Goal: Contribute content: Contribute content

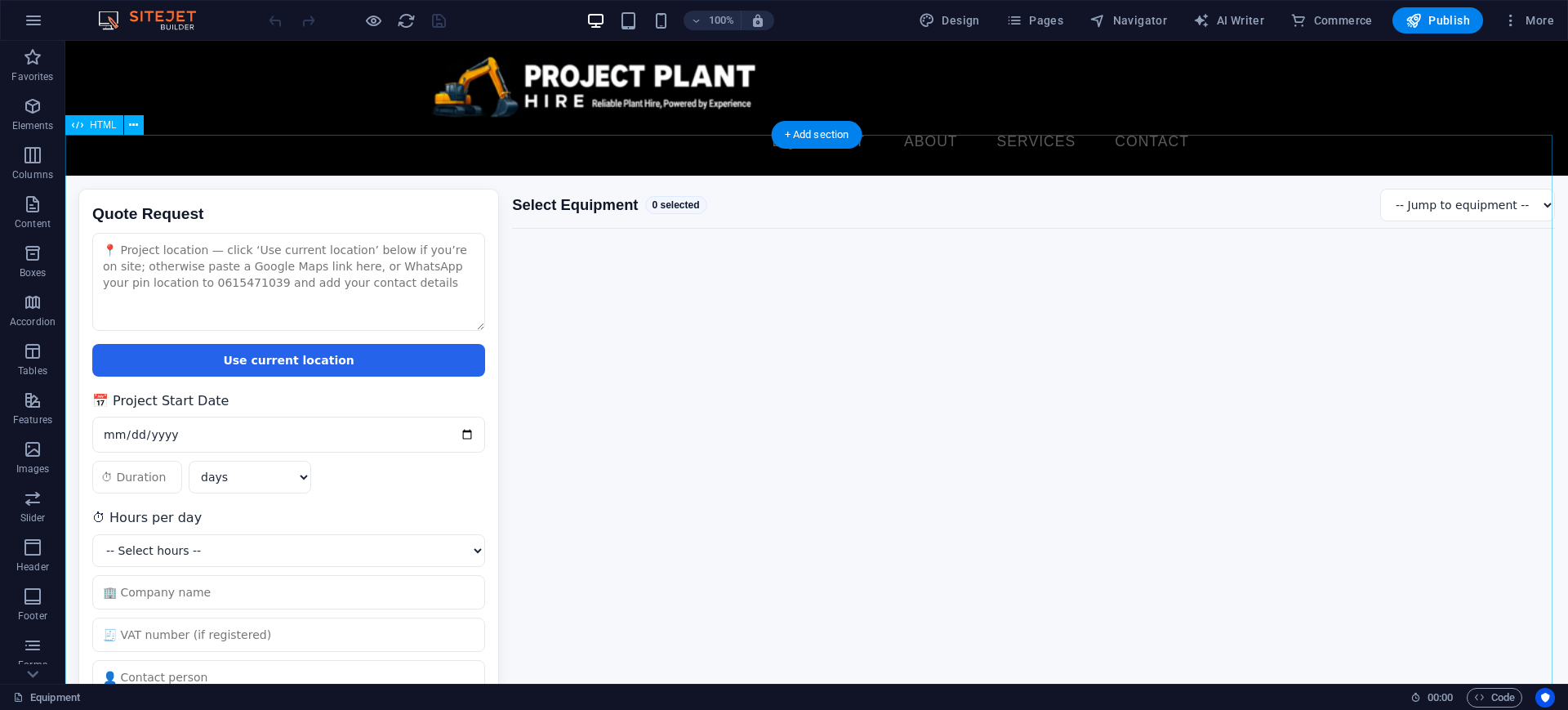
click at [671, 383] on div "Quote Request Quote Request Use current location 📅 Project Start Date days week…" at bounding box center [817, 504] width 1503 height 657
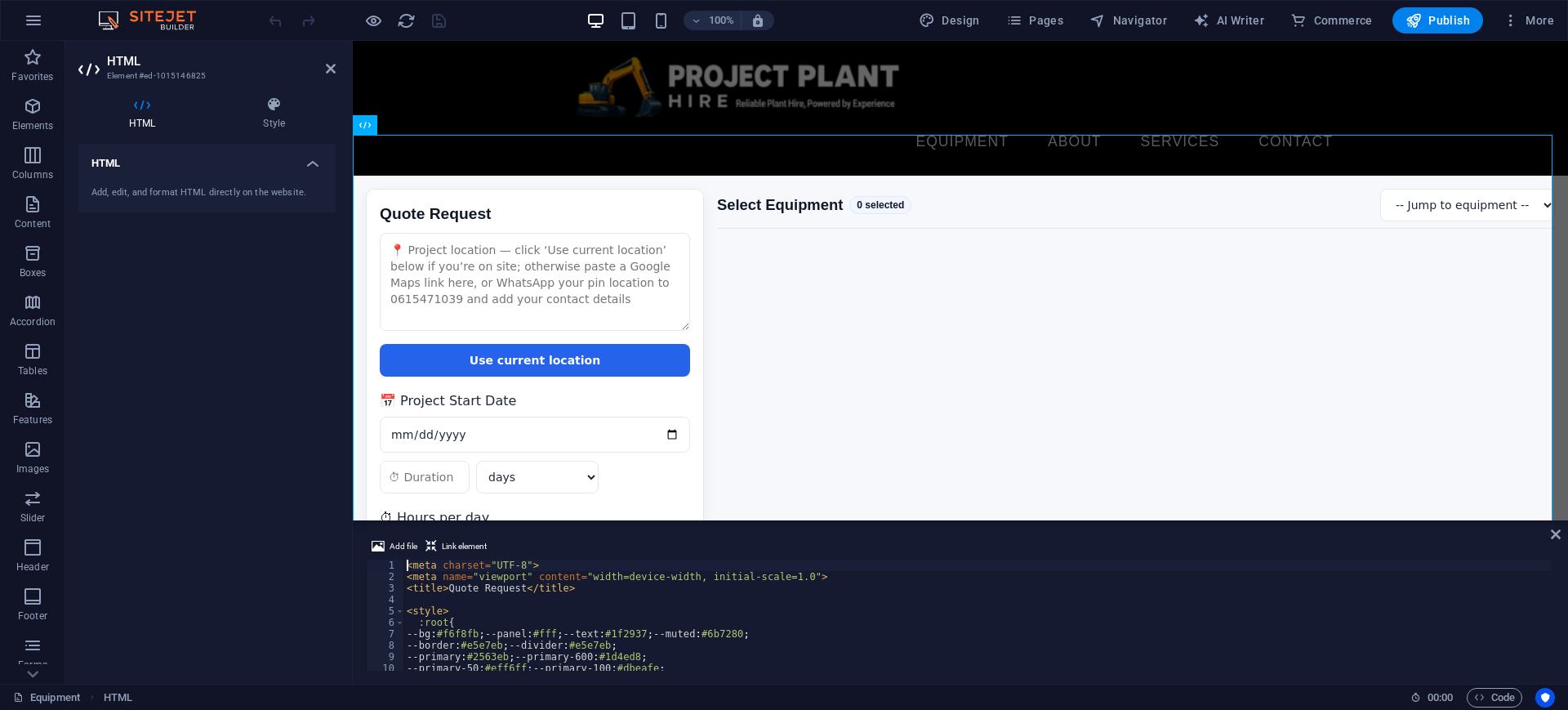
click at [628, 588] on div "< meta charset = "UTF-8" > < meta name = "viewport" content = "width=device-wid…" at bounding box center [1177, 625] width 1547 height 131
type textarea "</script>"
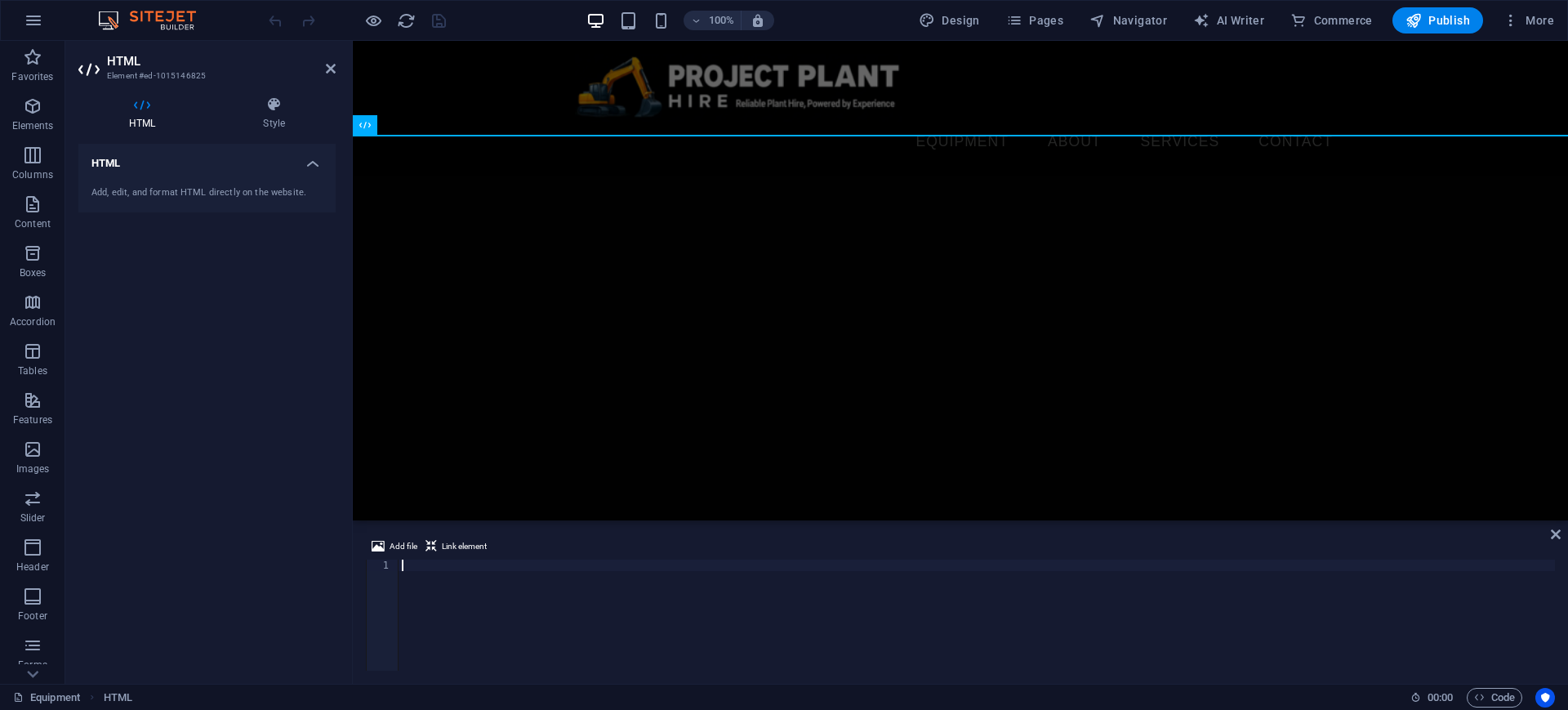
scroll to position [2051, 0]
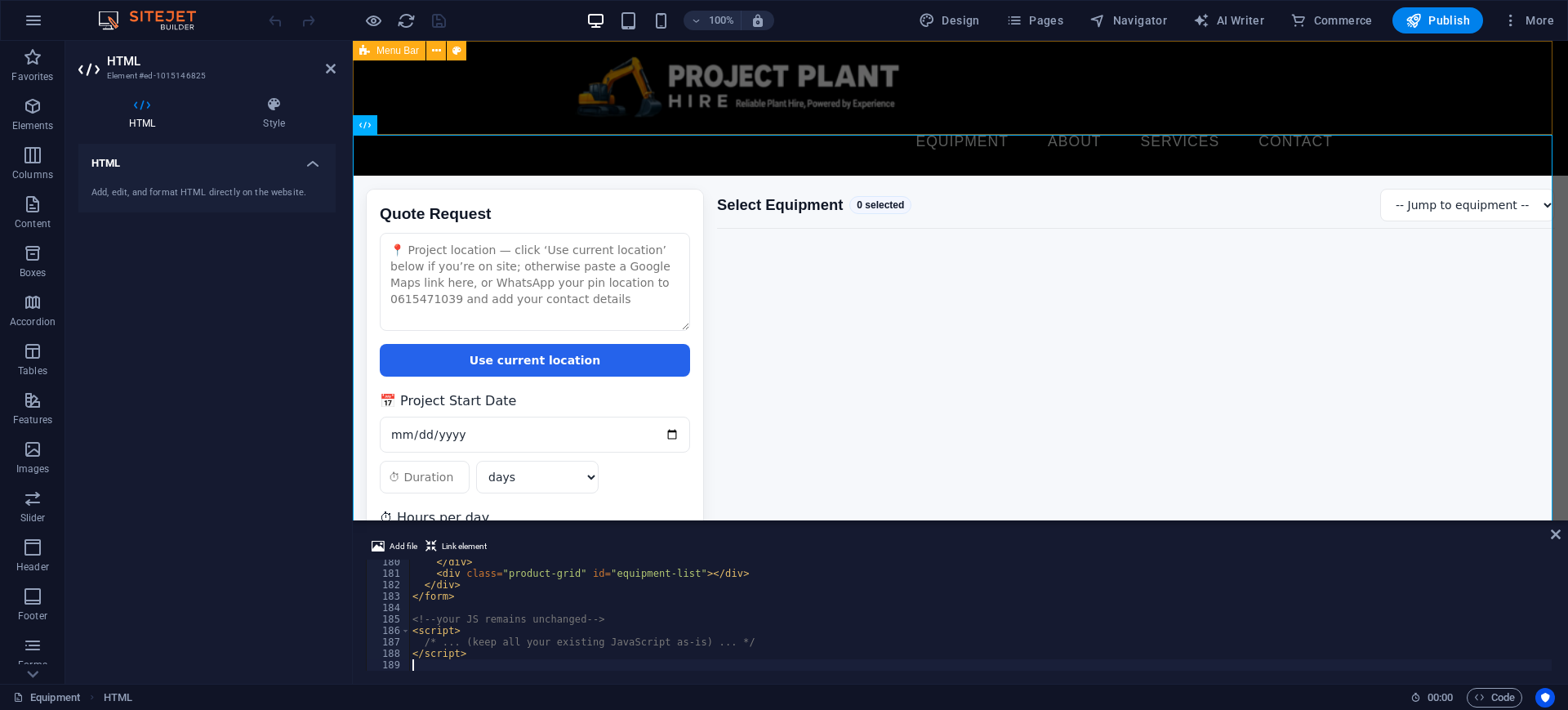
click at [1034, 55] on div "Equipment About Services Contact Menu" at bounding box center [960, 108] width 1215 height 134
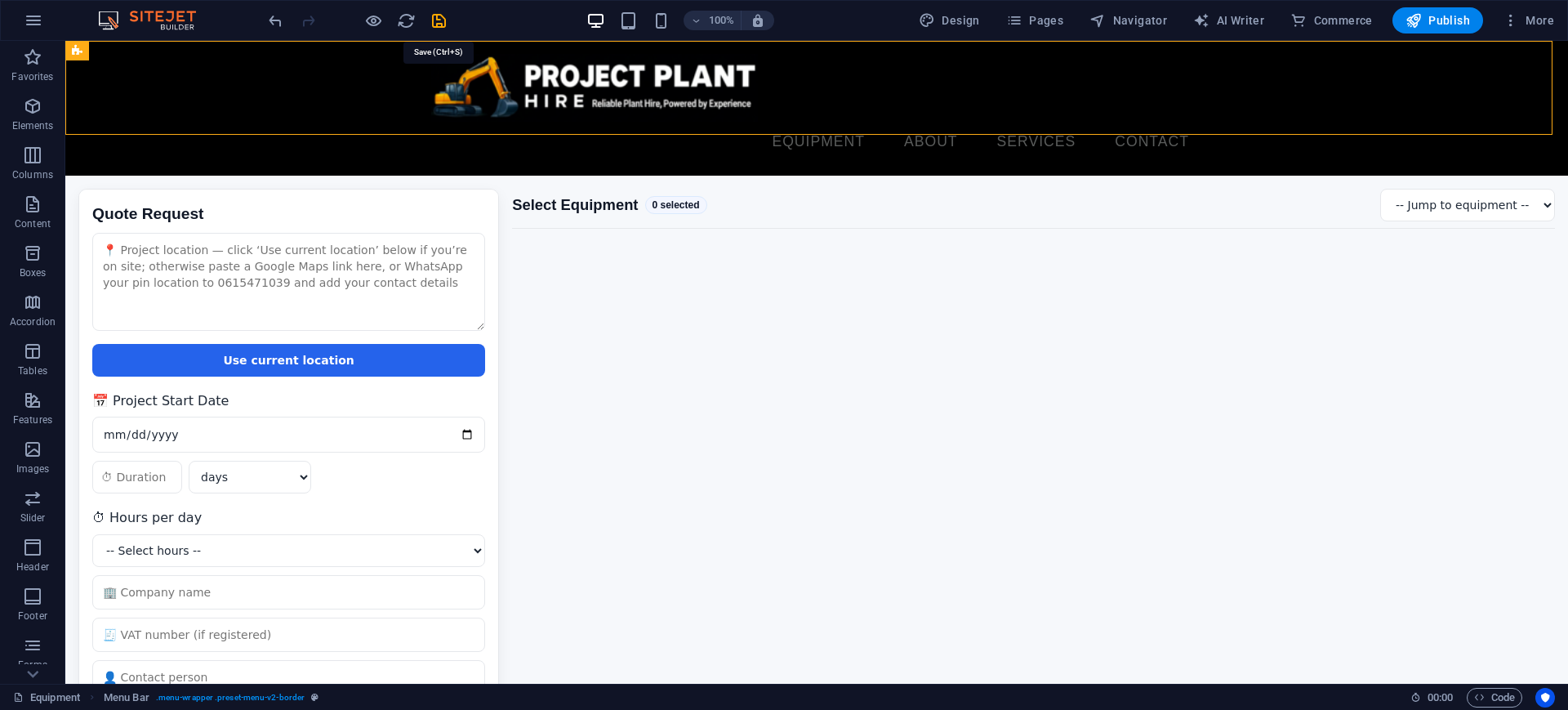
drag, startPoint x: 436, startPoint y: 23, endPoint x: 436, endPoint y: 39, distance: 16.0
click at [437, 22] on icon "save" at bounding box center [438, 21] width 19 height 19
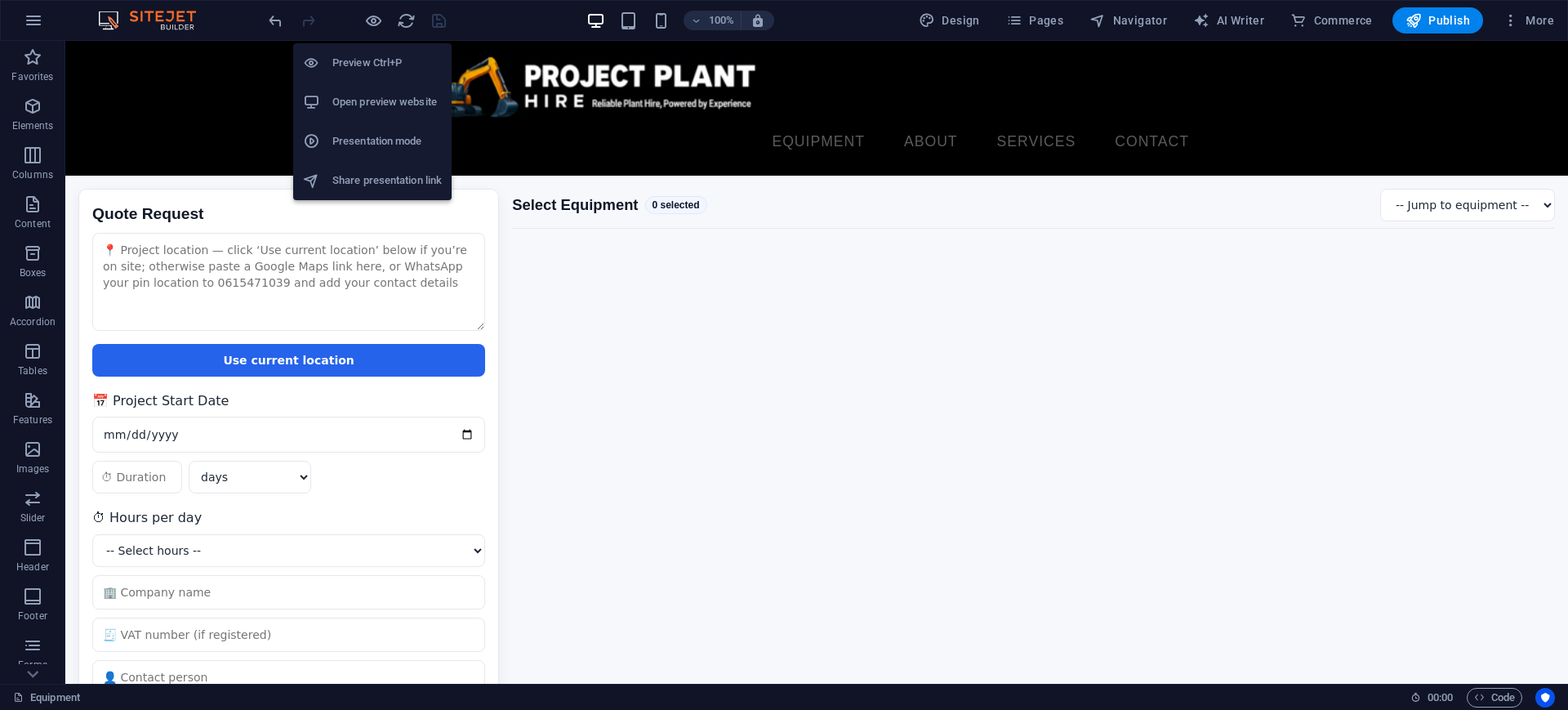
click at [360, 108] on h6 "Open preview website" at bounding box center [387, 103] width 110 height 20
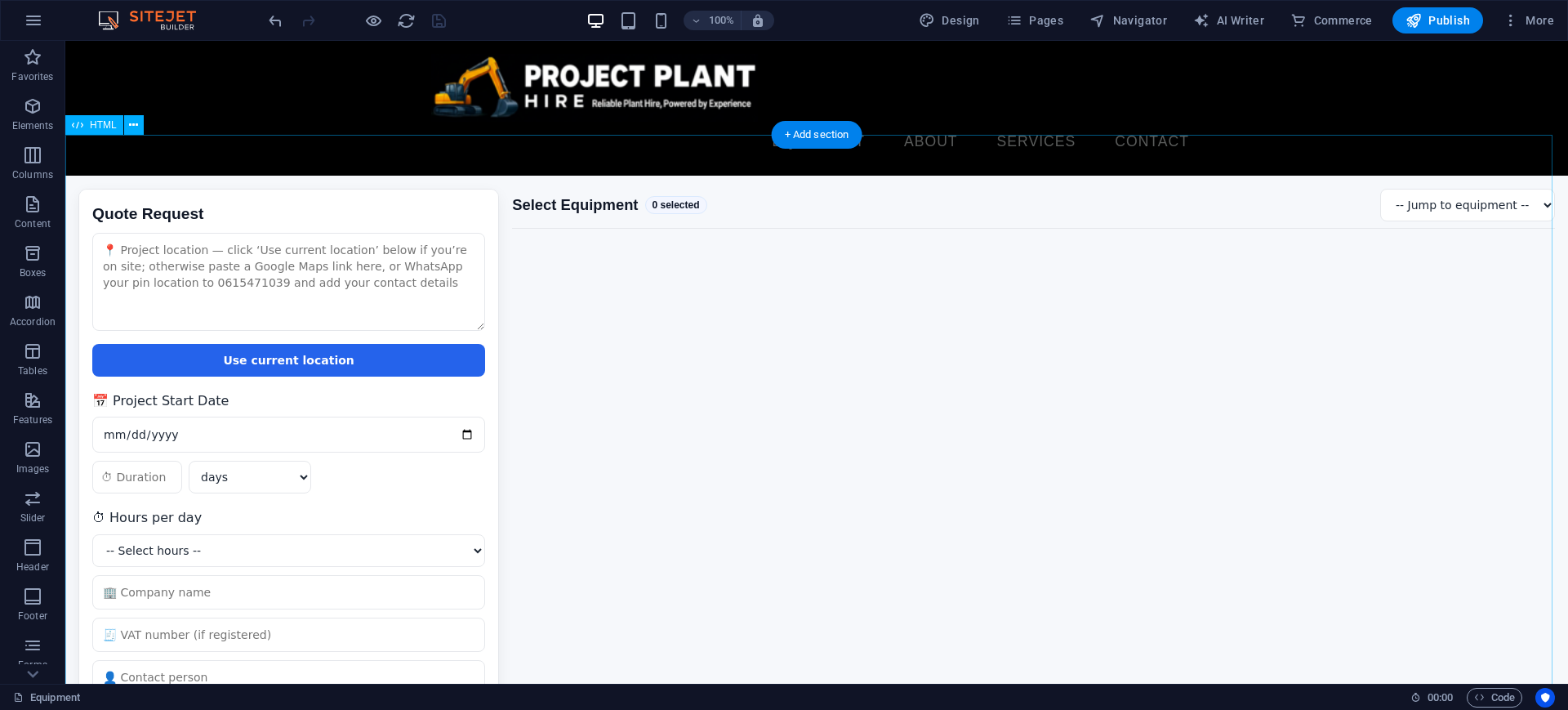
click at [543, 372] on div "Quote Request Quote Request Use current location 📅 Project Start Date days week…" at bounding box center [817, 504] width 1503 height 657
click at [550, 371] on div "Quote Request Quote Request Use current location 📅 Project Start Date days week…" at bounding box center [817, 504] width 1503 height 657
click at [383, 12] on div at bounding box center [357, 20] width 183 height 26
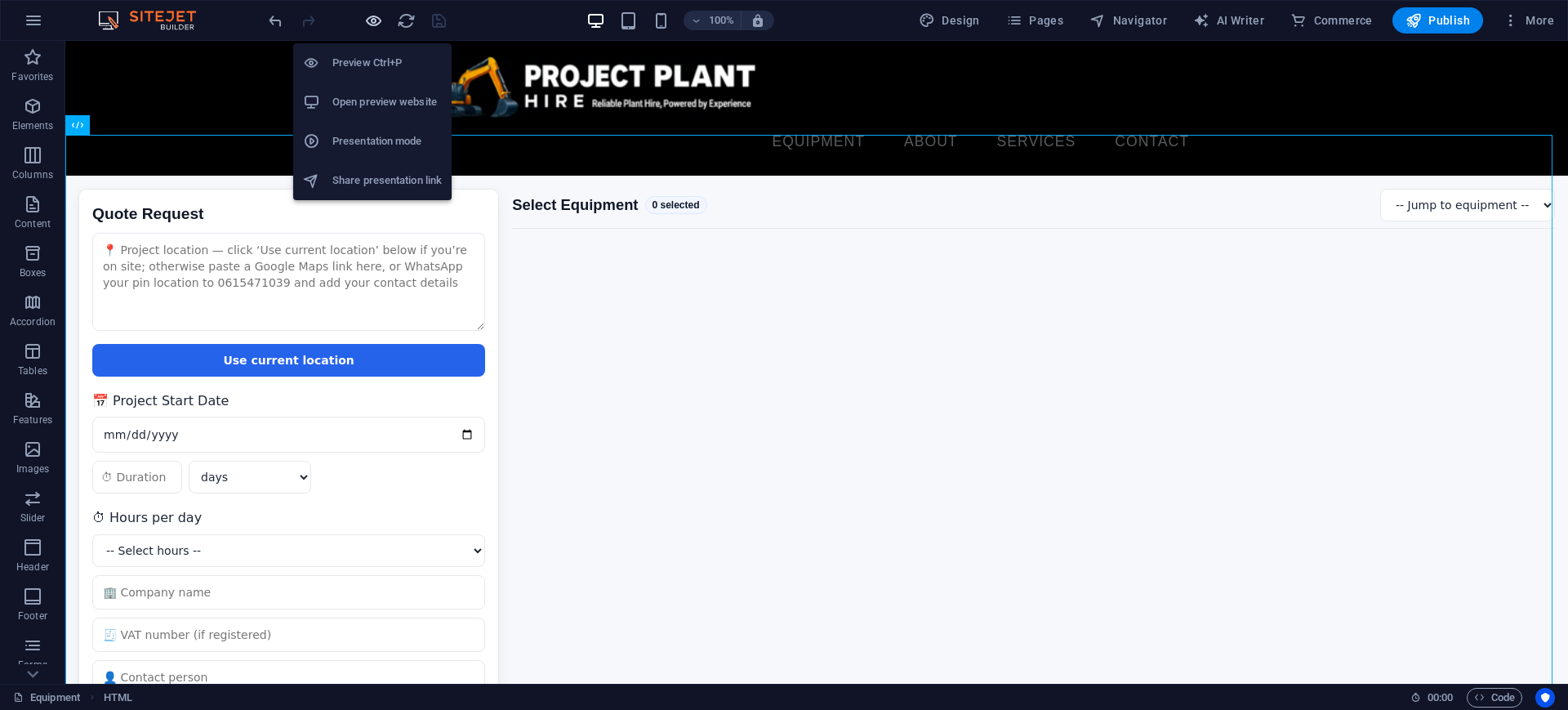
click at [368, 14] on icon "button" at bounding box center [373, 21] width 19 height 19
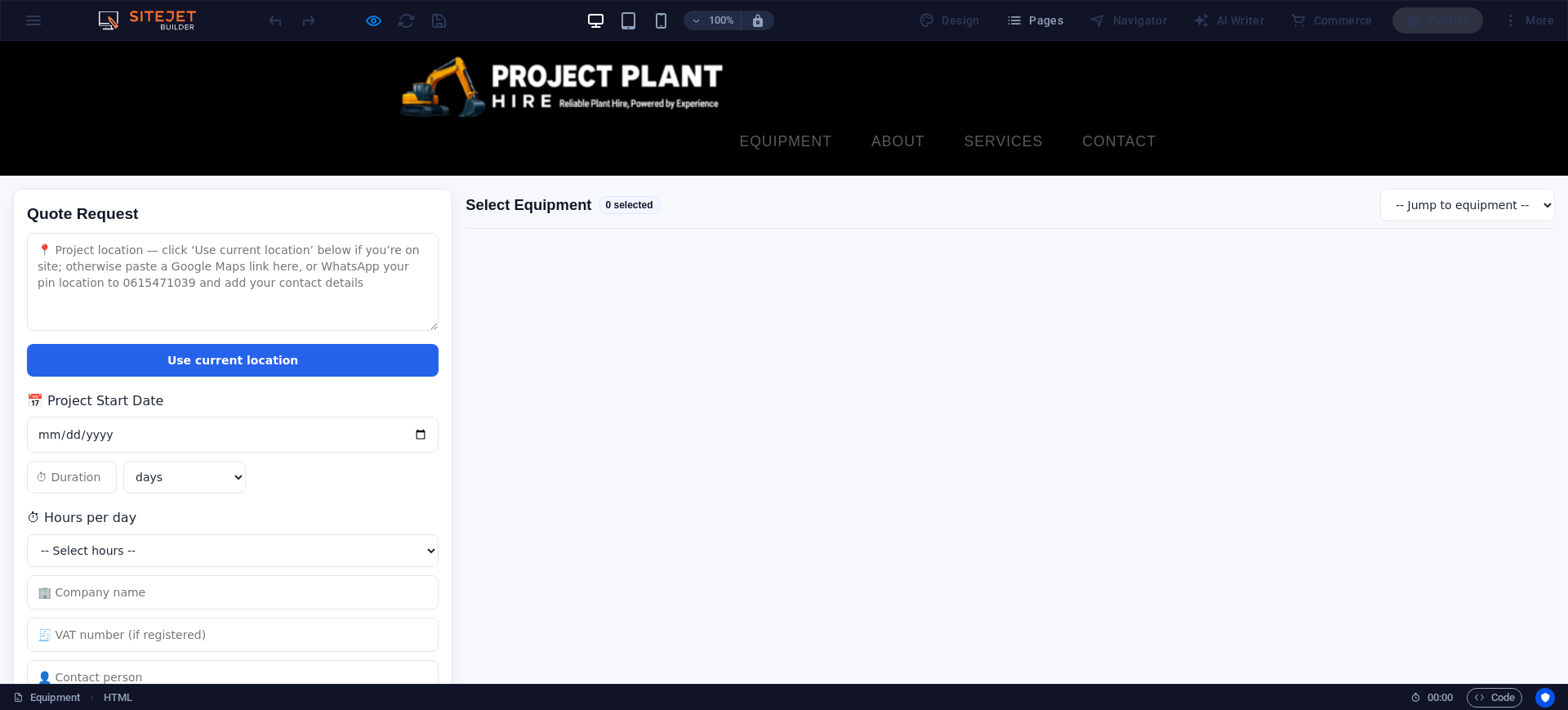
click at [742, 352] on form "Quote Request Use current location 📅 Project Start Date days weeks months years…" at bounding box center [784, 493] width 1568 height 636
click at [744, 350] on form "Quote Request Use current location 📅 Project Start Date days weeks months years…" at bounding box center [784, 493] width 1568 height 636
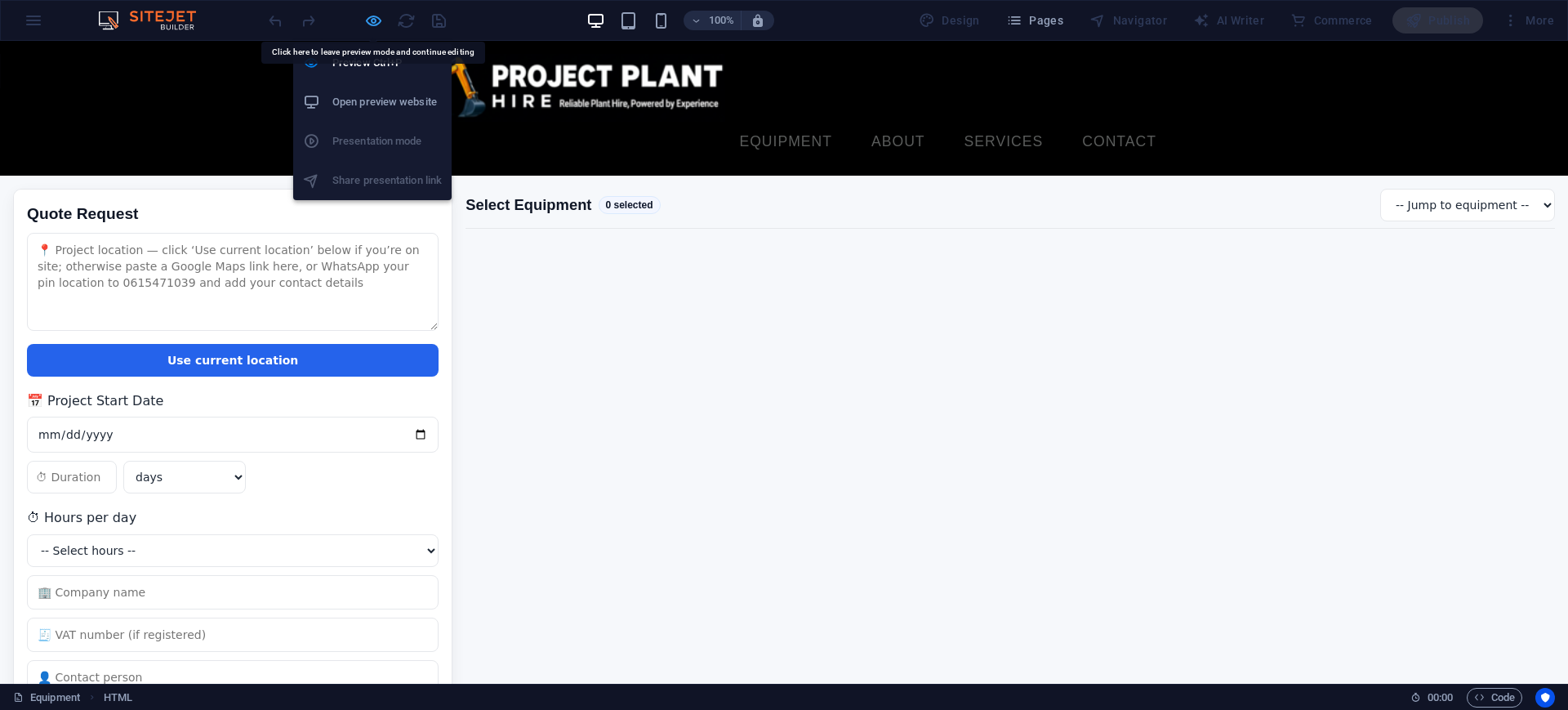
click at [372, 15] on icon "button" at bounding box center [373, 21] width 19 height 19
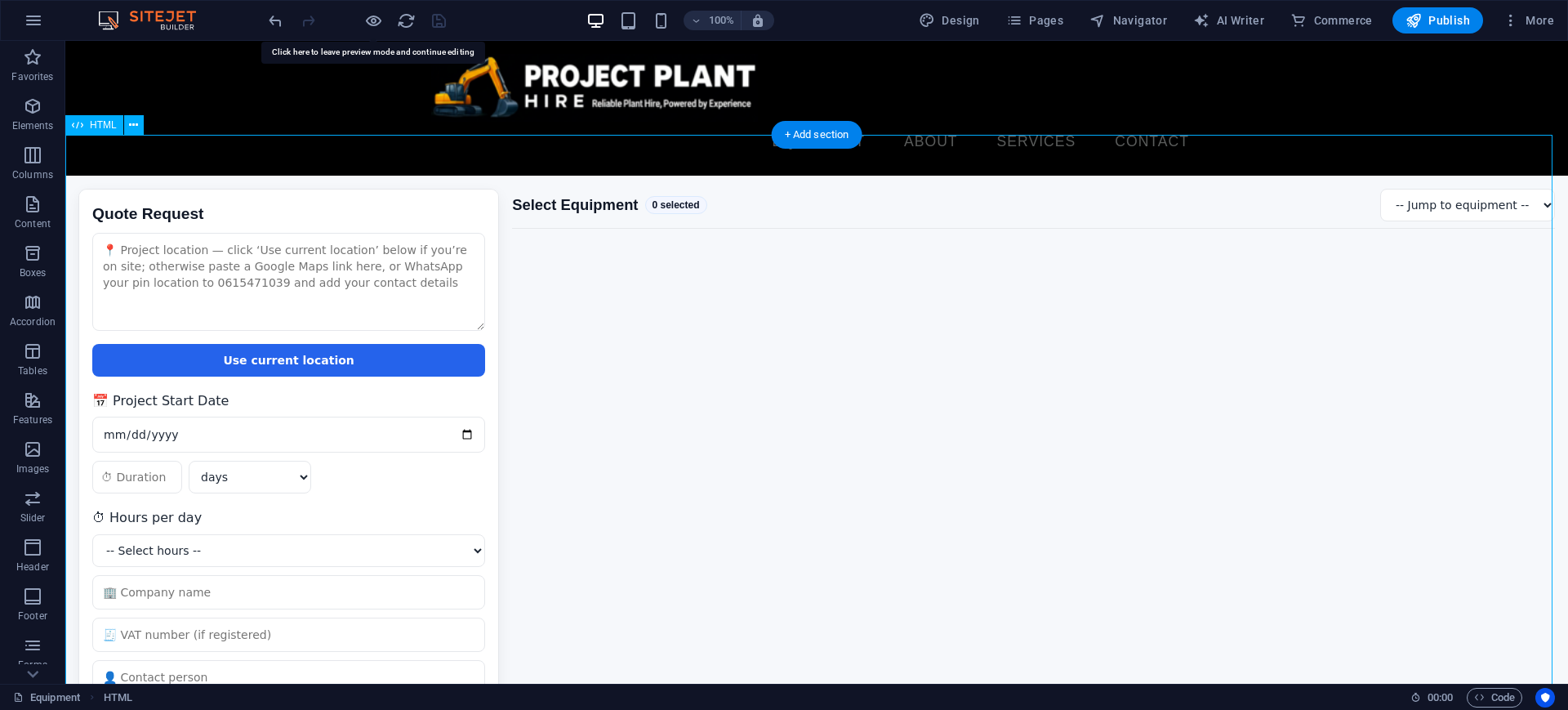
click at [636, 407] on div "Quote Request Quote Request Use current location 📅 Project Start Date days week…" at bounding box center [817, 504] width 1503 height 657
click at [642, 395] on div "Quote Request Quote Request Use current location 📅 Project Start Date days week…" at bounding box center [817, 504] width 1503 height 657
click at [689, 283] on div "Quote Request Quote Request Use current location 📅 Project Start Date days week…" at bounding box center [817, 504] width 1503 height 657
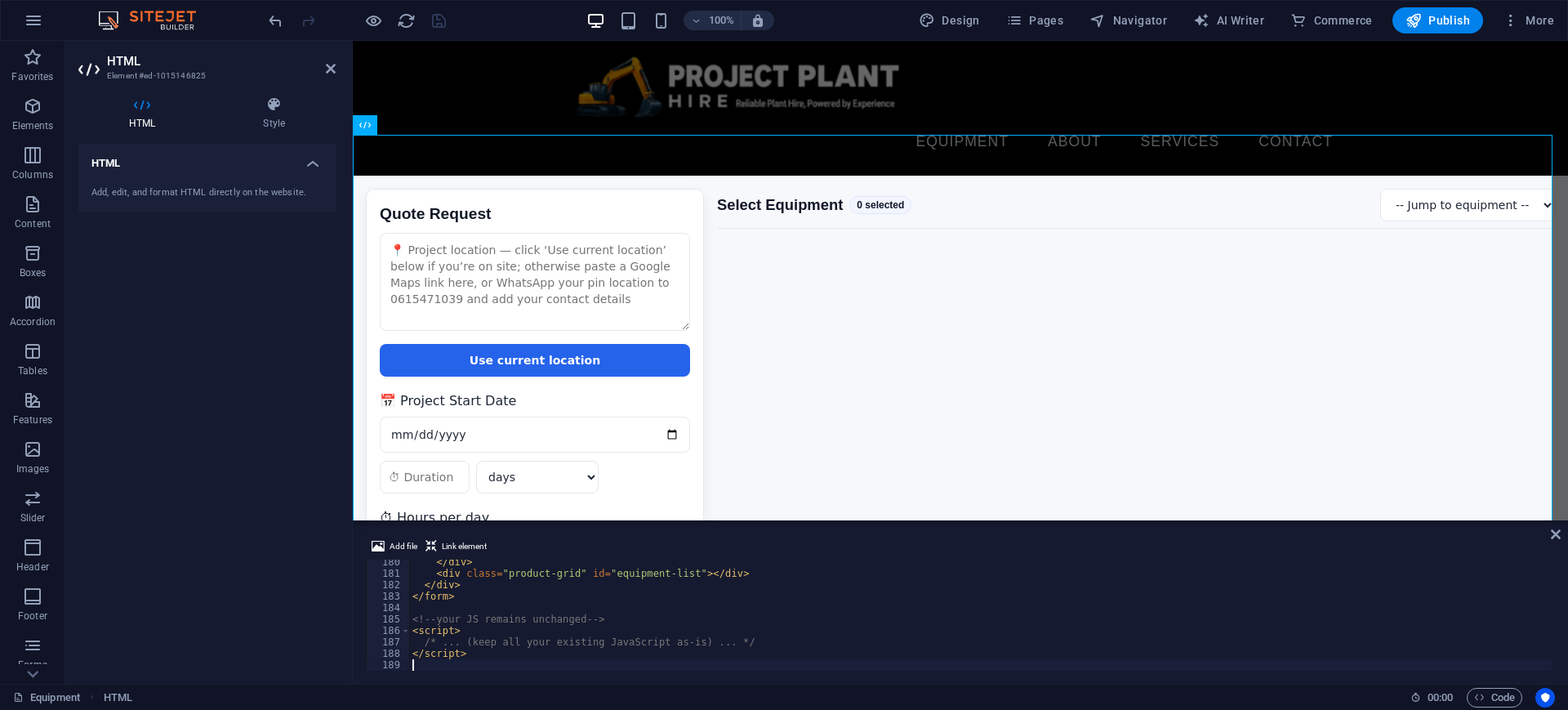
drag, startPoint x: 593, startPoint y: 601, endPoint x: 614, endPoint y: 593, distance: 22.5
click at [594, 601] on div "</ div > < div class = "product-grid" id = "equipment-list" > </ div > </ div >…" at bounding box center [1182, 622] width 1547 height 131
type textarea "</script>"
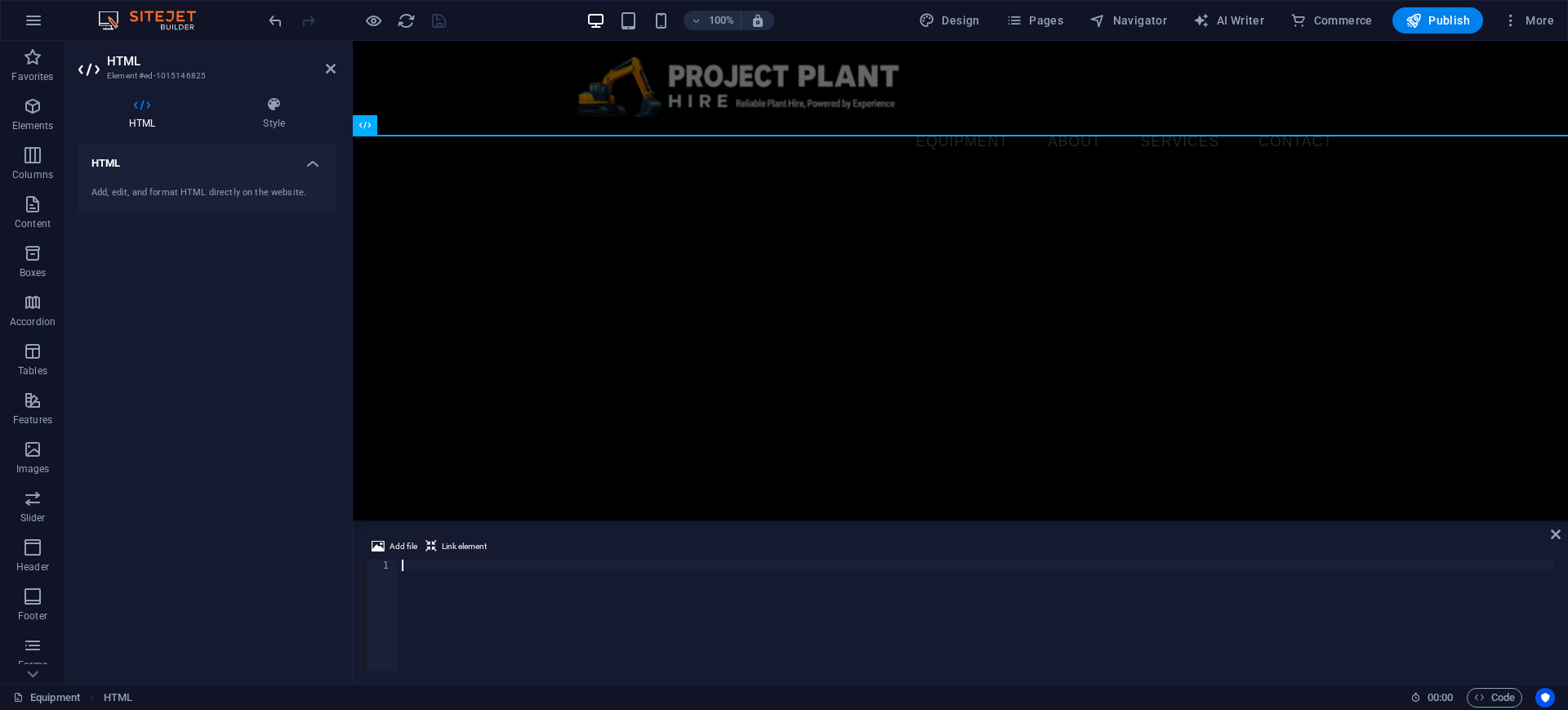
scroll to position [6911, 0]
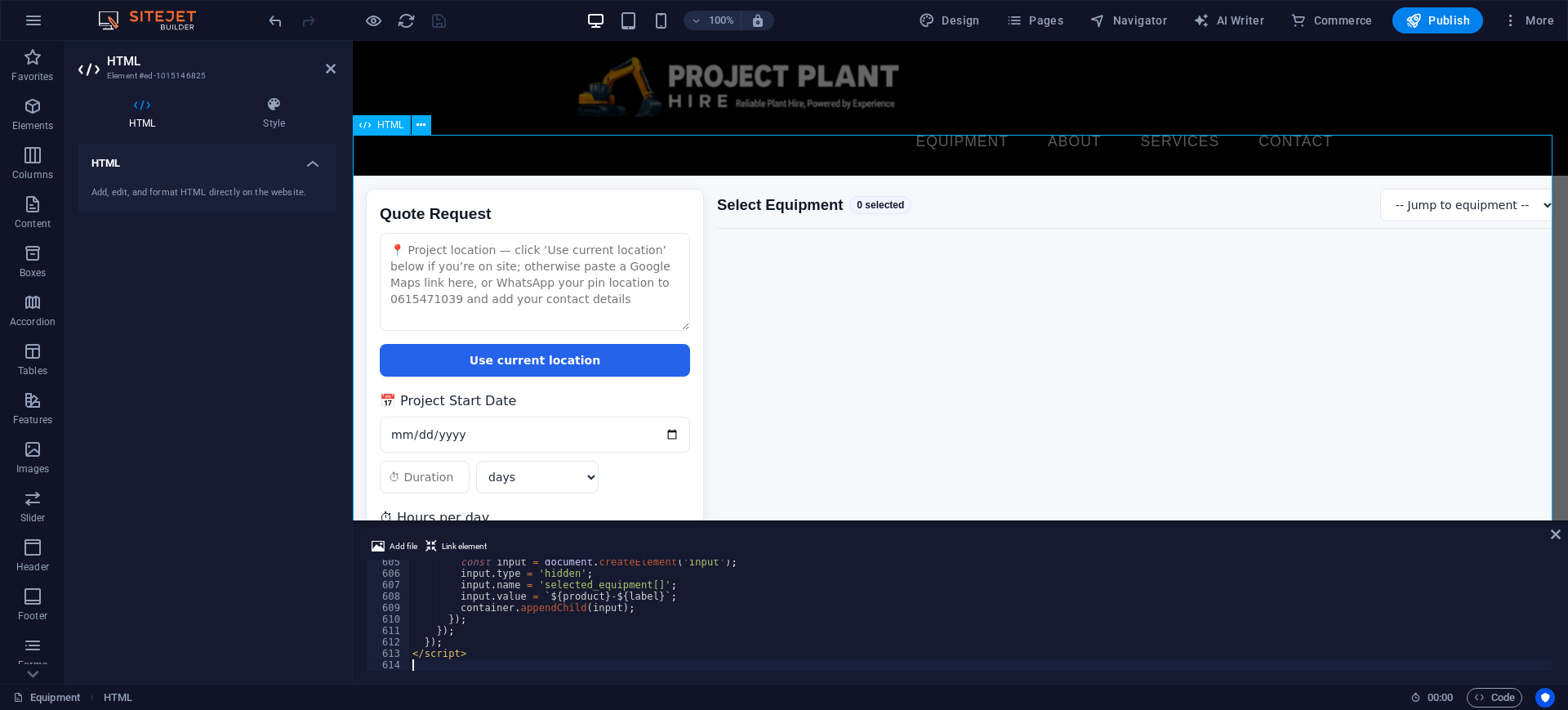
click at [974, 175] on div "Quote Request Quote Request Use current location 📅 Project Start Date days week…" at bounding box center [960, 547] width 1215 height 745
click at [442, 18] on icon "save" at bounding box center [438, 21] width 19 height 19
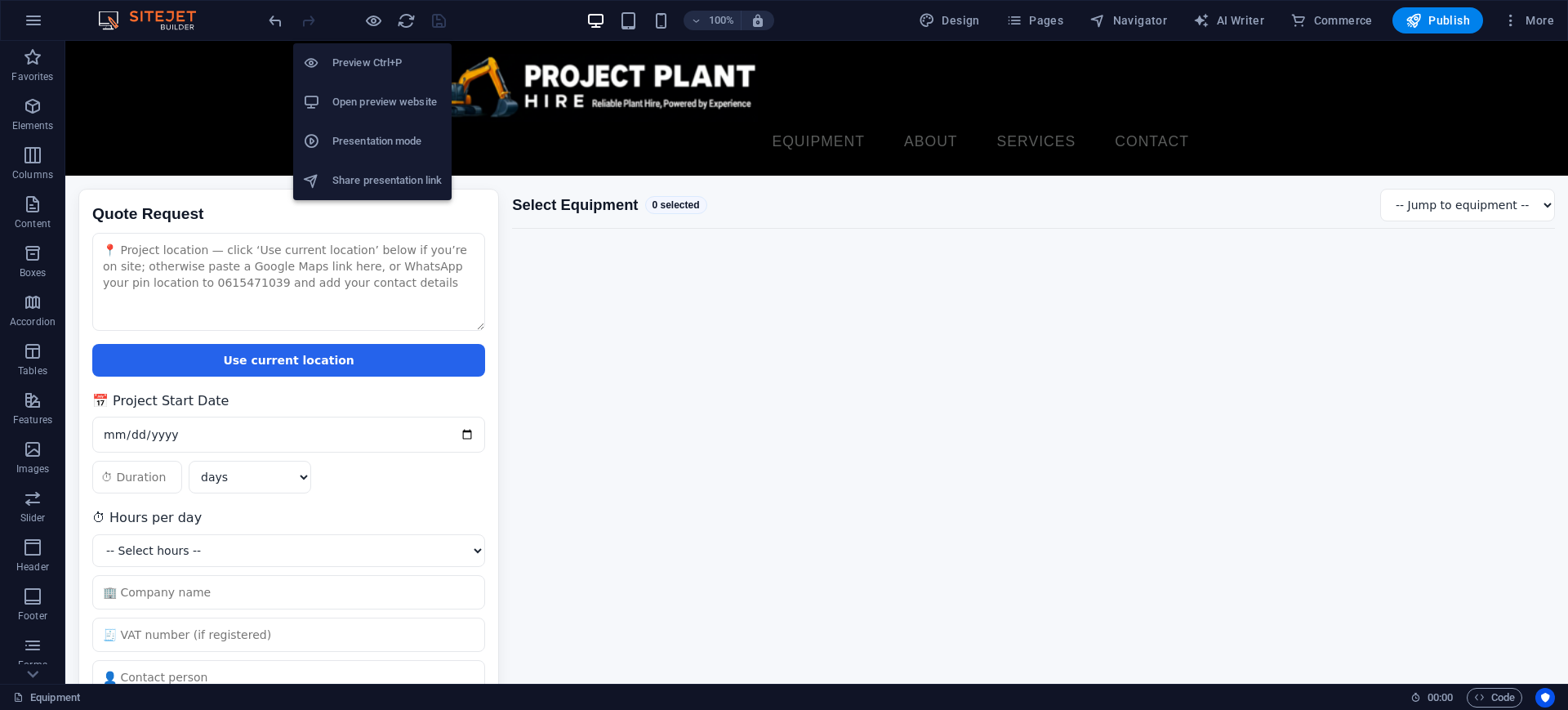
click at [365, 105] on h6 "Open preview website" at bounding box center [387, 103] width 110 height 20
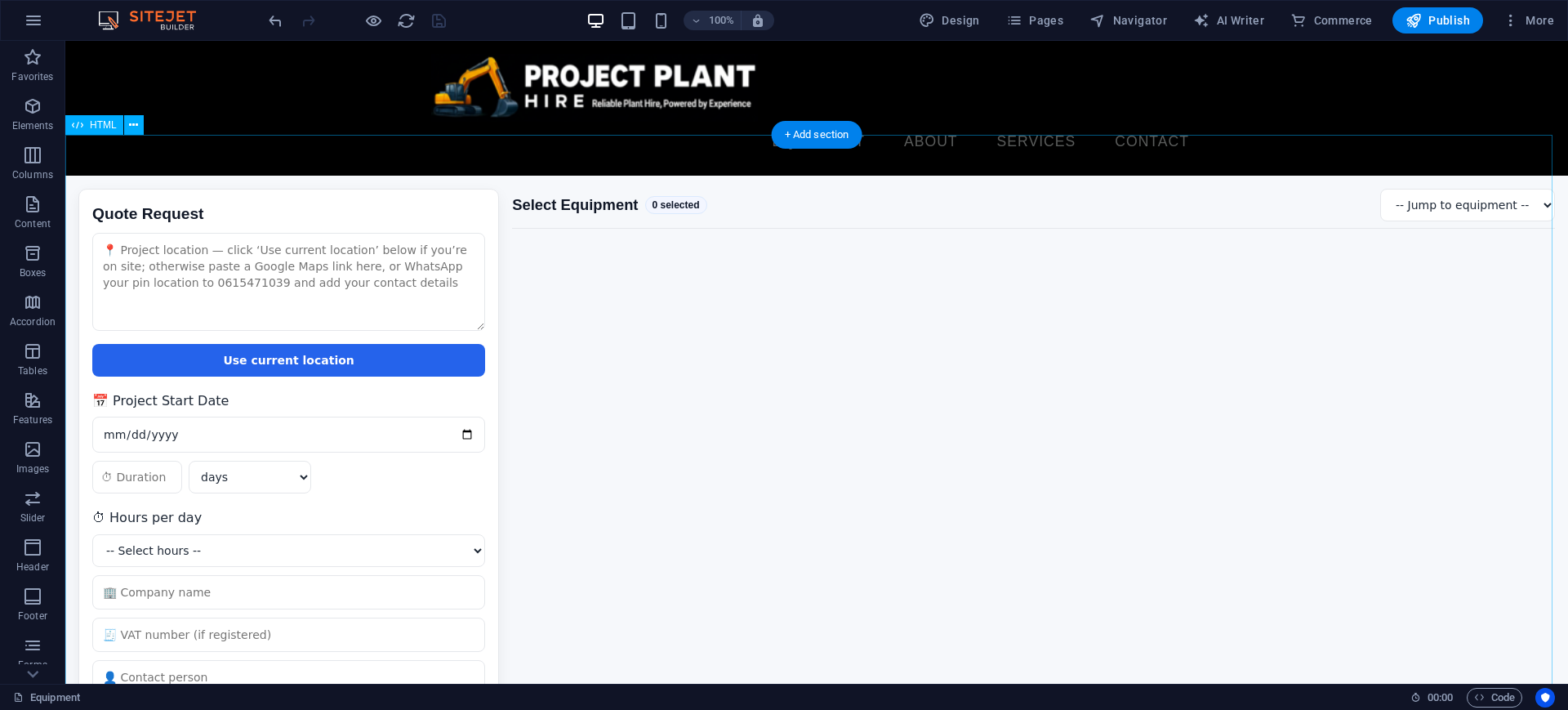
click at [596, 412] on div "Quote Request Quote Request Use current location 📅 Project Start Date days week…" at bounding box center [817, 547] width 1503 height 745
click at [599, 411] on div "Quote Request Quote Request Use current location 📅 Project Start Date days week…" at bounding box center [817, 547] width 1503 height 745
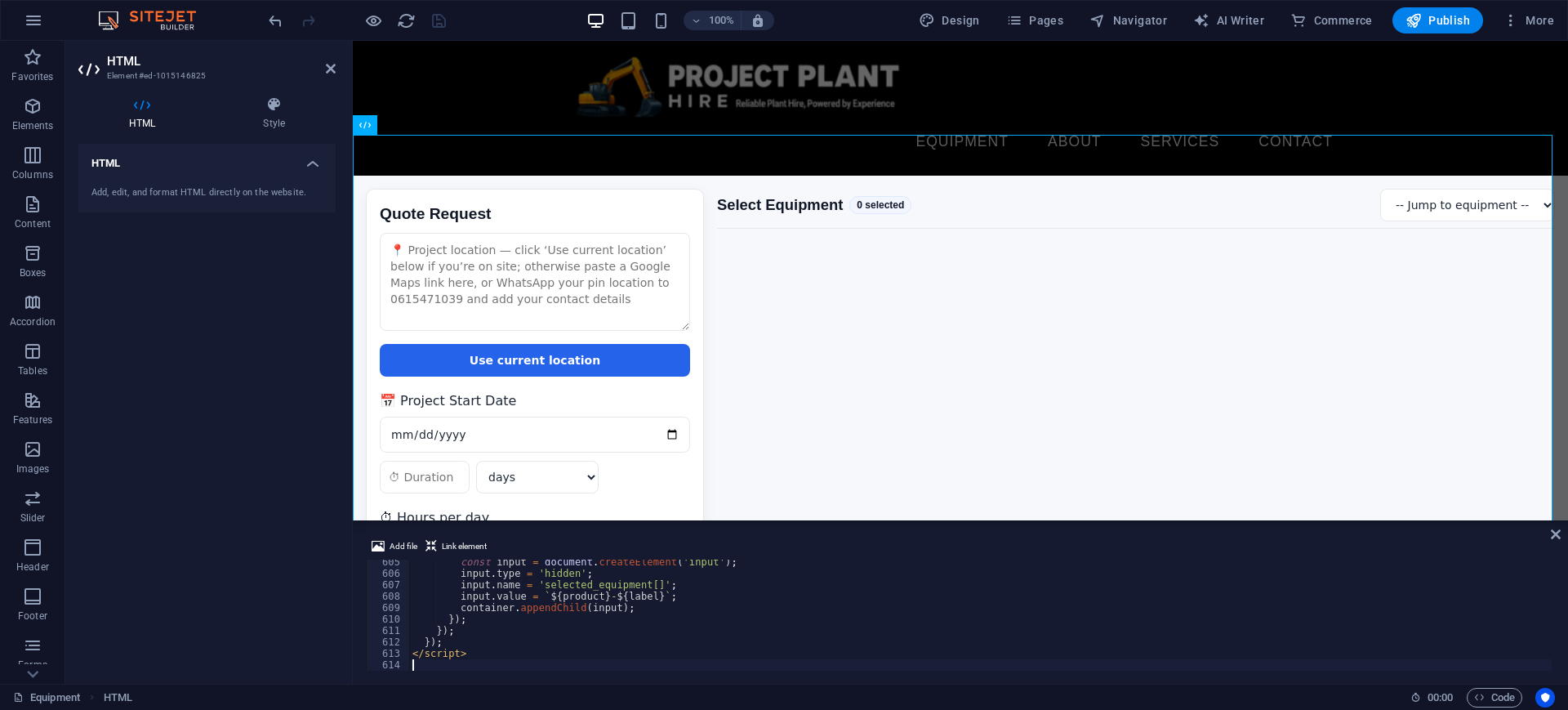
click at [625, 583] on div "const input = document . createElement ( 'input' ) ; input . type = 'hidden' ; …" at bounding box center [1182, 622] width 1547 height 131
type textarea "</script>"
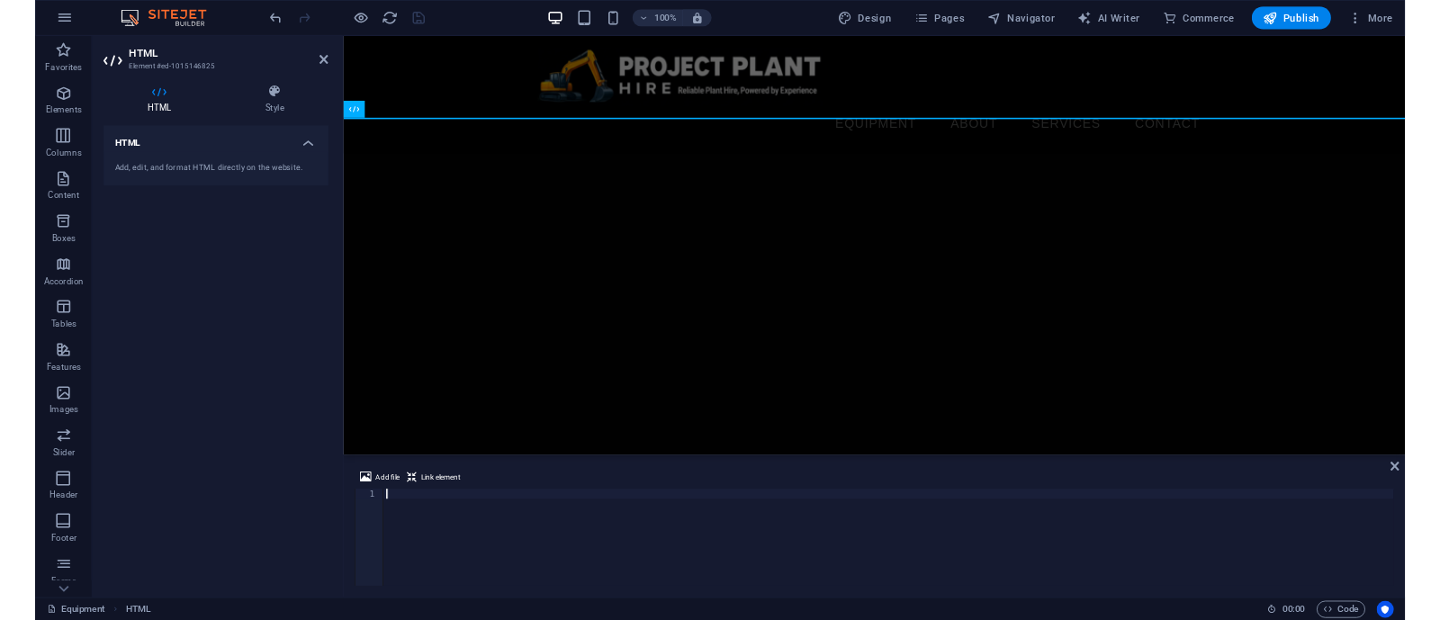
scroll to position [2259, 0]
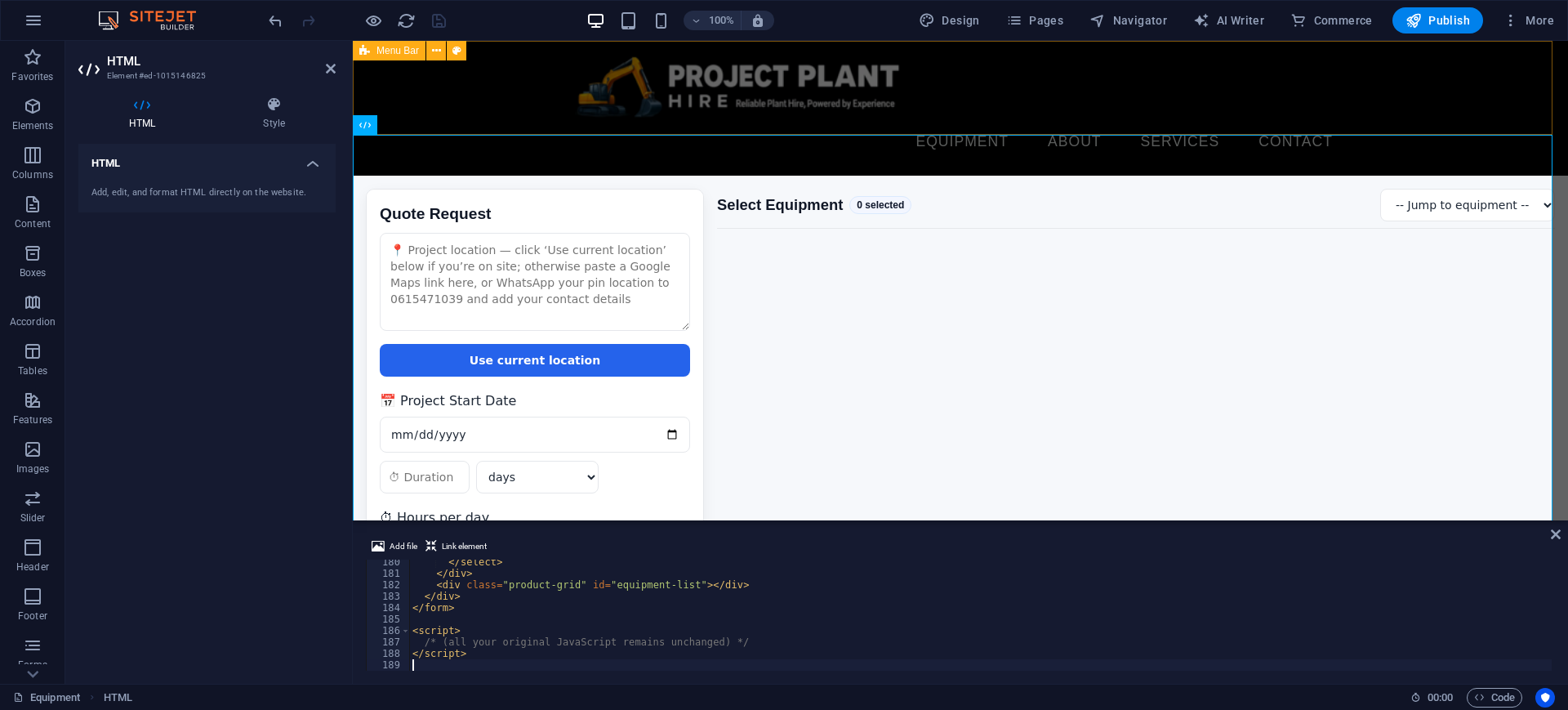
click at [1421, 89] on div "Equipment About Services Contact Menu" at bounding box center [960, 108] width 1215 height 134
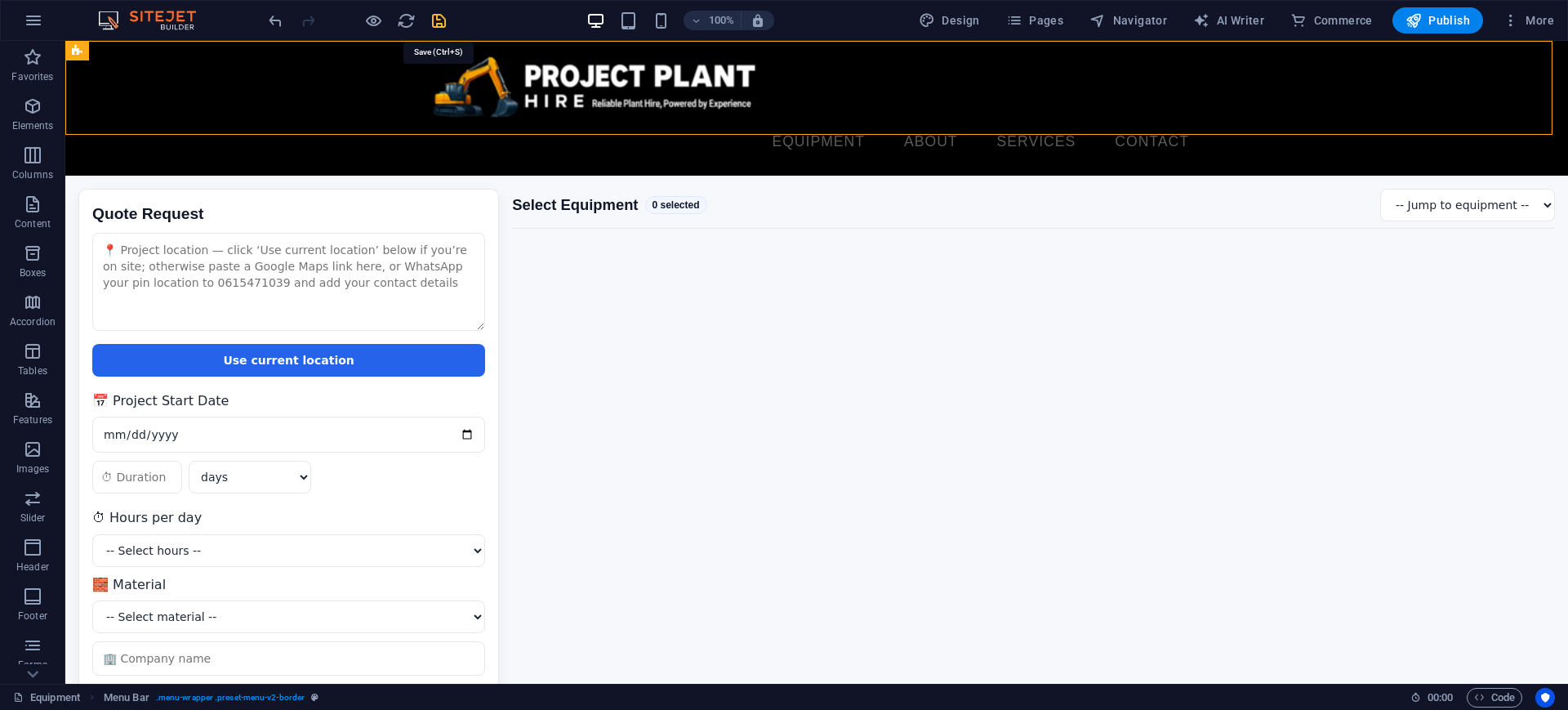
click at [431, 16] on icon "save" at bounding box center [438, 21] width 19 height 19
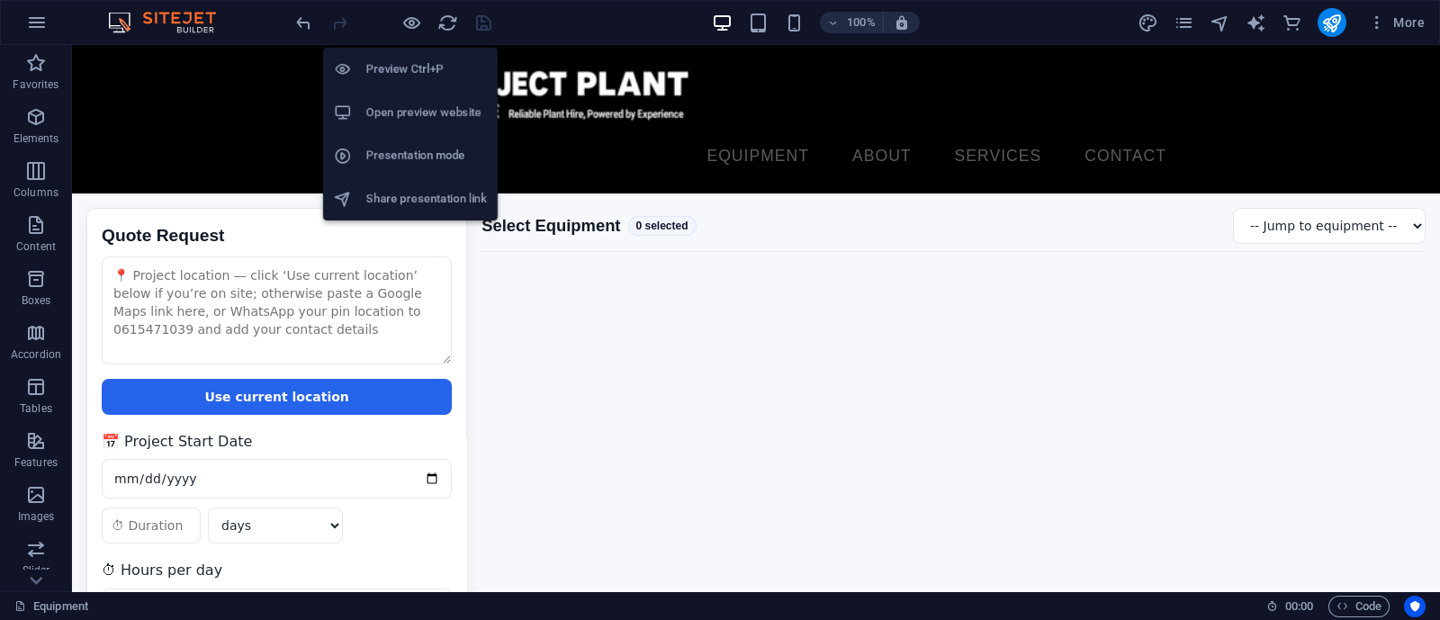
click at [400, 111] on h6 "Open preview website" at bounding box center [426, 113] width 121 height 22
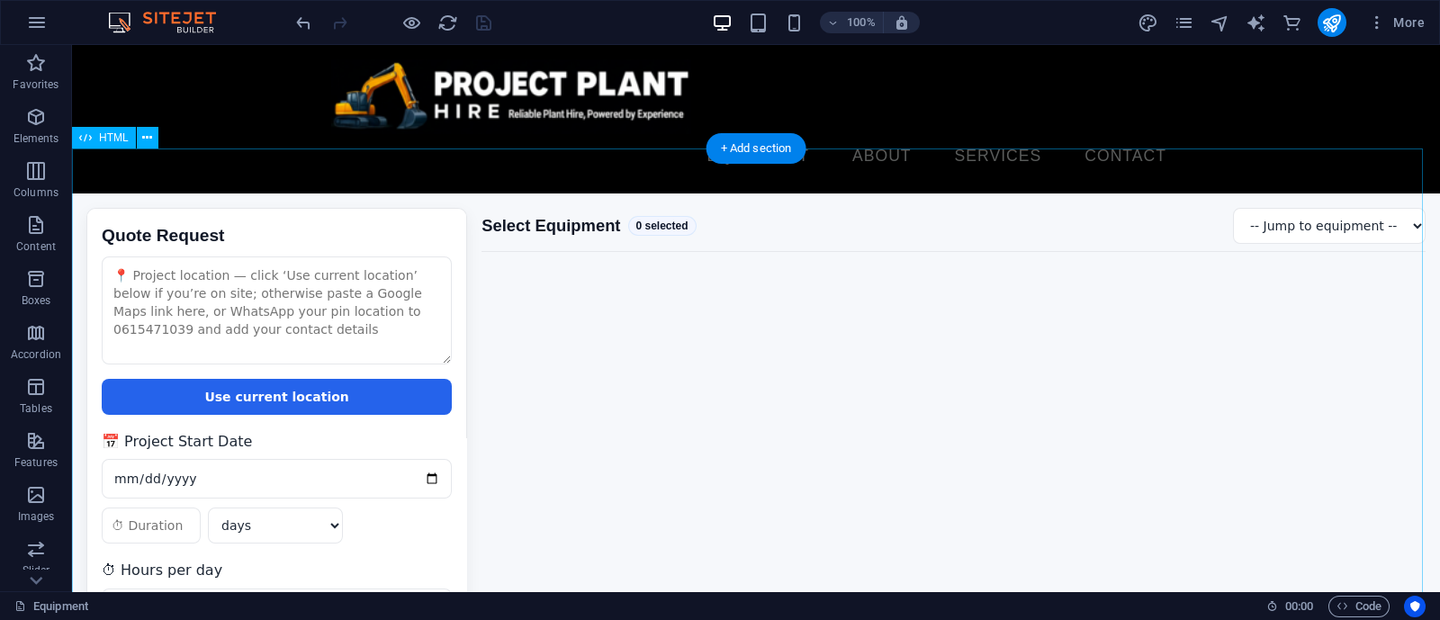
click at [650, 400] on div "Quote Request Quote Request Use current location 📅 Project Start Date days week…" at bounding box center [756, 474] width 1368 height 562
click at [651, 400] on div "Quote Request Quote Request Use current location 📅 Project Start Date days week…" at bounding box center [756, 474] width 1368 height 562
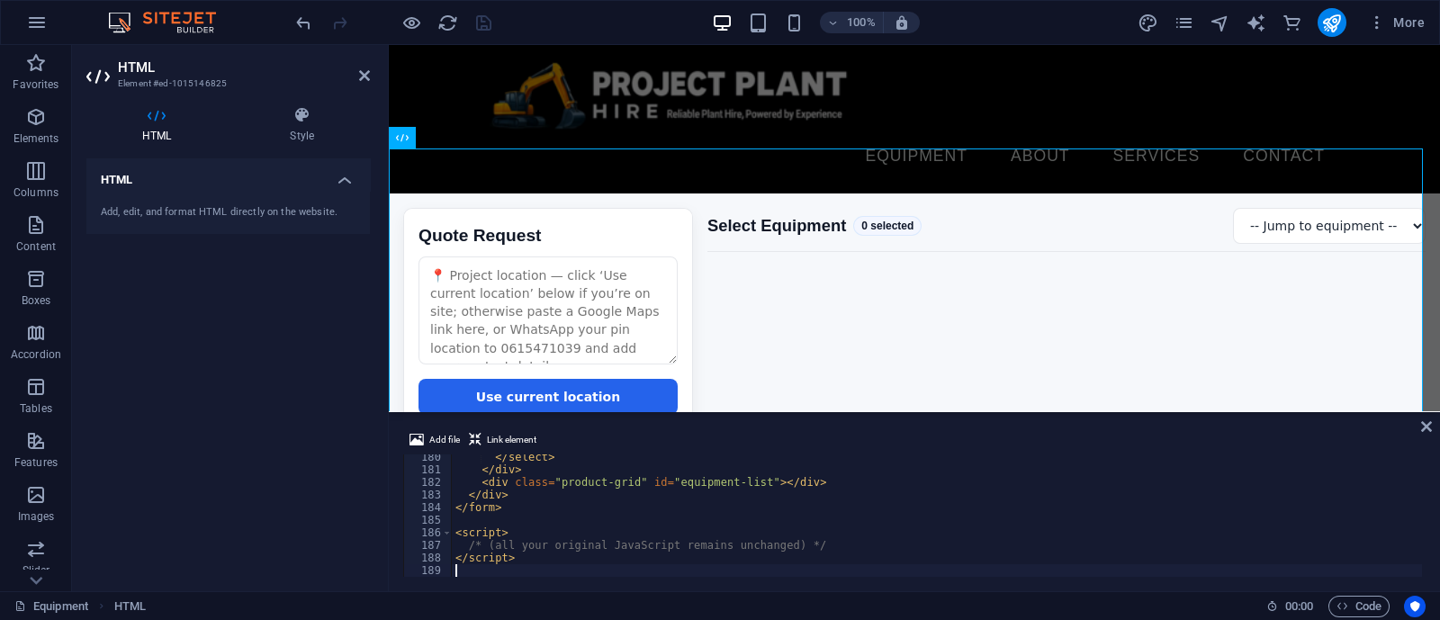
click at [655, 488] on div "</ select > </ div > < div class = "product-grid" id = "equipment-list" > </ di…" at bounding box center [1304, 523] width 1705 height 144
type textarea "</script>"
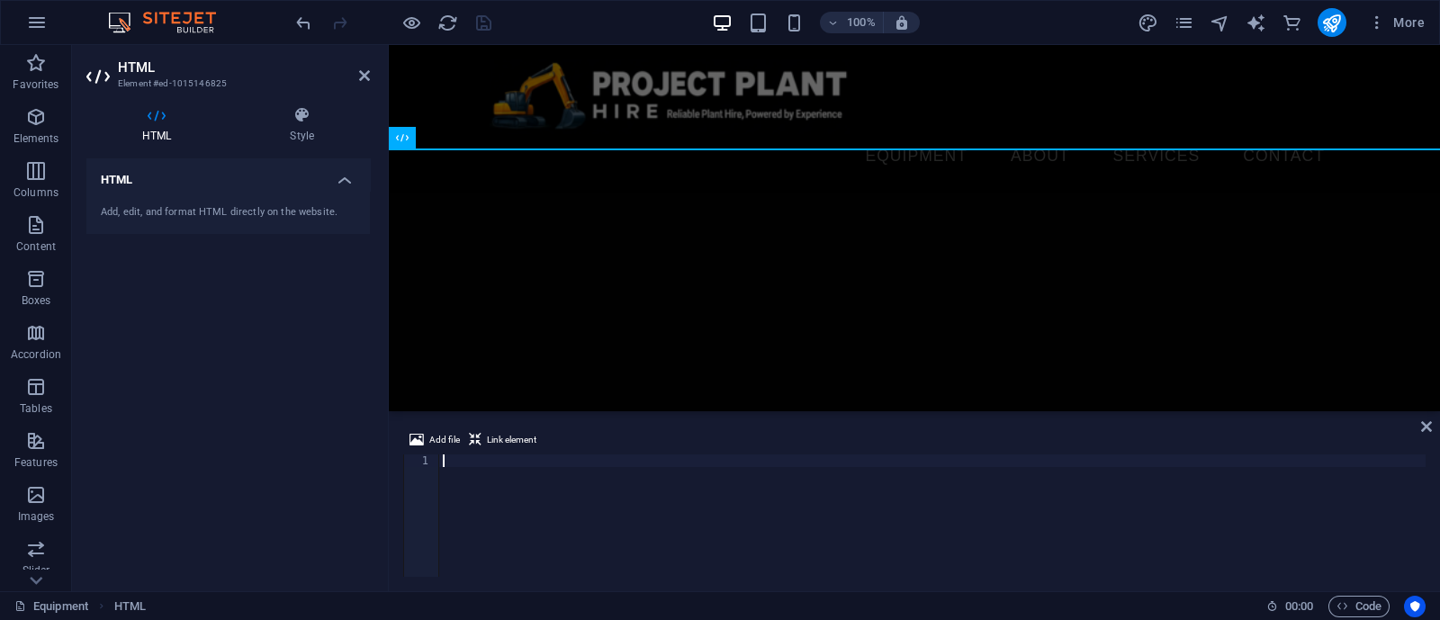
scroll to position [7838, 0]
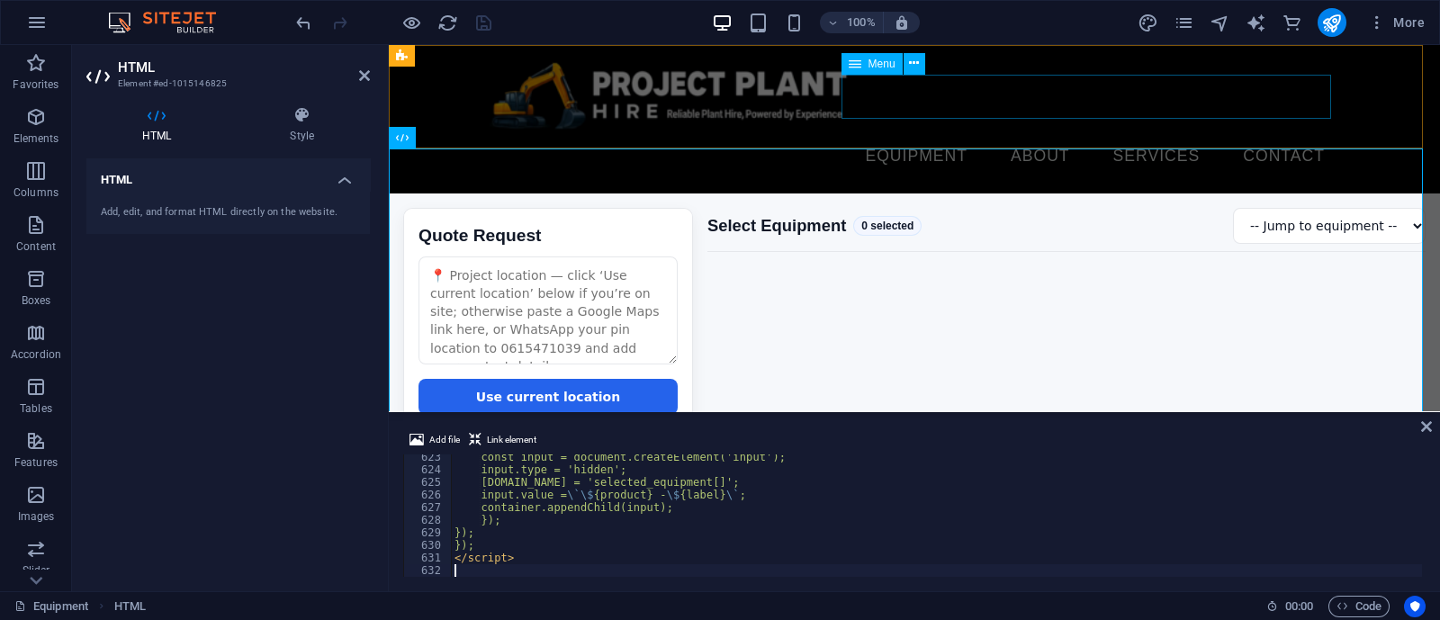
click at [1105, 134] on nav "Equipment About Services Contact" at bounding box center [913, 156] width 849 height 45
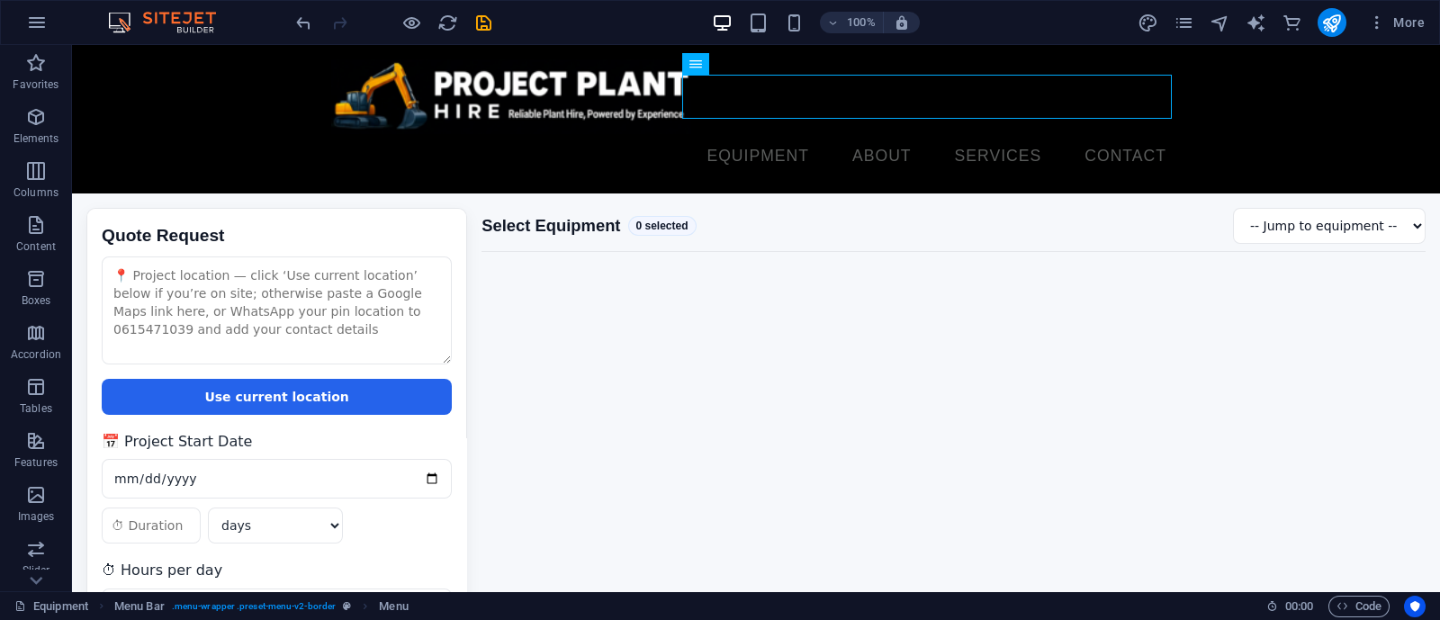
click at [475, 22] on icon "save" at bounding box center [483, 23] width 21 height 21
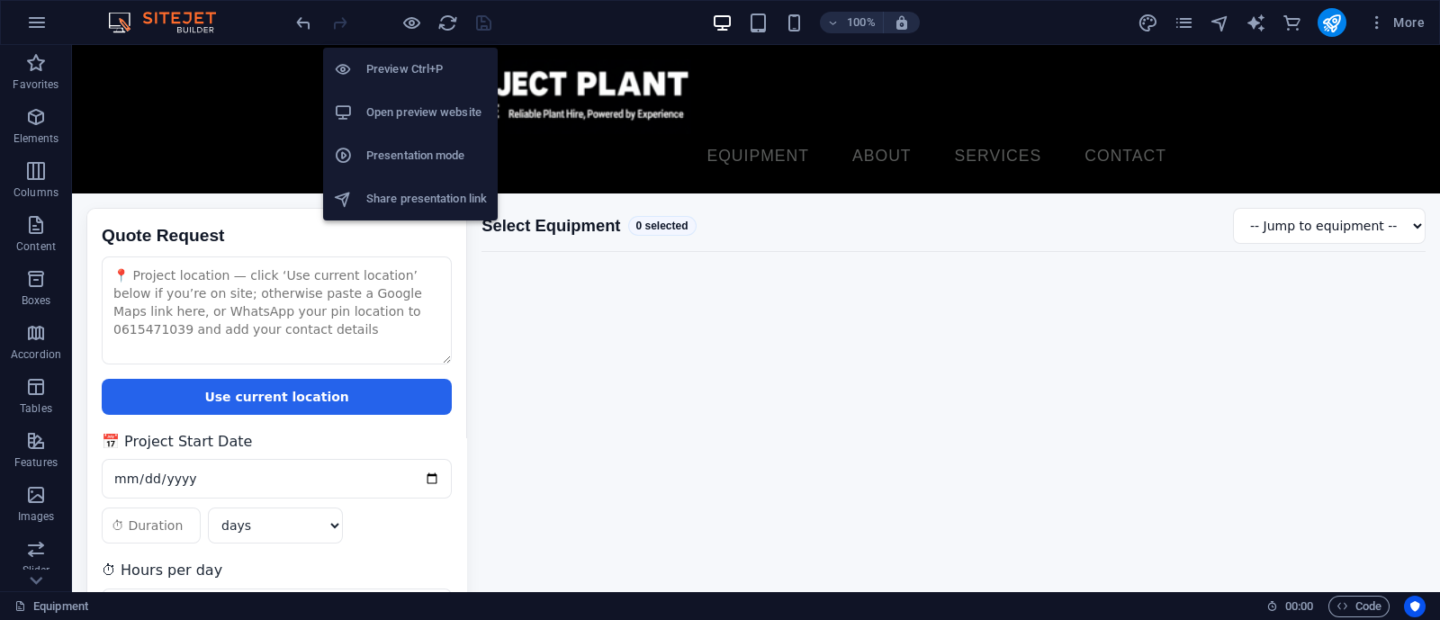
click at [404, 106] on h6 "Open preview website" at bounding box center [426, 113] width 121 height 22
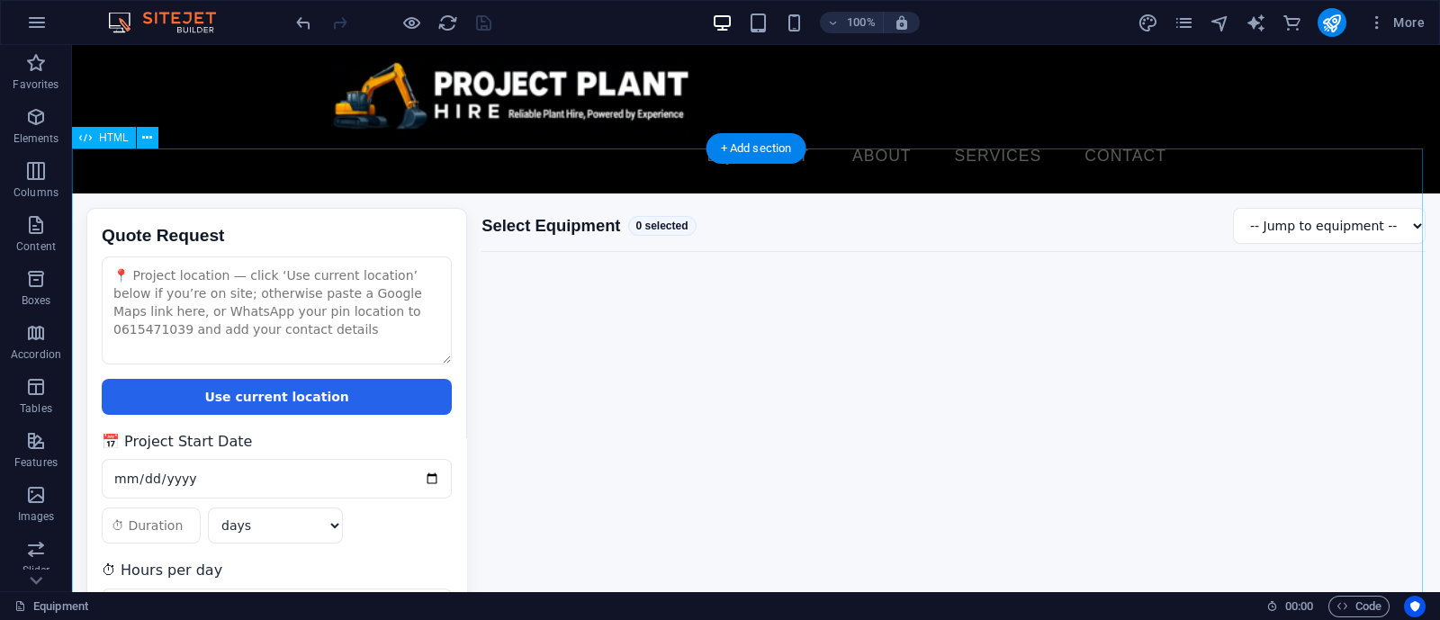
click at [549, 362] on div "Quote Request Quote Request Use current location 📅 Project Start Date days week…" at bounding box center [756, 474] width 1368 height 562
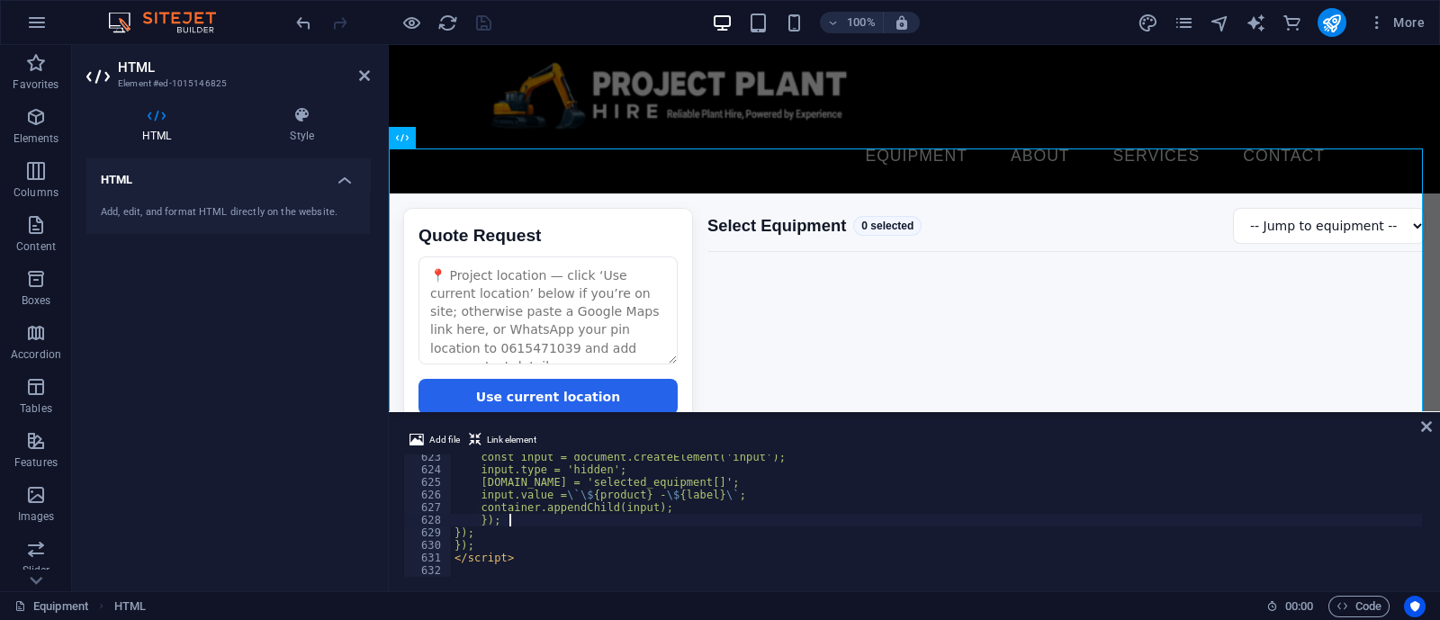
click at [570, 525] on div "const input = document.createElement('input'); input.type = 'hidden'; input.nam…" at bounding box center [1303, 523] width 1705 height 144
type textarea "</script>"
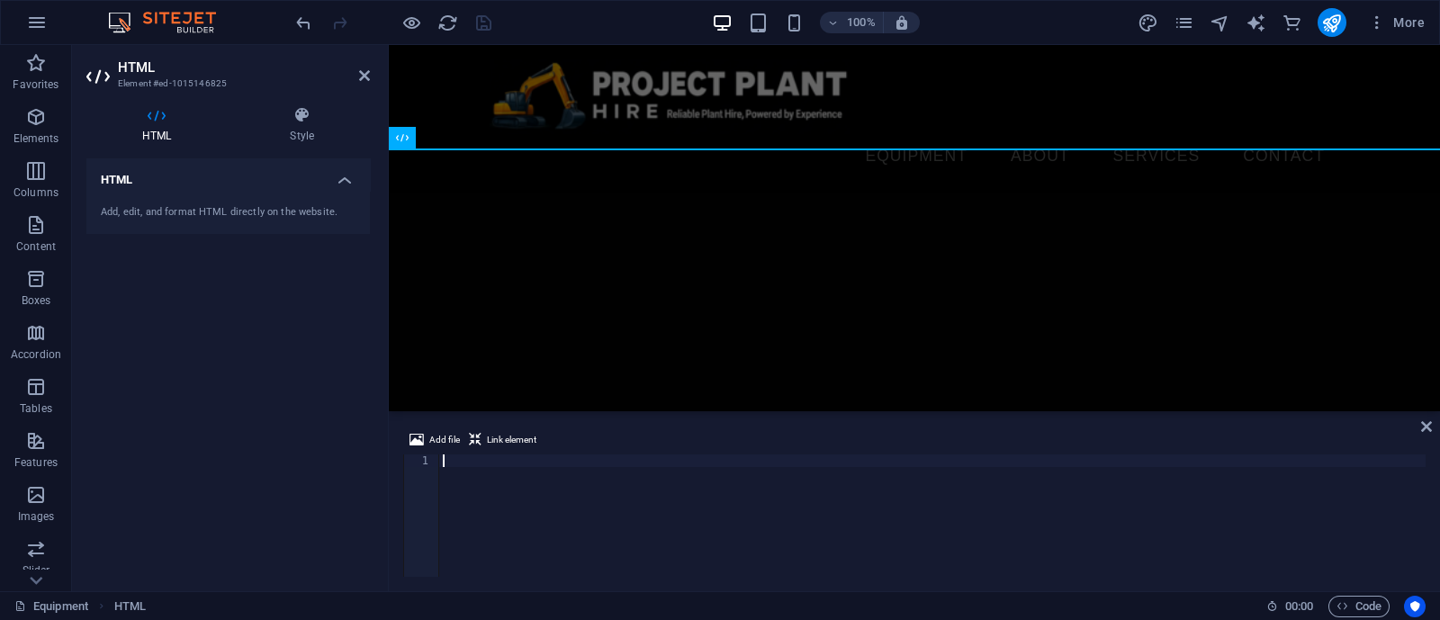
scroll to position [7701, 0]
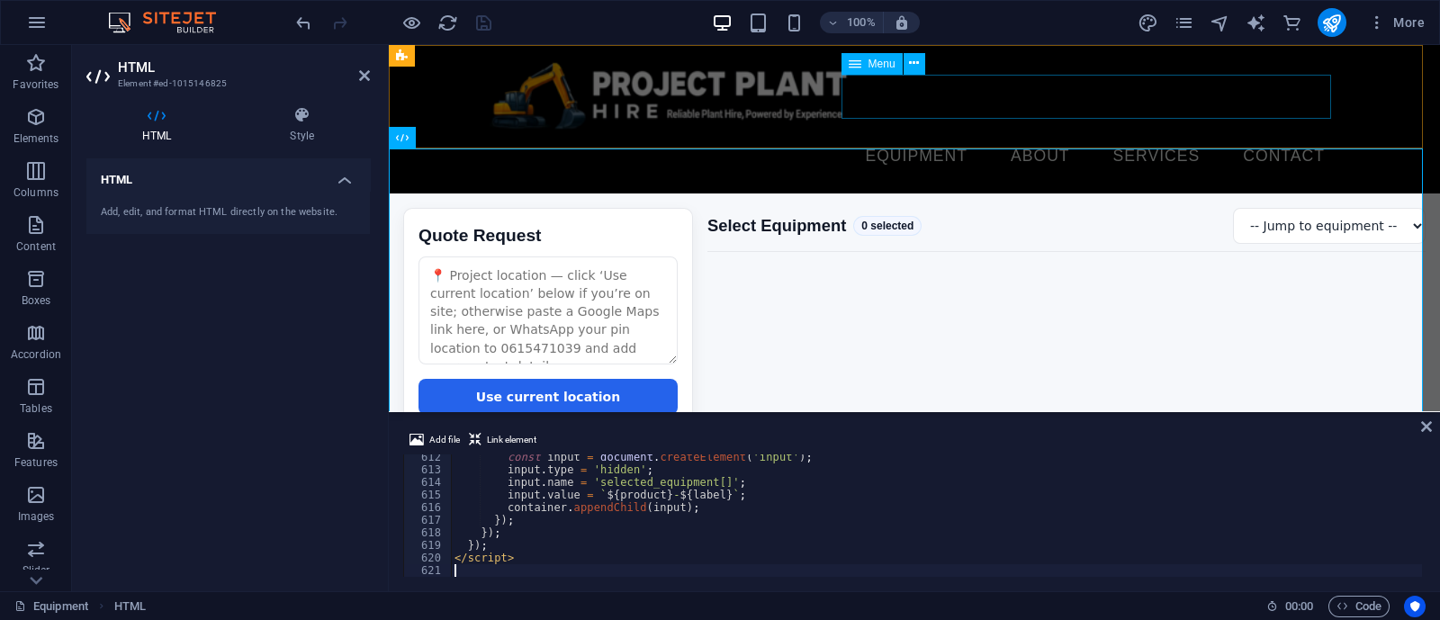
drag, startPoint x: 1001, startPoint y: 78, endPoint x: 956, endPoint y: 83, distance: 45.2
click at [1001, 134] on nav "Equipment About Services Contact" at bounding box center [913, 156] width 849 height 45
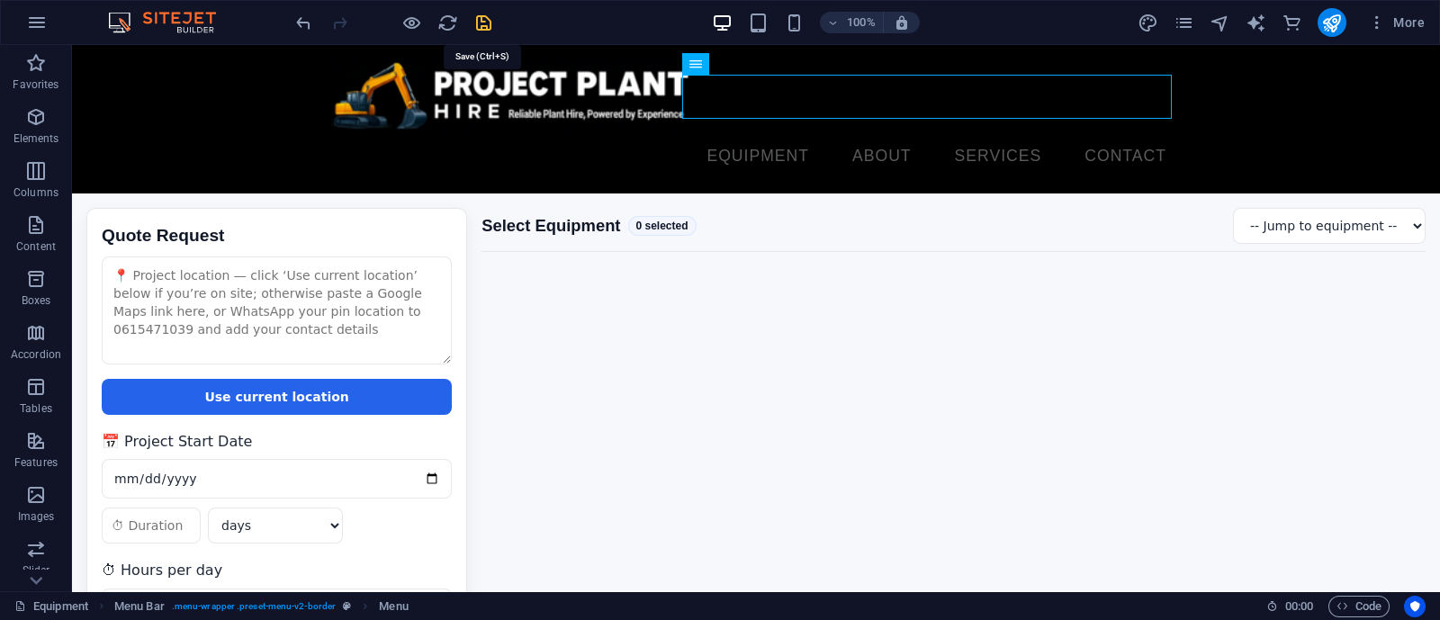
click at [477, 15] on icon "save" at bounding box center [483, 23] width 21 height 21
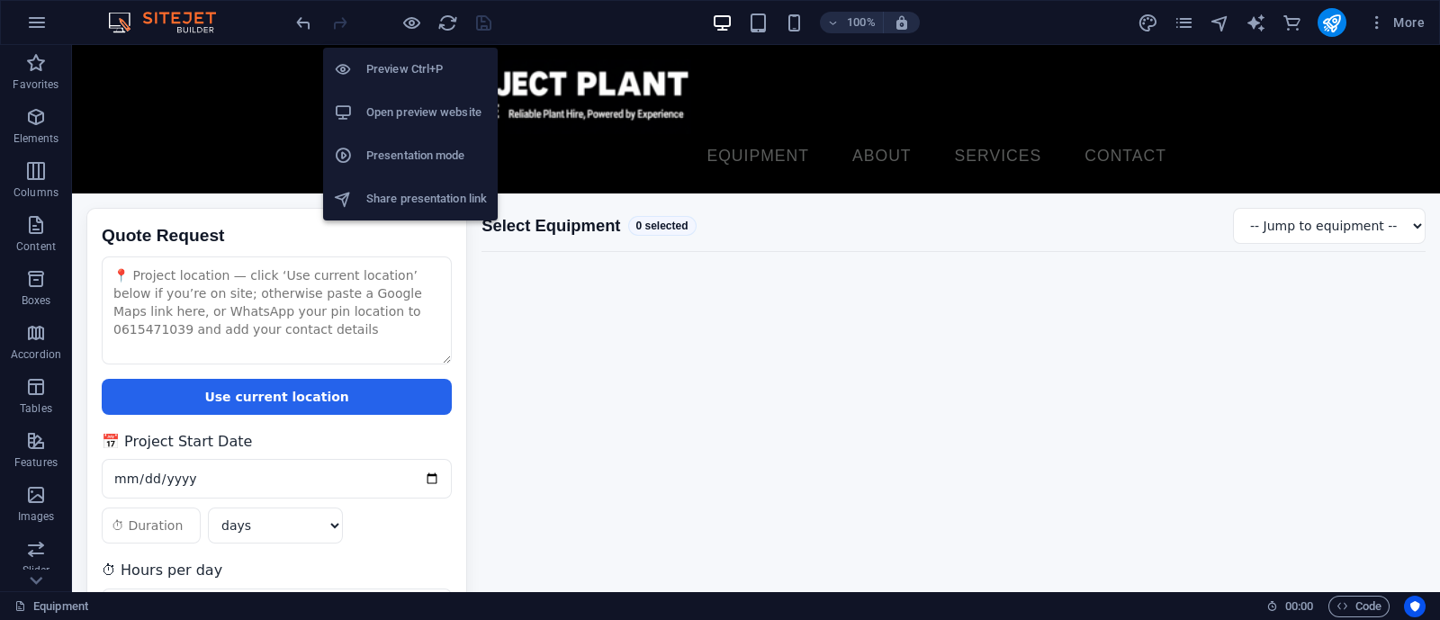
click at [401, 96] on li "Open preview website" at bounding box center [410, 112] width 175 height 43
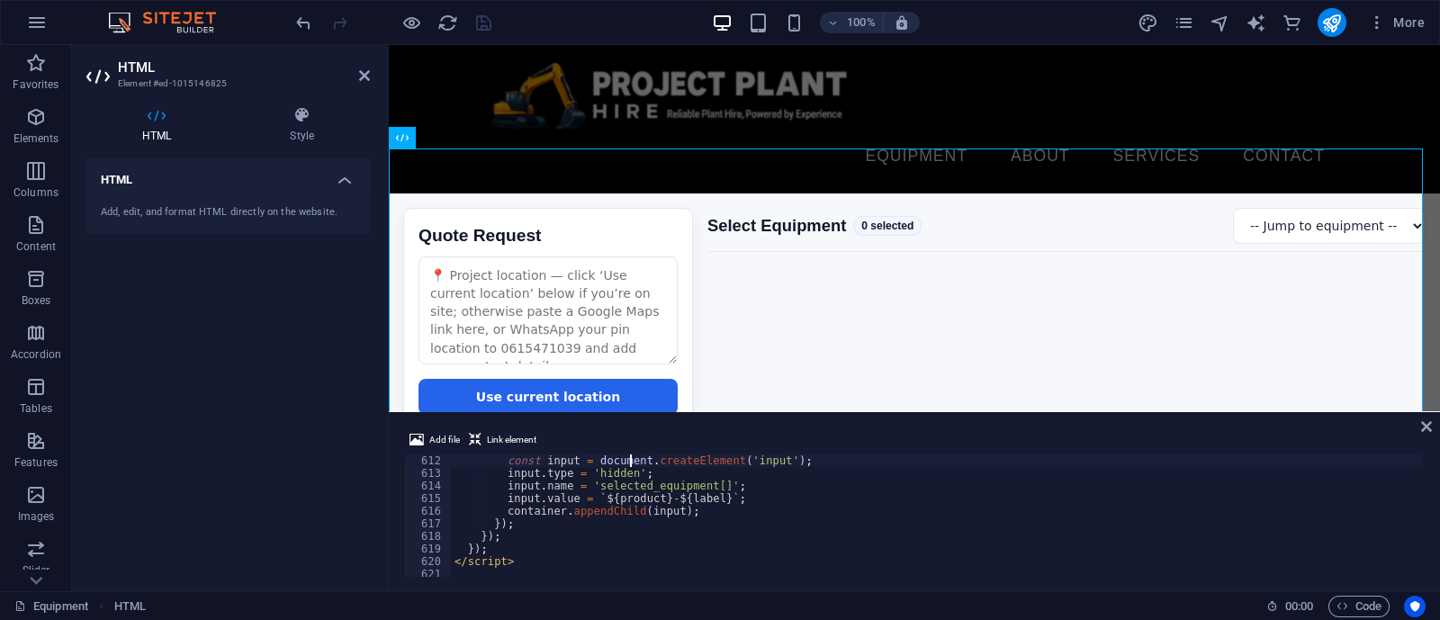
click at [628, 461] on div "const input = document . createElement ( 'input' ) ; input . type = 'hidden' ; …" at bounding box center [1303, 526] width 1705 height 144
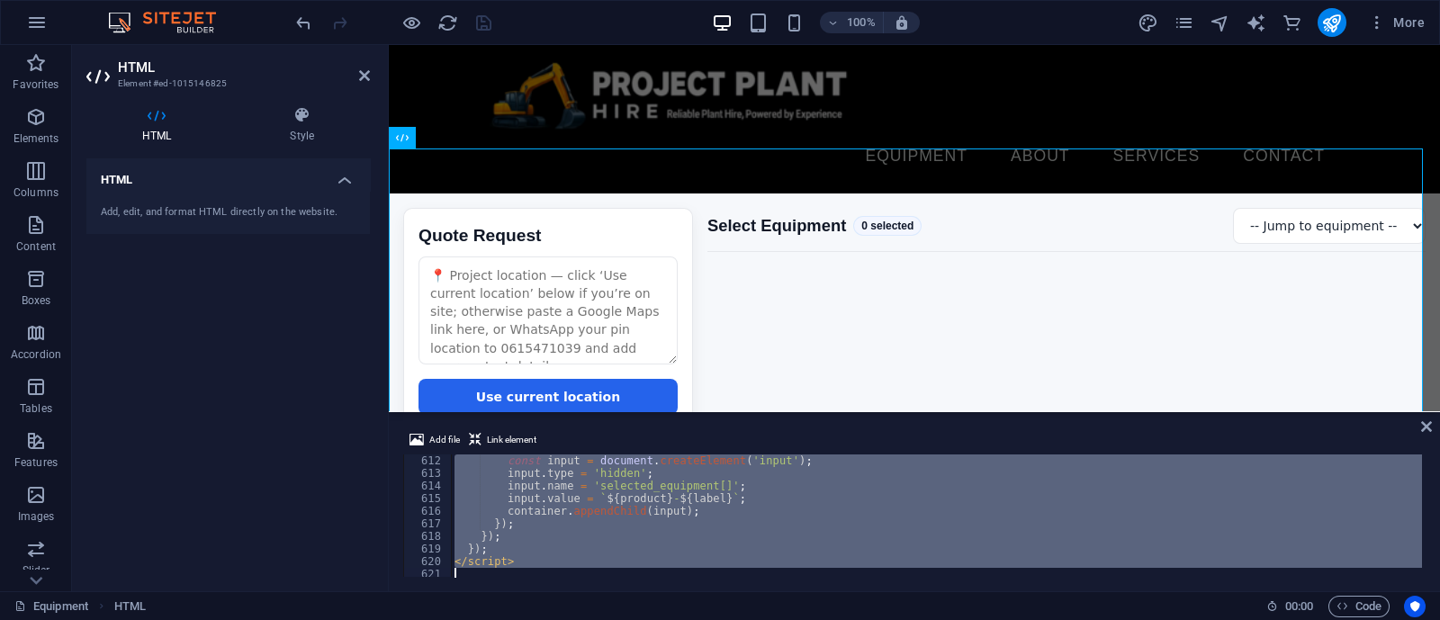
type textarea "</script>"
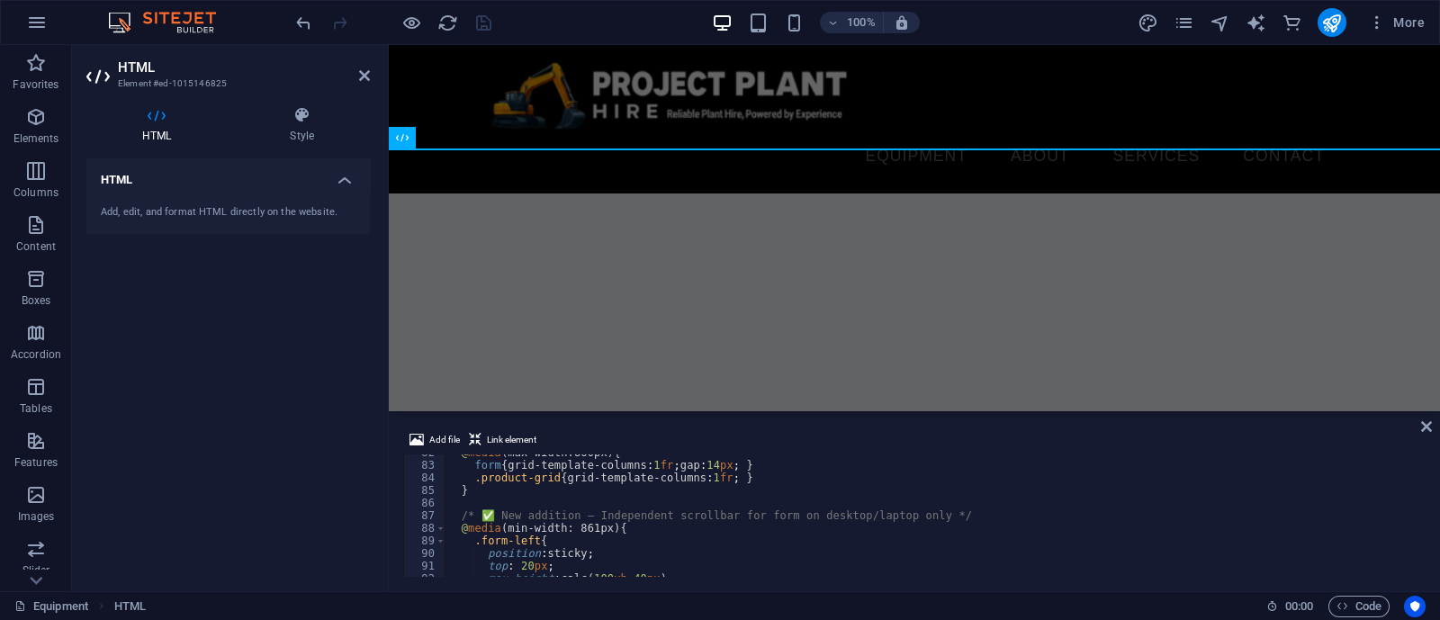
scroll to position [759, 0]
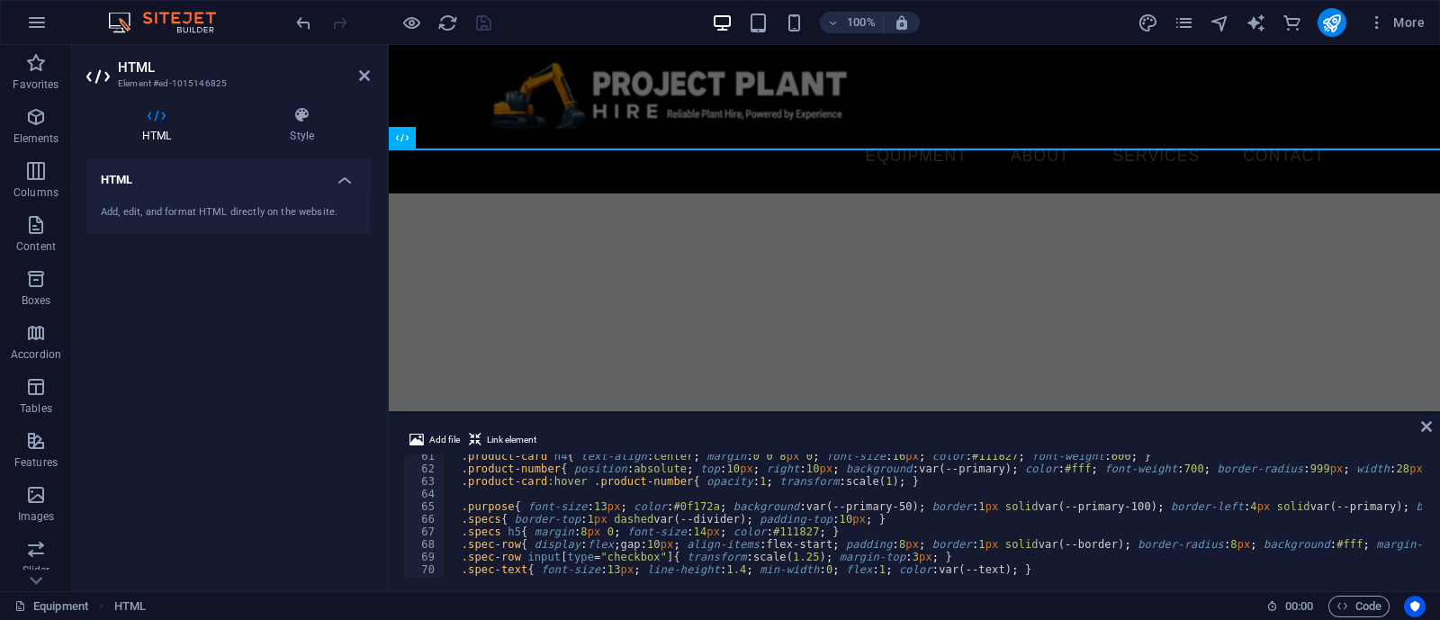
click at [903, 193] on html "Skip to main content Equipment About Services Contact Menu Quote Request" at bounding box center [914, 119] width 1051 height 148
click at [489, 20] on icon "save" at bounding box center [483, 23] width 21 height 21
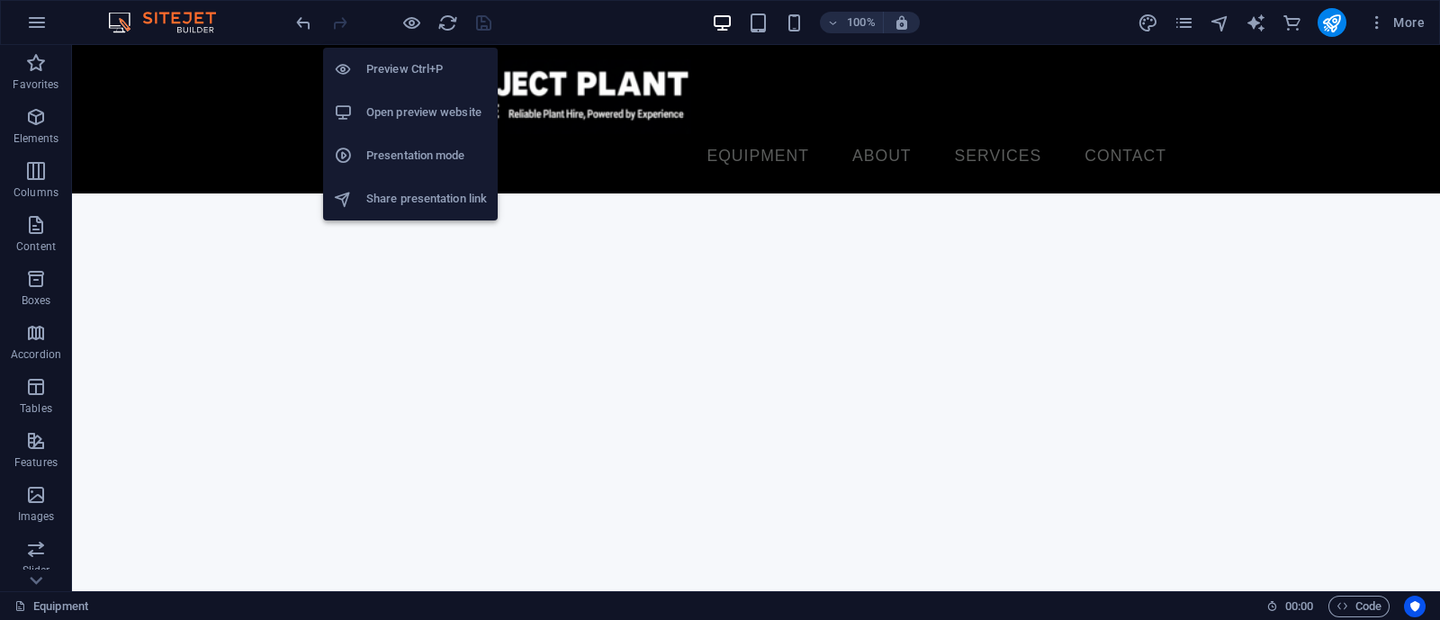
click at [418, 114] on h6 "Open preview website" at bounding box center [426, 113] width 121 height 22
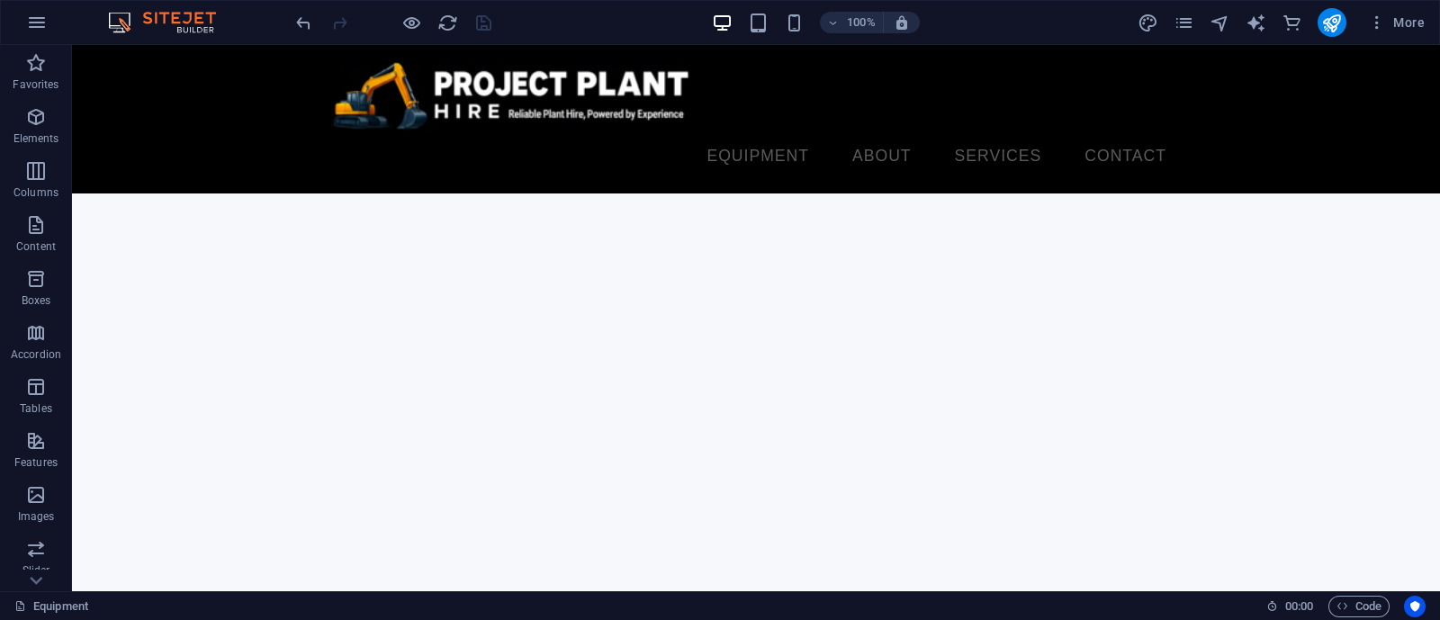
click at [537, 193] on html "Skip to main content Equipment About Services Contact Menu Quote Request" at bounding box center [756, 119] width 1368 height 148
click at [803, 193] on html "Skip to main content Equipment About Services Contact Menu Quote Request" at bounding box center [756, 119] width 1368 height 148
click at [756, 193] on html "Skip to main content Equipment About Services Contact Menu Quote Request" at bounding box center [756, 119] width 1368 height 148
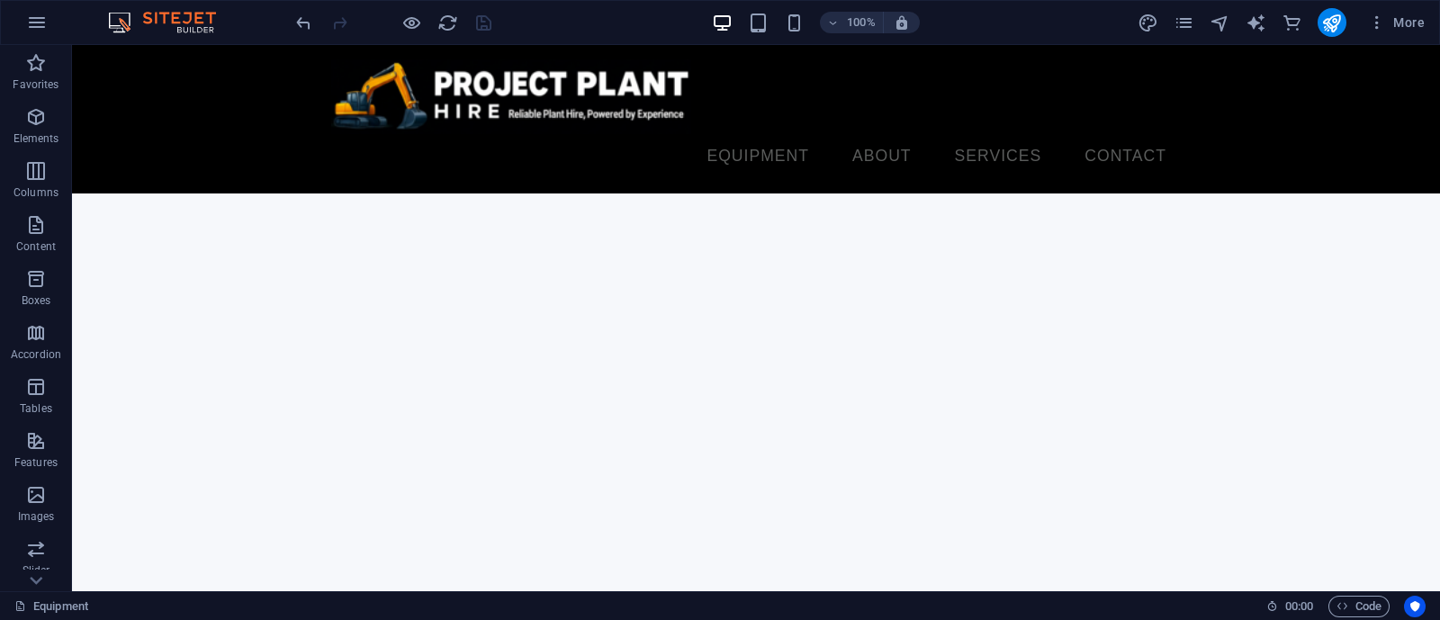
click at [754, 193] on html "Skip to main content Equipment About Services Contact Menu Quote Request" at bounding box center [756, 119] width 1368 height 148
click at [751, 193] on html "Skip to main content Equipment About Services Contact Menu Quote Request" at bounding box center [756, 119] width 1368 height 148
drag, startPoint x: 483, startPoint y: 251, endPoint x: 412, endPoint y: 250, distance: 71.1
click at [485, 193] on html "Skip to main content Equipment About Services Contact Menu Quote Request" at bounding box center [756, 119] width 1368 height 148
click at [472, 193] on html "Skip to main content Equipment About Services Contact Menu Quote Request" at bounding box center [756, 119] width 1368 height 148
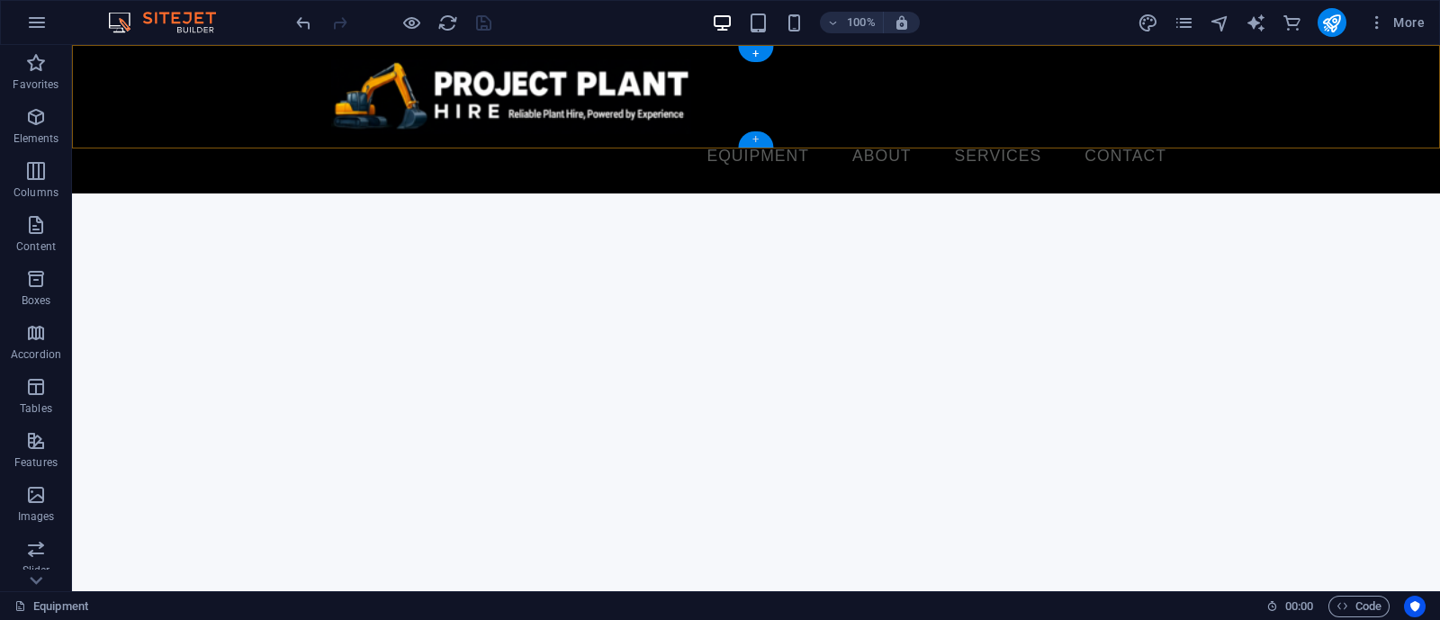
click at [760, 136] on div "+" at bounding box center [755, 139] width 35 height 16
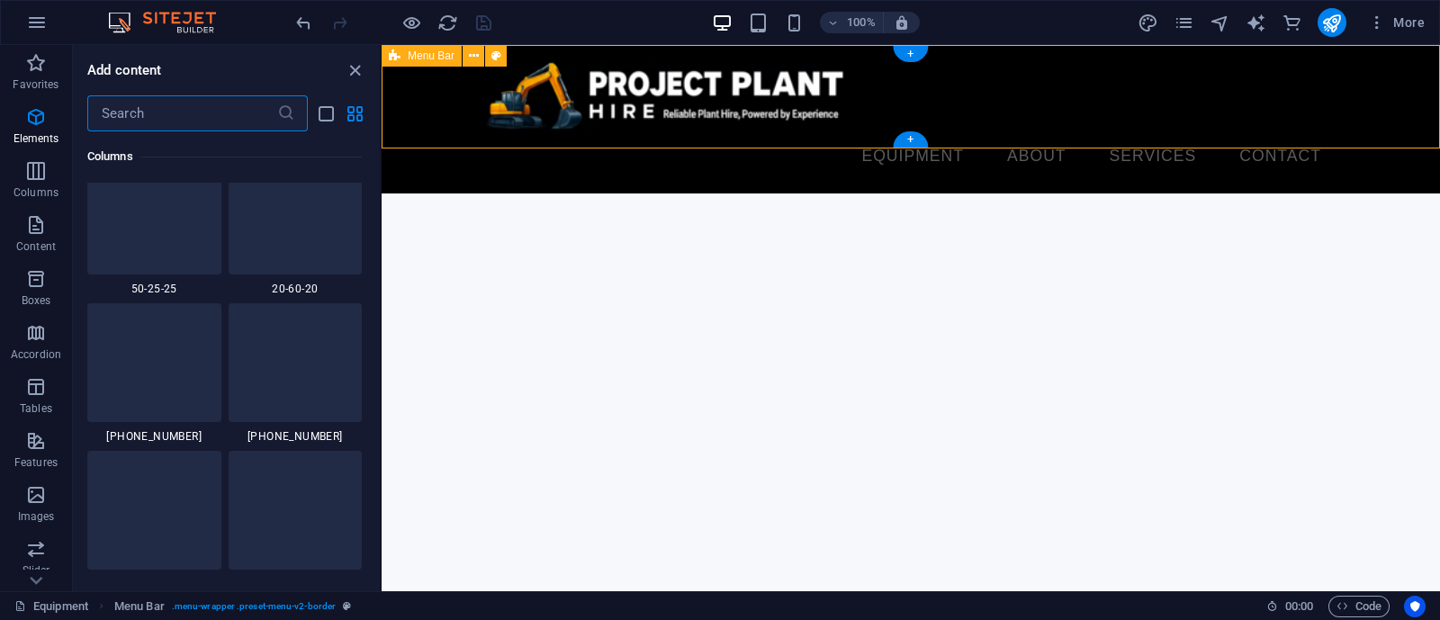
scroll to position [3148, 0]
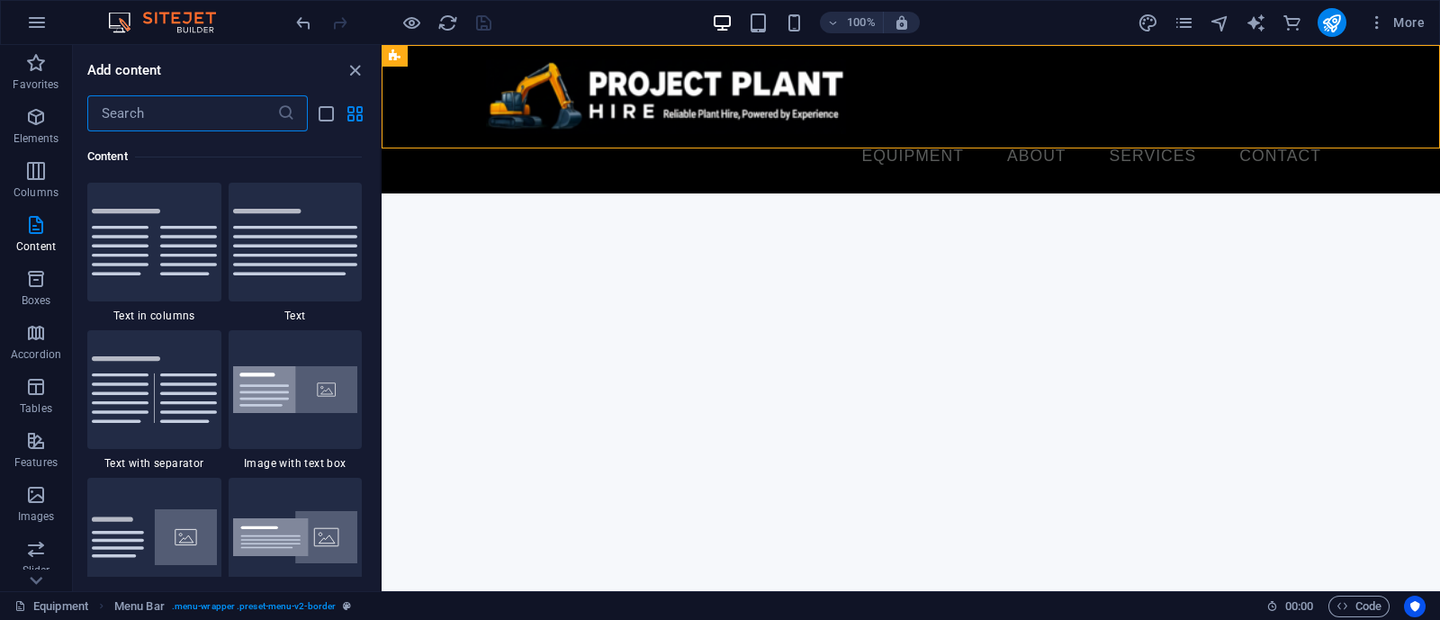
click at [158, 120] on input "text" at bounding box center [182, 113] width 190 height 36
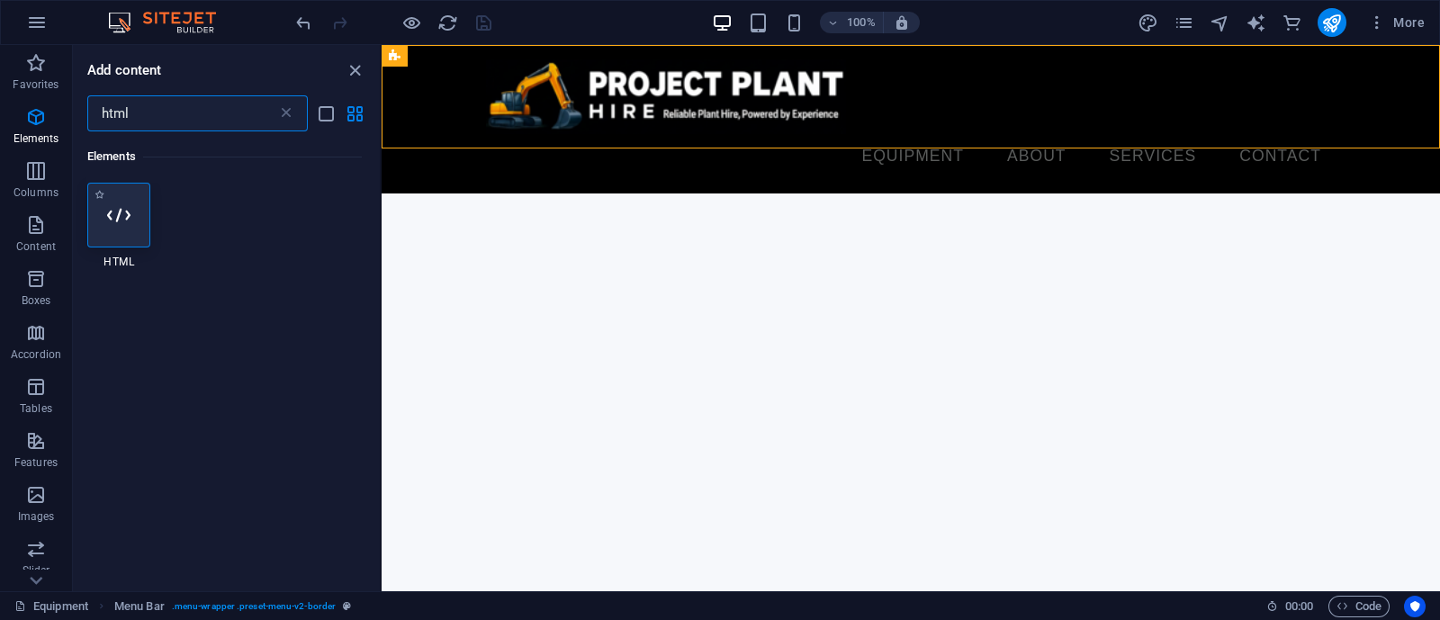
scroll to position [0, 0]
type input "html"
click at [124, 225] on icon at bounding box center [118, 214] width 23 height 23
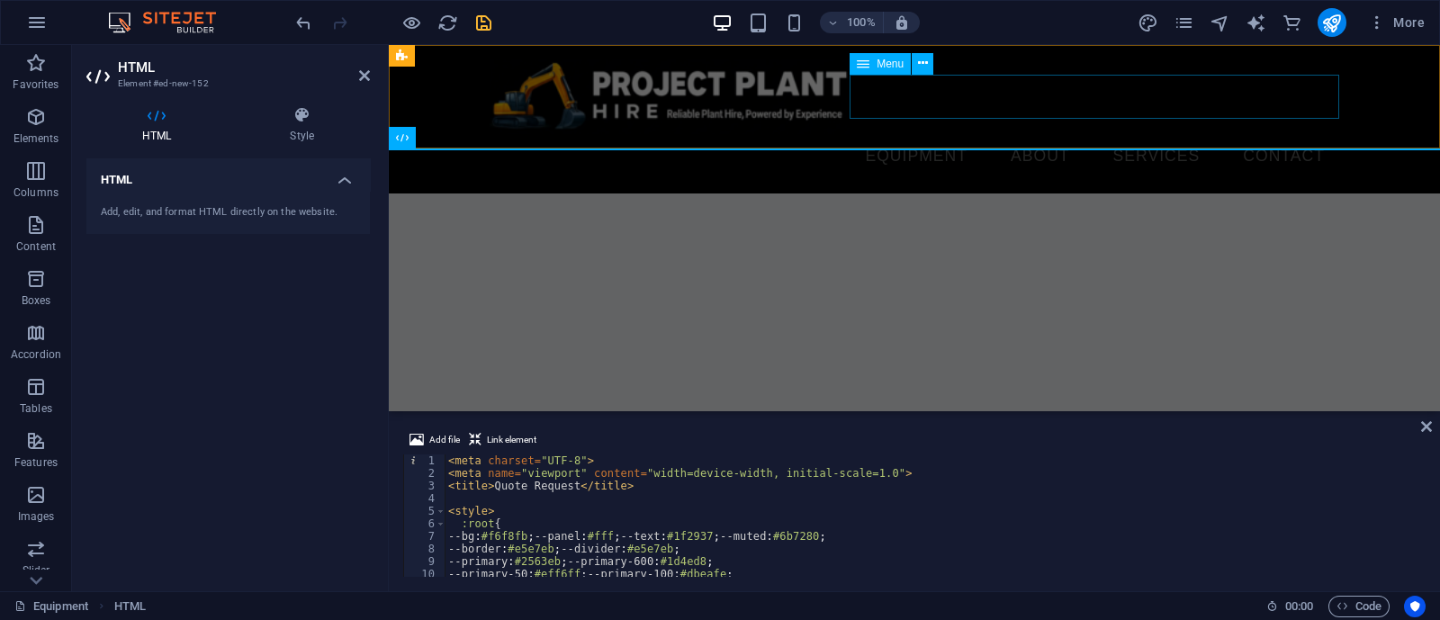
click at [967, 134] on nav "Equipment About Services Contact" at bounding box center [913, 156] width 849 height 45
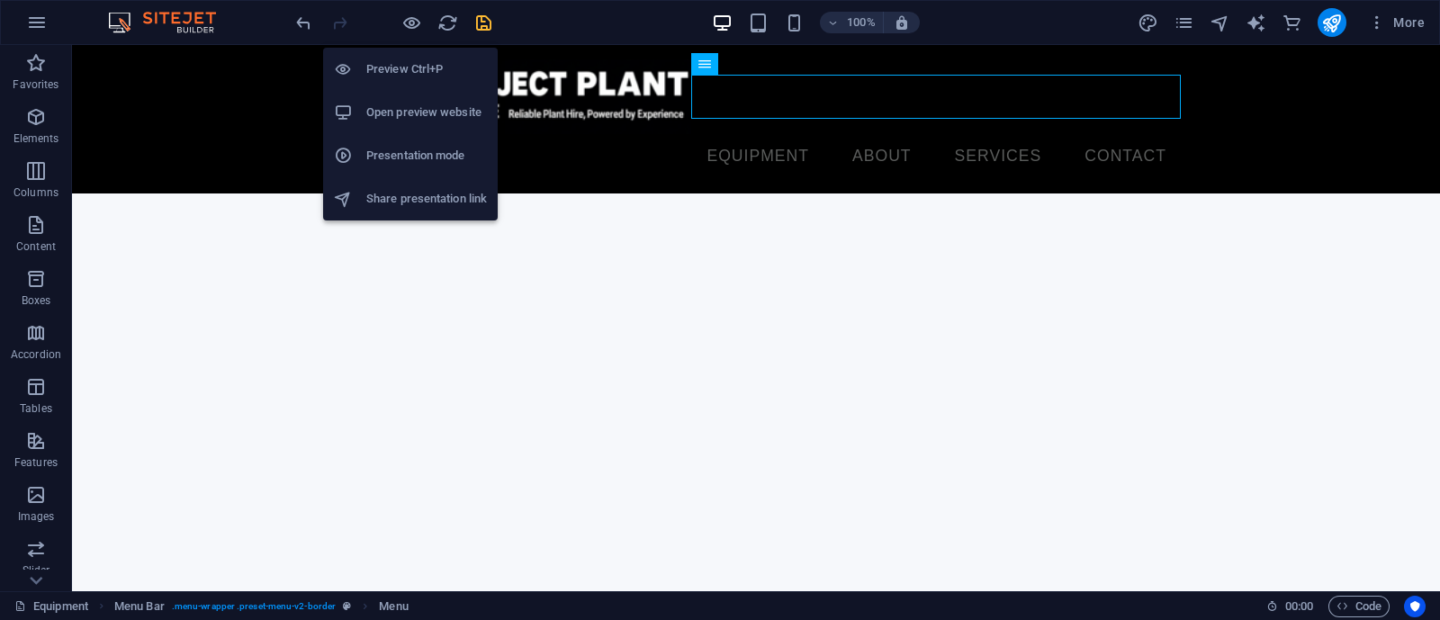
click at [414, 119] on h6 "Open preview website" at bounding box center [426, 113] width 121 height 22
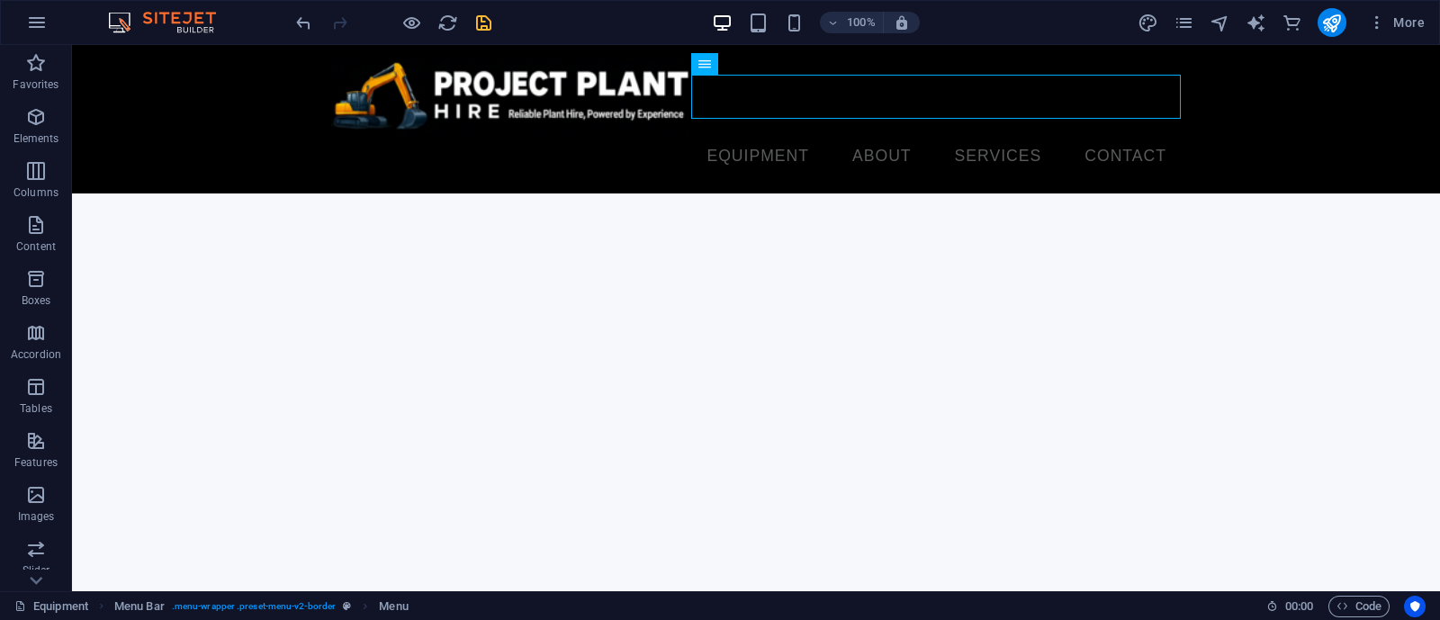
click at [493, 193] on html "Skip to main content Equipment About Services Contact Menu Quote Request Quote …" at bounding box center [756, 119] width 1368 height 148
click at [494, 193] on html "Skip to main content Equipment About Services Contact Menu Quote Request Quote …" at bounding box center [756, 119] width 1368 height 148
click at [585, 193] on html "Skip to main content Equipment About Services Contact Menu Quote Request Quote …" at bounding box center [756, 119] width 1368 height 148
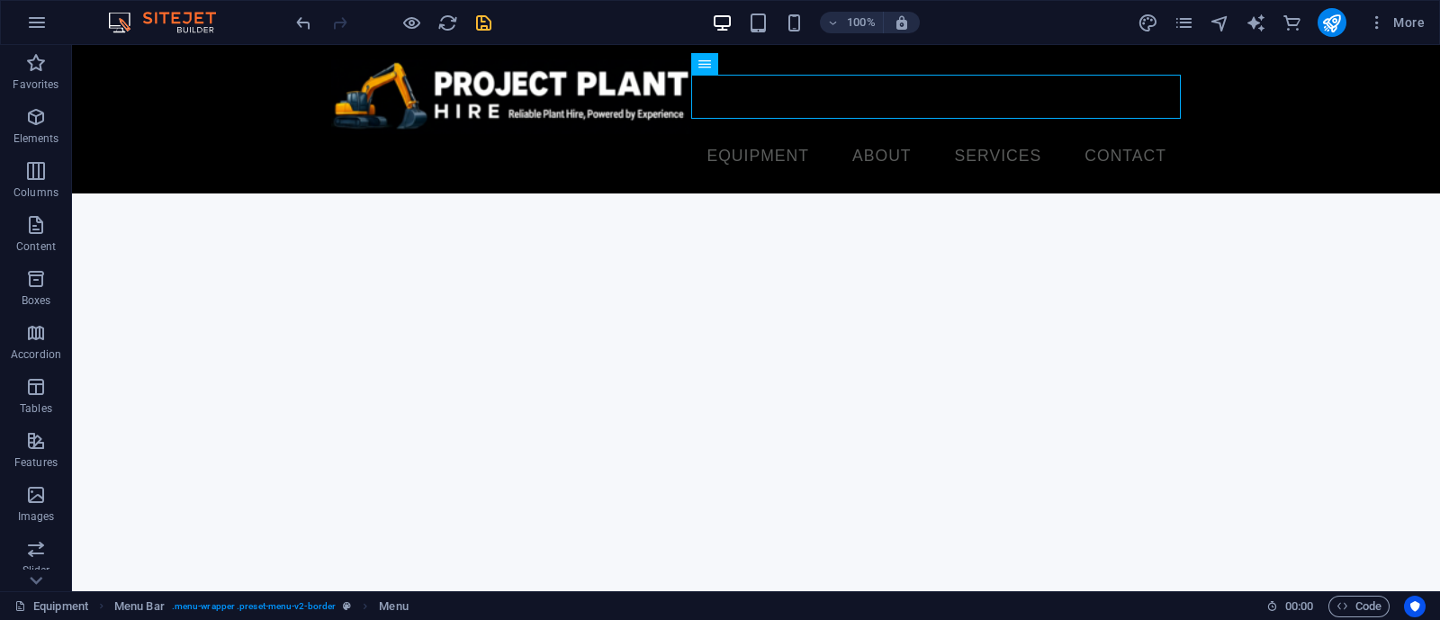
click at [585, 193] on html "Skip to main content Equipment About Services Contact Menu Quote Request Quote …" at bounding box center [756, 119] width 1368 height 148
click at [753, 137] on div "+" at bounding box center [755, 139] width 35 height 16
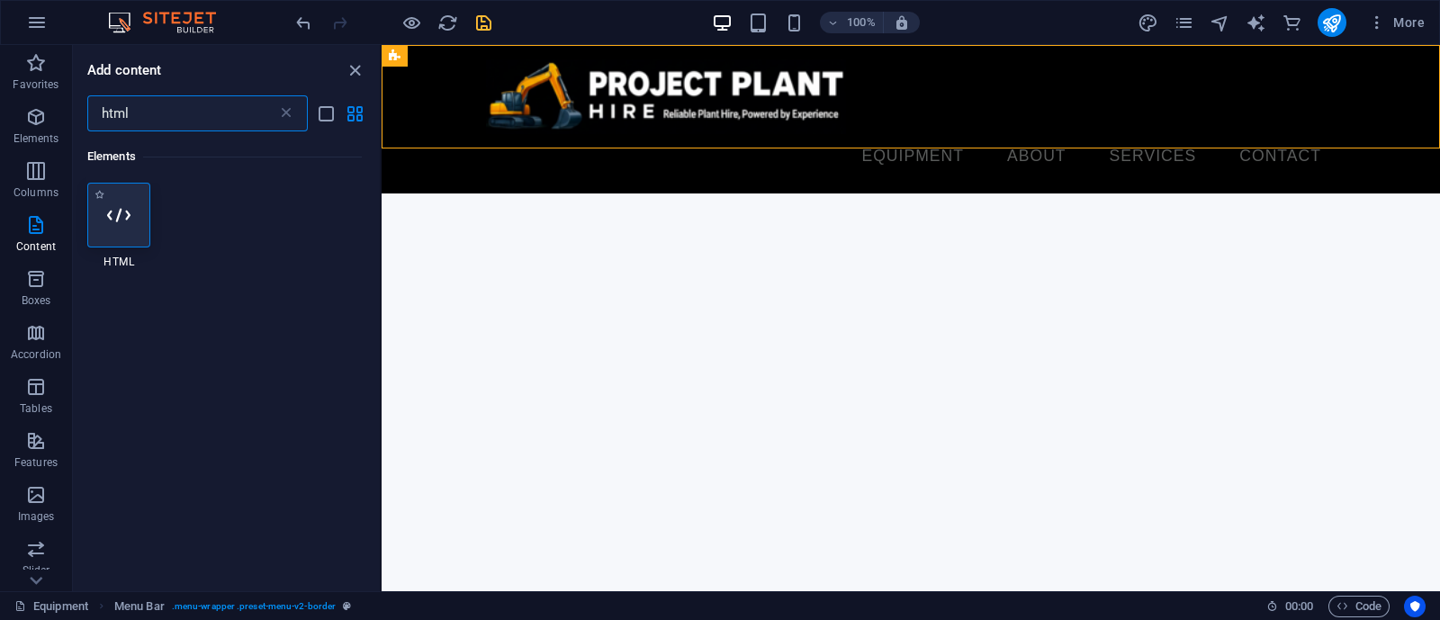
click at [126, 209] on icon at bounding box center [118, 214] width 23 height 23
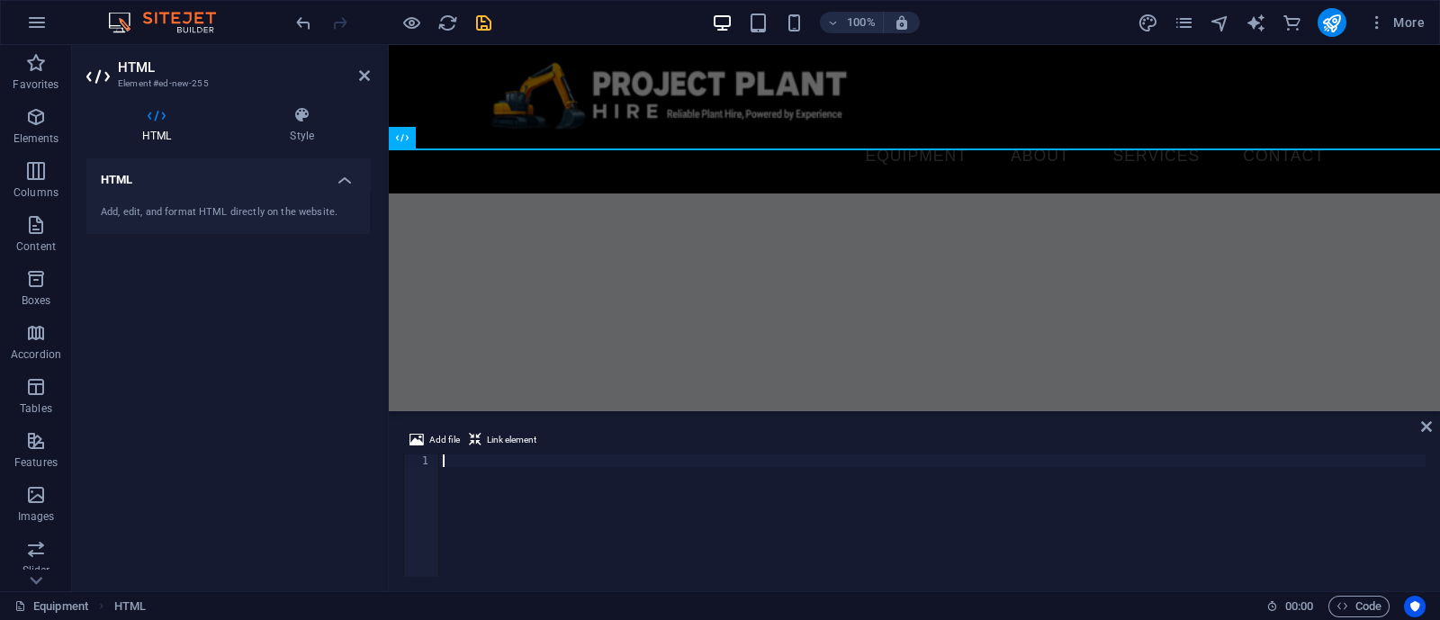
click at [664, 193] on html "Skip to main content Equipment About Services Contact Menu Quote Request Quote …" at bounding box center [914, 119] width 1051 height 148
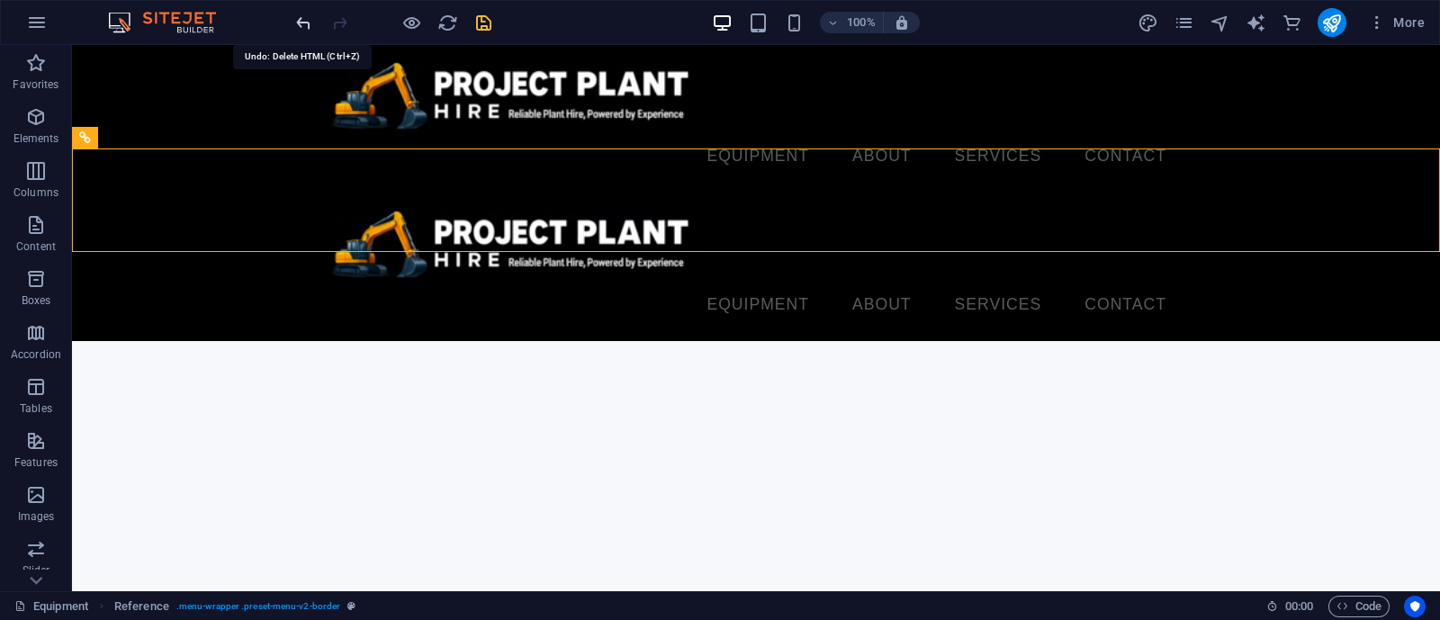
click at [304, 19] on icon "undo" at bounding box center [303, 23] width 21 height 21
click at [756, 242] on div "+" at bounding box center [755, 243] width 35 height 16
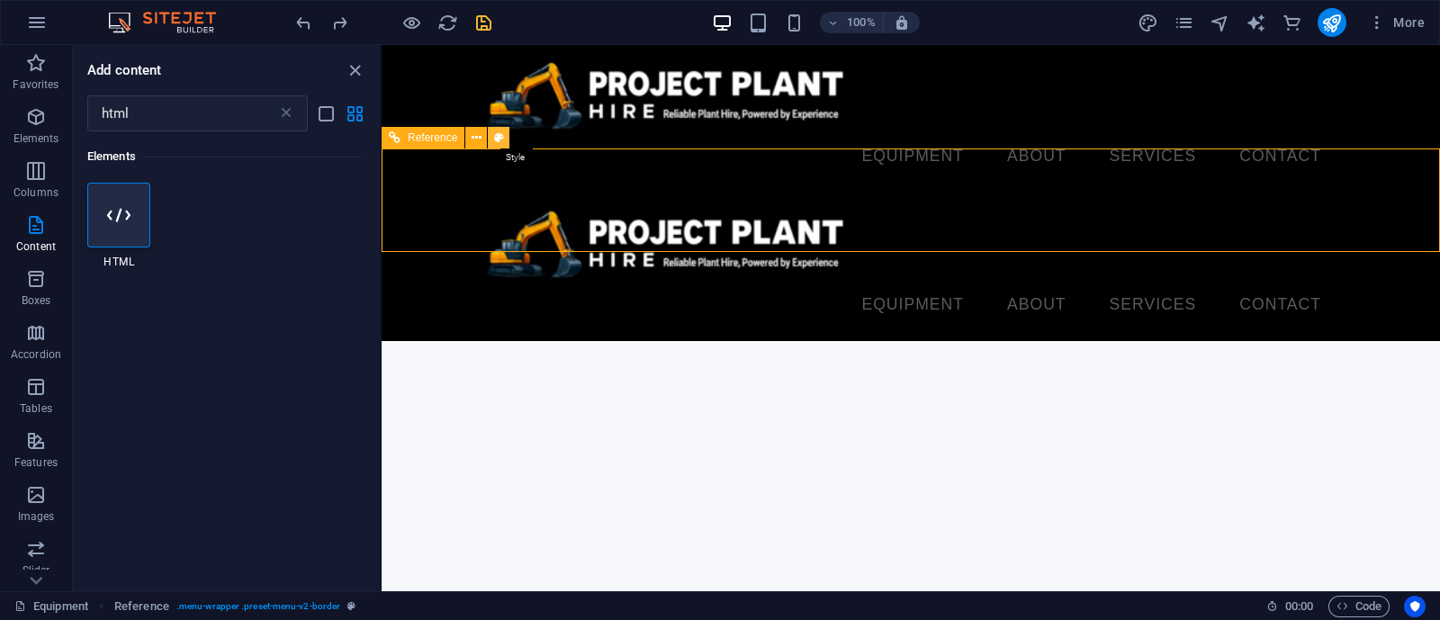
click at [495, 137] on icon at bounding box center [499, 138] width 10 height 19
select select "rem"
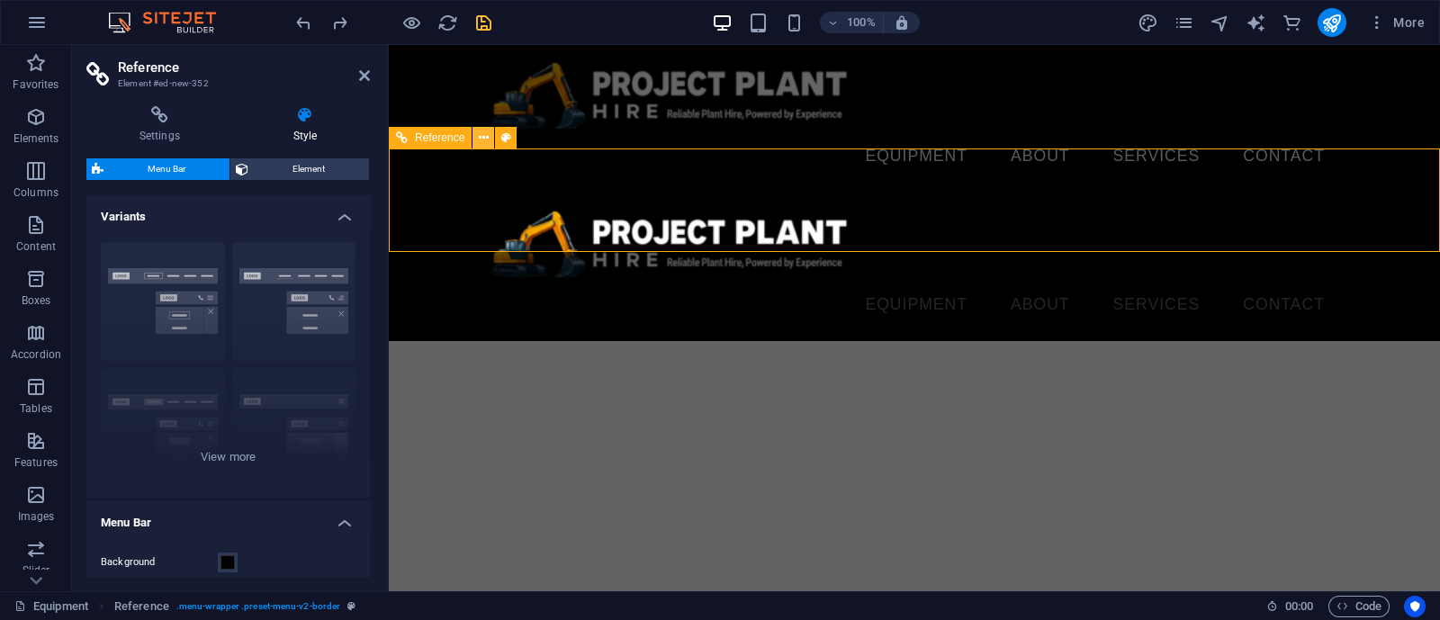
click at [485, 137] on icon at bounding box center [484, 138] width 10 height 19
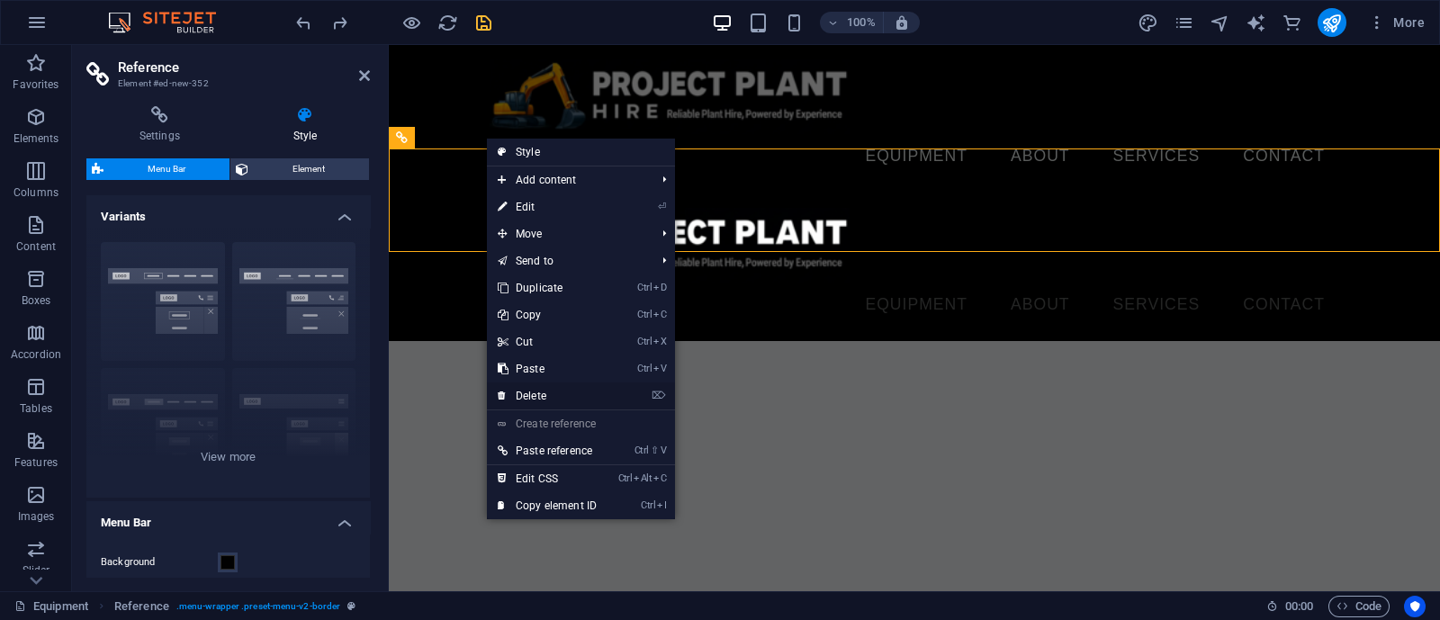
click at [531, 392] on link "⌦ Delete" at bounding box center [547, 395] width 121 height 27
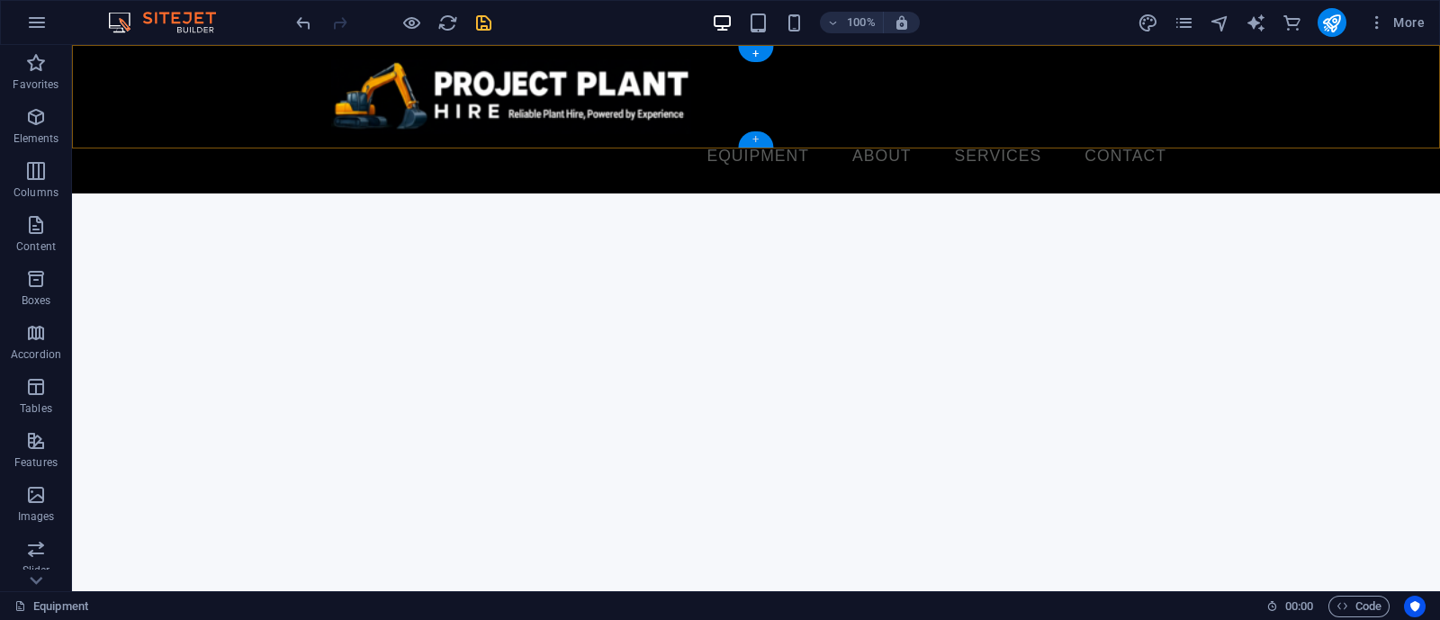
click at [756, 139] on div "+" at bounding box center [755, 139] width 35 height 16
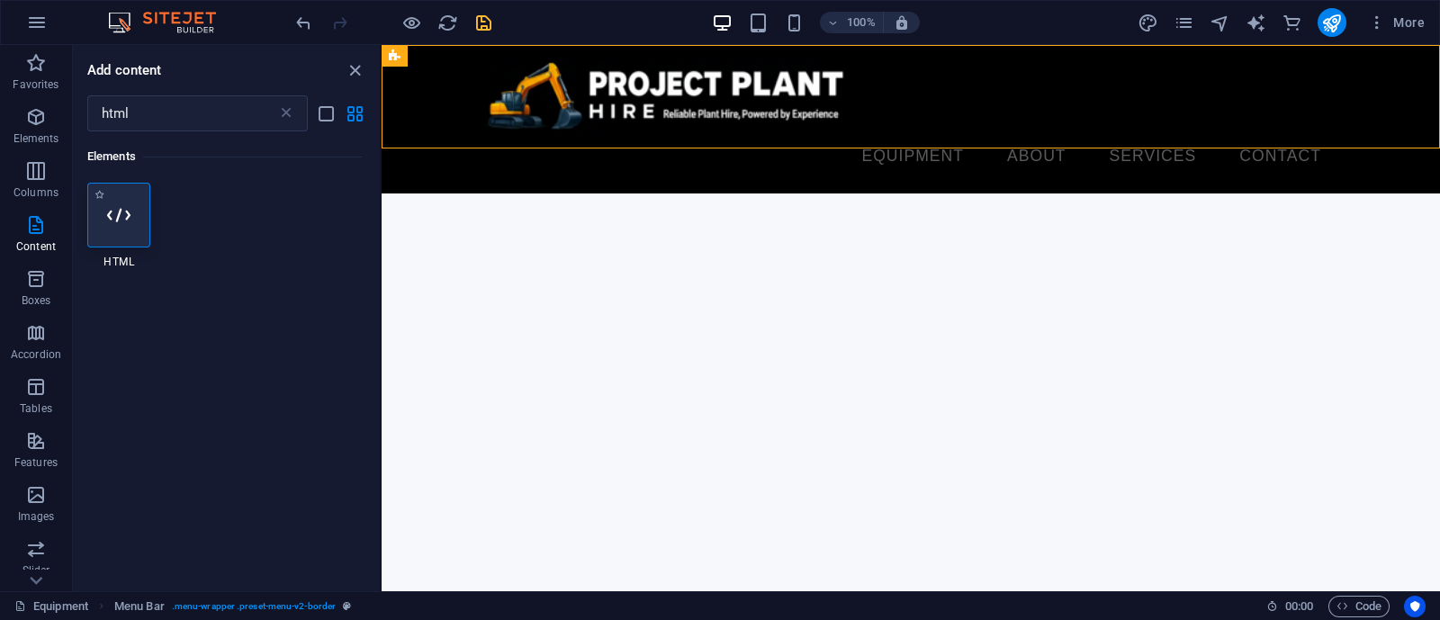
click at [128, 222] on icon at bounding box center [118, 214] width 23 height 23
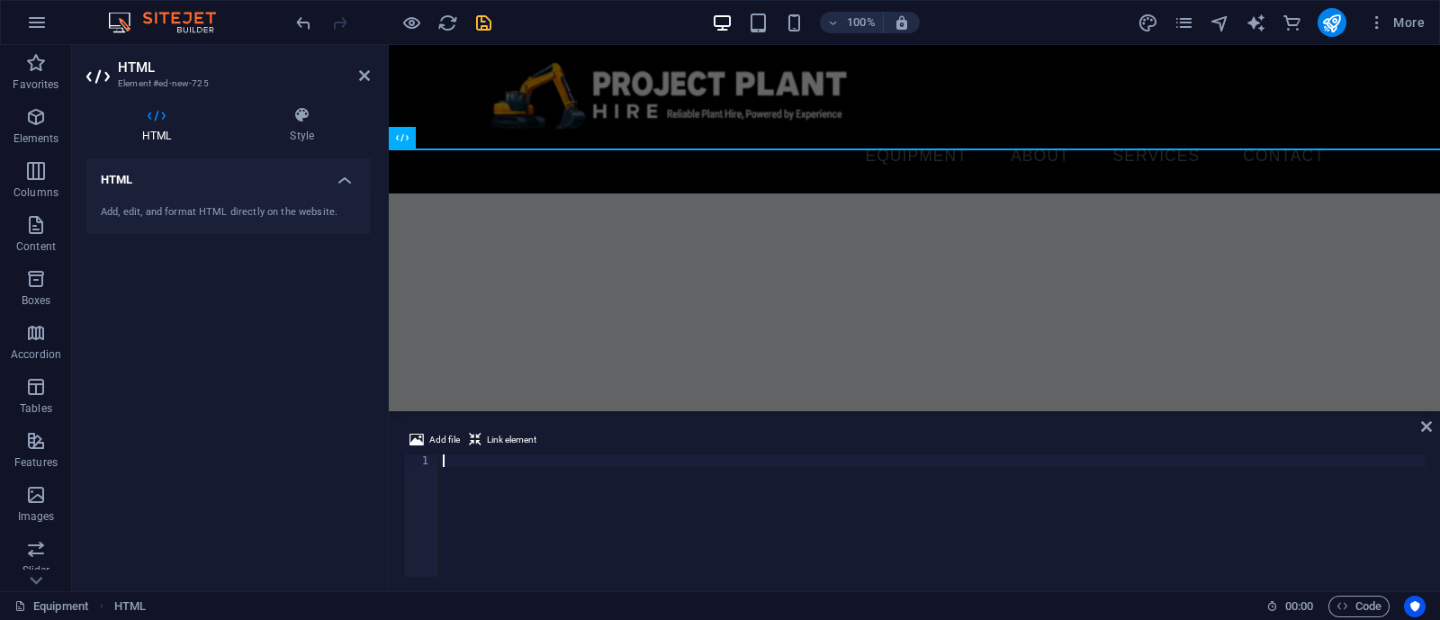
click at [486, 461] on div at bounding box center [932, 528] width 986 height 148
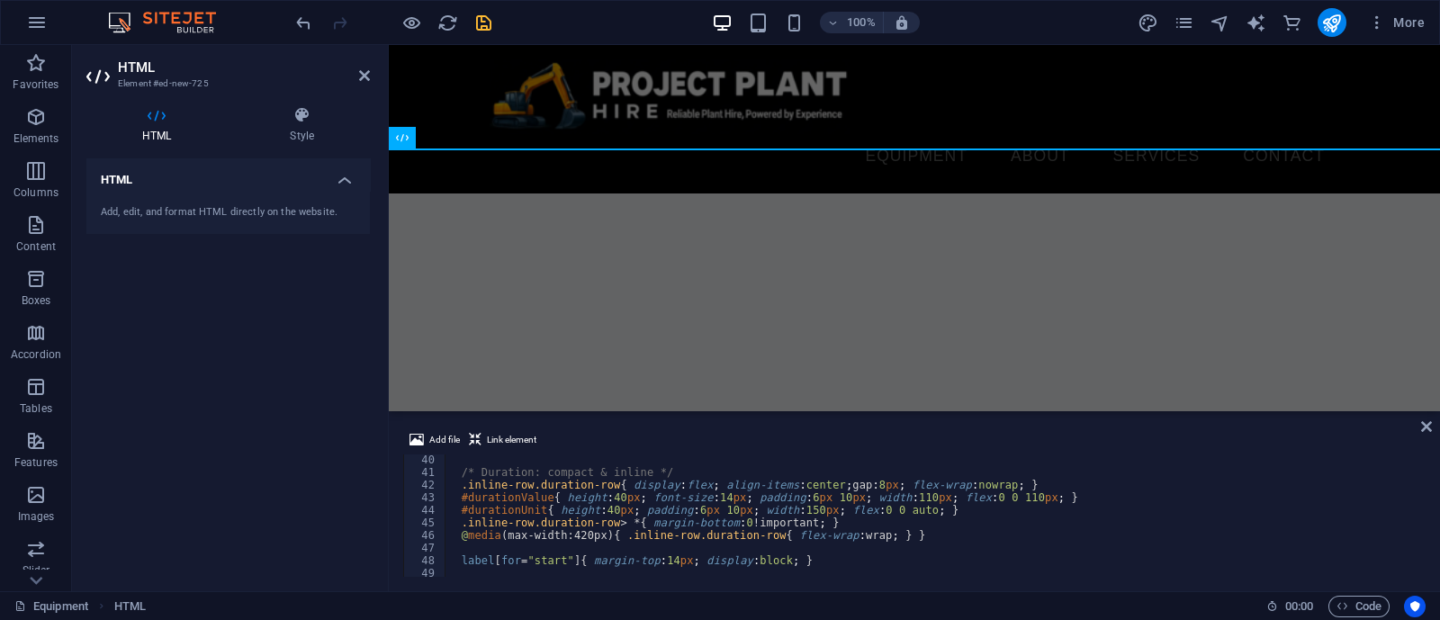
scroll to position [491, 0]
click at [1081, 193] on html "Skip to main content Equipment About Services Contact Menu Quote Request Quote …" at bounding box center [914, 119] width 1051 height 148
click at [1066, 134] on nav "Equipment About Services Contact" at bounding box center [913, 156] width 849 height 45
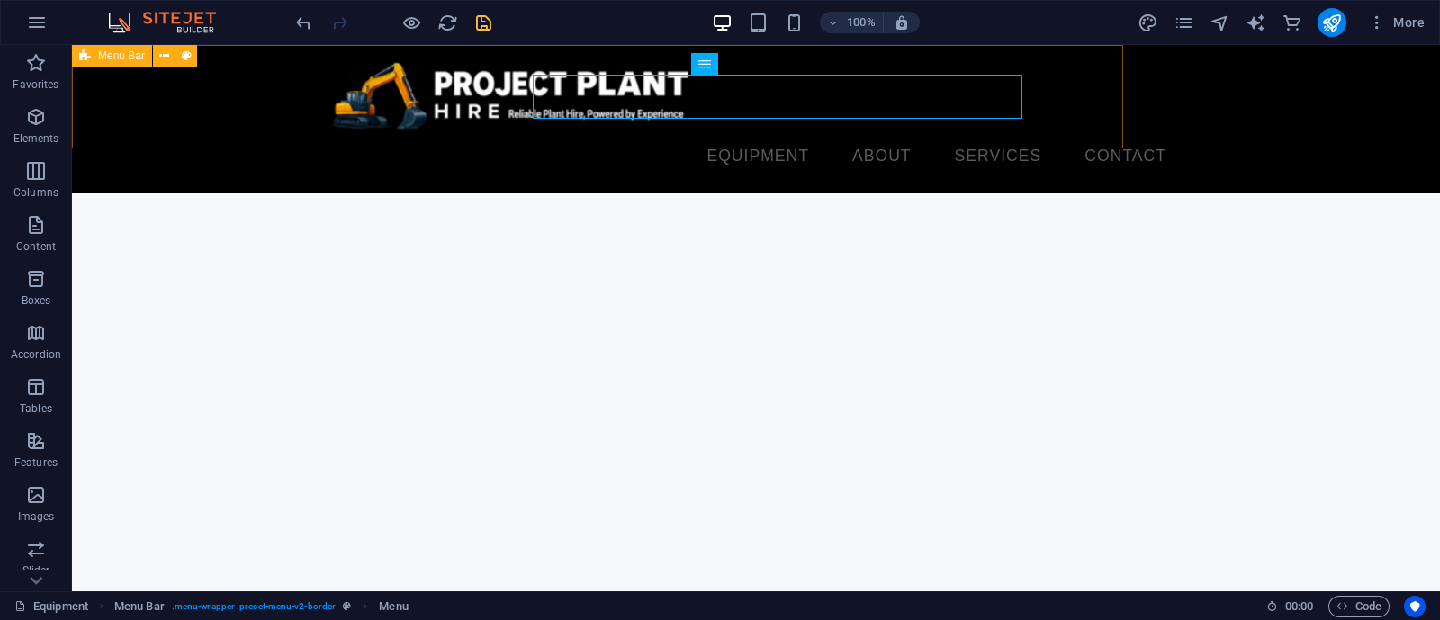
click at [1071, 68] on div "Equipment About Services Contact Menu" at bounding box center [756, 119] width 1368 height 148
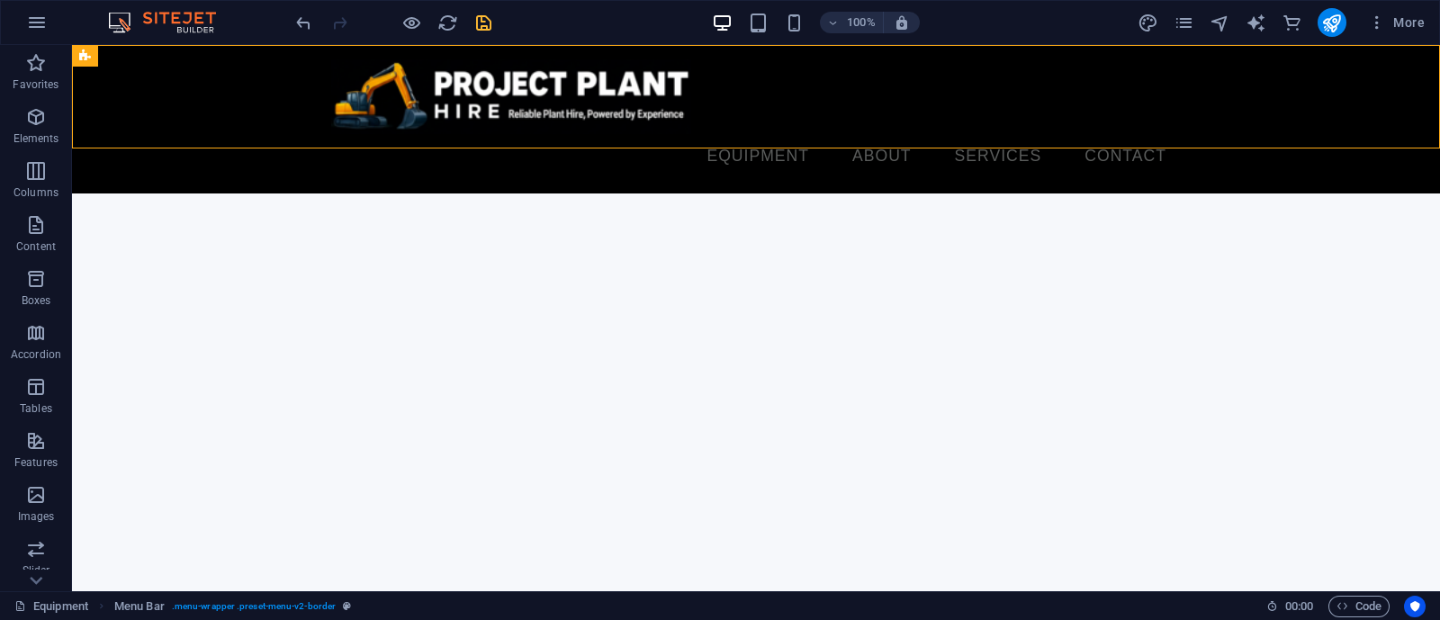
click at [633, 193] on html "Skip to main content Equipment About Services Contact Menu Quote Request Quote …" at bounding box center [756, 119] width 1368 height 148
click at [584, 193] on html "Skip to main content Equipment About Services Contact Menu Quote Request Quote …" at bounding box center [756, 119] width 1368 height 148
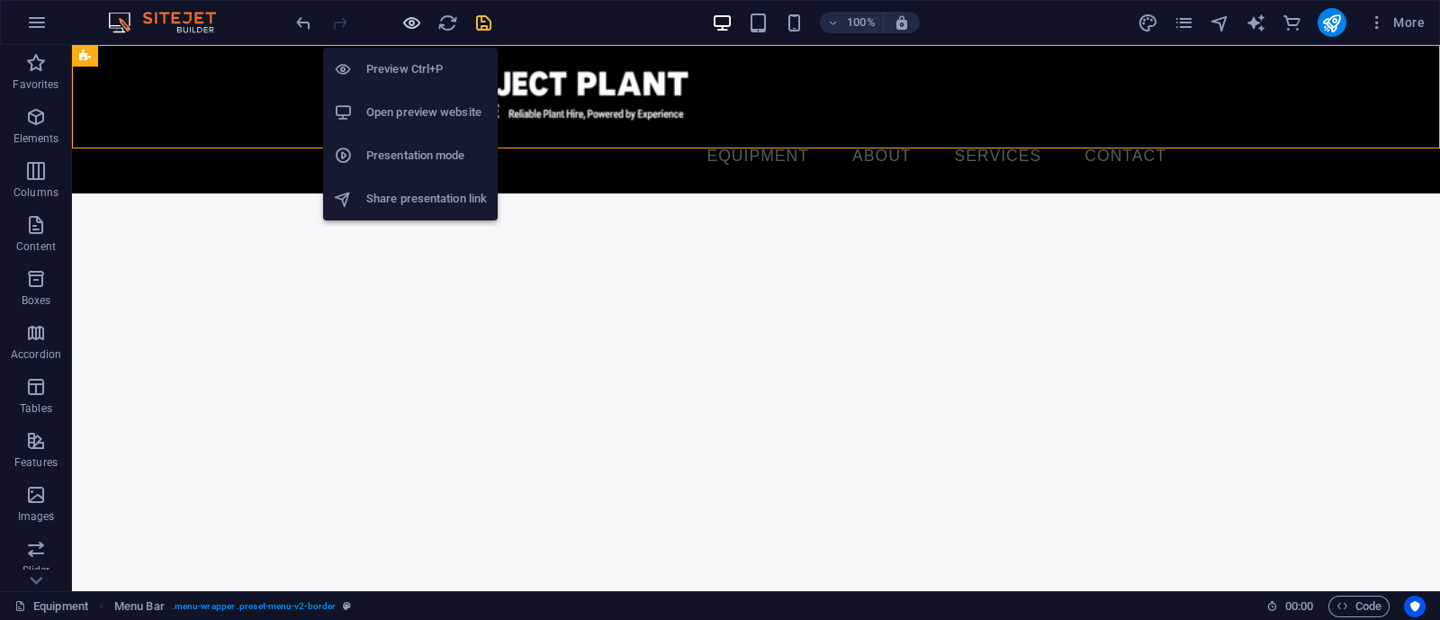
click at [405, 23] on icon "button" at bounding box center [411, 23] width 21 height 21
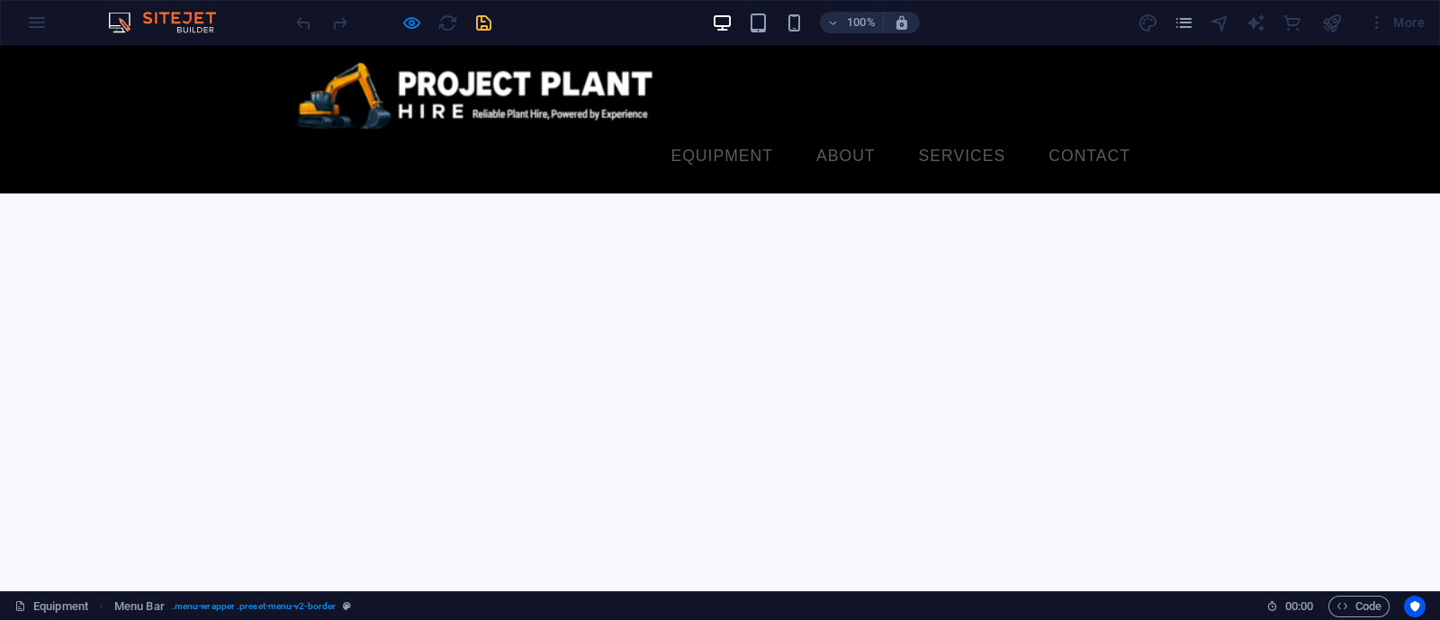
click at [588, 193] on html "Skip to main content Equipment About Services Contact Menu Quote Request Quote …" at bounding box center [720, 119] width 1440 height 148
click at [597, 193] on html "Skip to main content Equipment About Services Contact Menu Quote Request Quote …" at bounding box center [720, 119] width 1440 height 148
drag, startPoint x: 597, startPoint y: 292, endPoint x: 425, endPoint y: 52, distance: 295.2
click at [597, 193] on html "Skip to main content Equipment About Services Contact Menu Quote Request Quote …" at bounding box center [720, 119] width 1440 height 148
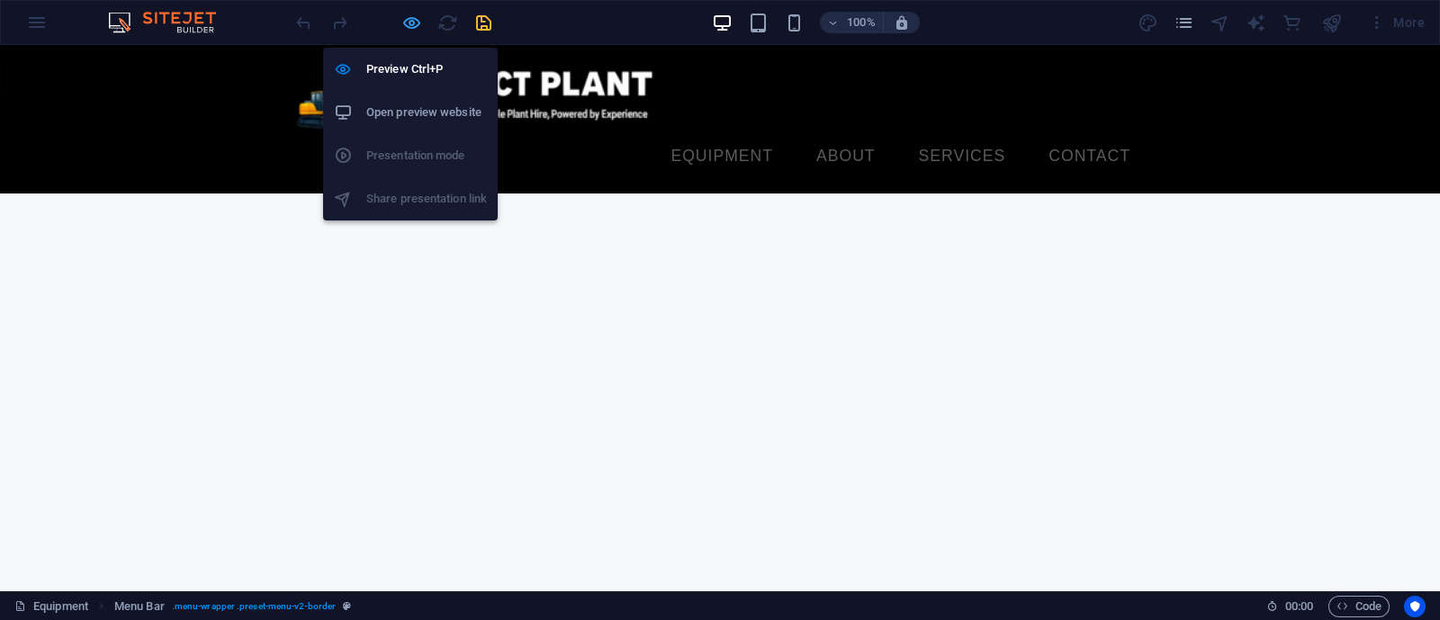
click at [401, 16] on icon "button" at bounding box center [411, 23] width 21 height 21
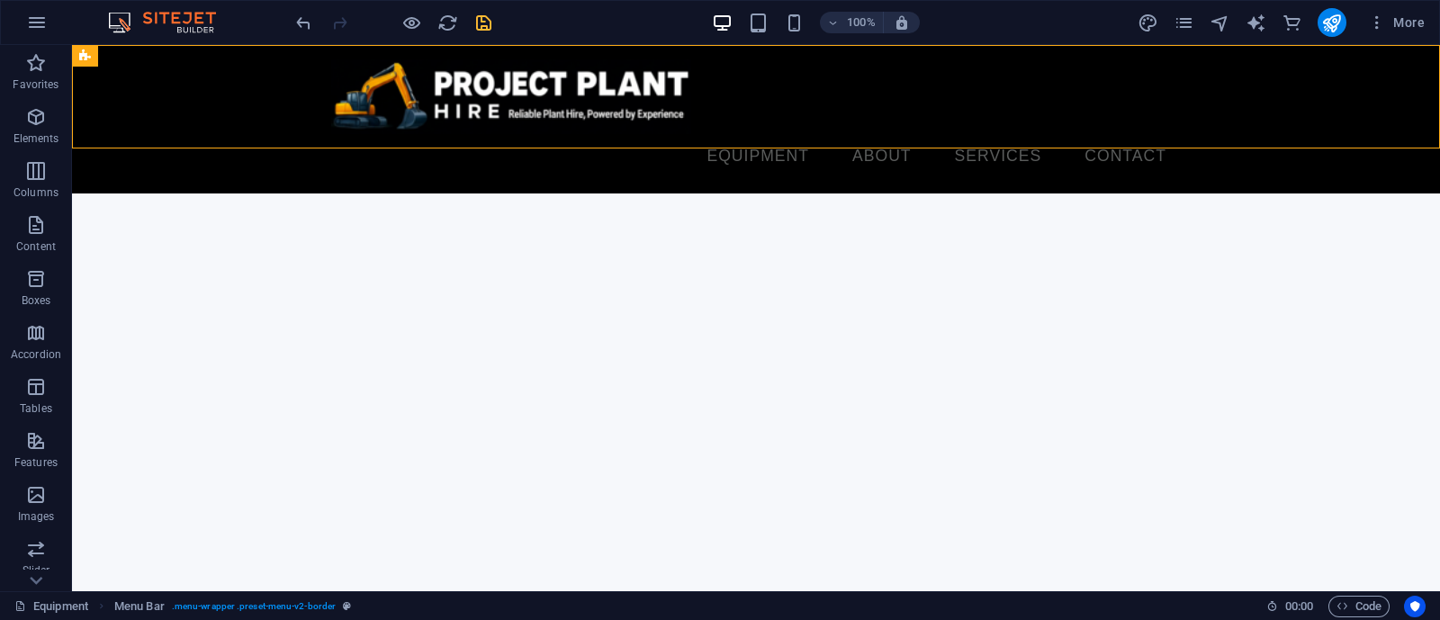
click at [607, 193] on html "Skip to main content Equipment About Services Contact Menu Quote Request Quote …" at bounding box center [756, 119] width 1368 height 148
click at [760, 132] on div "+" at bounding box center [755, 139] width 35 height 16
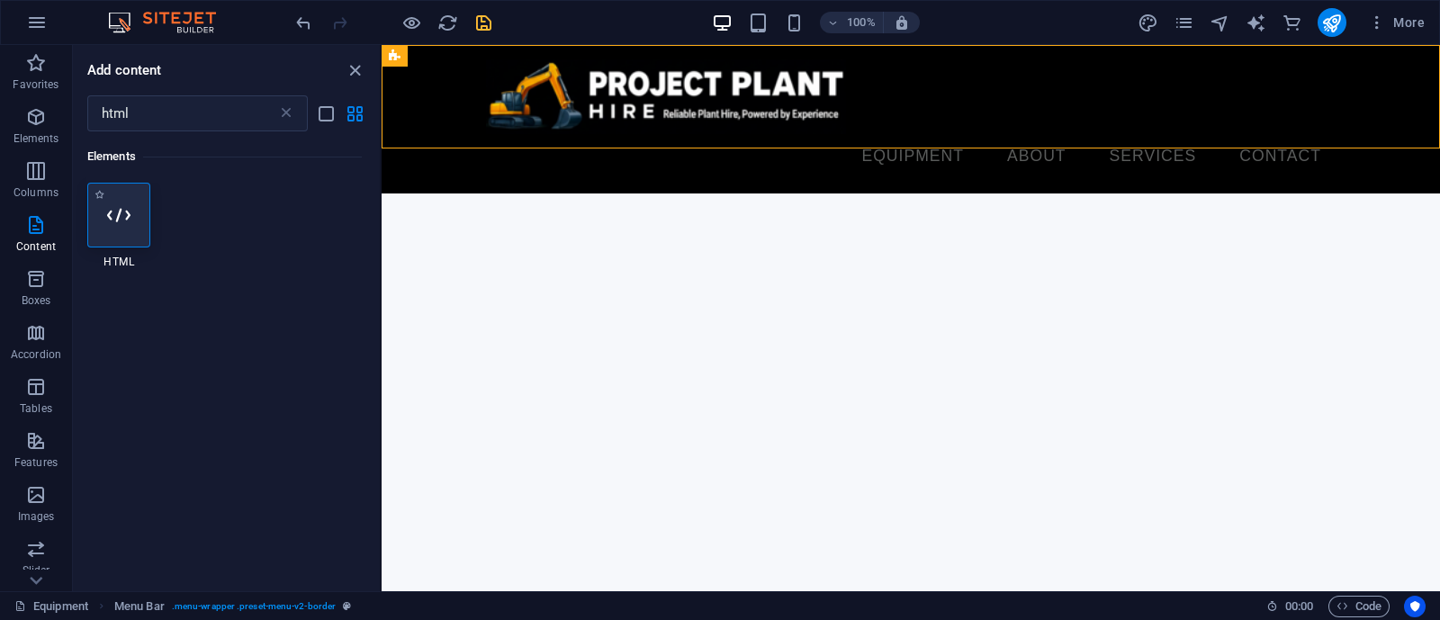
click at [107, 214] on icon at bounding box center [118, 214] width 23 height 23
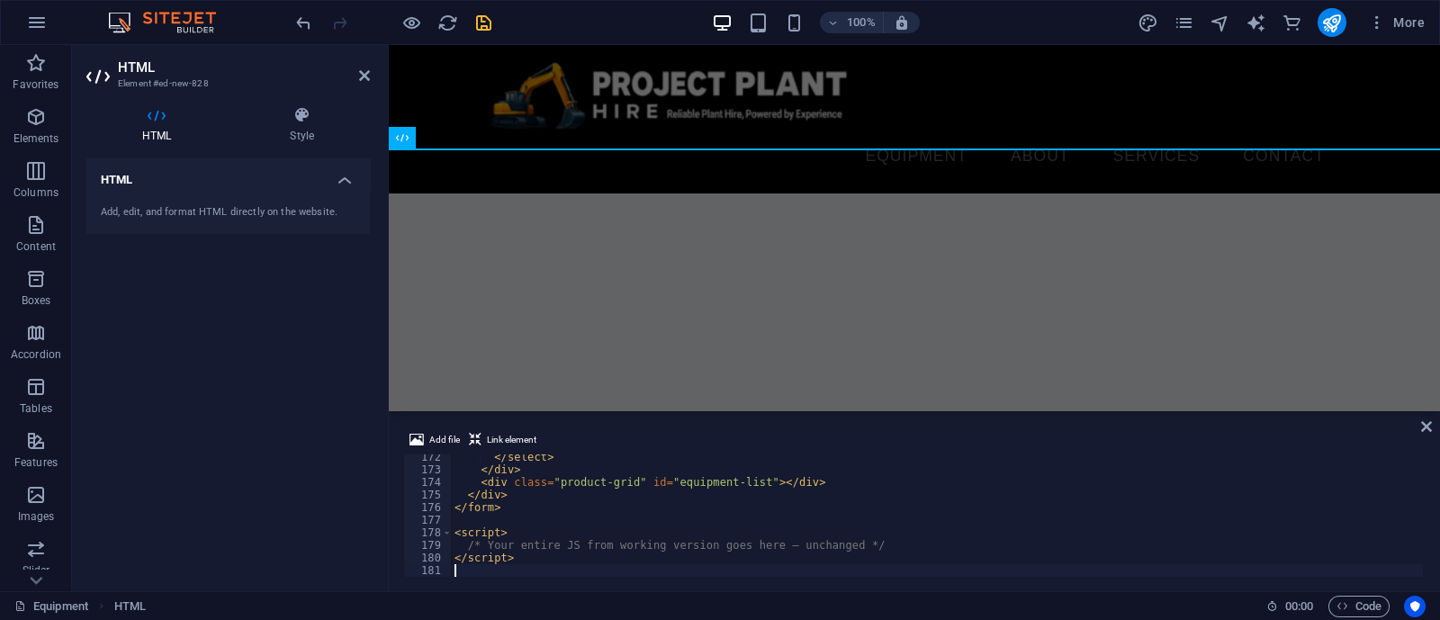
scroll to position [2158, 0]
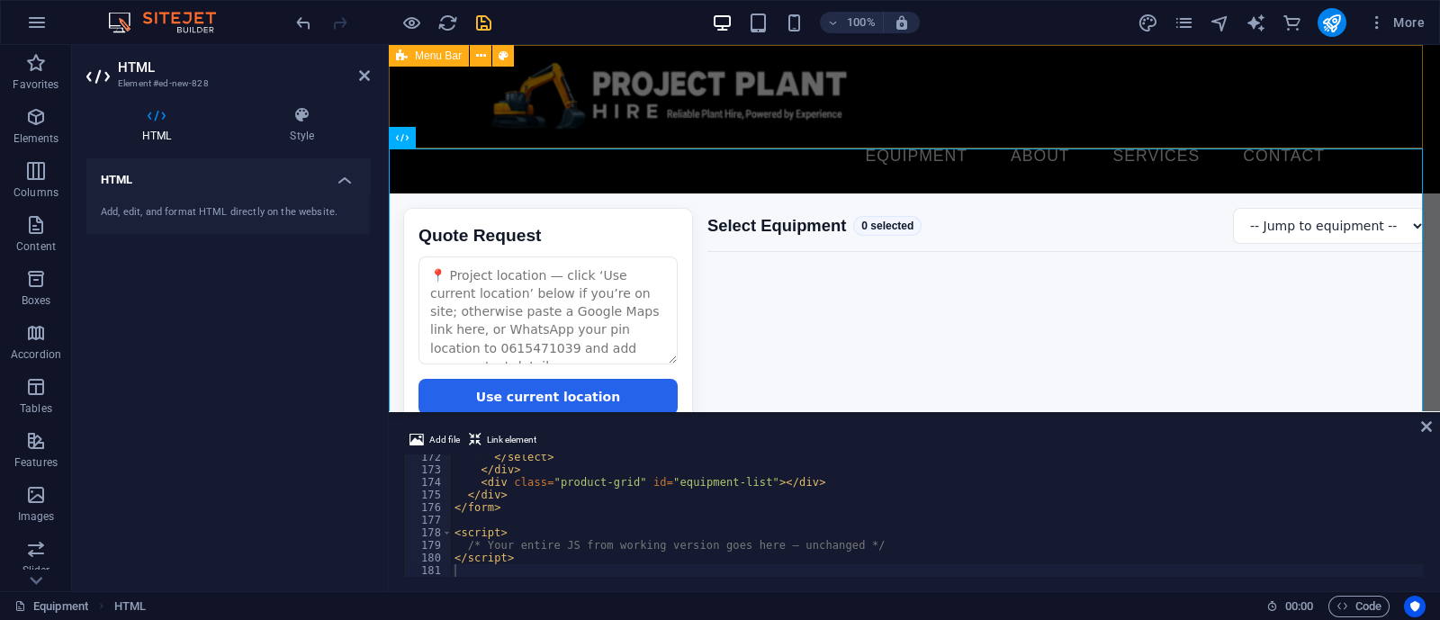
click at [1007, 69] on div "Equipment About Services Contact Menu" at bounding box center [914, 119] width 1051 height 148
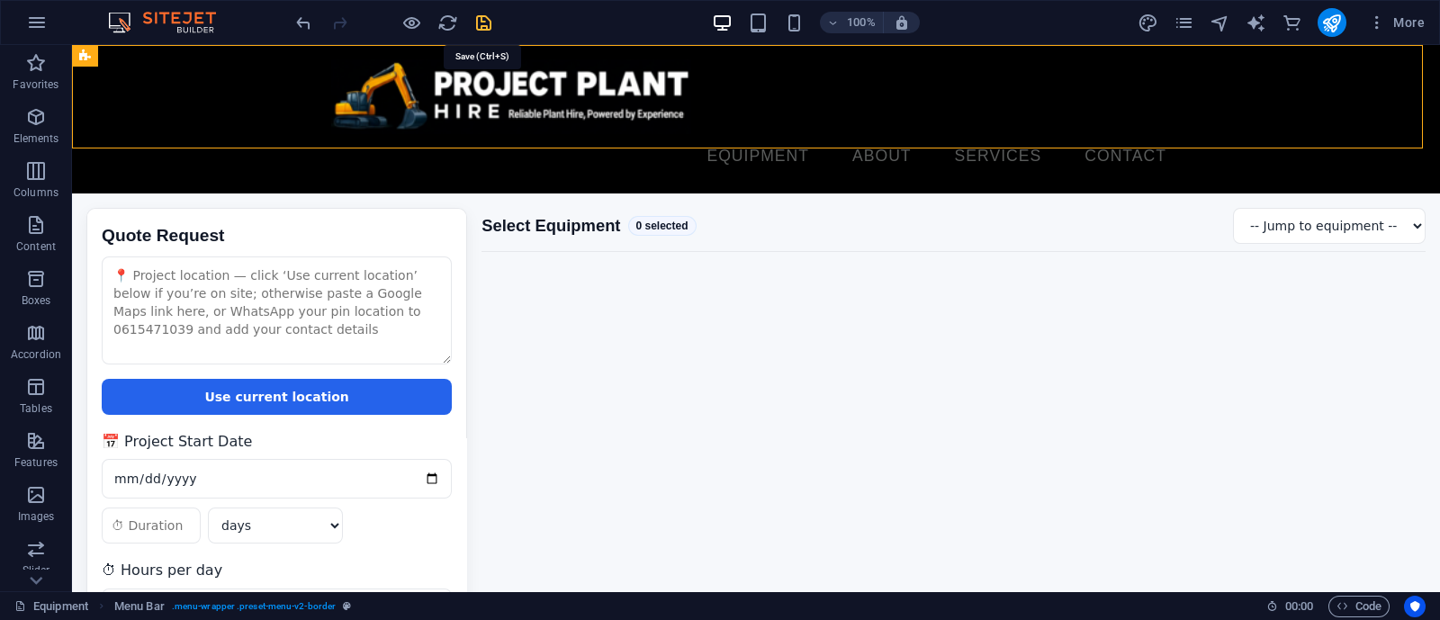
click at [477, 21] on icon "save" at bounding box center [483, 23] width 21 height 21
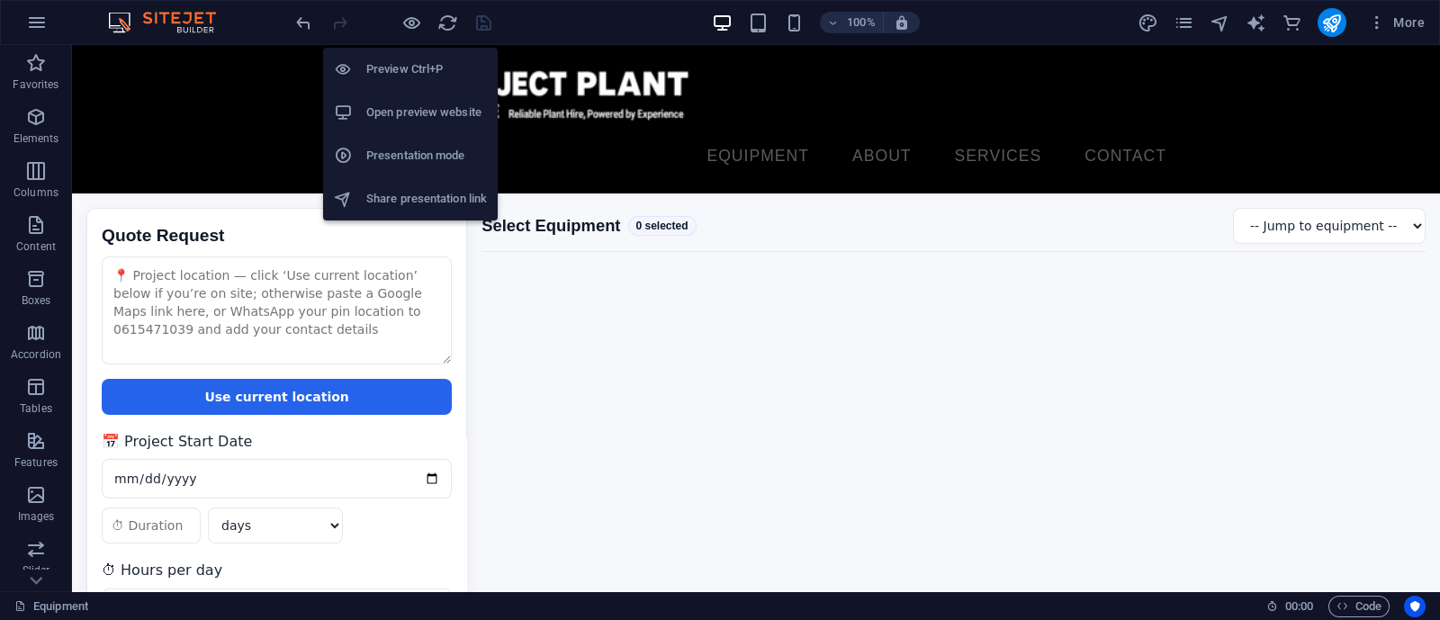
click at [421, 105] on h6 "Open preview website" at bounding box center [426, 113] width 121 height 22
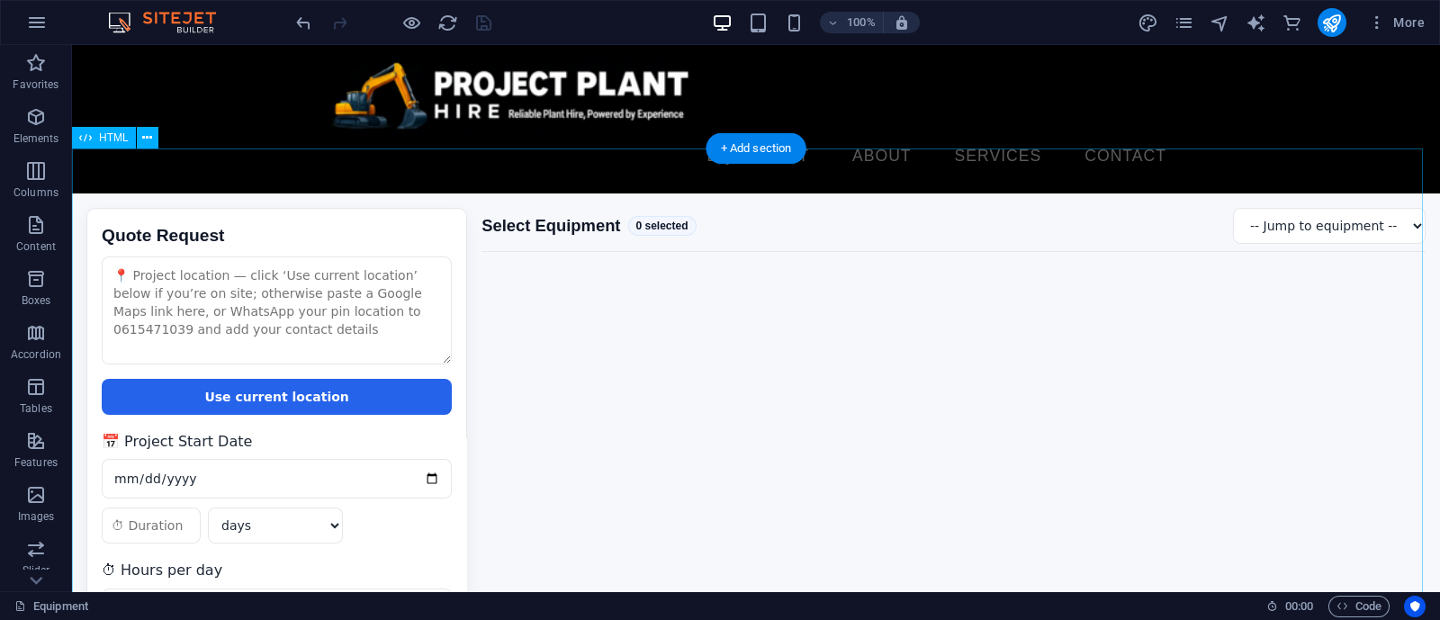
click at [495, 225] on div "Quote Request Quote Request Use current location 📅 Project Start Date days week…" at bounding box center [756, 474] width 1368 height 562
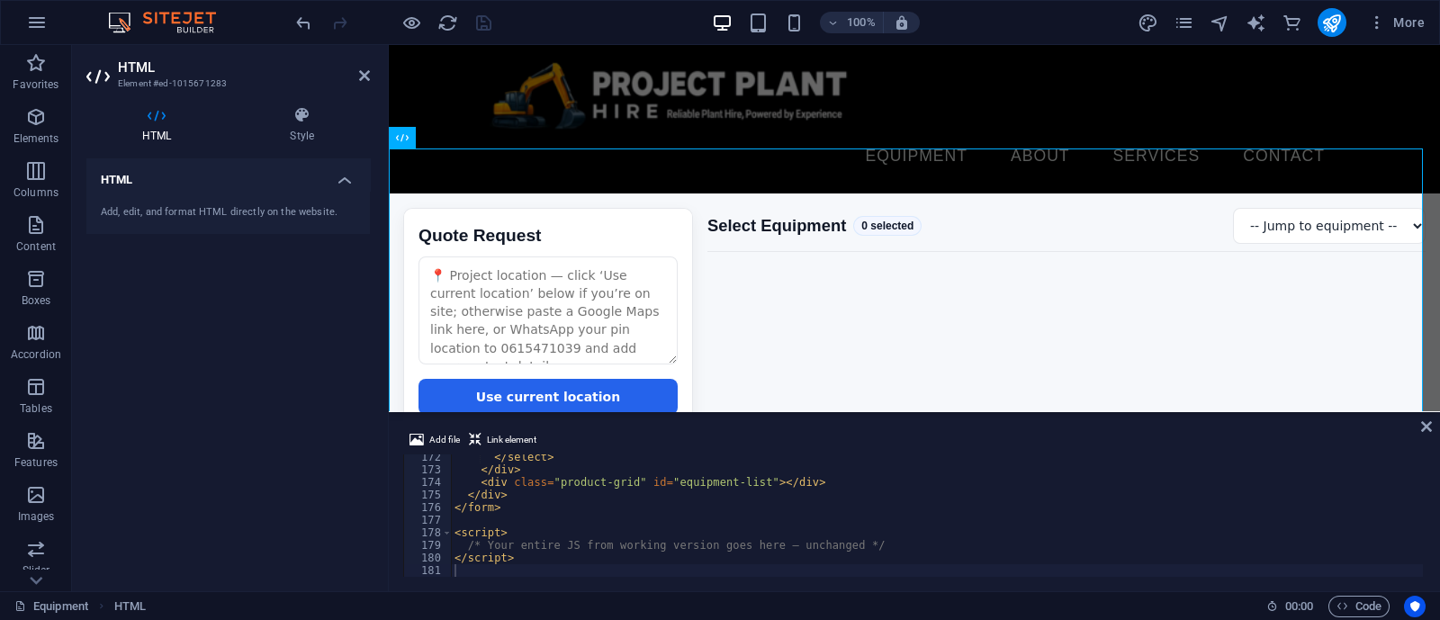
click at [562, 451] on div "Add file Link element" at bounding box center [914, 442] width 1022 height 26
click at [585, 519] on div "</ select > </ div > < div class = "product-grid" id = "equipment-list" > </ di…" at bounding box center [1282, 523] width 1663 height 145
type textarea "</script>"
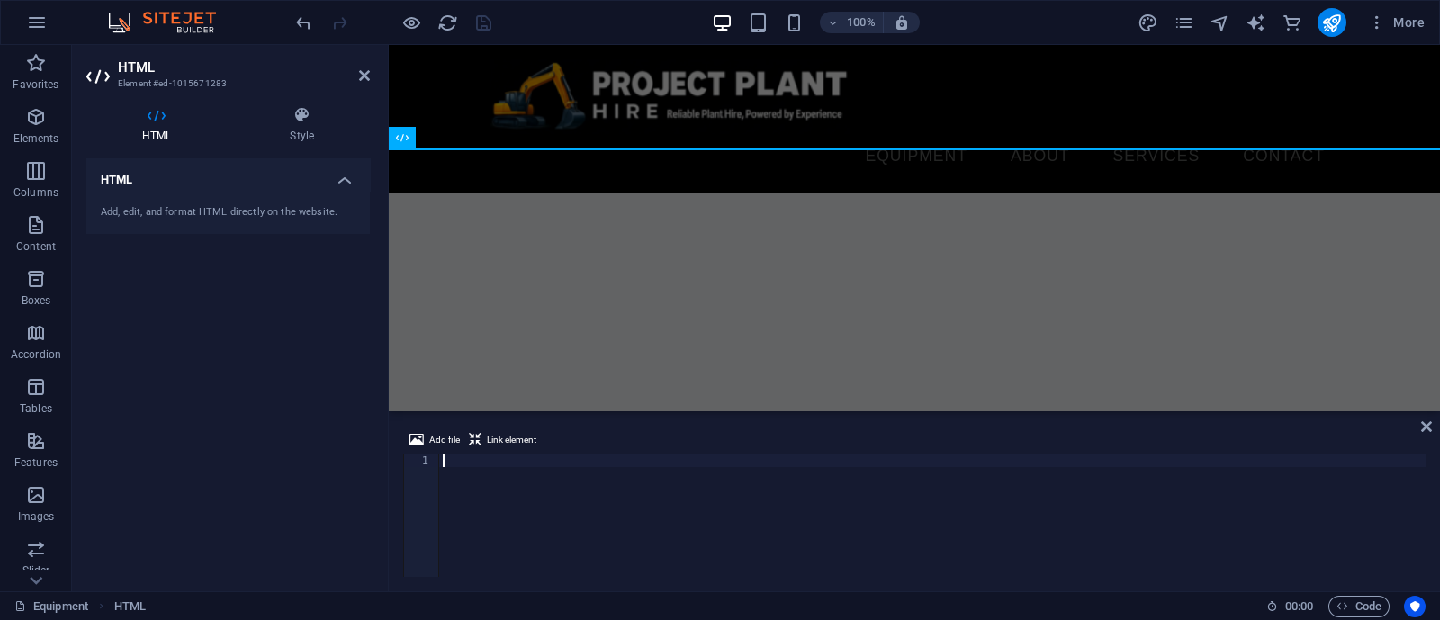
scroll to position [7953, 0]
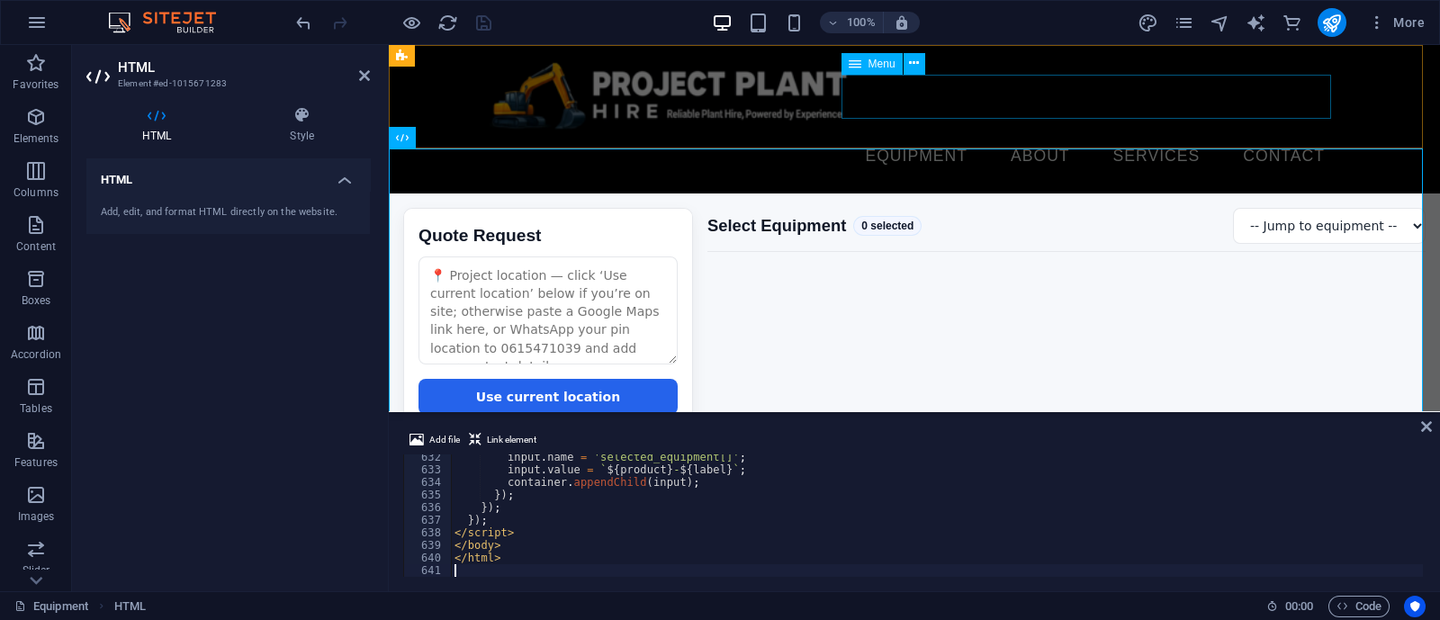
click at [930, 74] on div "Menu" at bounding box center [888, 64] width 95 height 22
drag, startPoint x: 483, startPoint y: 26, endPoint x: 432, endPoint y: 30, distance: 51.4
click at [484, 25] on icon "save" at bounding box center [483, 23] width 21 height 21
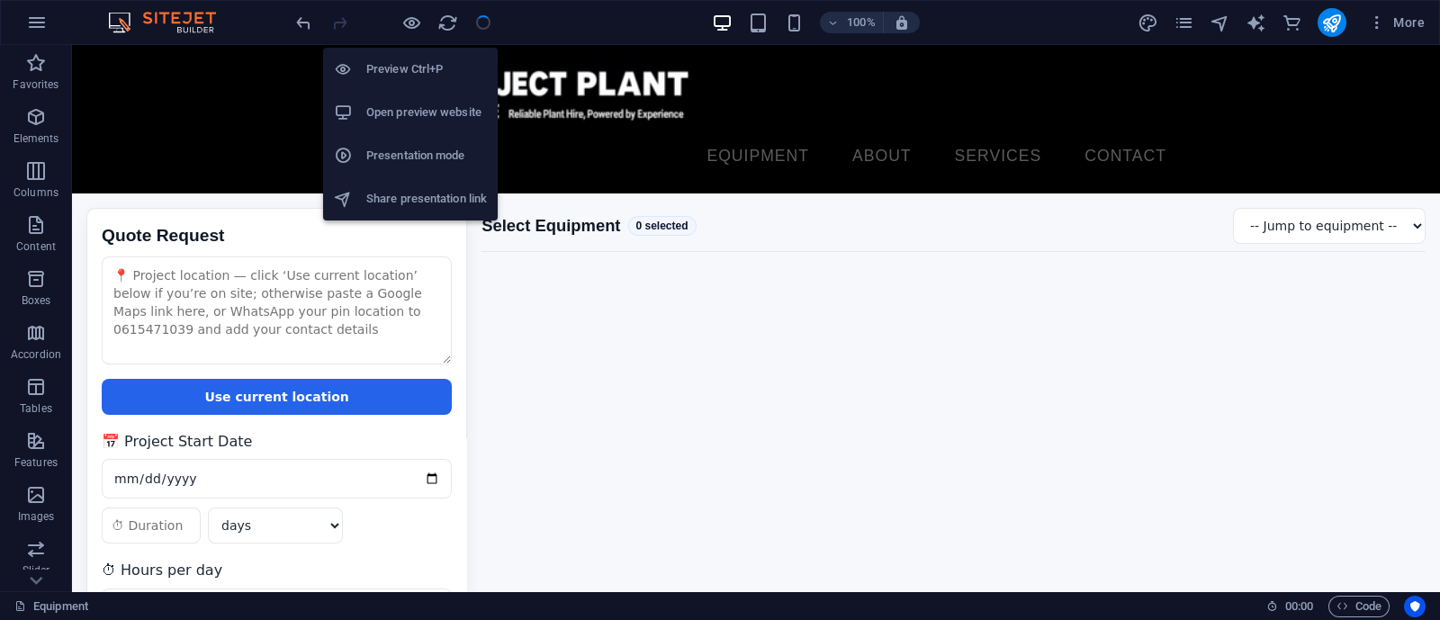
click at [394, 111] on h6 "Open preview website" at bounding box center [426, 113] width 121 height 22
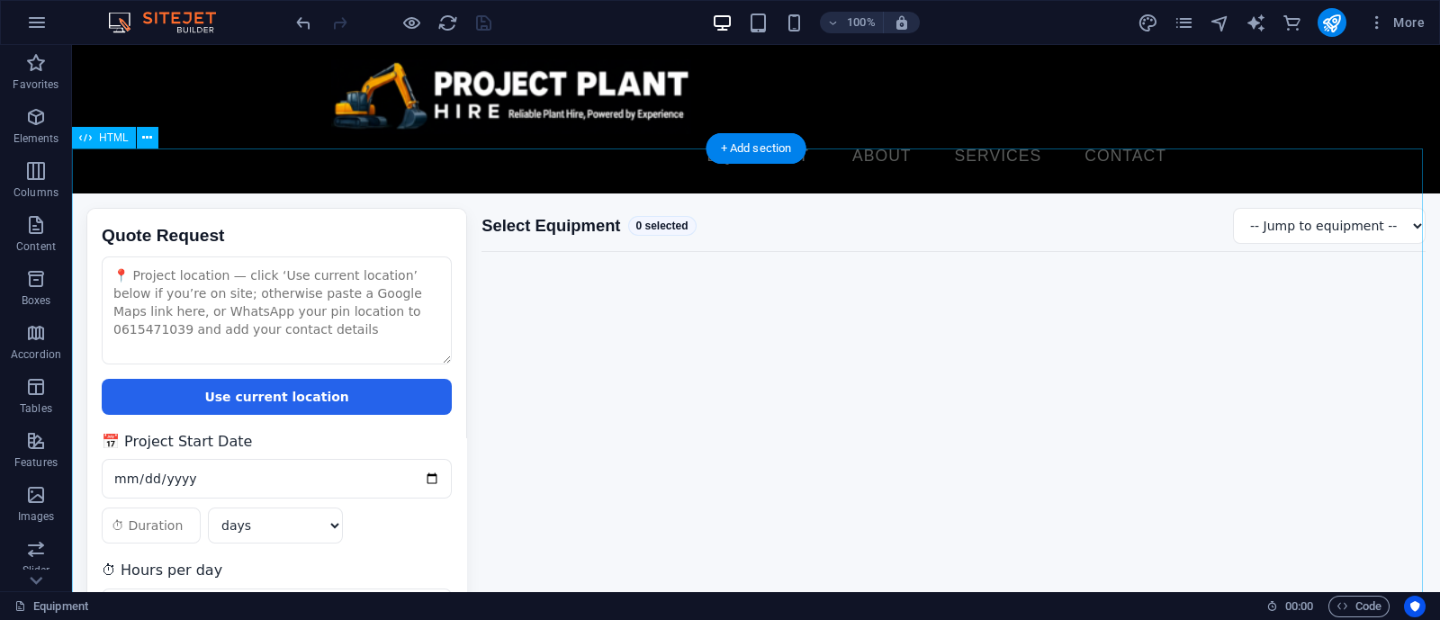
click at [634, 445] on div "Quote Request Quote Request Use current location 📅 Project Start Date days week…" at bounding box center [756, 474] width 1368 height 562
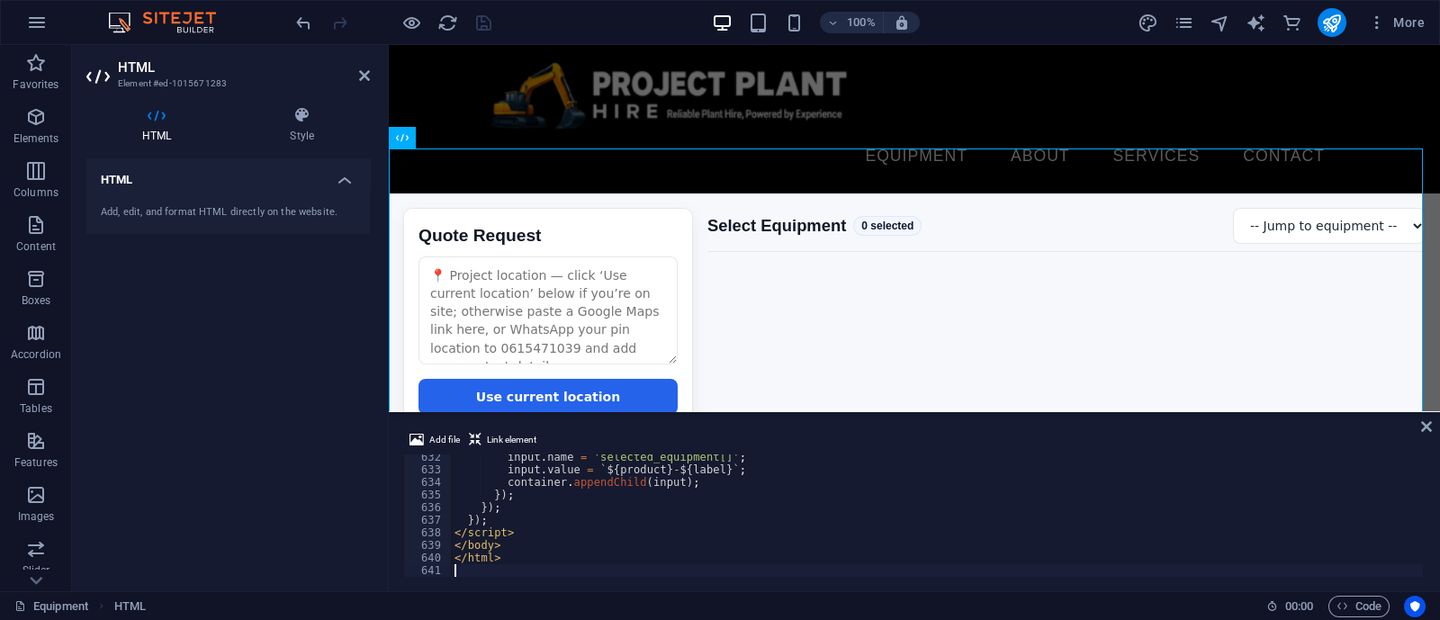
click at [602, 503] on div "input . name = 'selected_equipment[]' ; input . value = ` ${ product } - ${ lab…" at bounding box center [1303, 523] width 1705 height 145
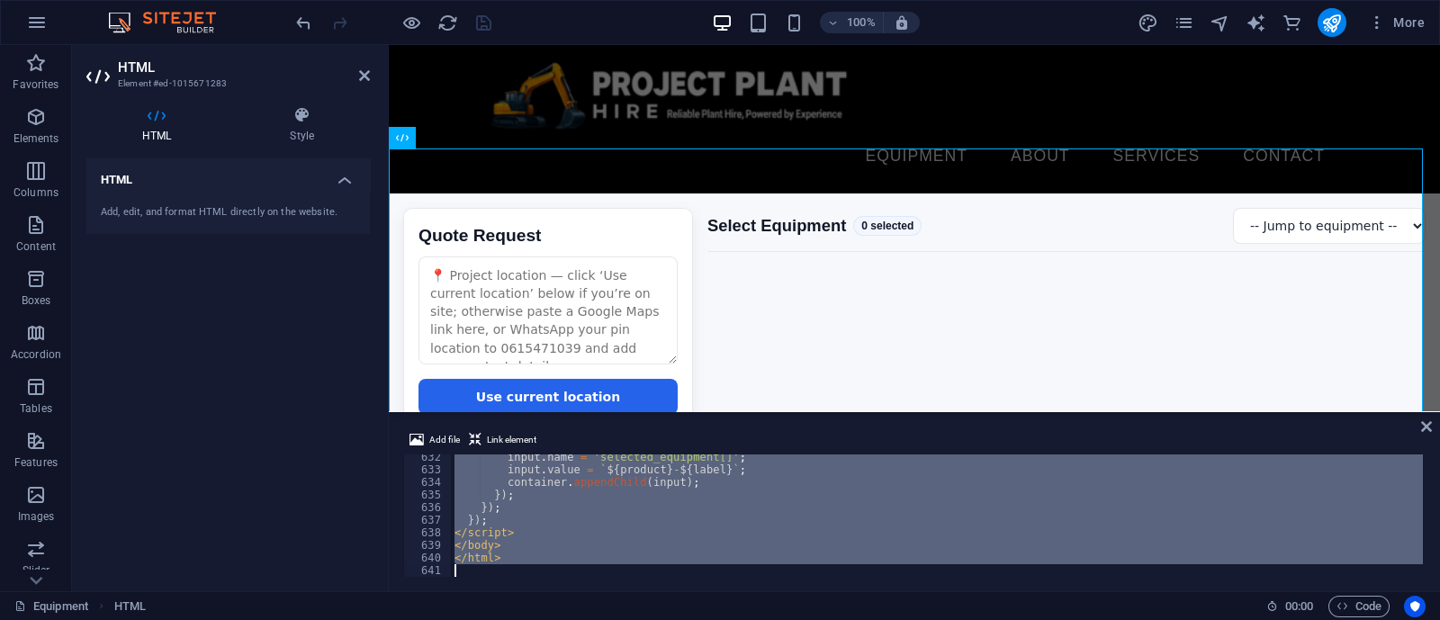
click at [693, 483] on div "input . name = 'selected_equipment[]' ; input . value = ` ${ product } - ${ lab…" at bounding box center [937, 515] width 972 height 122
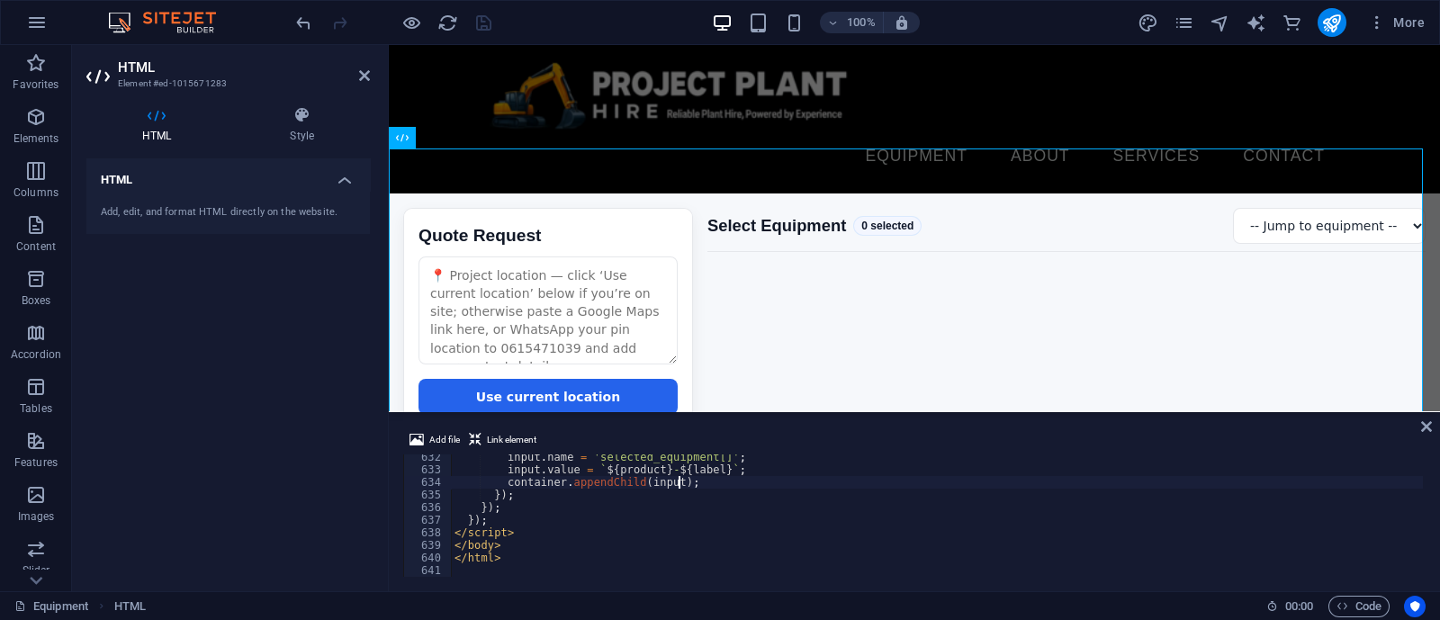
click at [696, 481] on div "input . name = 'selected_equipment[]' ; input . value = ` ${ product } - ${ lab…" at bounding box center [1303, 523] width 1705 height 145
type textarea "</html>"
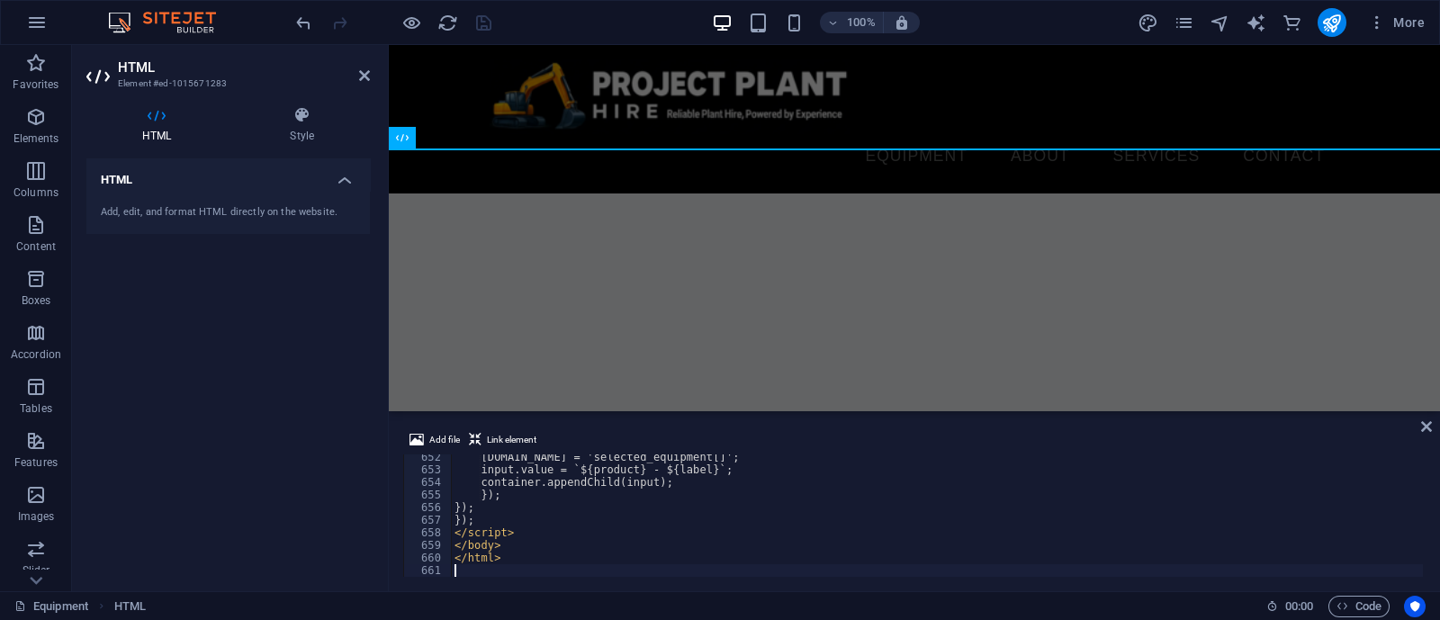
scroll to position [8204, 0]
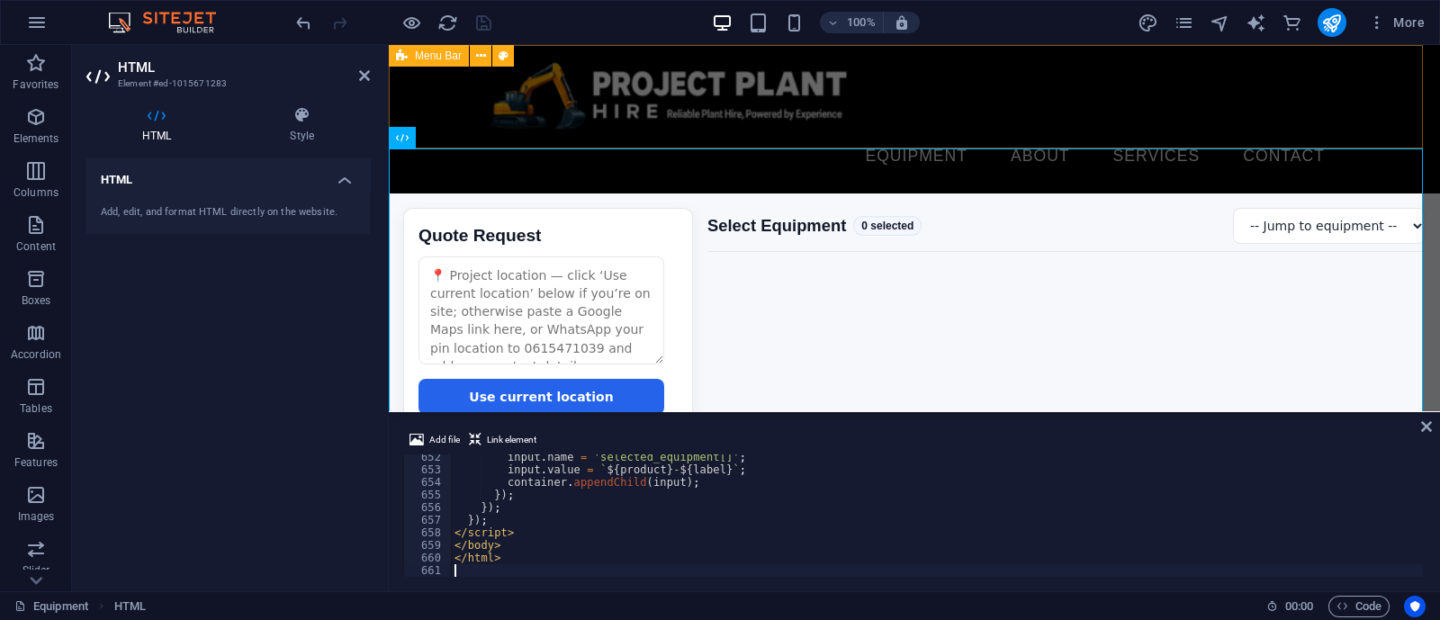
click at [957, 134] on nav "Equipment About Services Contact" at bounding box center [913, 156] width 849 height 45
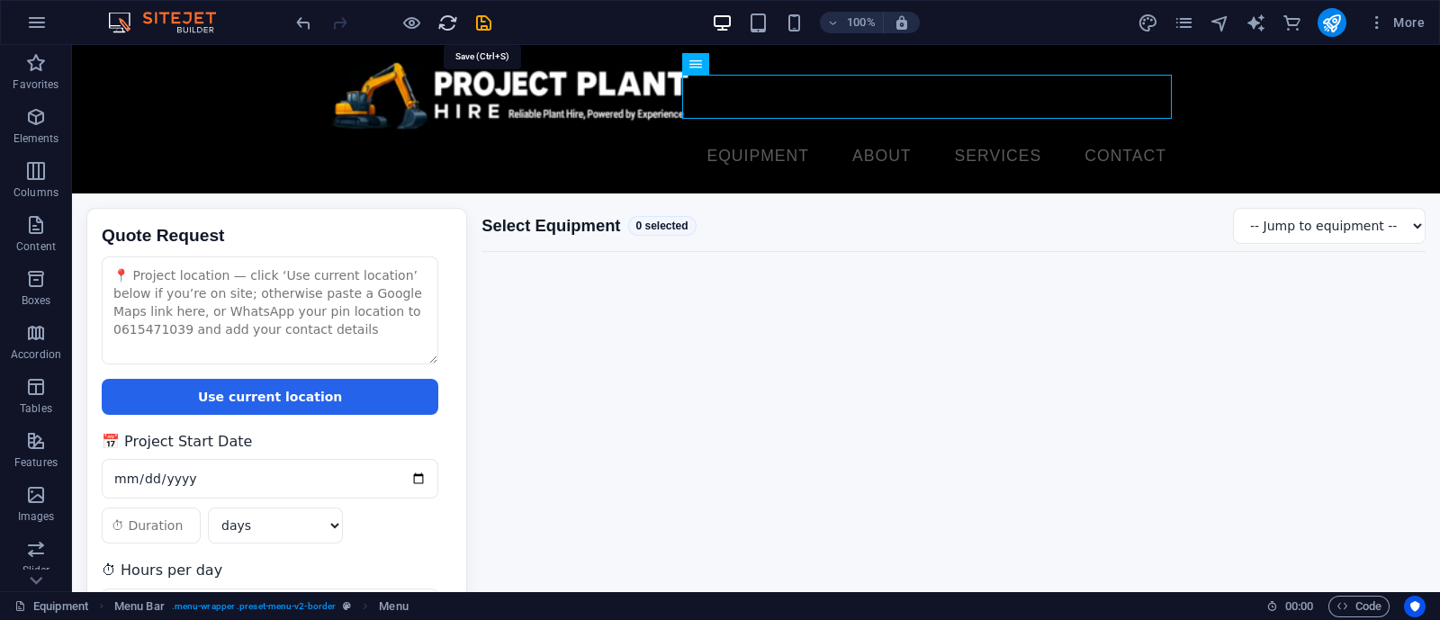
click at [486, 21] on icon "save" at bounding box center [483, 23] width 21 height 21
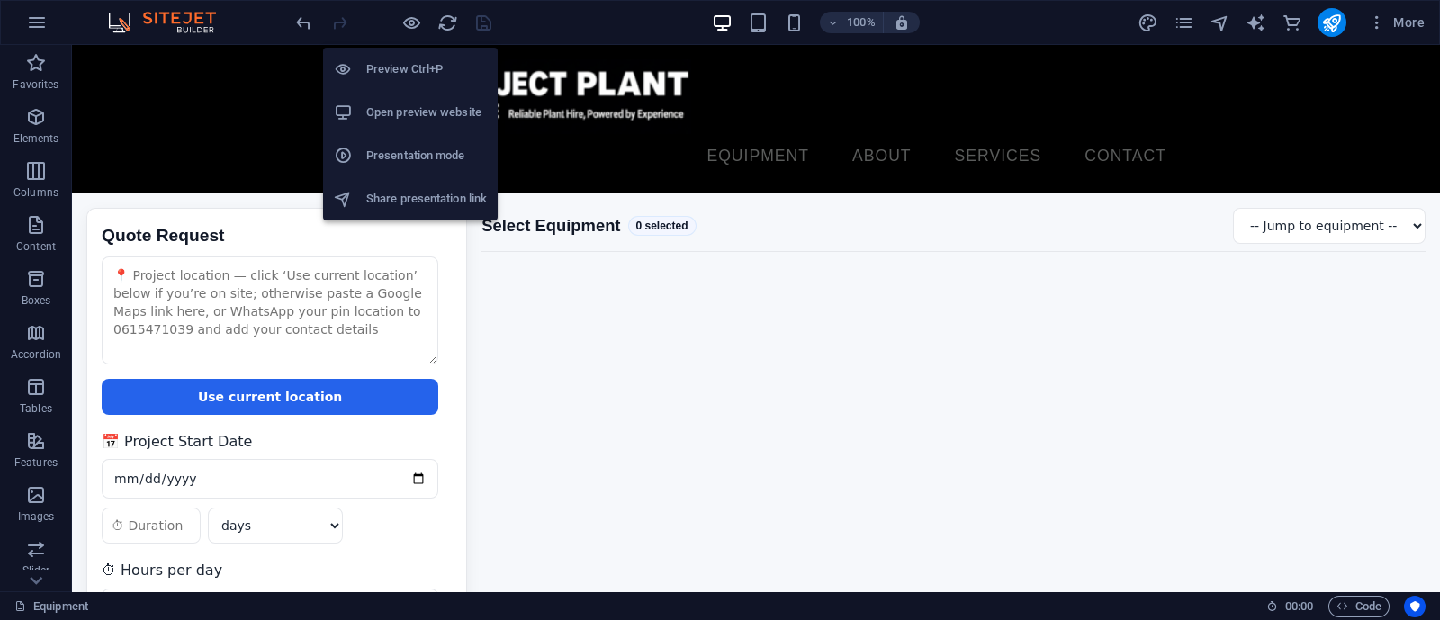
click at [414, 104] on h6 "Open preview website" at bounding box center [426, 113] width 121 height 22
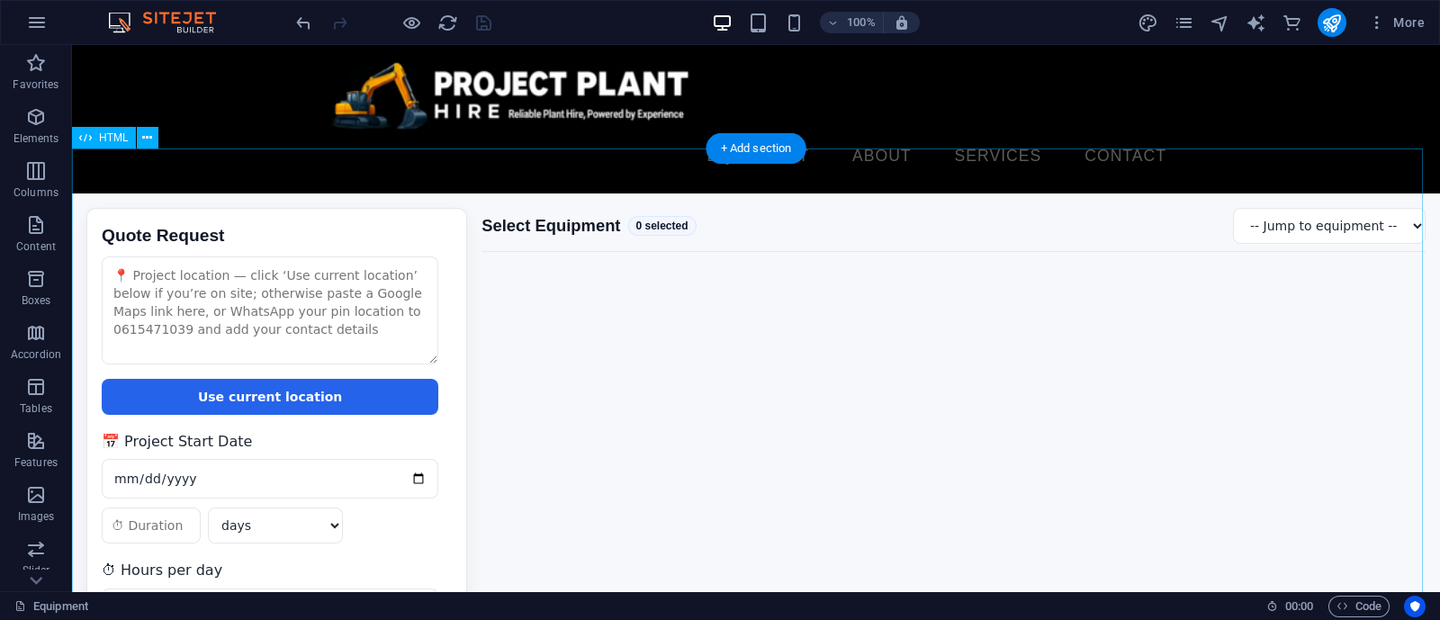
drag, startPoint x: 675, startPoint y: 336, endPoint x: 679, endPoint y: 326, distance: 10.9
click at [676, 335] on div "Quote Request Quote Request Use current location 📅 Project Start Date days week…" at bounding box center [756, 474] width 1368 height 562
click at [679, 326] on div "Quote Request Quote Request Use current location 📅 Project Start Date days week…" at bounding box center [756, 474] width 1368 height 562
click at [648, 354] on div "Quote Request Quote Request Use current location 📅 Project Start Date days week…" at bounding box center [756, 474] width 1368 height 562
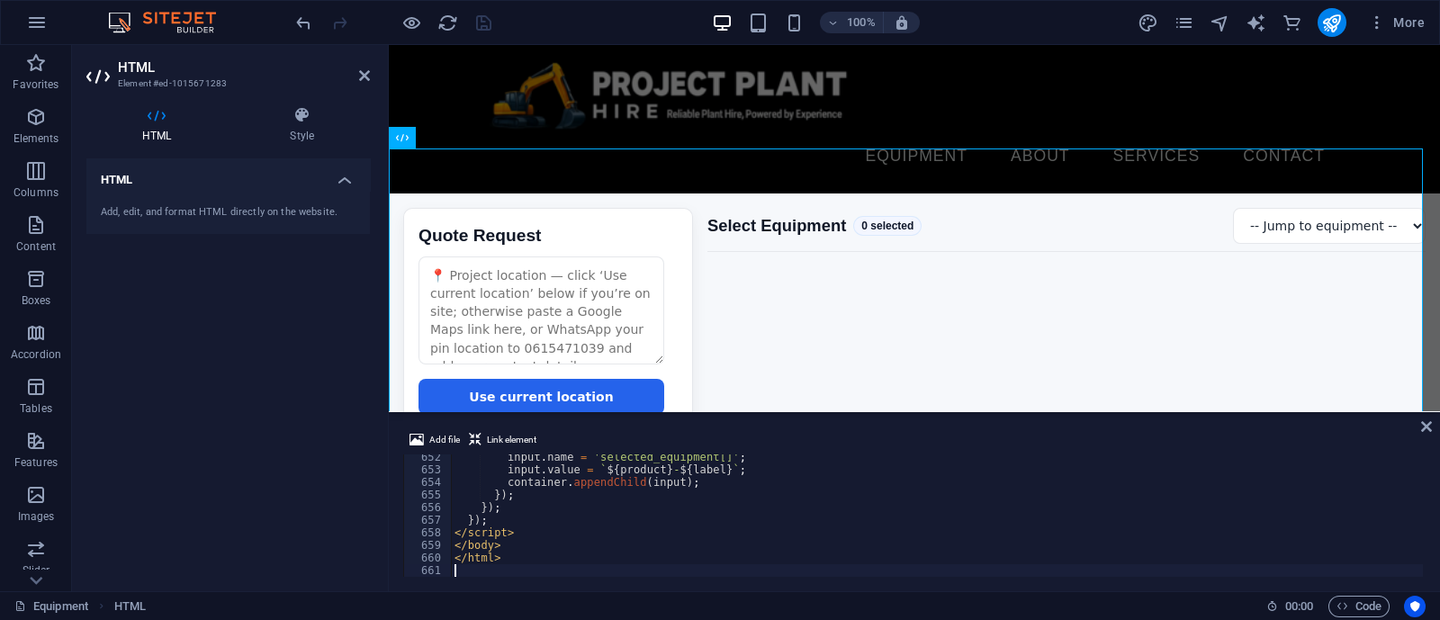
click at [665, 480] on div "input . name = 'selected_equipment[]' ; input . value = ` ${ product } - ${ lab…" at bounding box center [1303, 523] width 1705 height 145
type textarea "</html>"
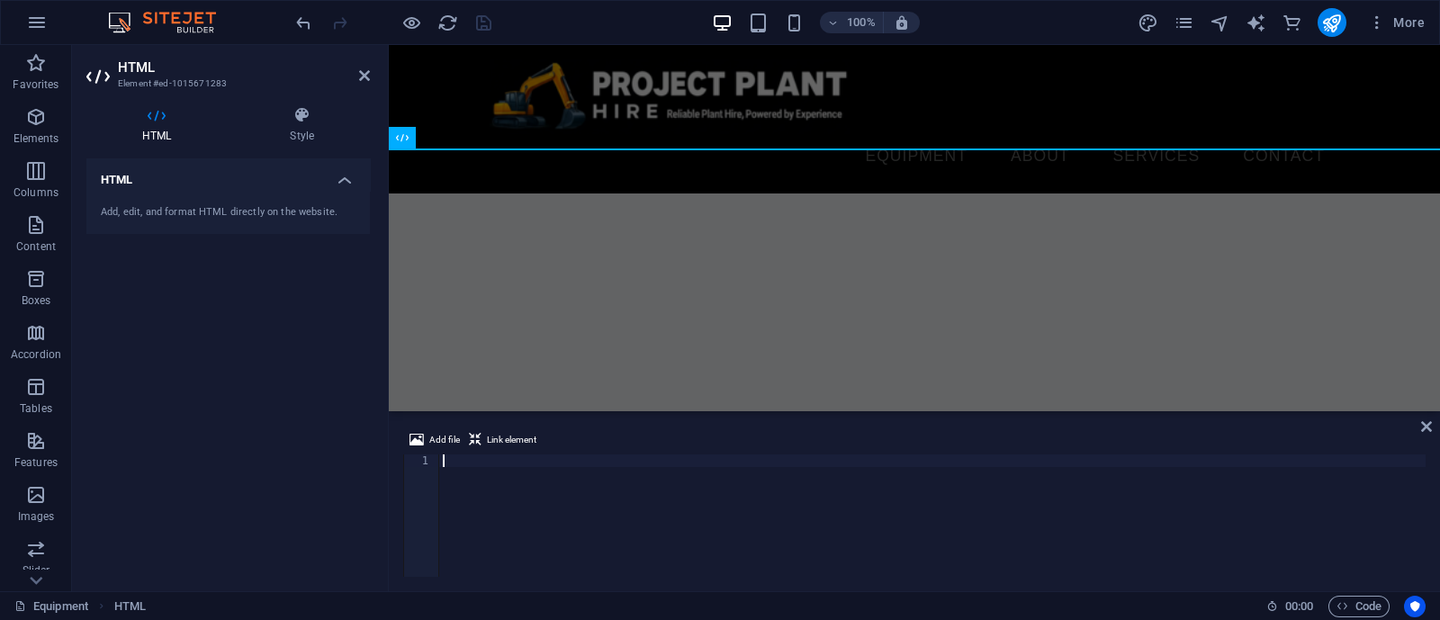
scroll to position [2573, 0]
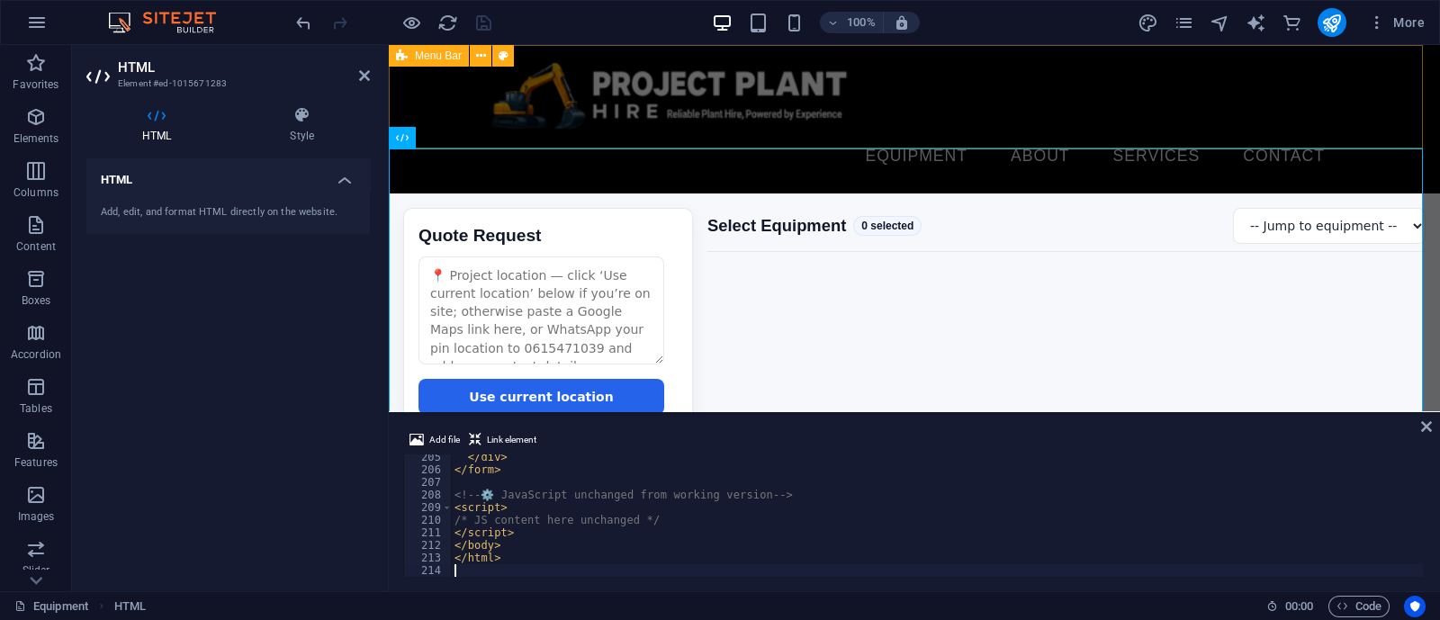
click at [973, 58] on div "Equipment About Services Contact Menu" at bounding box center [914, 119] width 1051 height 148
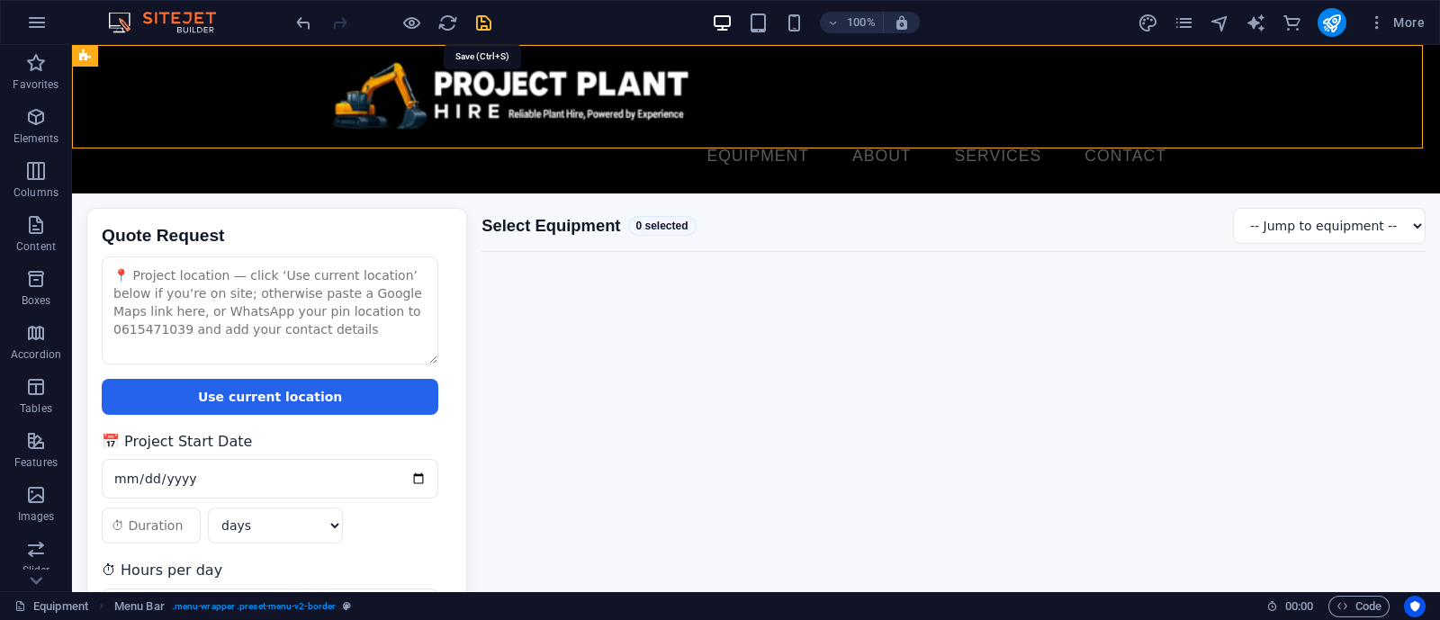
click at [477, 15] on icon "save" at bounding box center [483, 23] width 21 height 21
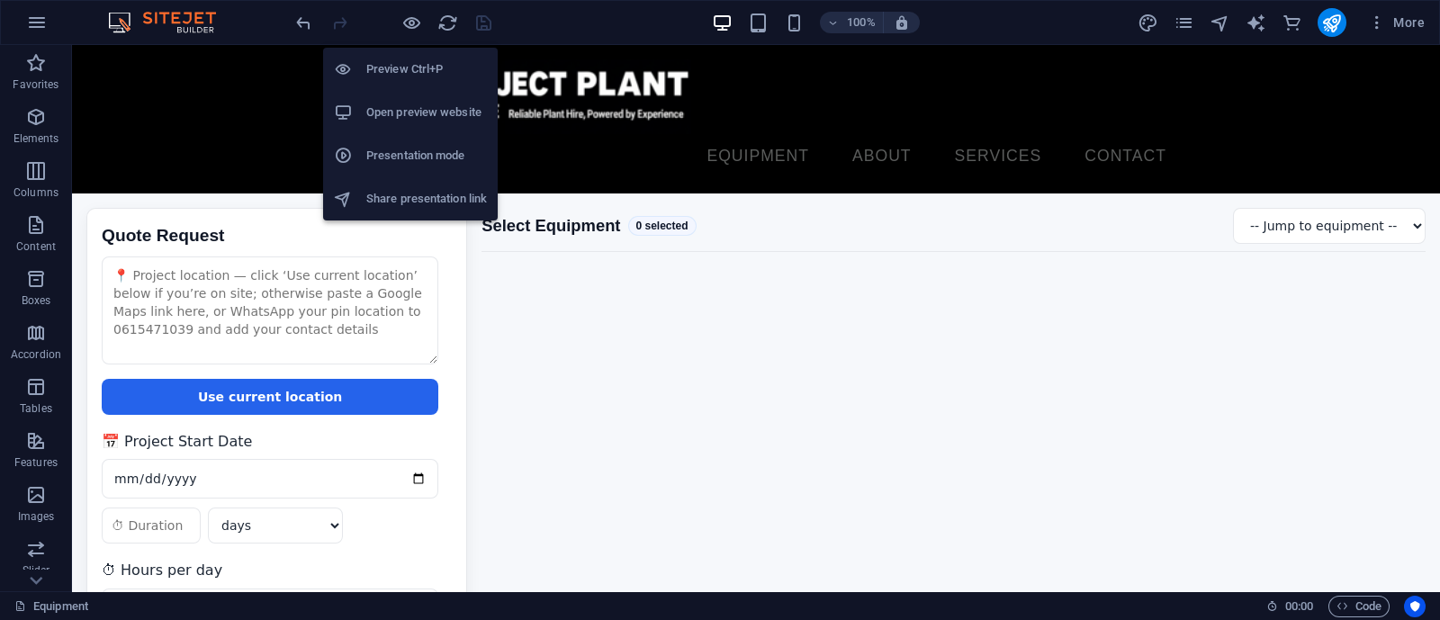
click at [405, 100] on li "Open preview website" at bounding box center [410, 112] width 175 height 43
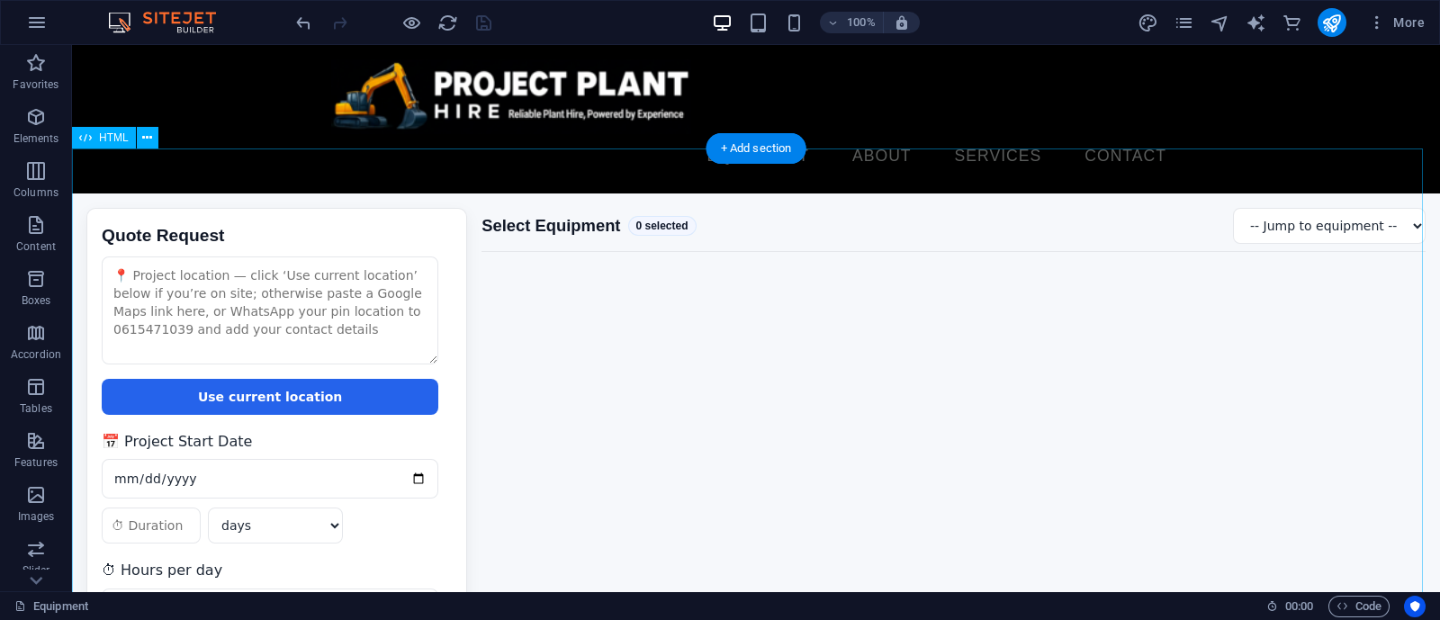
click at [631, 454] on div "Quote Request Quote Request Use current location 📅 Project Start Date days week…" at bounding box center [756, 474] width 1368 height 562
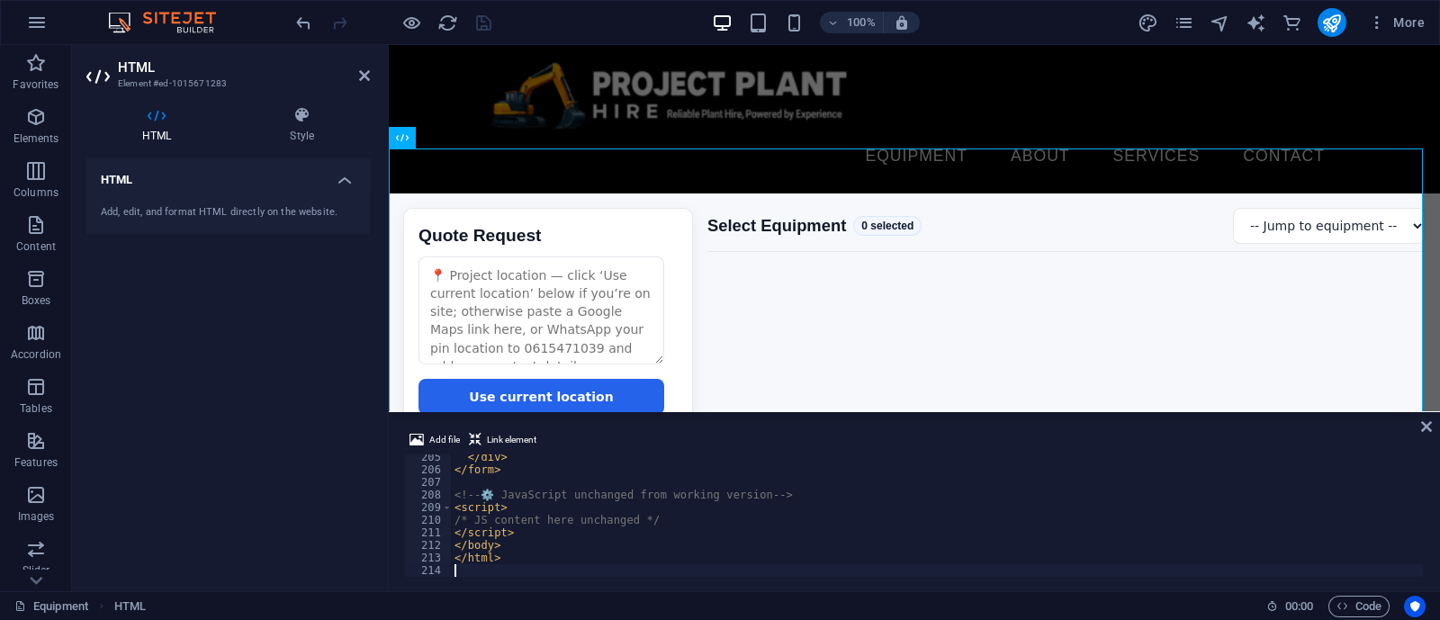
click at [626, 518] on div "</ div > </ form > <!-- ⚙️ JavaScript unchanged from working version --> < scri…" at bounding box center [1303, 523] width 1705 height 145
type textarea "</html>"
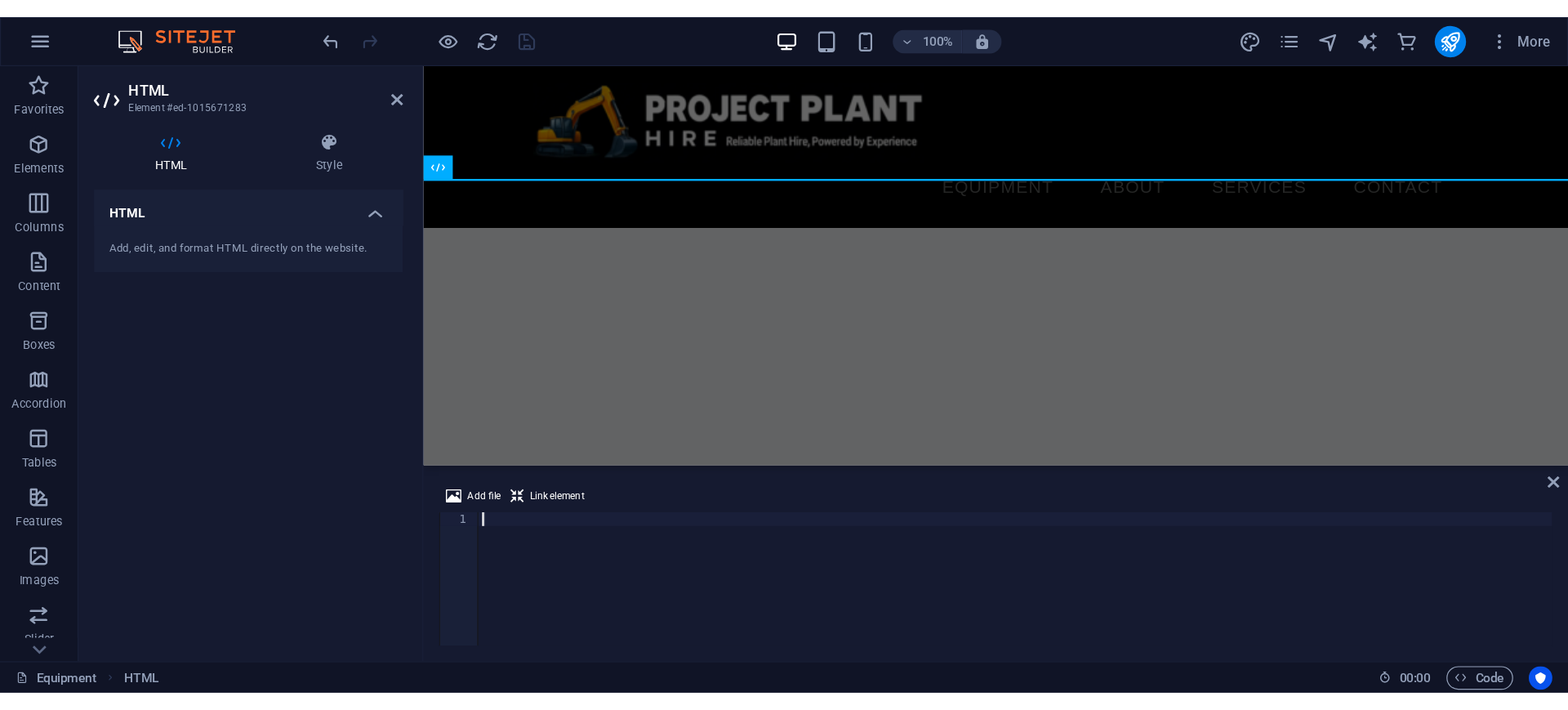
scroll to position [8239, 0]
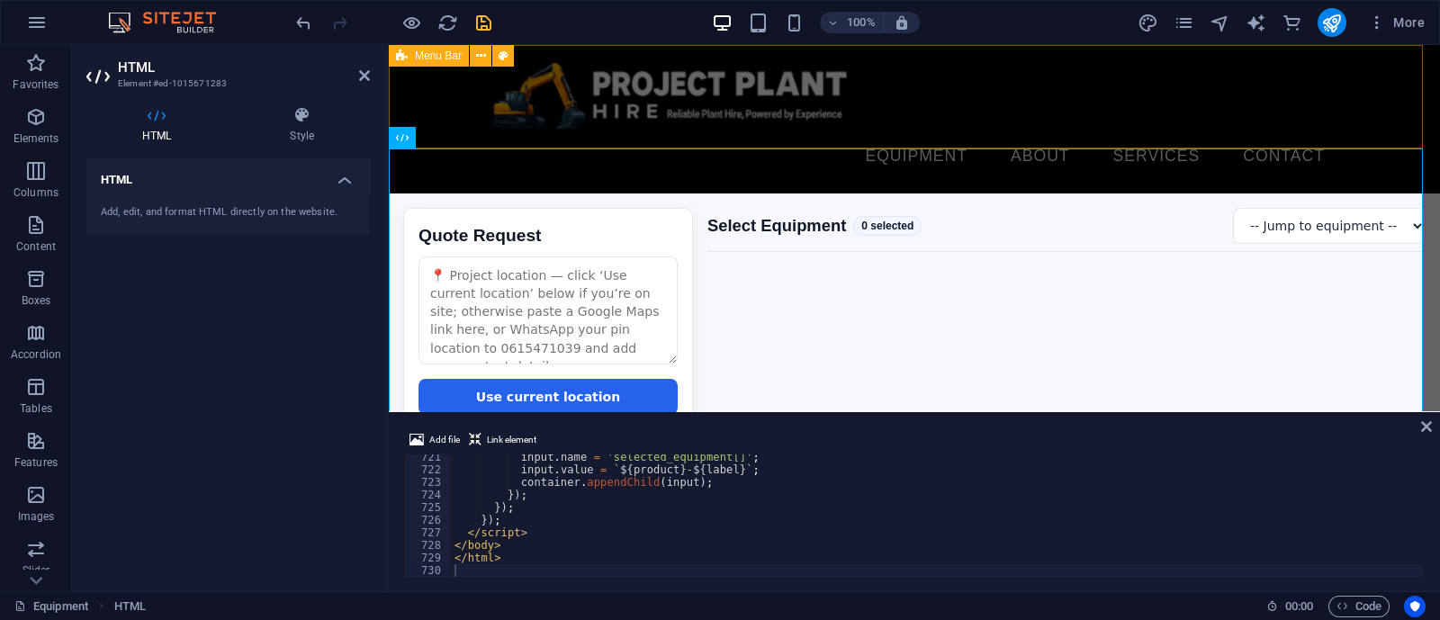
click at [963, 57] on div "Equipment About Services Contact Menu" at bounding box center [914, 119] width 1051 height 148
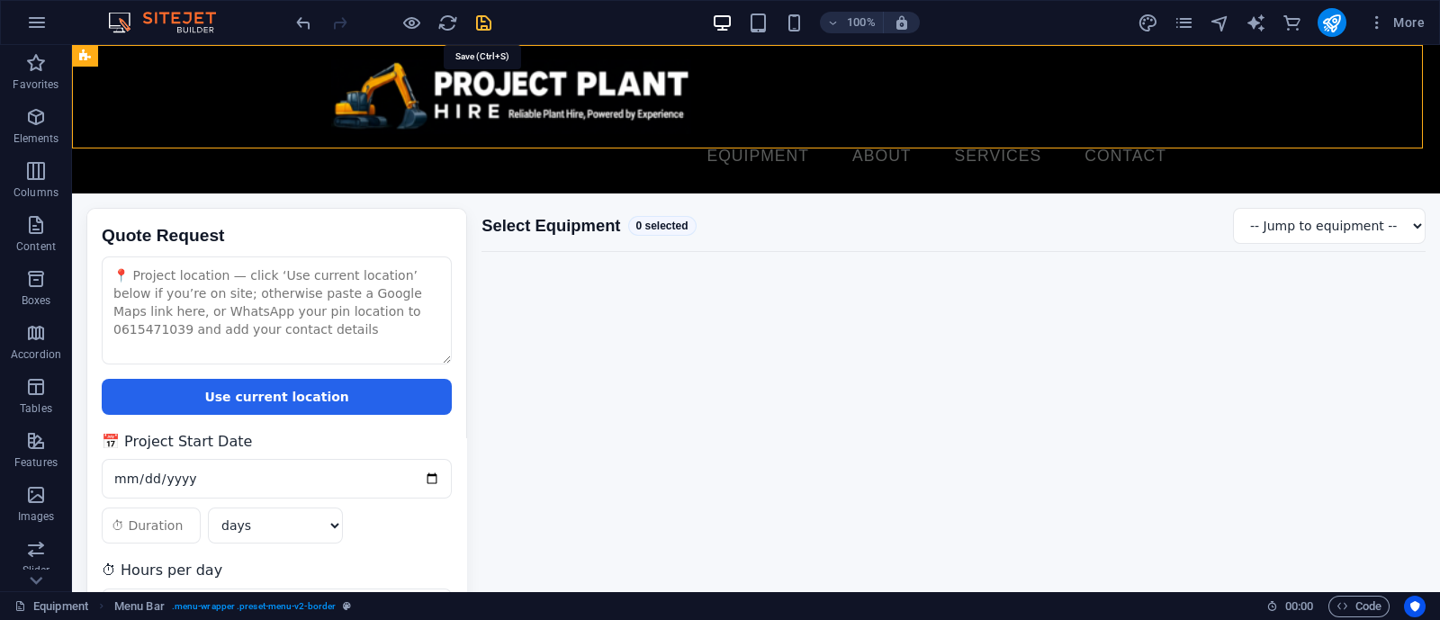
click at [473, 23] on icon "save" at bounding box center [483, 23] width 21 height 21
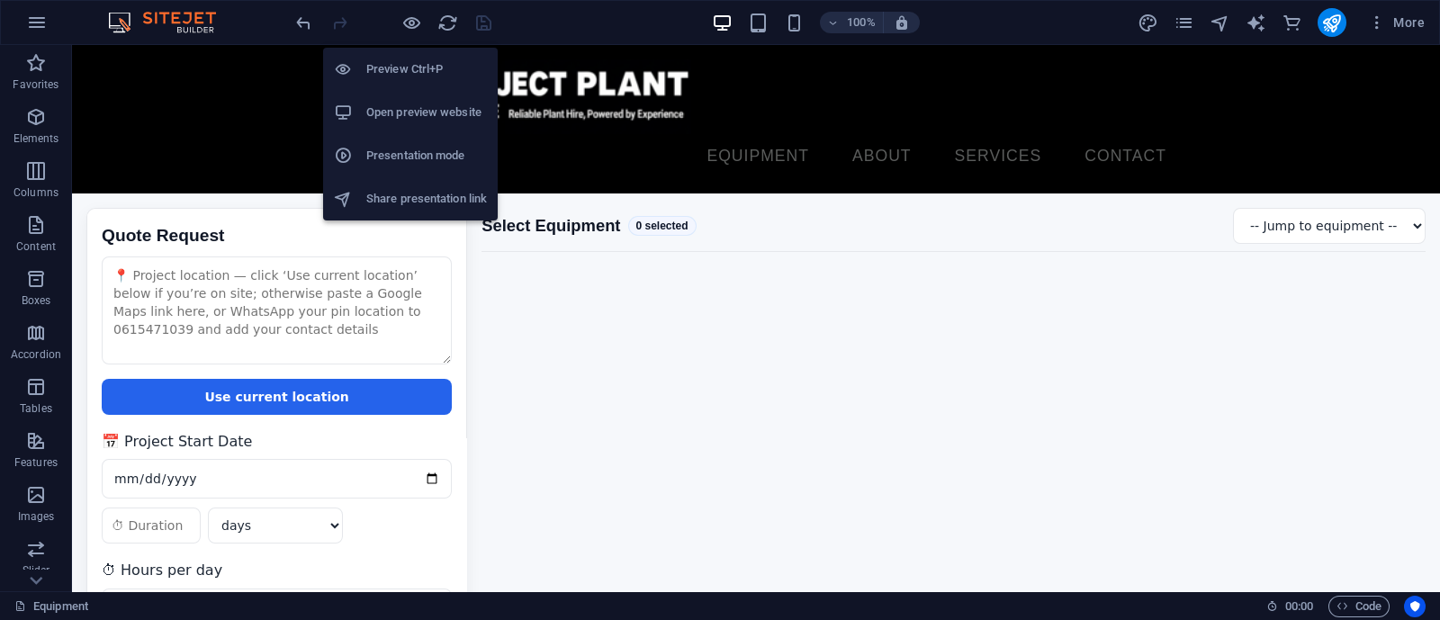
click at [385, 107] on h6 "Open preview website" at bounding box center [426, 113] width 121 height 22
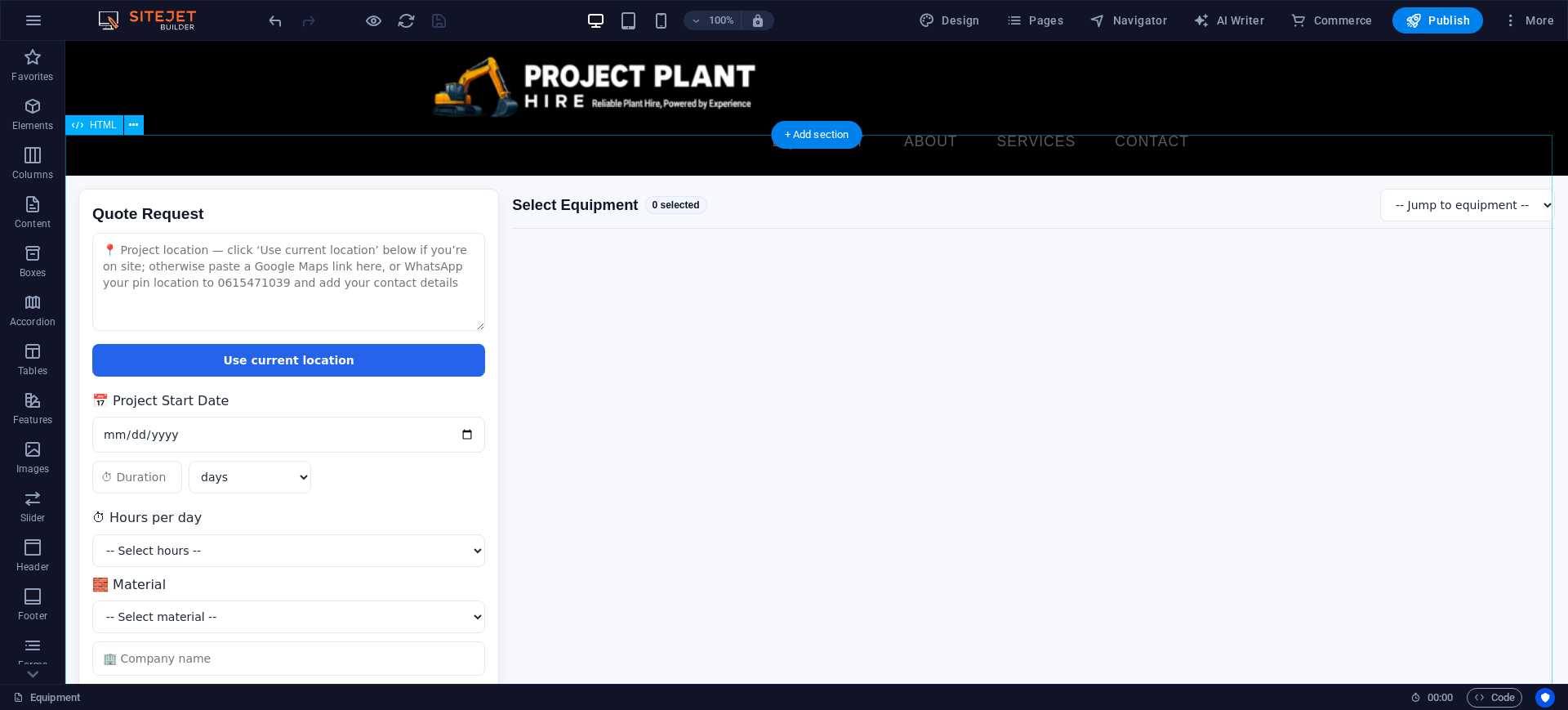
click at [614, 351] on div "Quote Request Quote Request Use current location 📅 Project Start Date days week…" at bounding box center [817, 504] width 1503 height 657
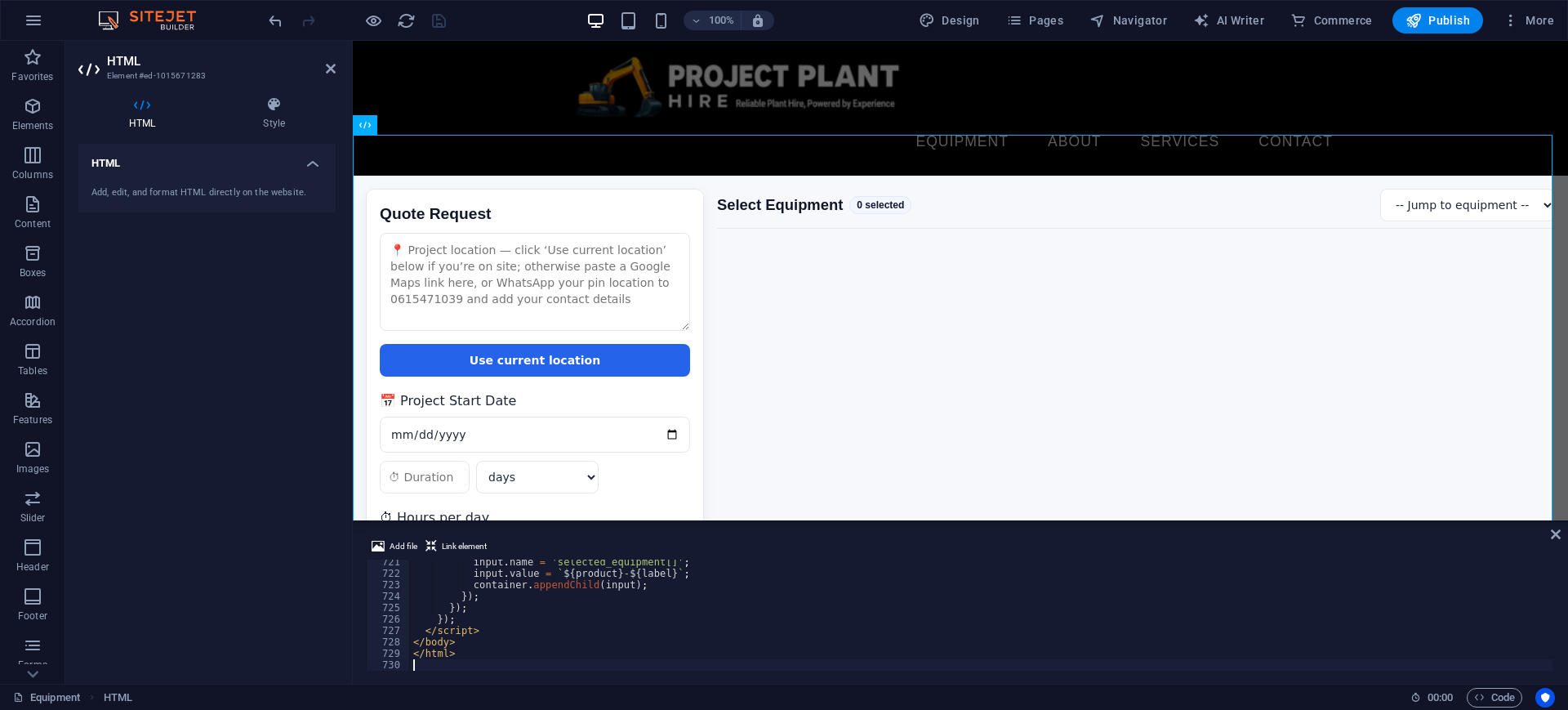
click at [661, 643] on div "input . name = 'selected_equipment[]' ; input . value = ` ${ product } - ${ lab…" at bounding box center [1170, 622] width 1520 height 132
type textarea "</html>"
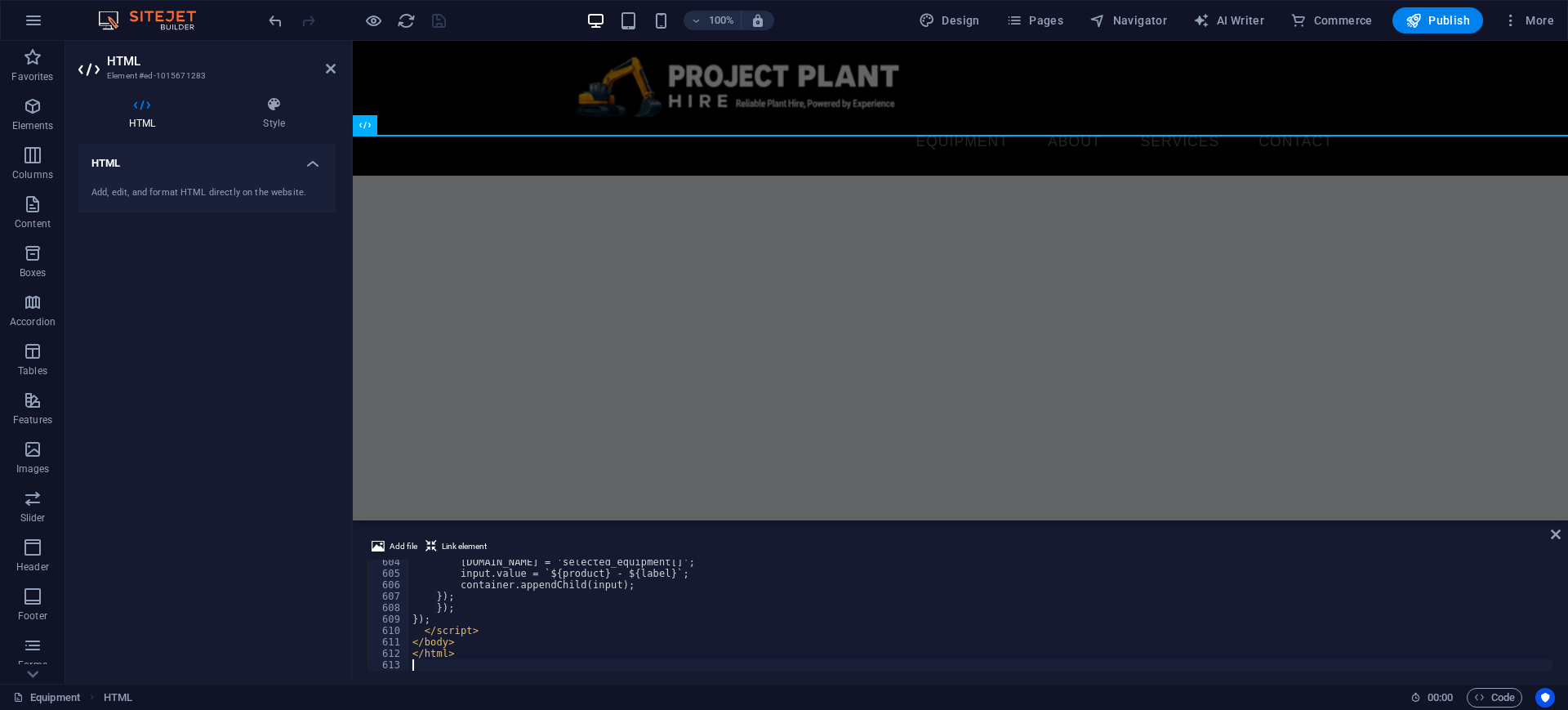
scroll to position [6900, 0]
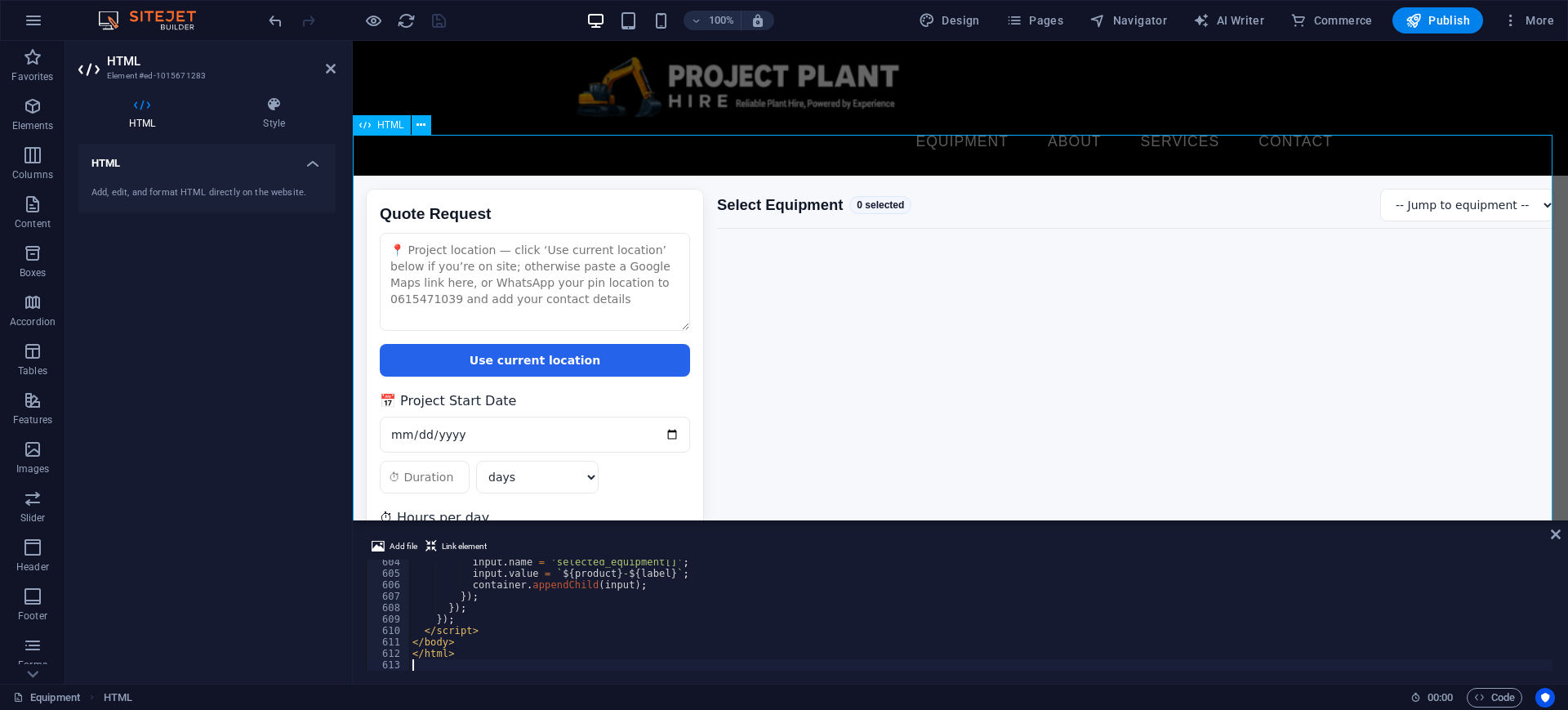
click at [802, 301] on div "Quote Request Quote Request Use current location 📅 Project Start Date days week…" at bounding box center [960, 422] width 1215 height 494
click at [443, 19] on icon "save" at bounding box center [438, 21] width 19 height 19
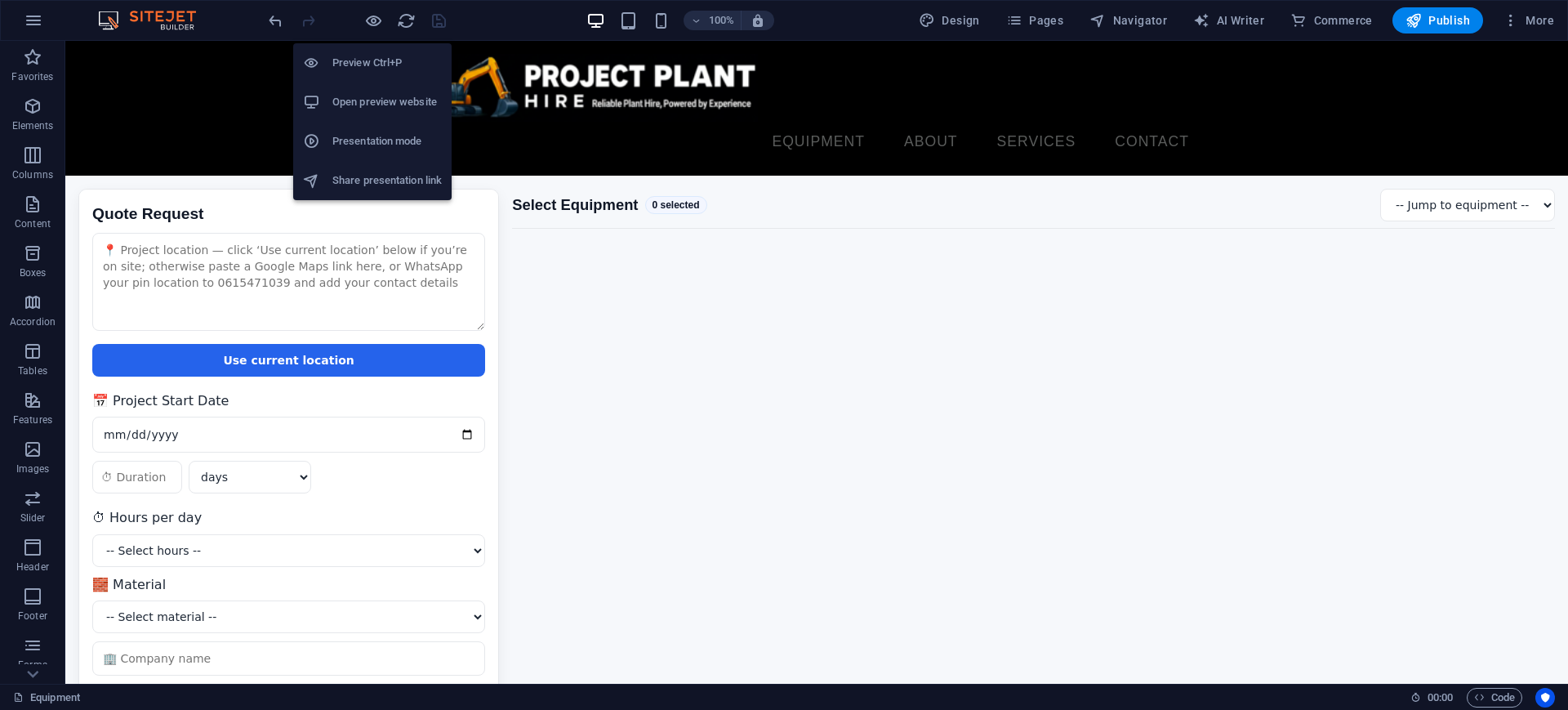
click at [370, 102] on h6 "Open preview website" at bounding box center [387, 103] width 110 height 20
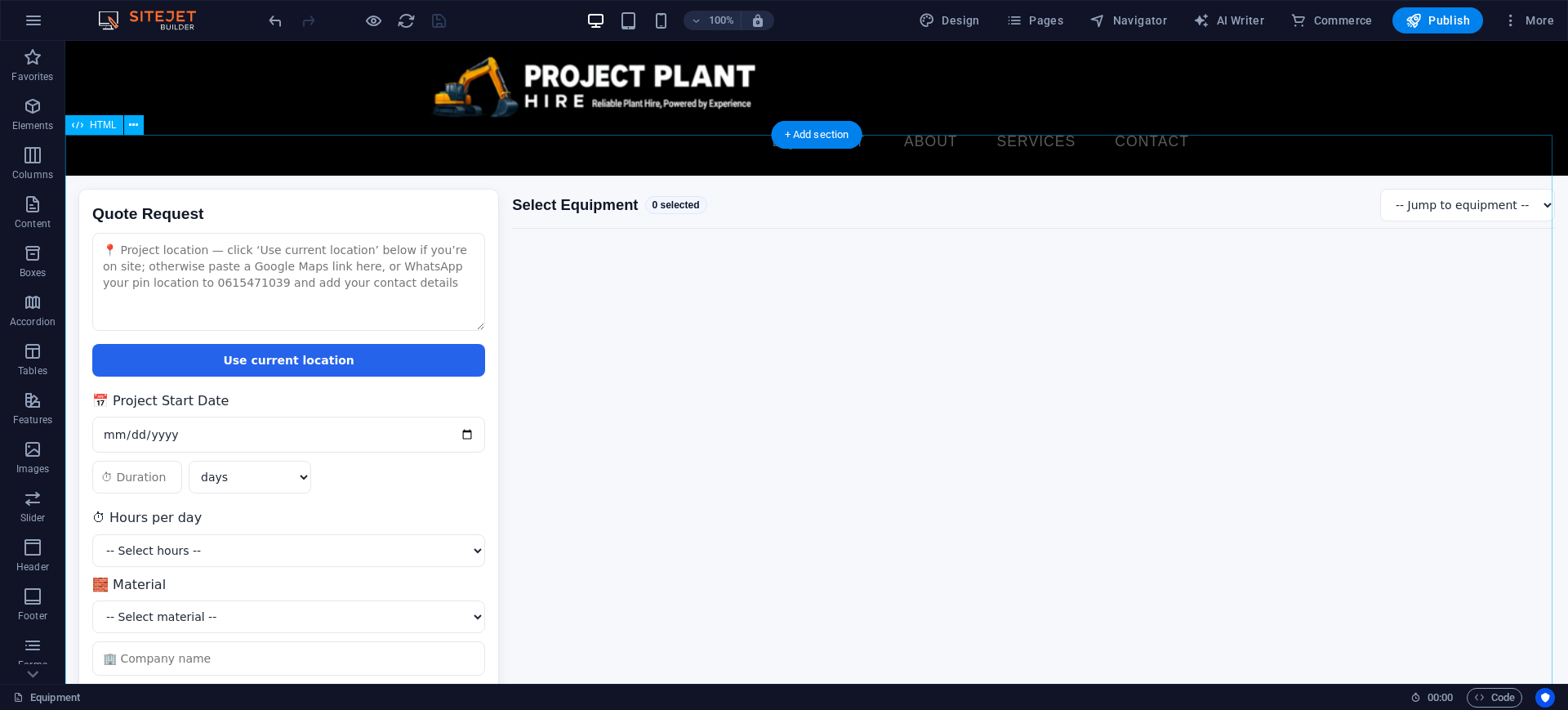
click at [524, 300] on div "Quote Request Quote Request Use current location 📅 Project Start Date days week…" at bounding box center [817, 504] width 1503 height 657
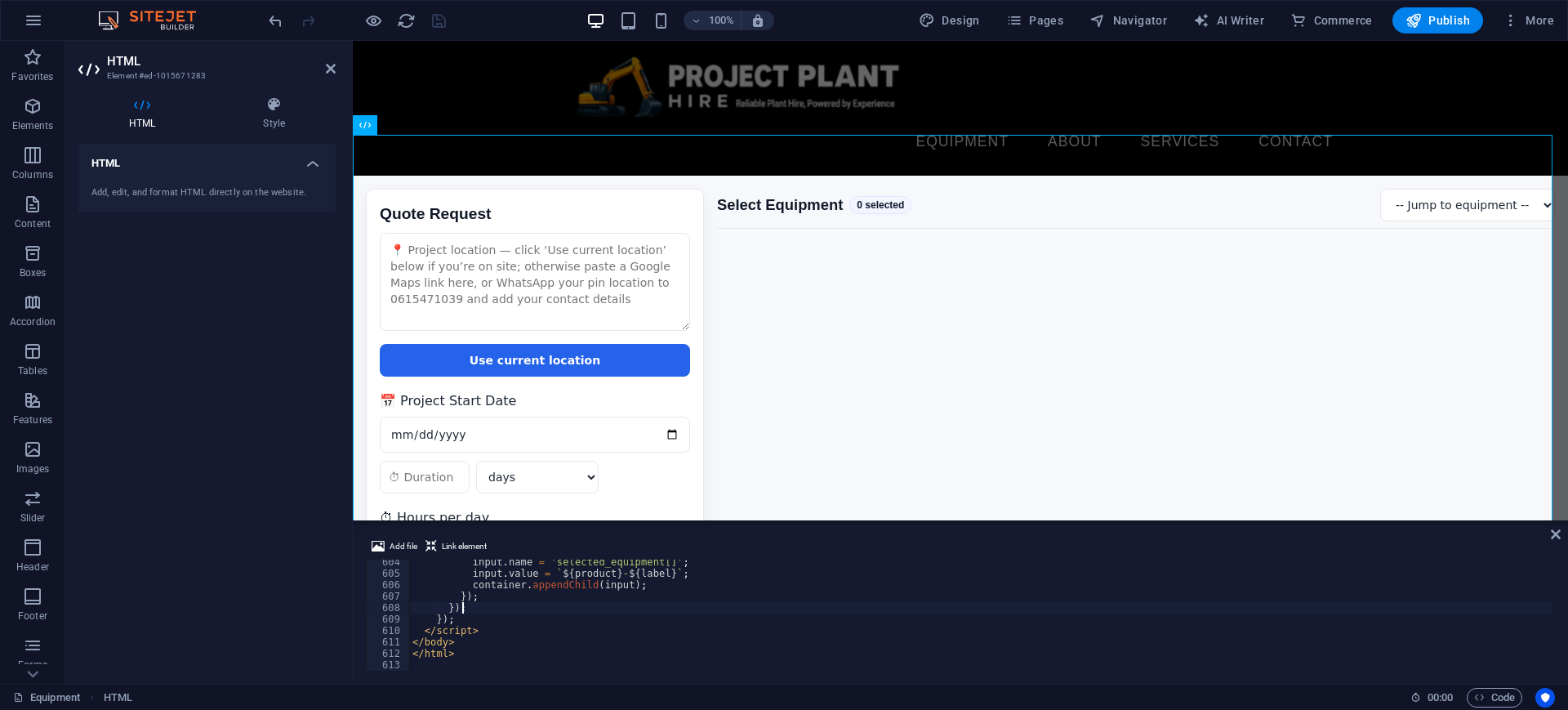
click at [598, 612] on div "input . name = 'selected_equipment[]' ; input . value = ` ${ product } - ${ lab…" at bounding box center [1182, 622] width 1547 height 132
type textarea "</html>"
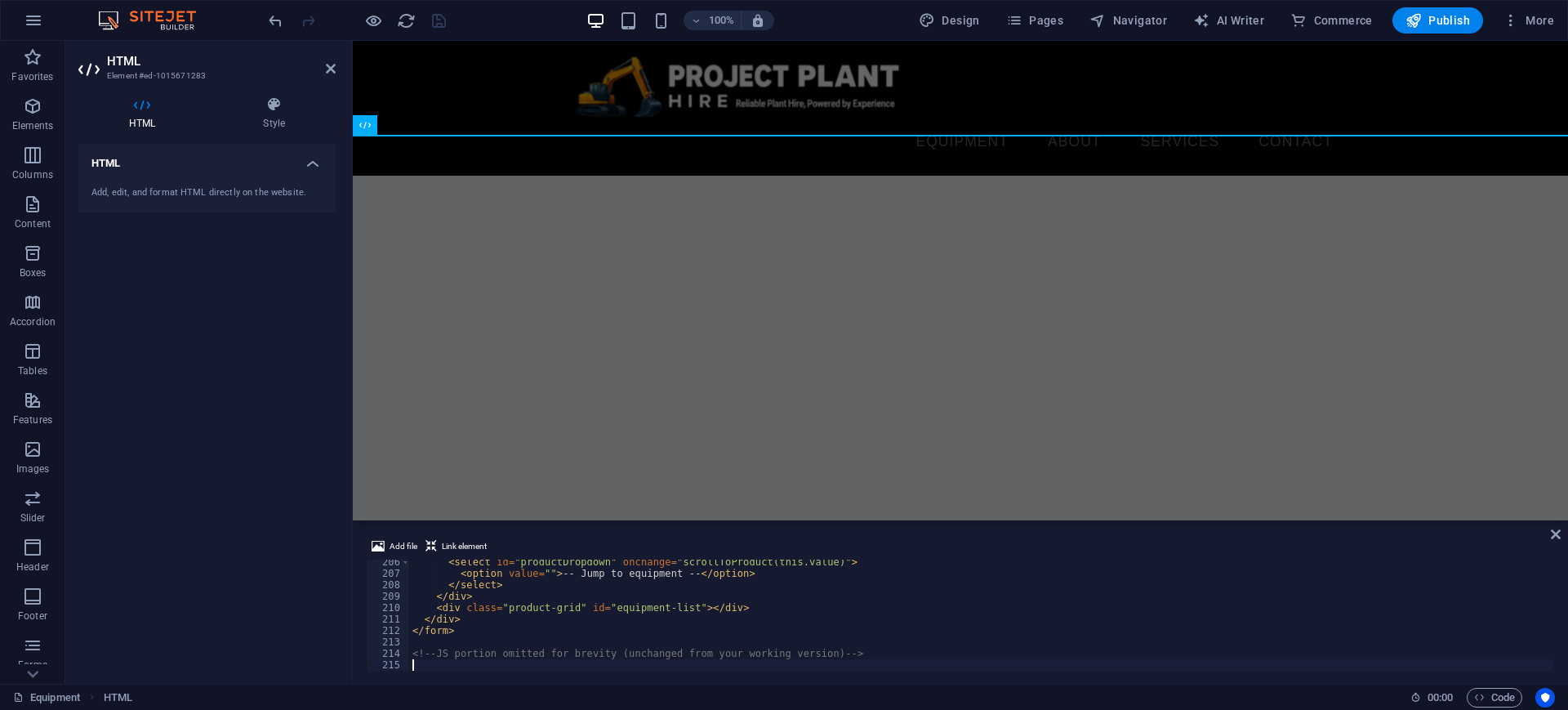
scroll to position [2348, 0]
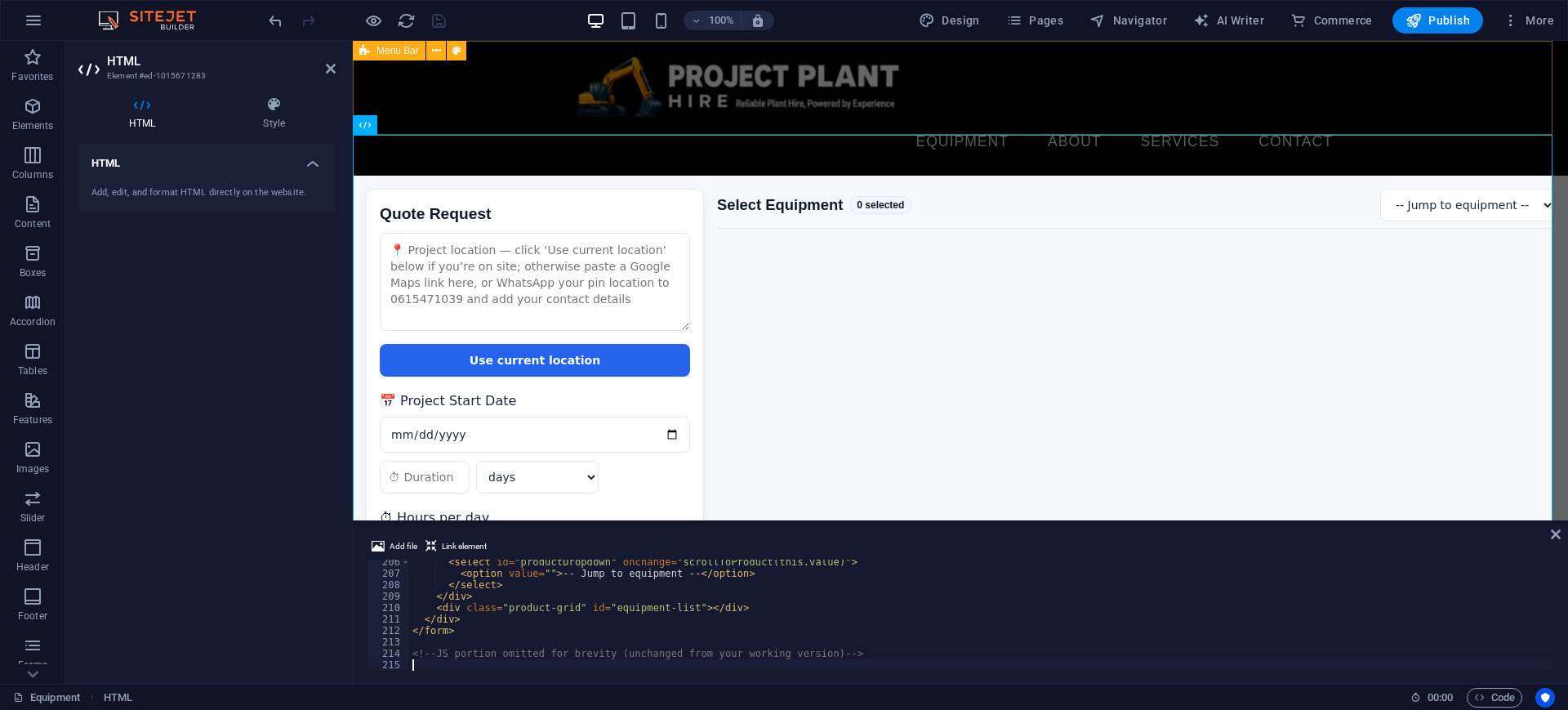
click at [1463, 95] on div "Equipment About Services Contact Menu" at bounding box center [960, 108] width 1215 height 134
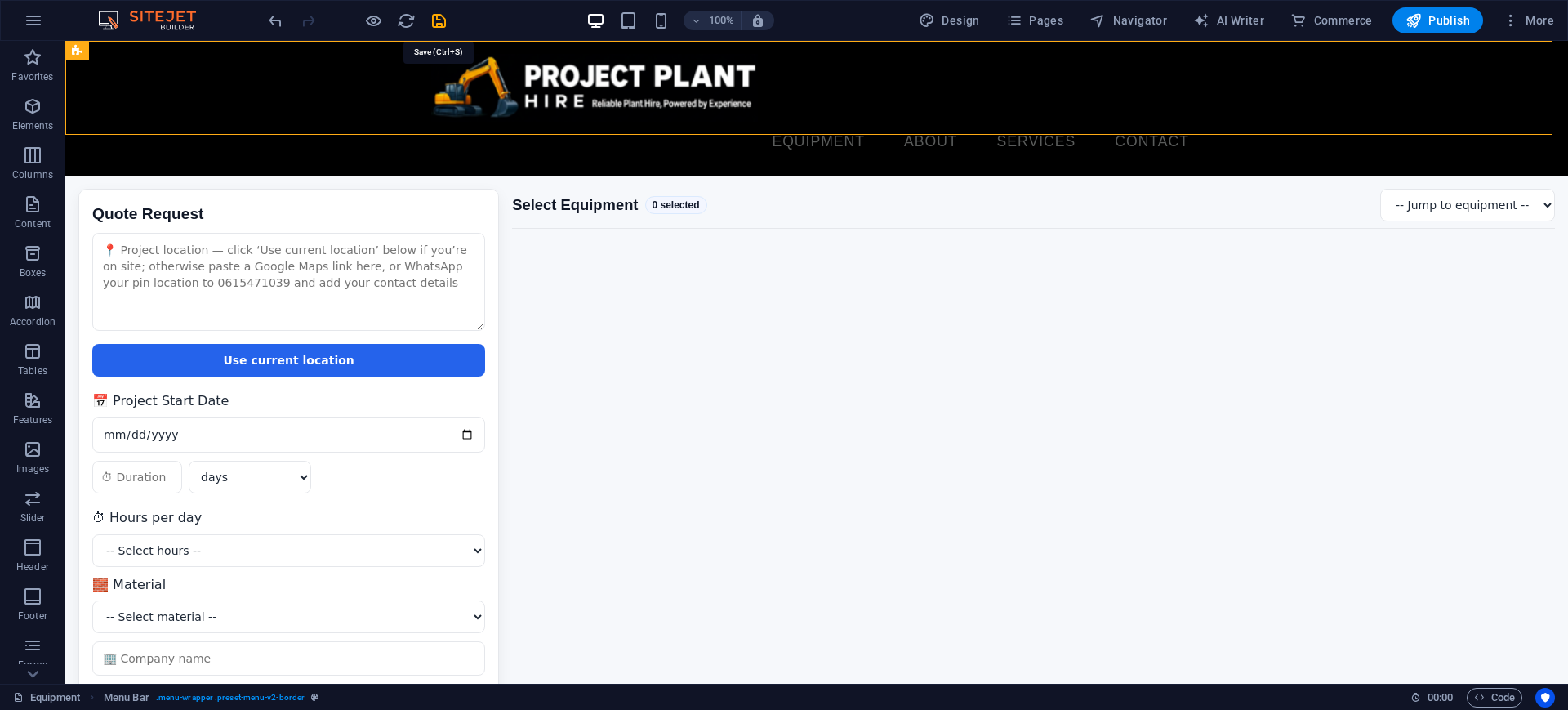
drag, startPoint x: 439, startPoint y: 15, endPoint x: 456, endPoint y: 33, distance: 24.8
click at [439, 15] on icon "save" at bounding box center [438, 21] width 19 height 19
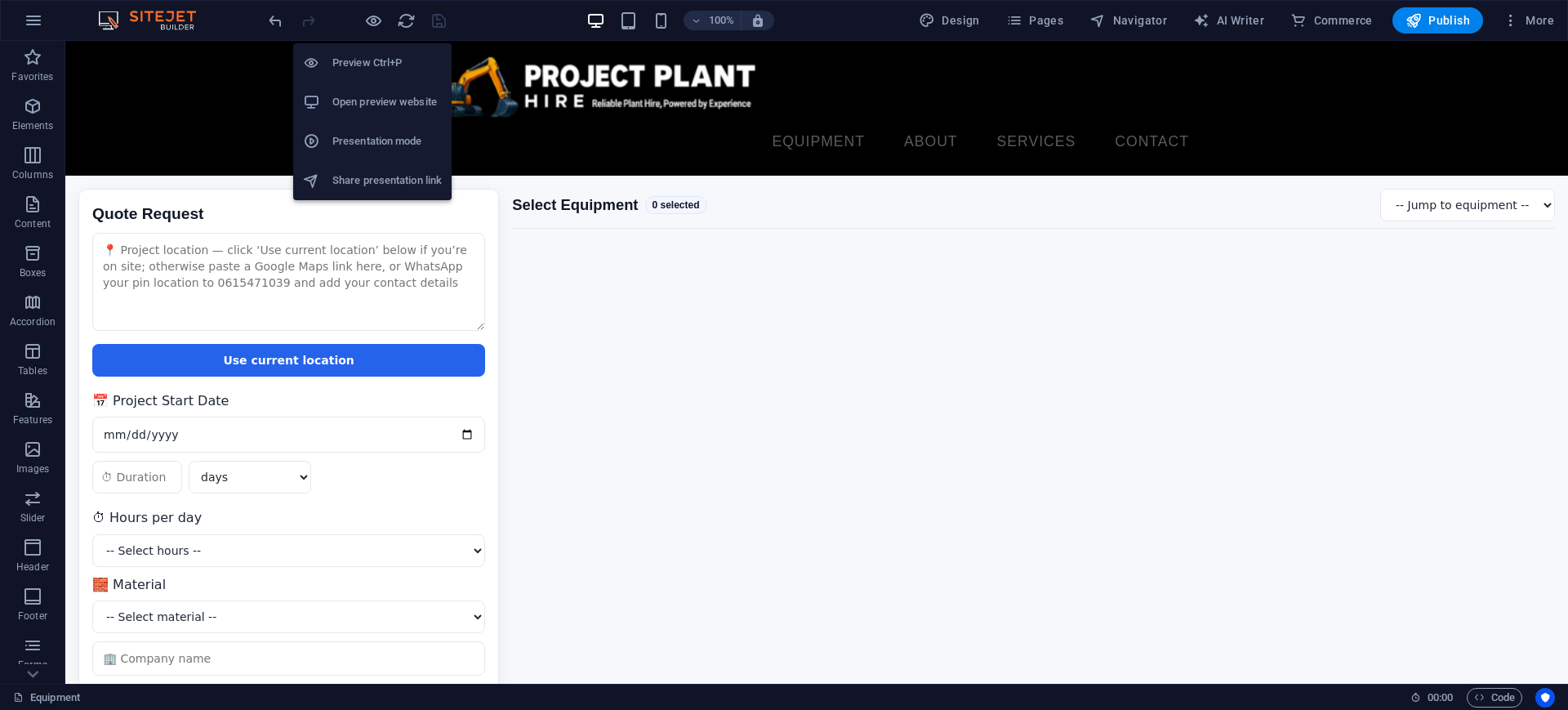
click at [391, 85] on li "Open preview website" at bounding box center [372, 102] width 159 height 39
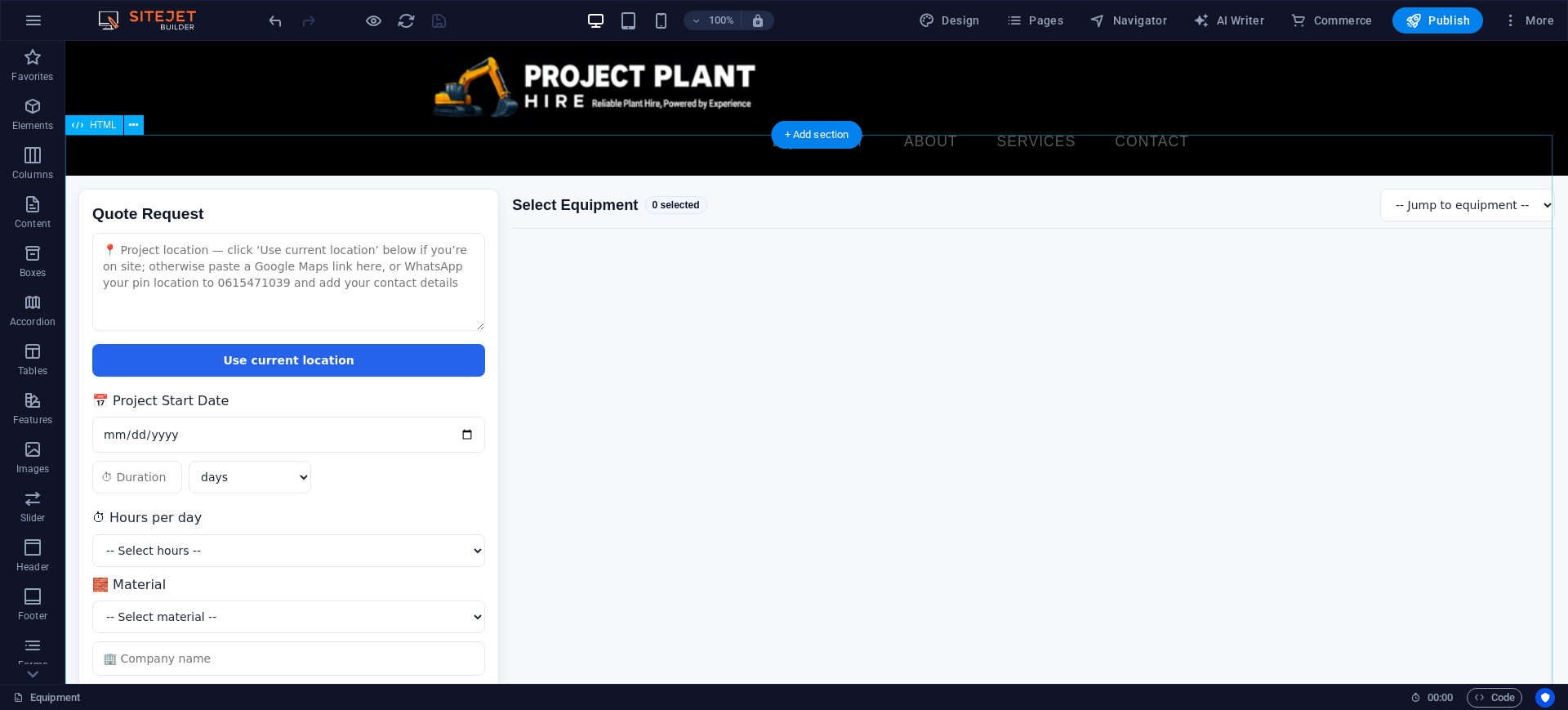
click at [521, 427] on div "Quote Request Quote Request Use current location 📅 Project Start Date days week…" at bounding box center [817, 493] width 1503 height 636
click at [521, 426] on div "Quote Request Quote Request Use current location 📅 Project Start Date days week…" at bounding box center [817, 493] width 1503 height 636
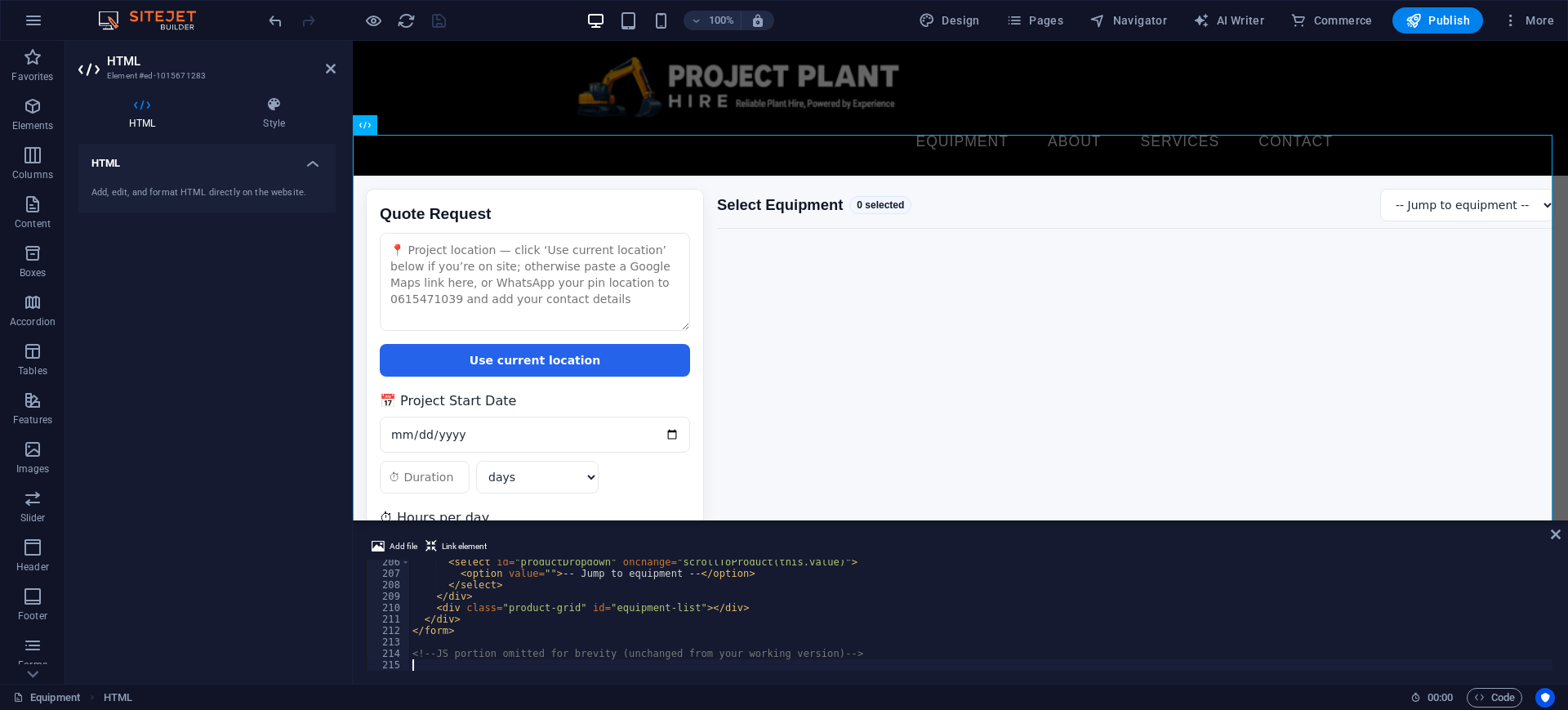
click at [644, 607] on div "< select id = "productDropdown" onchange = "scrollToProduct(this.value)" > < op…" at bounding box center [1182, 622] width 1547 height 132
type textarea "<!-- JS portion omitted for brevity (unchanged from your working version) -->"
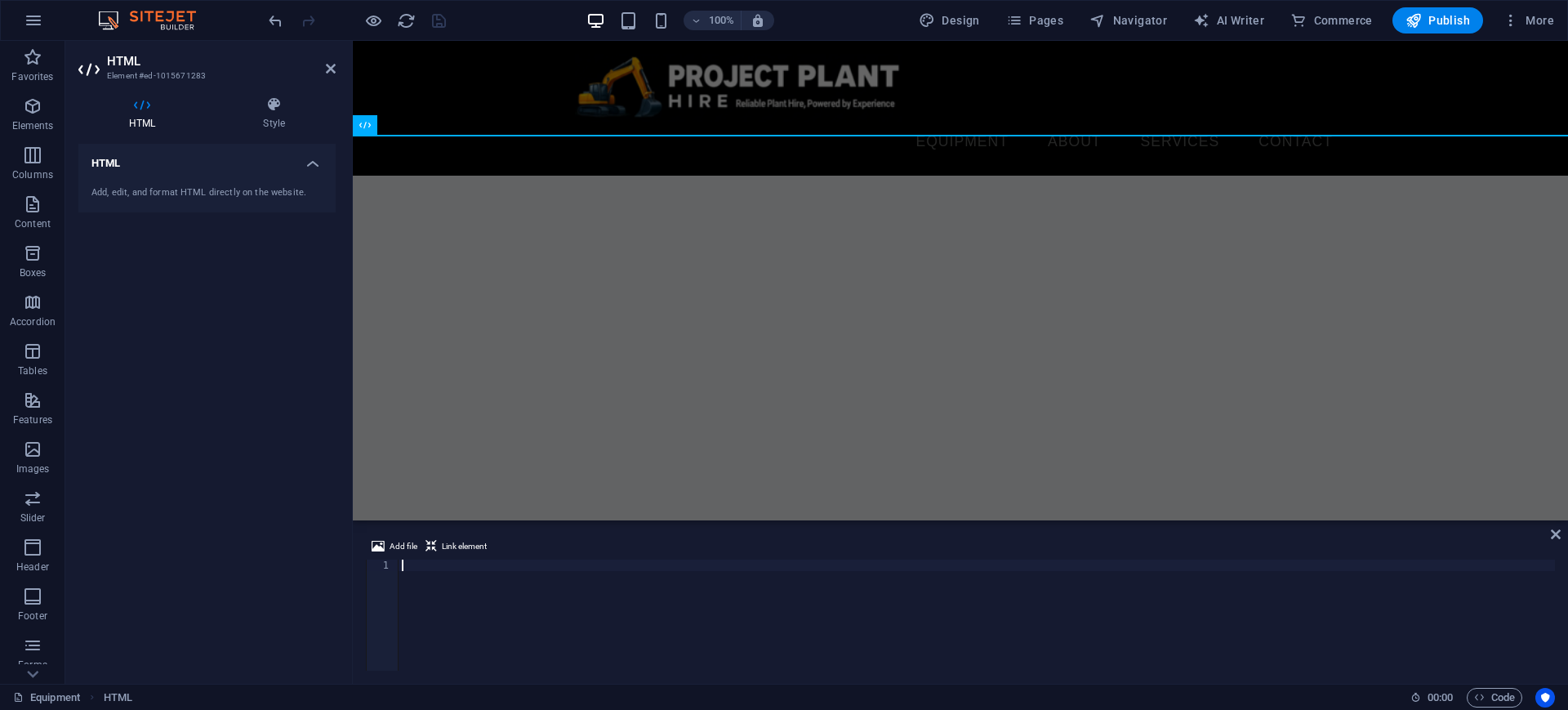
scroll to position [7598, 0]
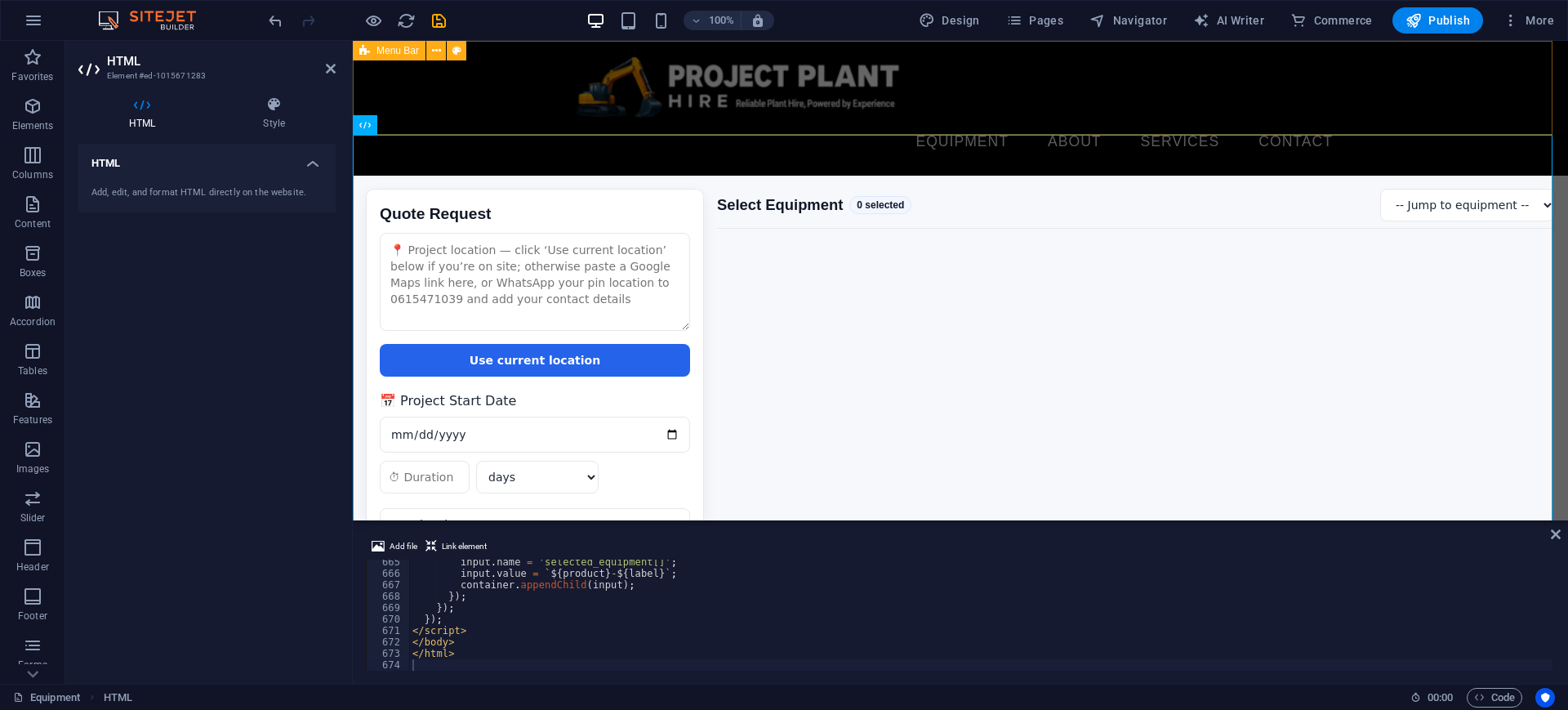
click at [1083, 64] on div "Equipment About Services Contact Menu" at bounding box center [960, 108] width 1215 height 134
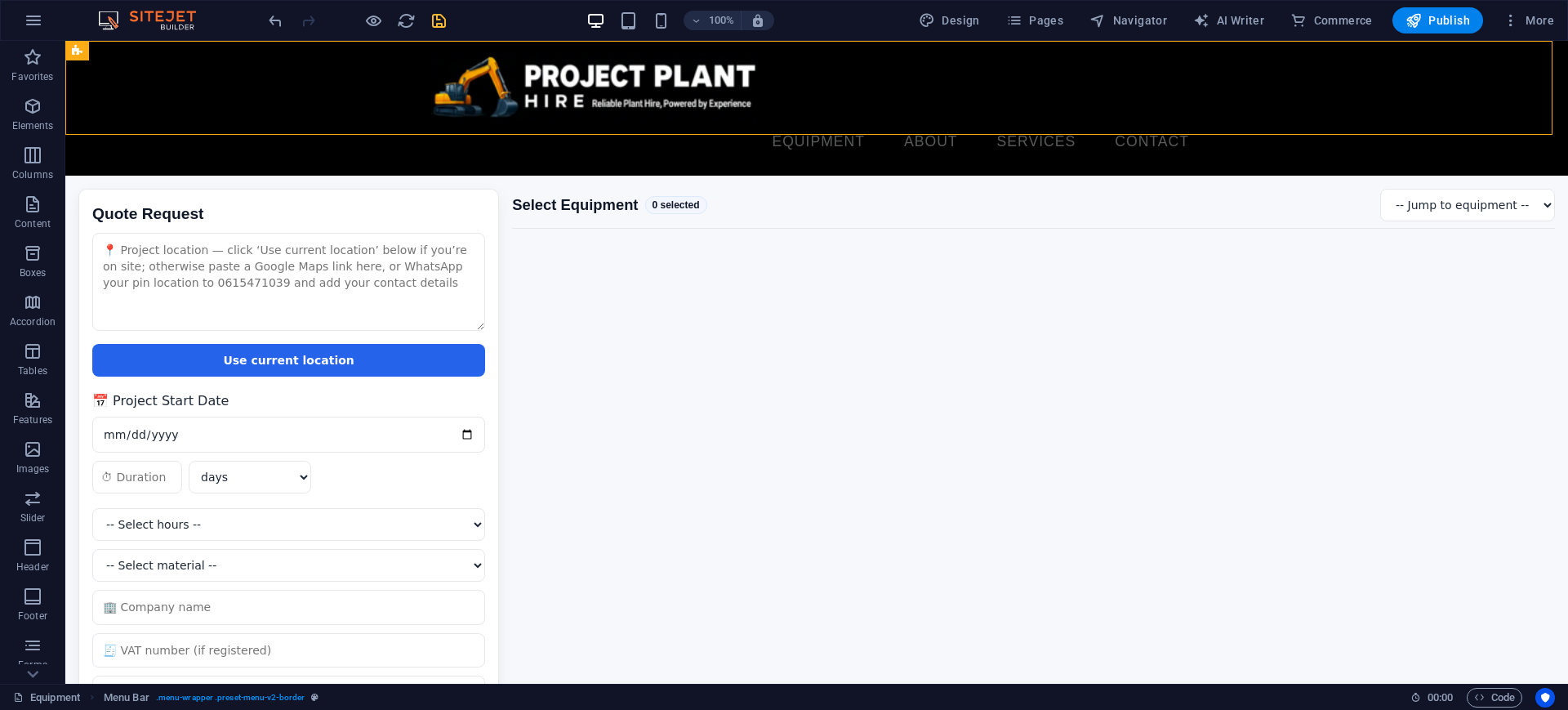
click at [437, 21] on icon "save" at bounding box center [438, 21] width 19 height 19
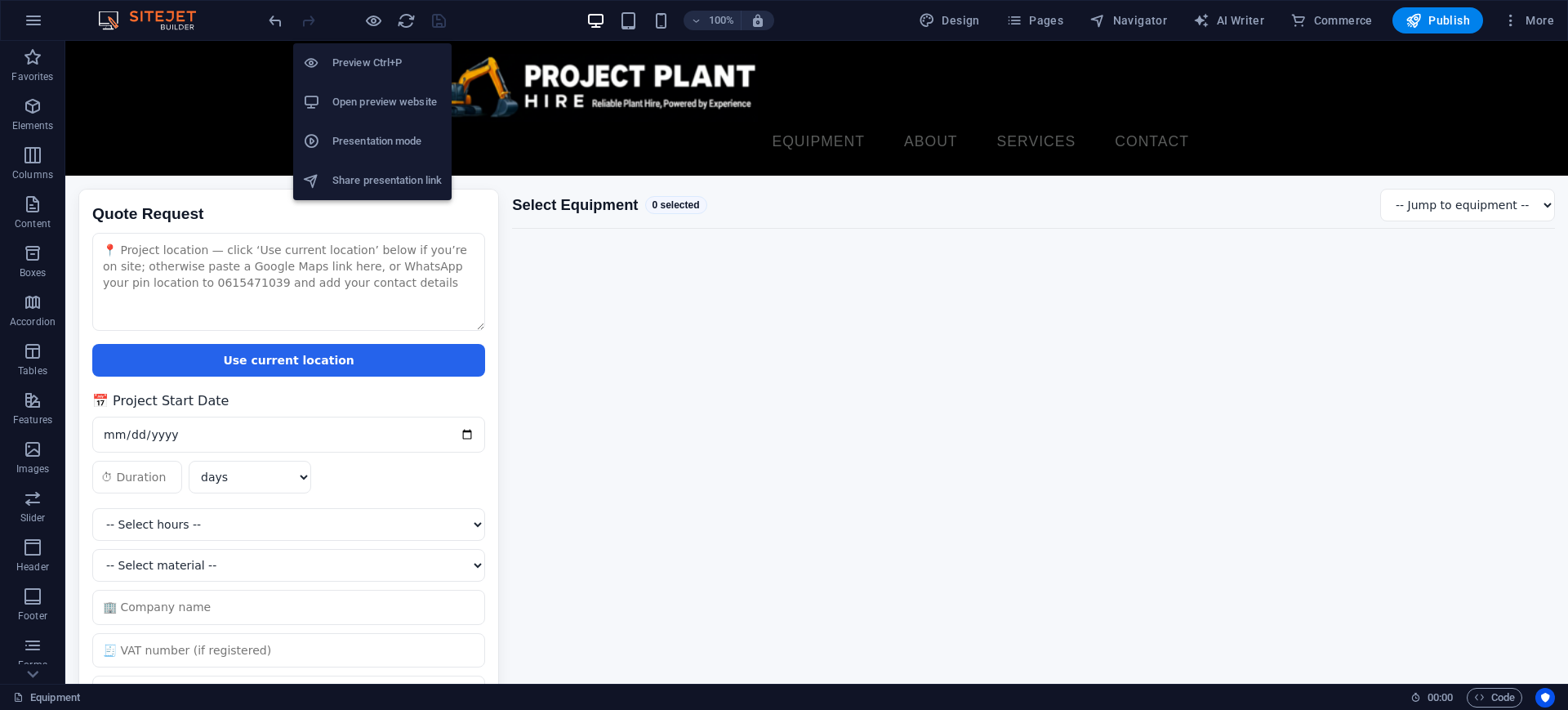
click at [357, 94] on h6 "Open preview website" at bounding box center [387, 103] width 110 height 20
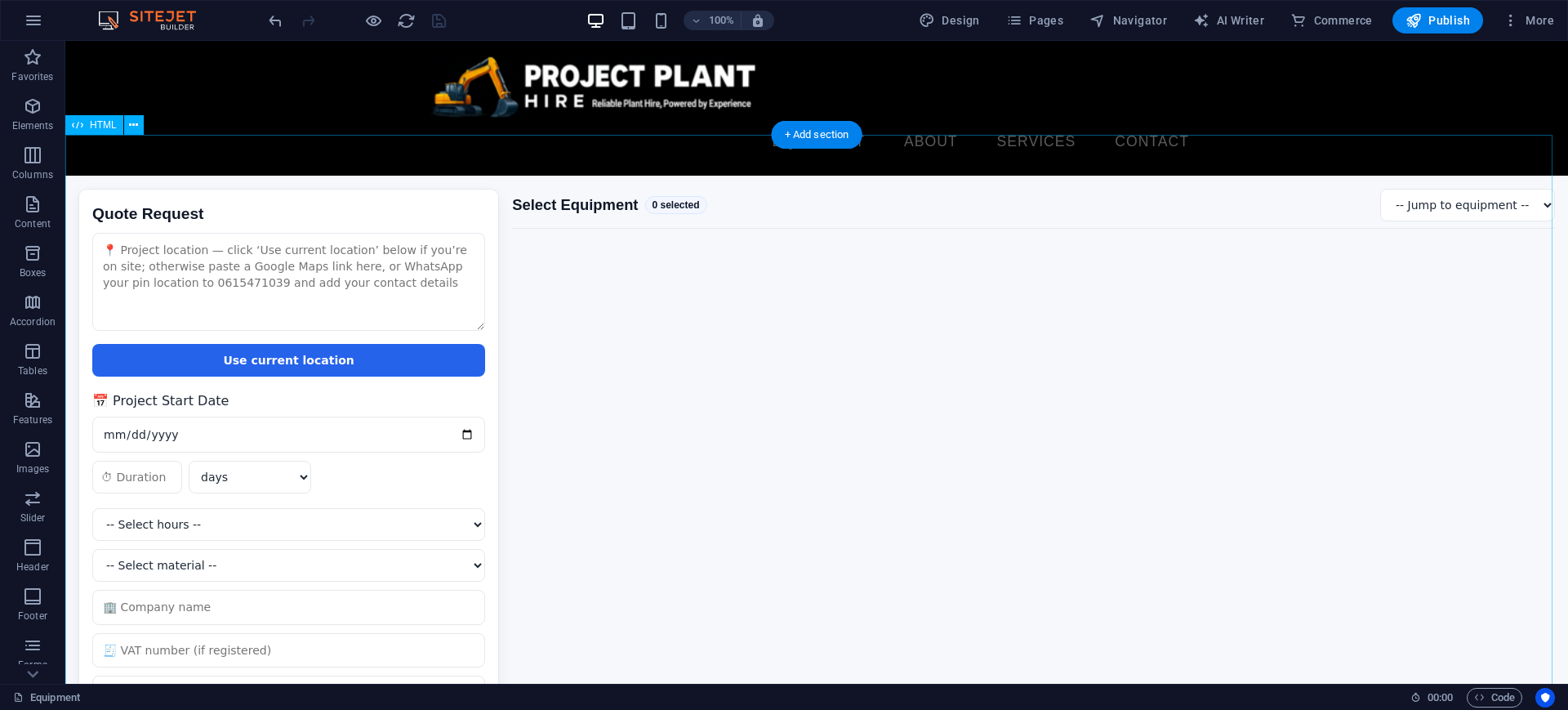
click at [570, 509] on div "Quote Request Quote Request Use current location 📅 Project Start Date days week…" at bounding box center [817, 504] width 1503 height 657
click at [570, 505] on div "Quote Request Quote Request Use current location 📅 Project Start Date days week…" at bounding box center [817, 504] width 1503 height 657
click at [574, 499] on div "Quote Request Quote Request Use current location 📅 Project Start Date days week…" at bounding box center [817, 504] width 1503 height 657
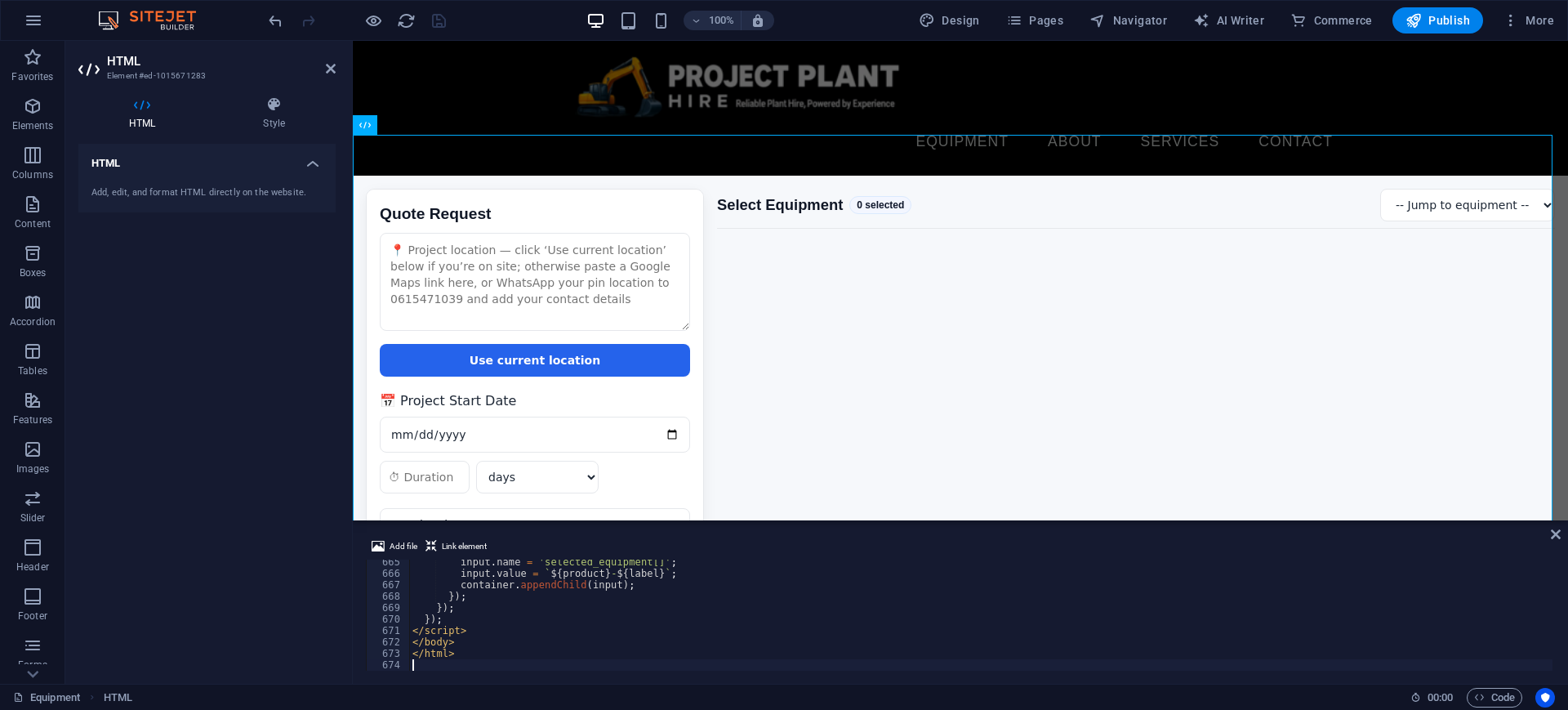
click at [550, 593] on div "input . name = 'selected_equipment[]' ; input . value = ` ${ product } - ${ lab…" at bounding box center [1163, 622] width 1509 height 132
type textarea "</html>"
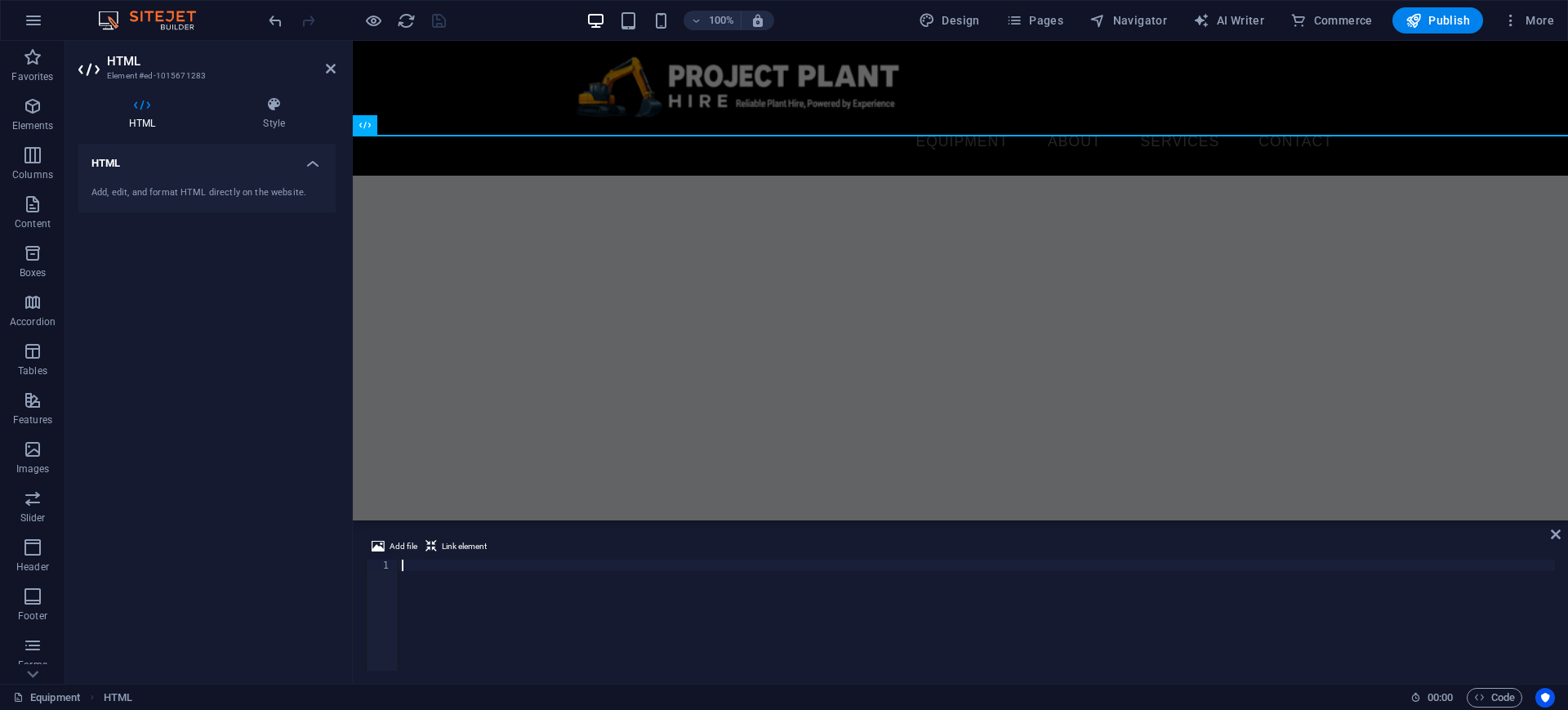
scroll to position [7769, 0]
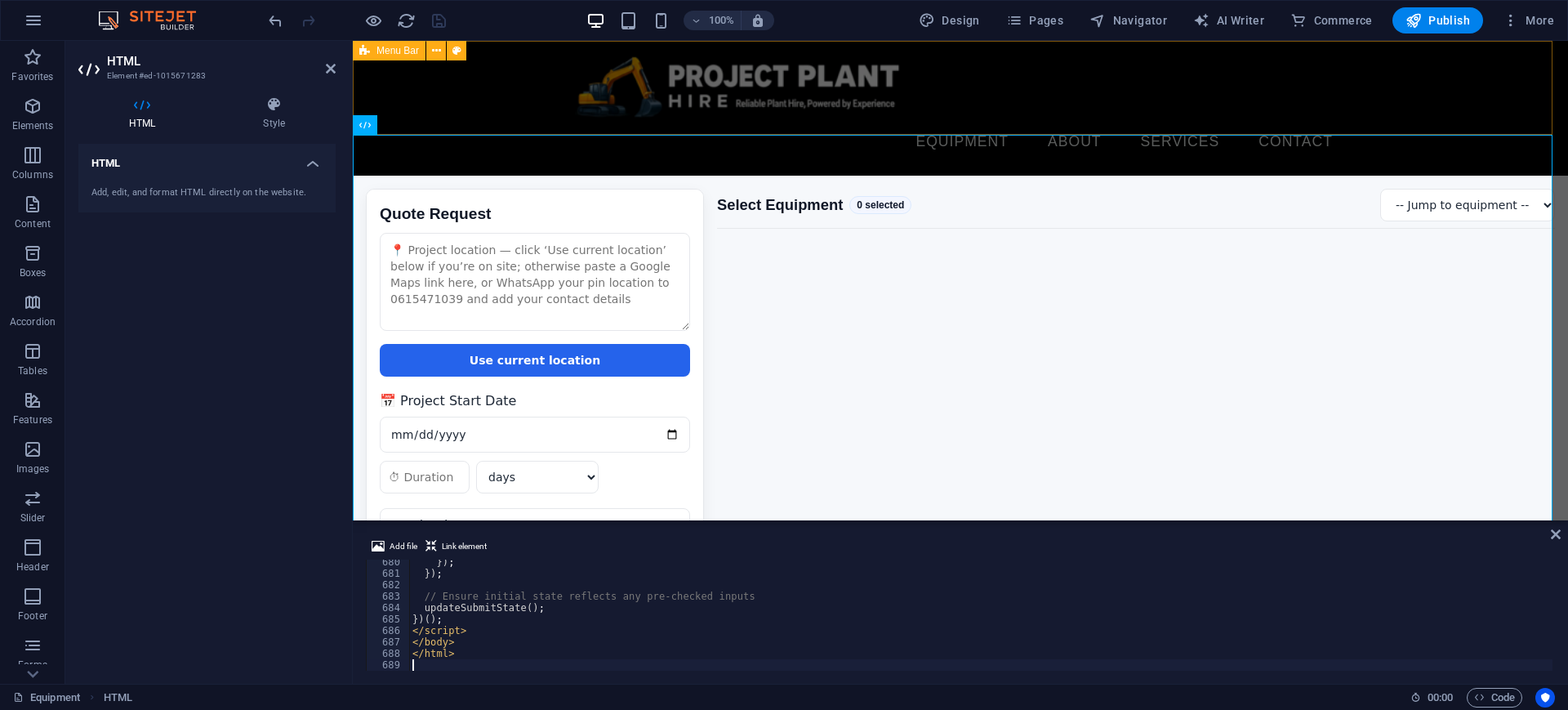
drag, startPoint x: 1014, startPoint y: 64, endPoint x: 732, endPoint y: 47, distance: 282.5
click at [1014, 64] on div "Equipment About Services Contact Menu" at bounding box center [960, 108] width 1215 height 134
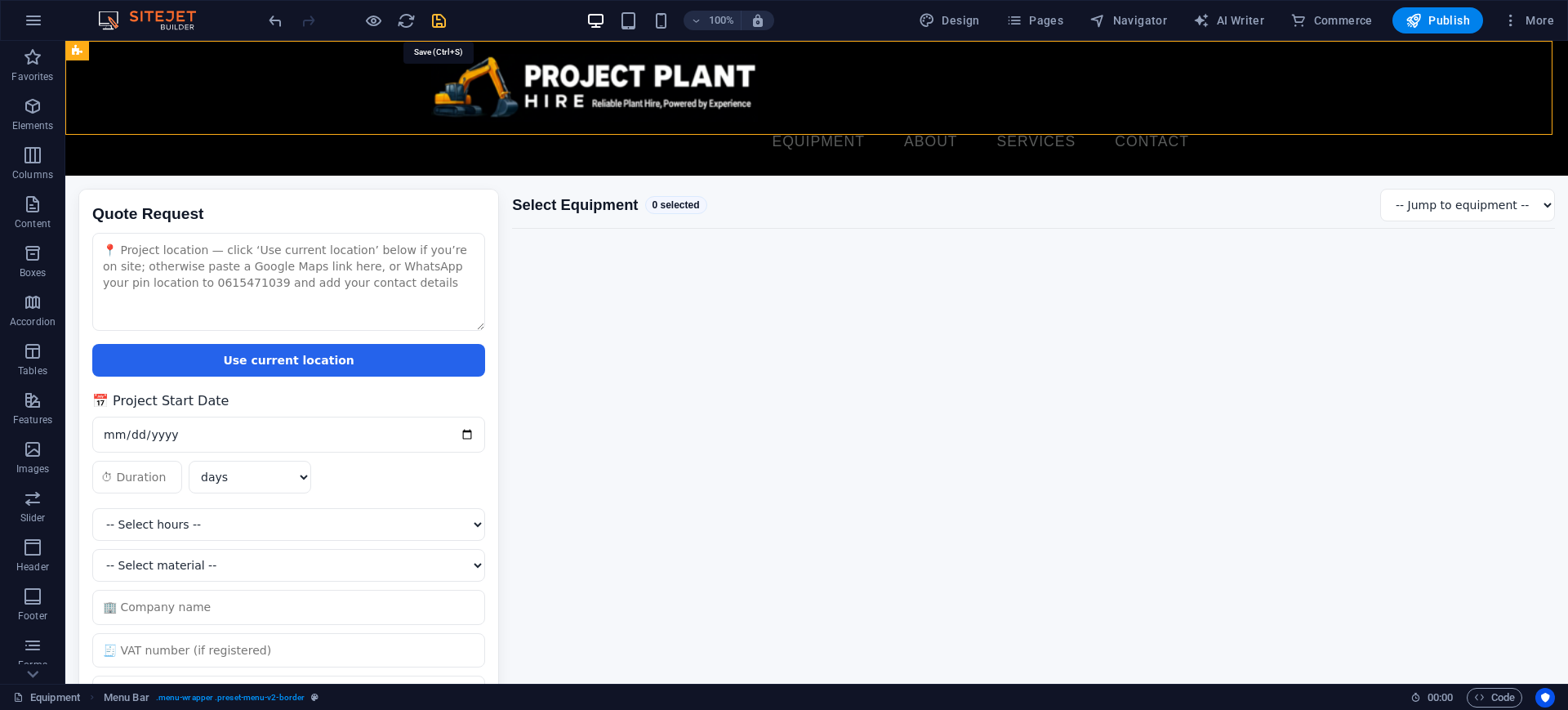
click at [436, 19] on icon "save" at bounding box center [438, 21] width 19 height 19
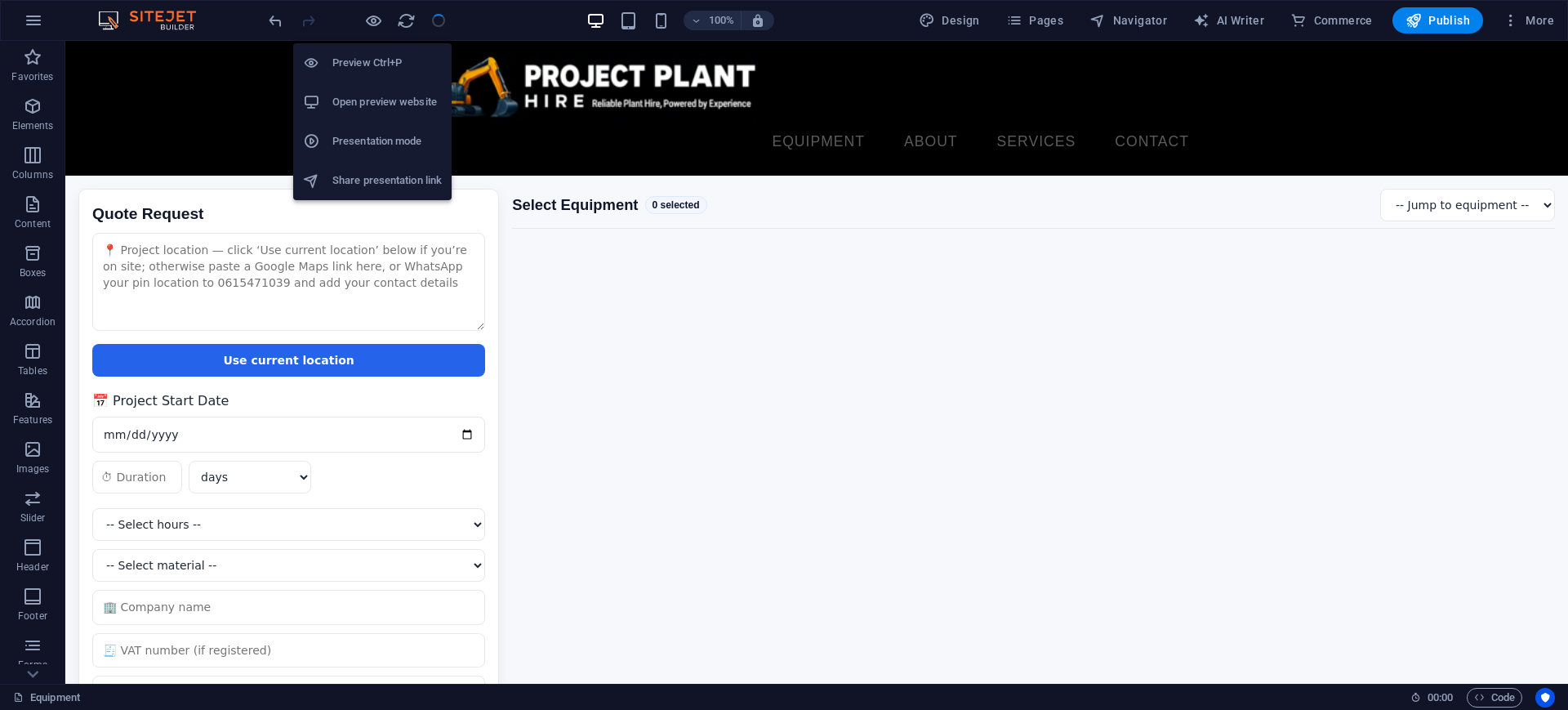
click at [379, 96] on h6 "Open preview website" at bounding box center [387, 103] width 110 height 20
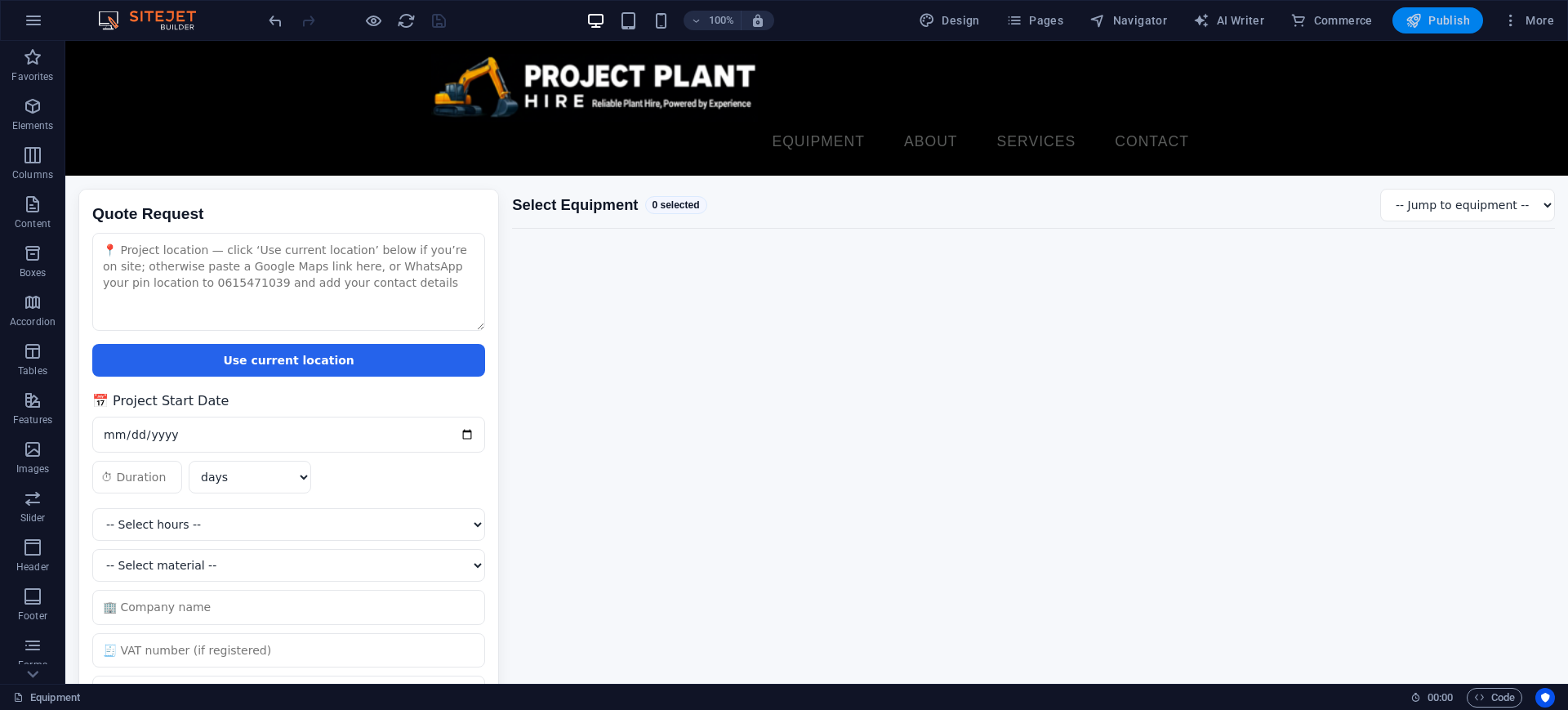
click at [1435, 22] on span "Publish" at bounding box center [1437, 20] width 64 height 16
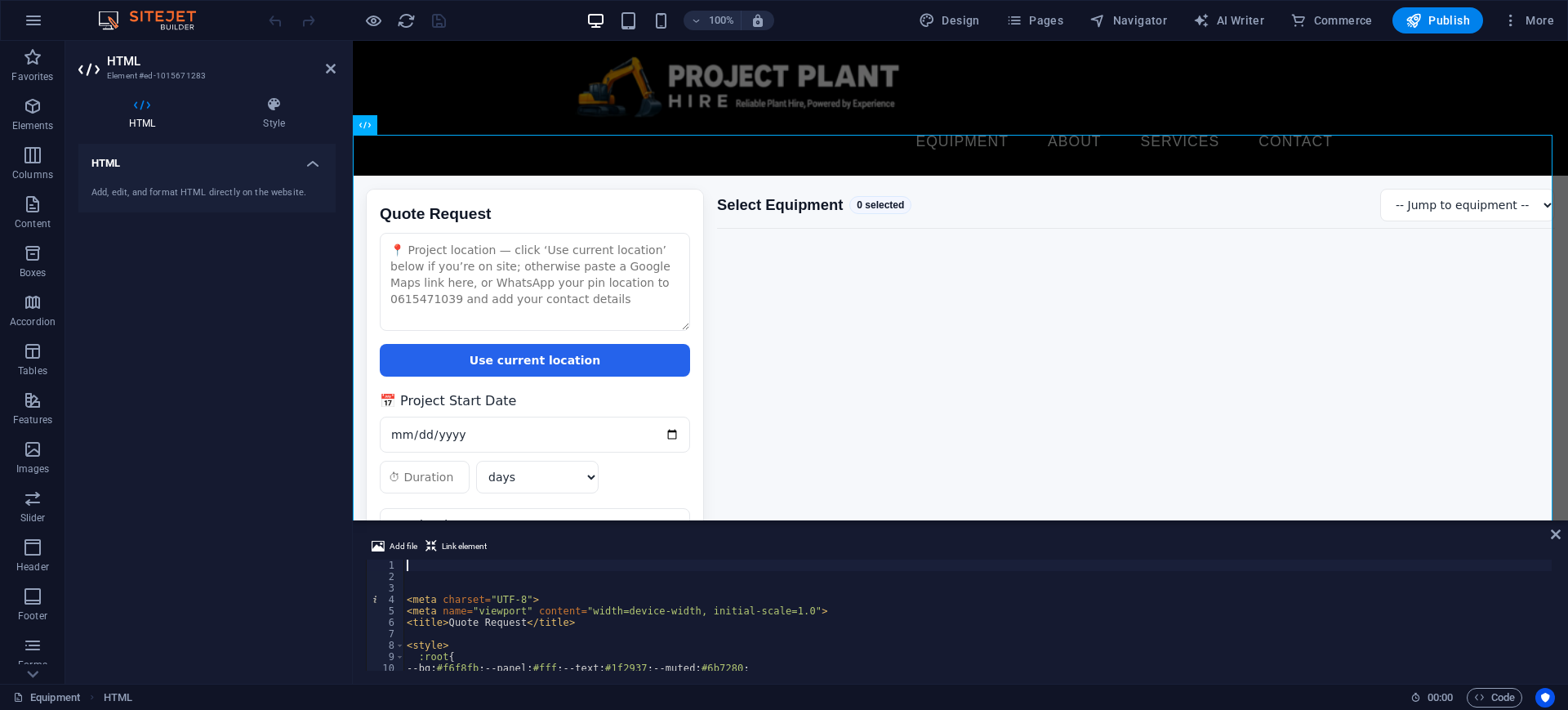
click at [636, 603] on div "< meta charset = "UTF-8" > < meta name = "viewport" content = "width=device-wid…" at bounding box center [1166, 625] width 1525 height 131
type textarea "<meta charset="UTF-8">"
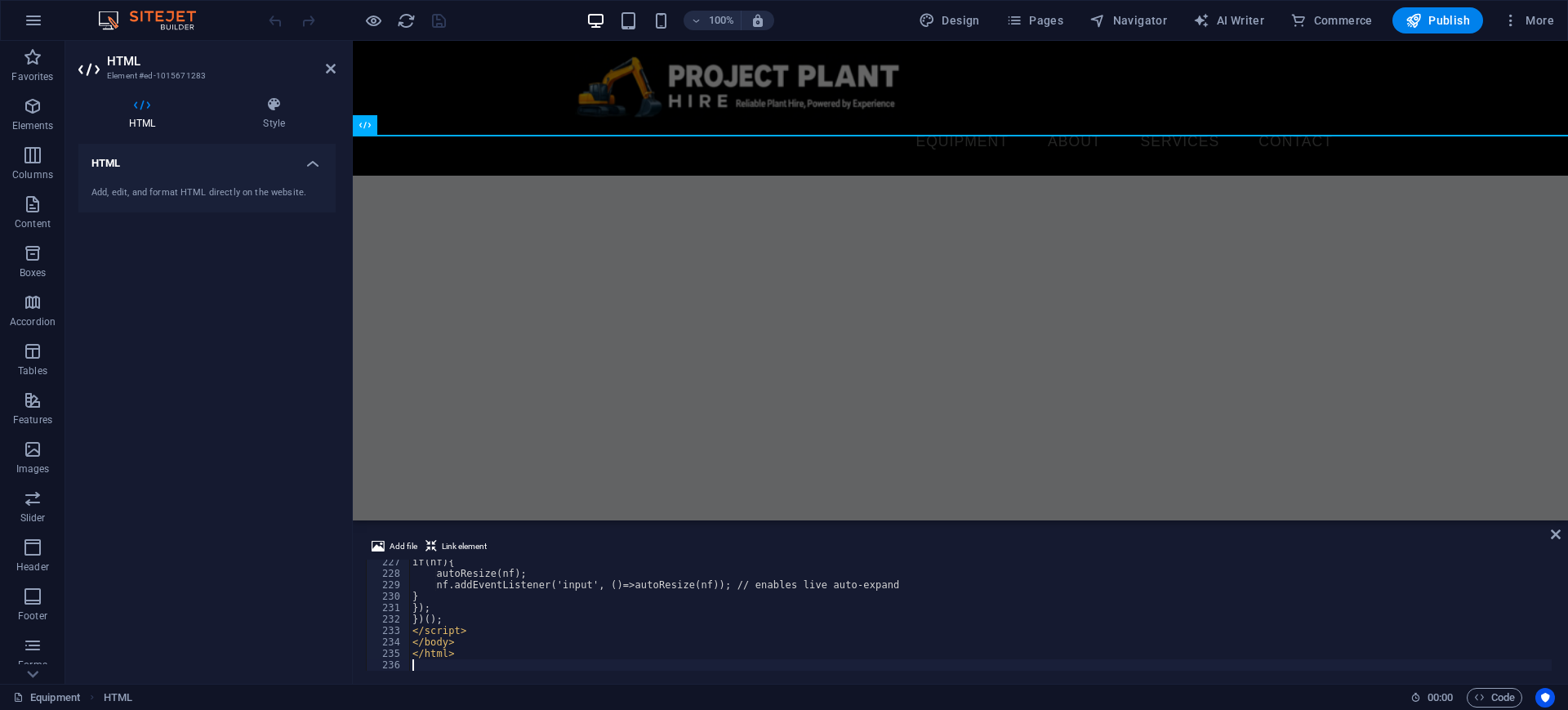
scroll to position [2589, 0]
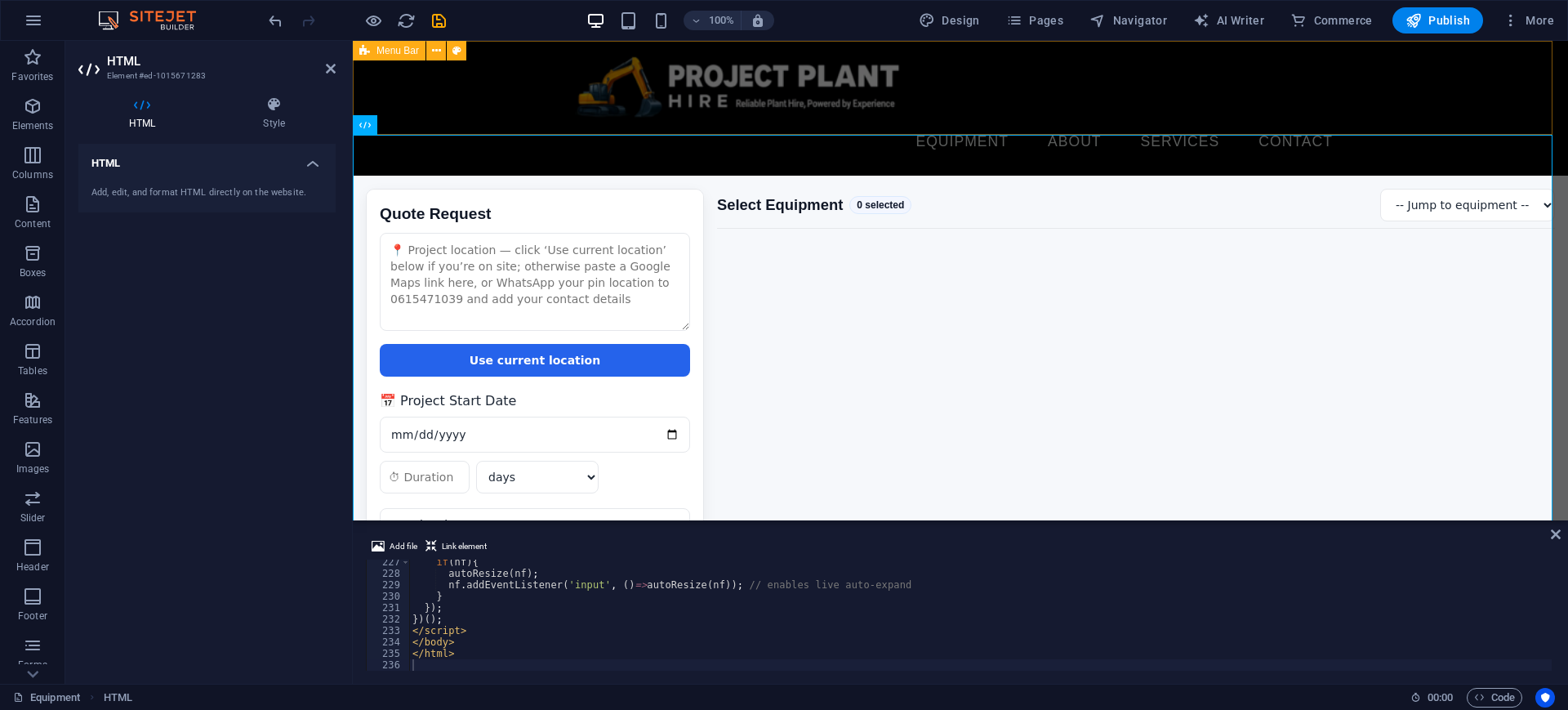
click at [1373, 84] on div "Equipment About Services Contact Menu" at bounding box center [960, 108] width 1215 height 134
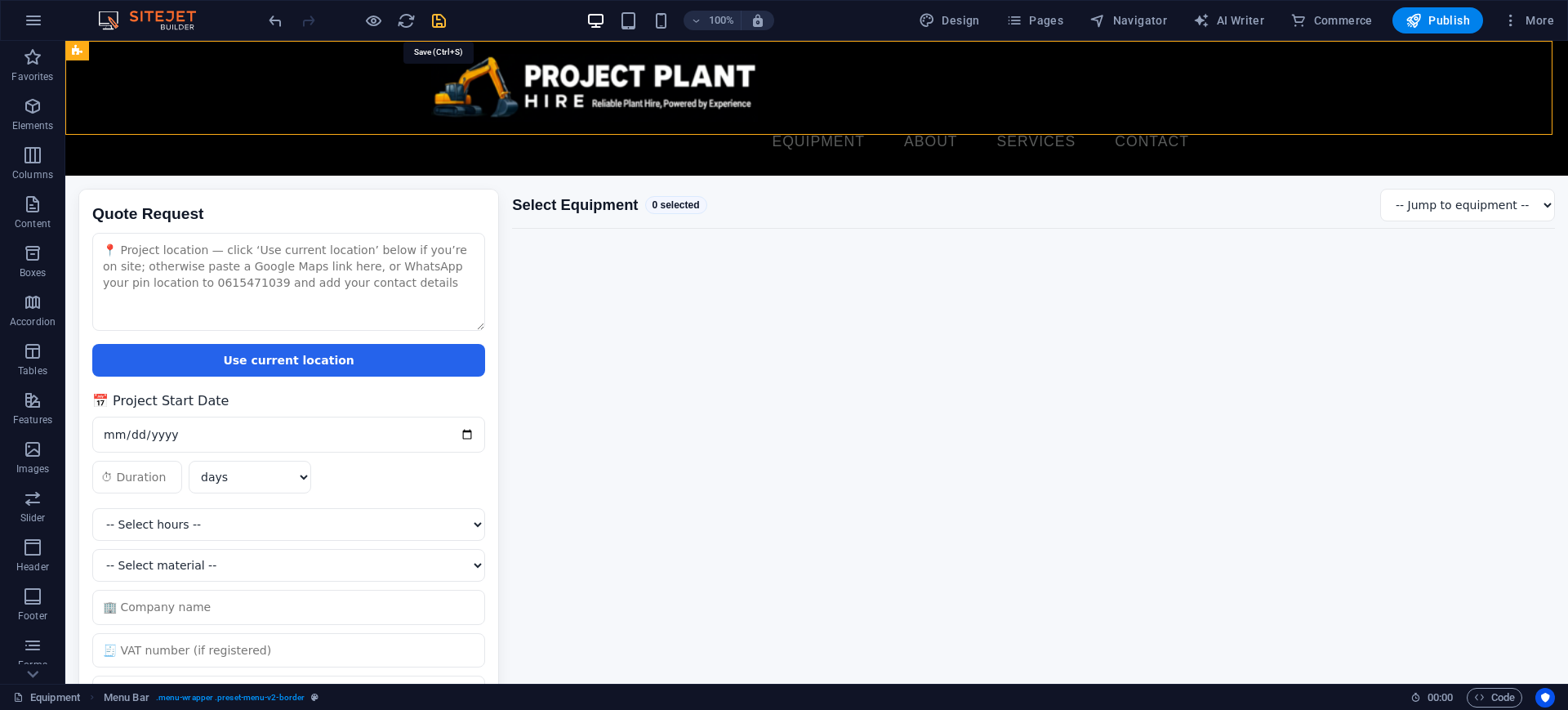
click at [434, 20] on icon "save" at bounding box center [438, 21] width 19 height 19
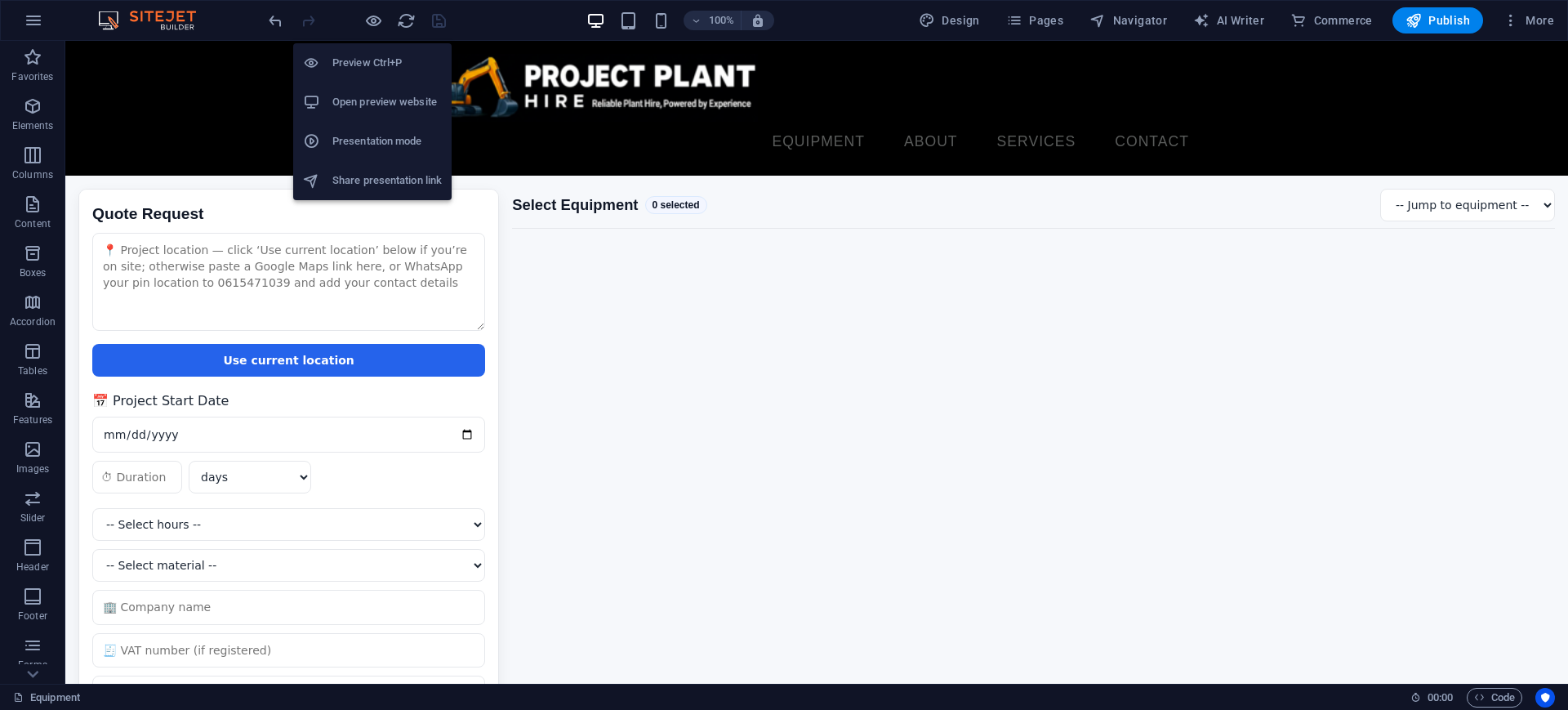
click at [378, 107] on h6 "Open preview website" at bounding box center [387, 103] width 110 height 20
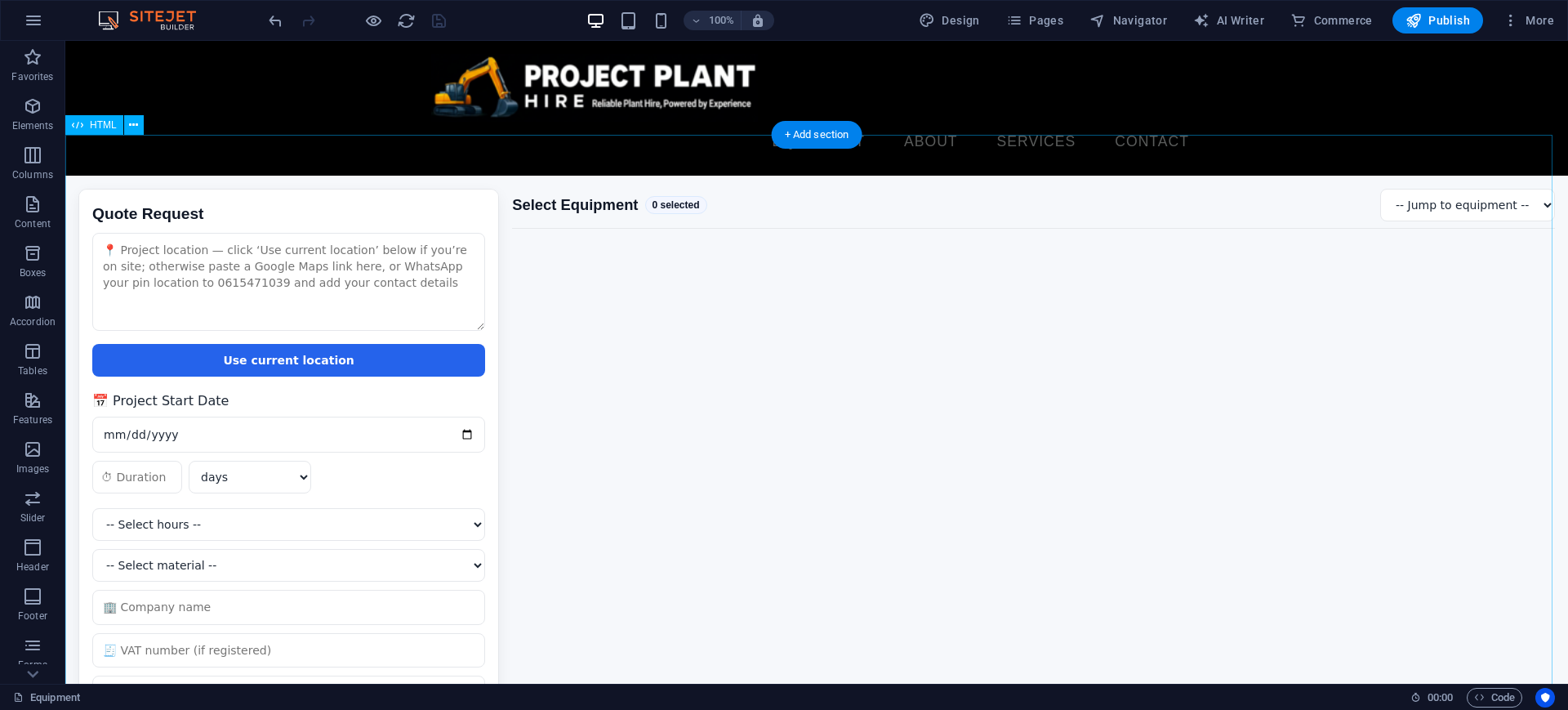
click at [758, 422] on div "Quote Request Quote Request Use current location 📅 Project Start Date days week…" at bounding box center [817, 504] width 1503 height 657
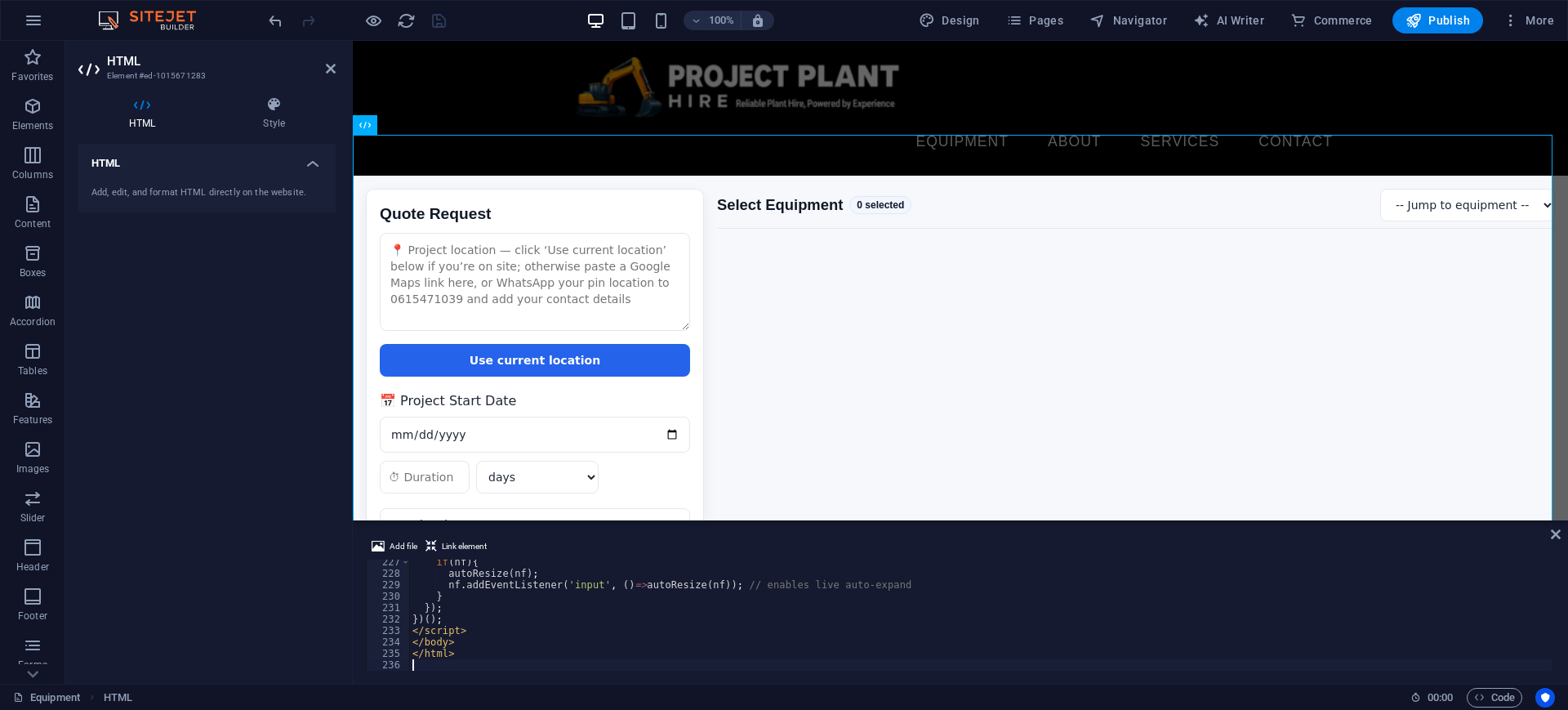
click at [691, 617] on div "if ( nf ) { autoResize ( nf ) ; nf . addEventListener ( 'input' , ( ) => autoRe…" at bounding box center [1163, 622] width 1509 height 131
type textarea "</html>"
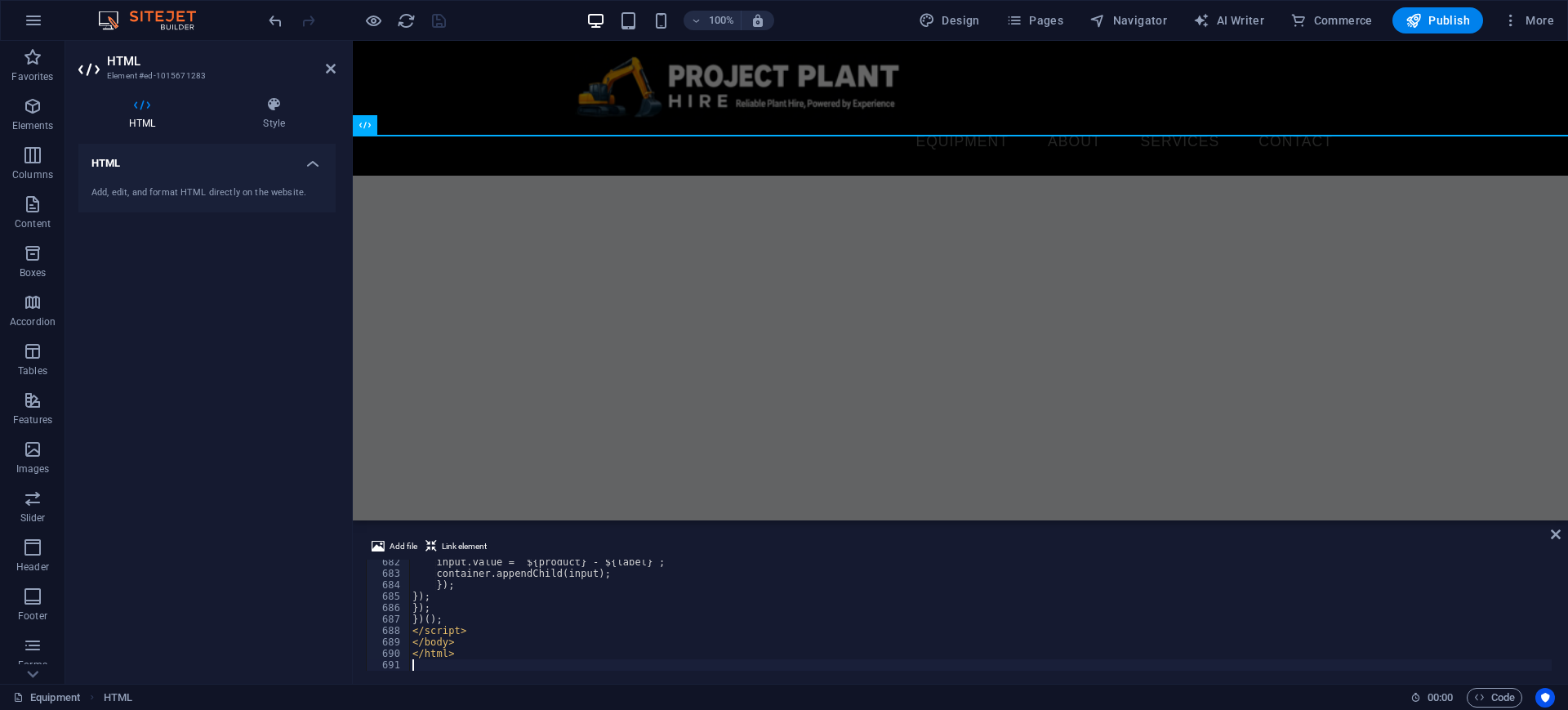
scroll to position [7792, 0]
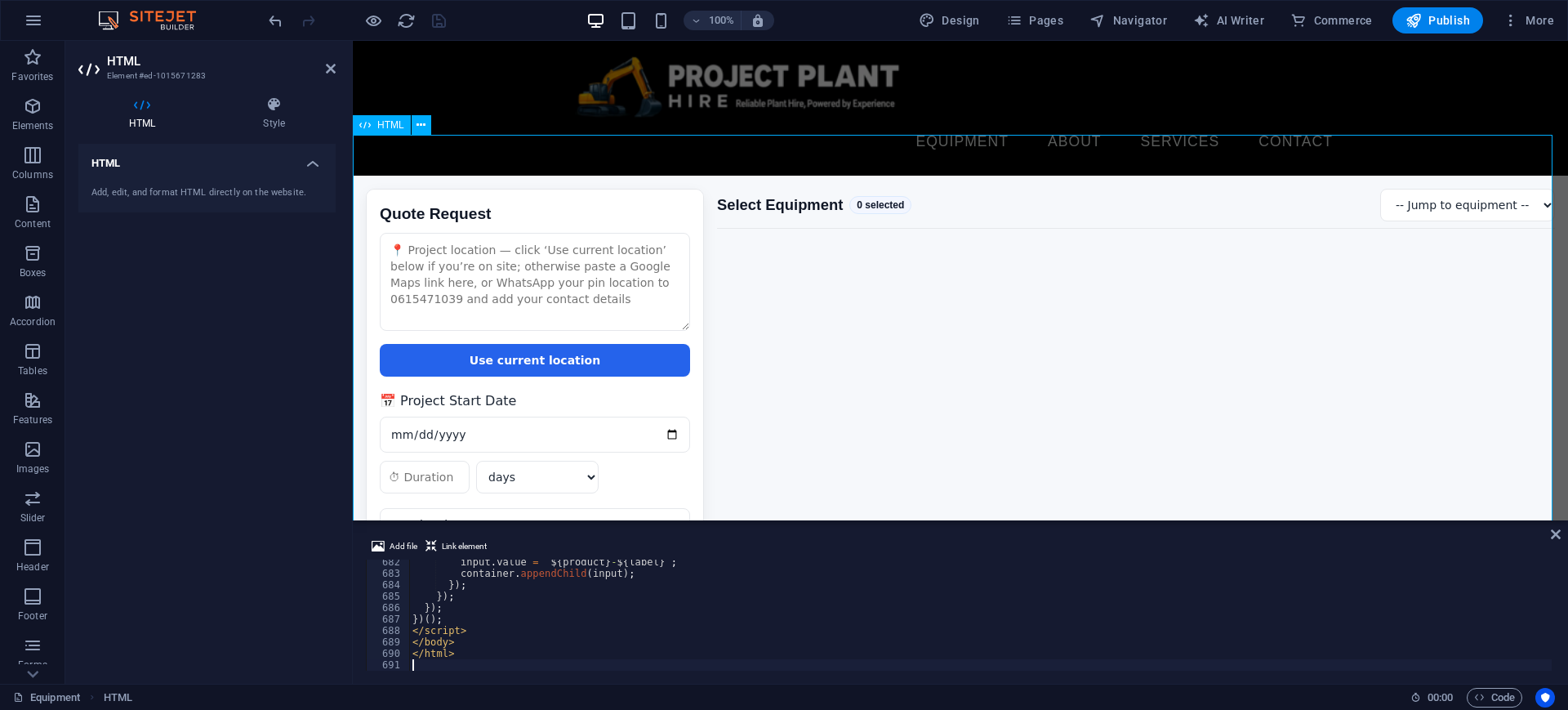
click at [799, 209] on div "Quote Request Quote Request Use current location 📅 Project Start Date days week…" at bounding box center [960, 422] width 1215 height 494
click at [441, 20] on icon "save" at bounding box center [438, 21] width 19 height 19
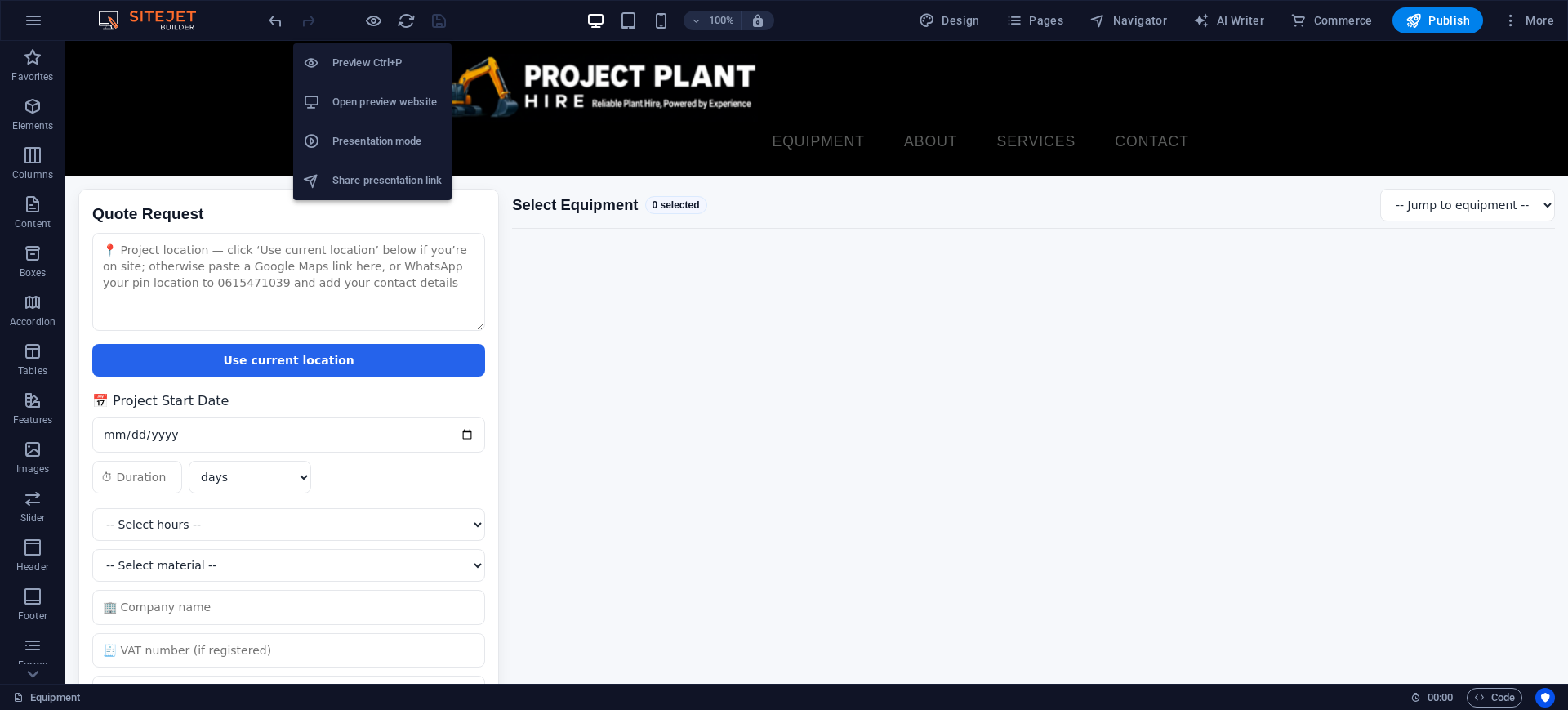
click at [371, 102] on h6 "Open preview website" at bounding box center [387, 103] width 110 height 20
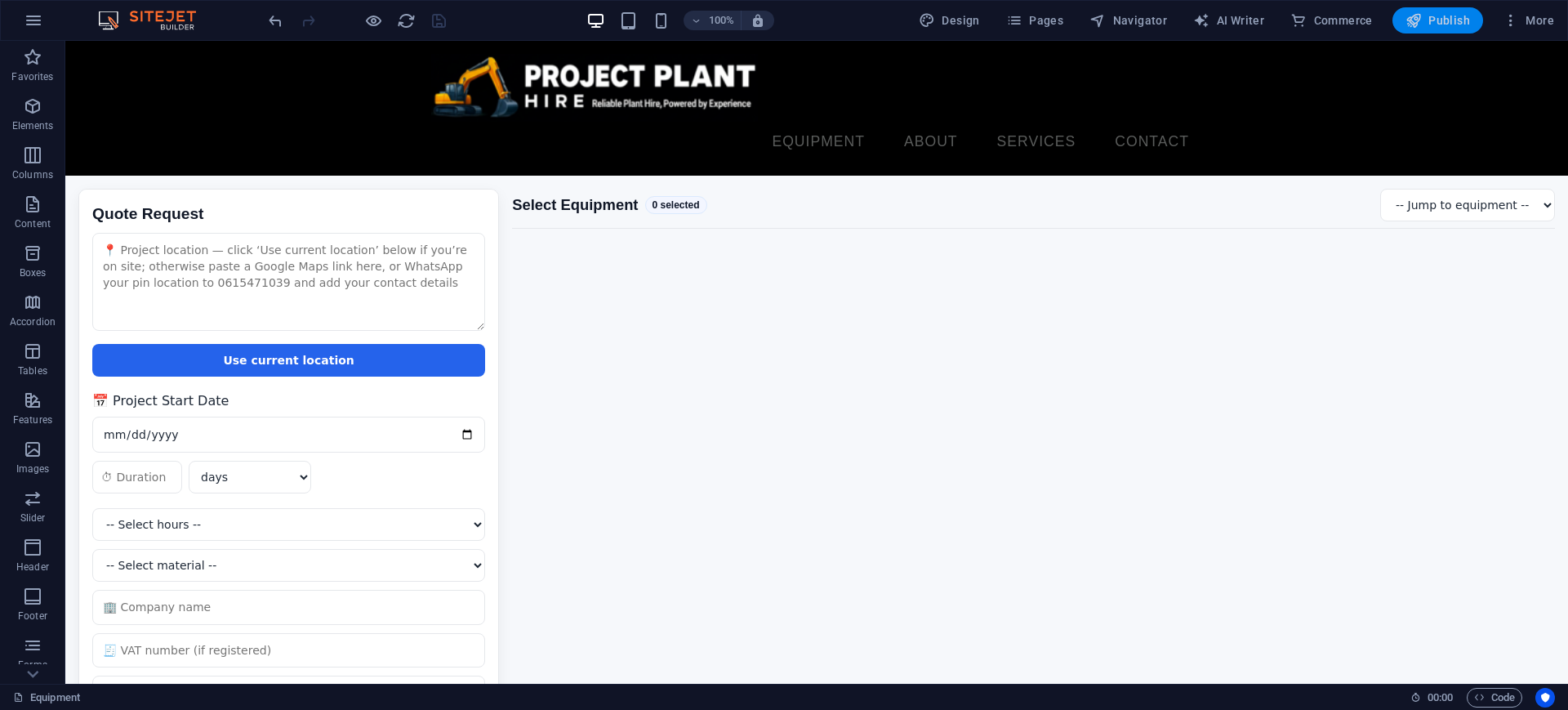
click at [1430, 15] on span "Publish" at bounding box center [1437, 20] width 64 height 16
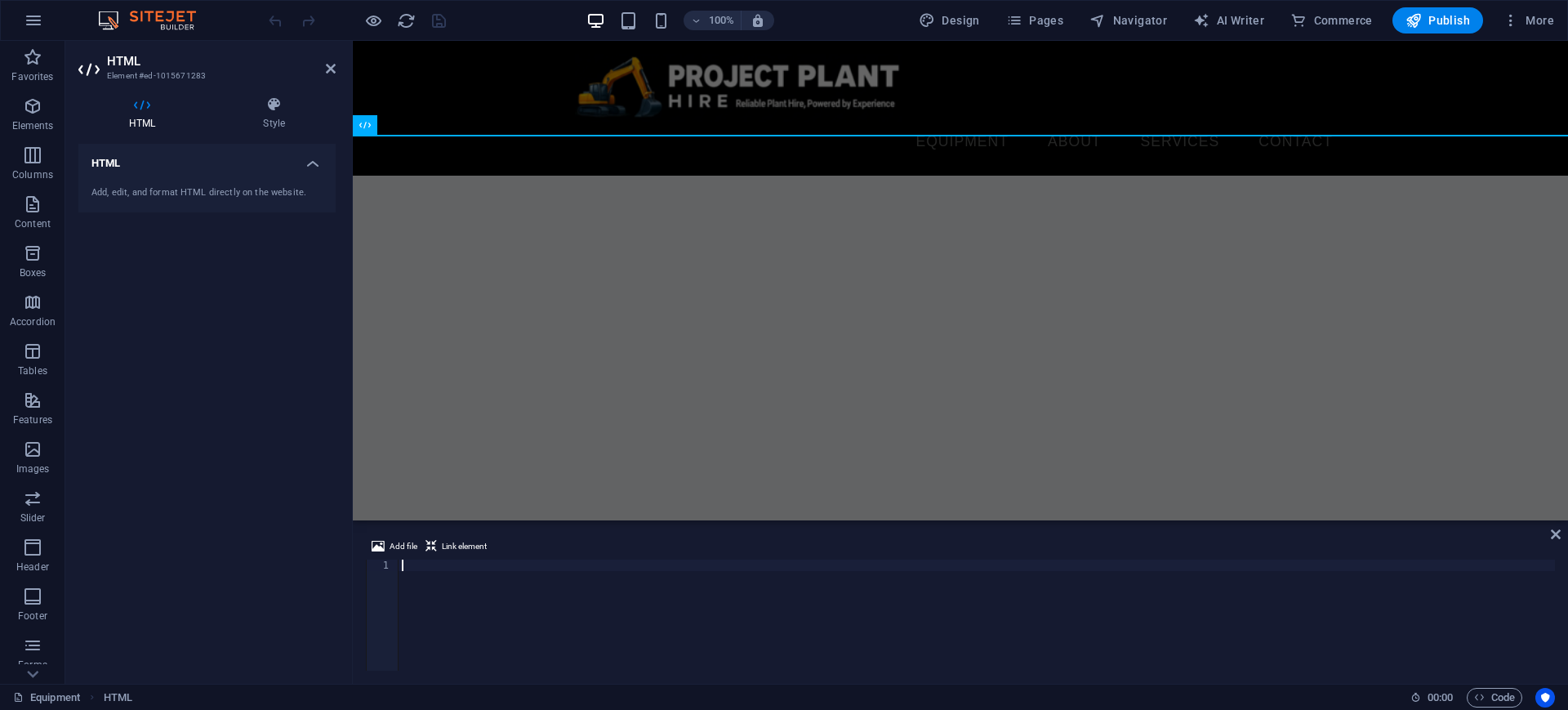
scroll to position [8044, 0]
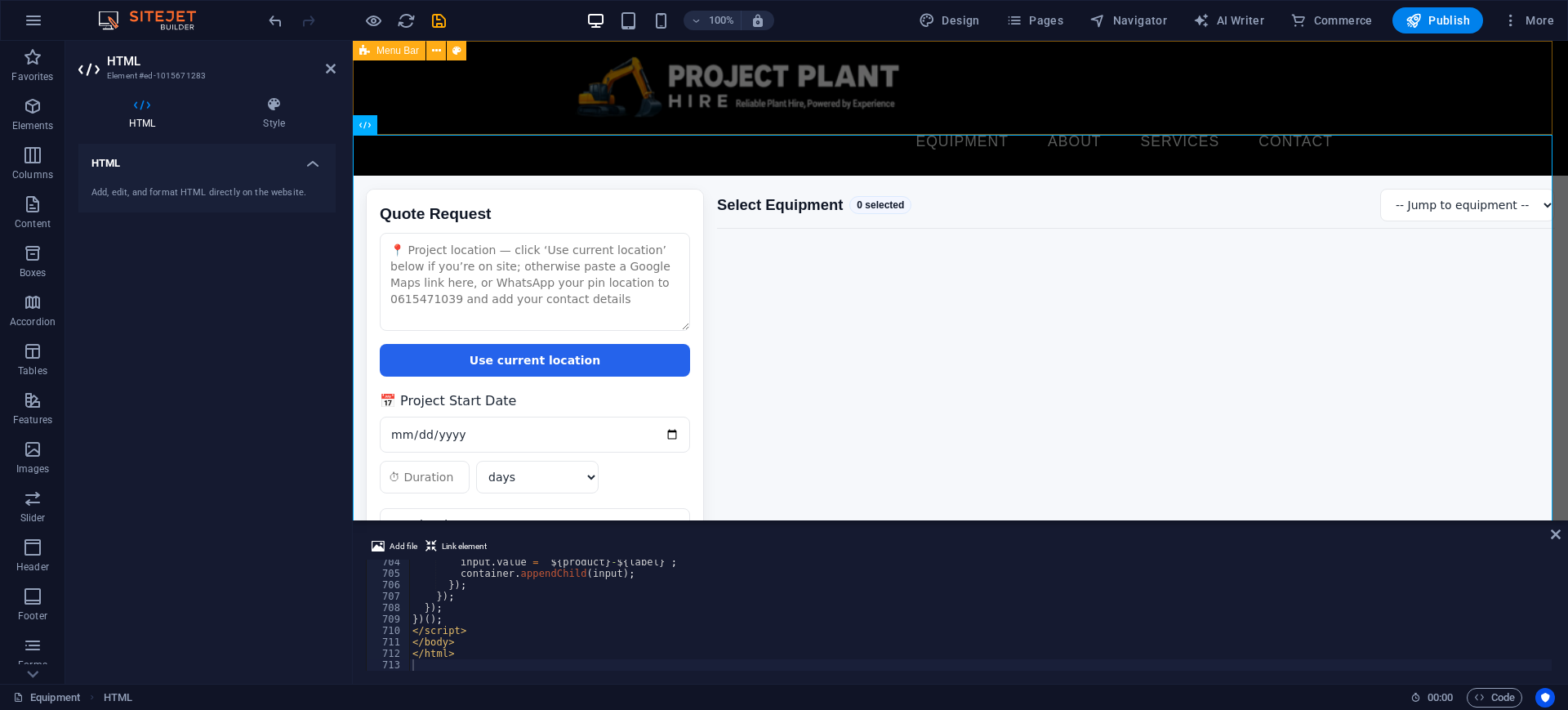
click at [999, 60] on div "Equipment About Services Contact Menu" at bounding box center [960, 108] width 1215 height 134
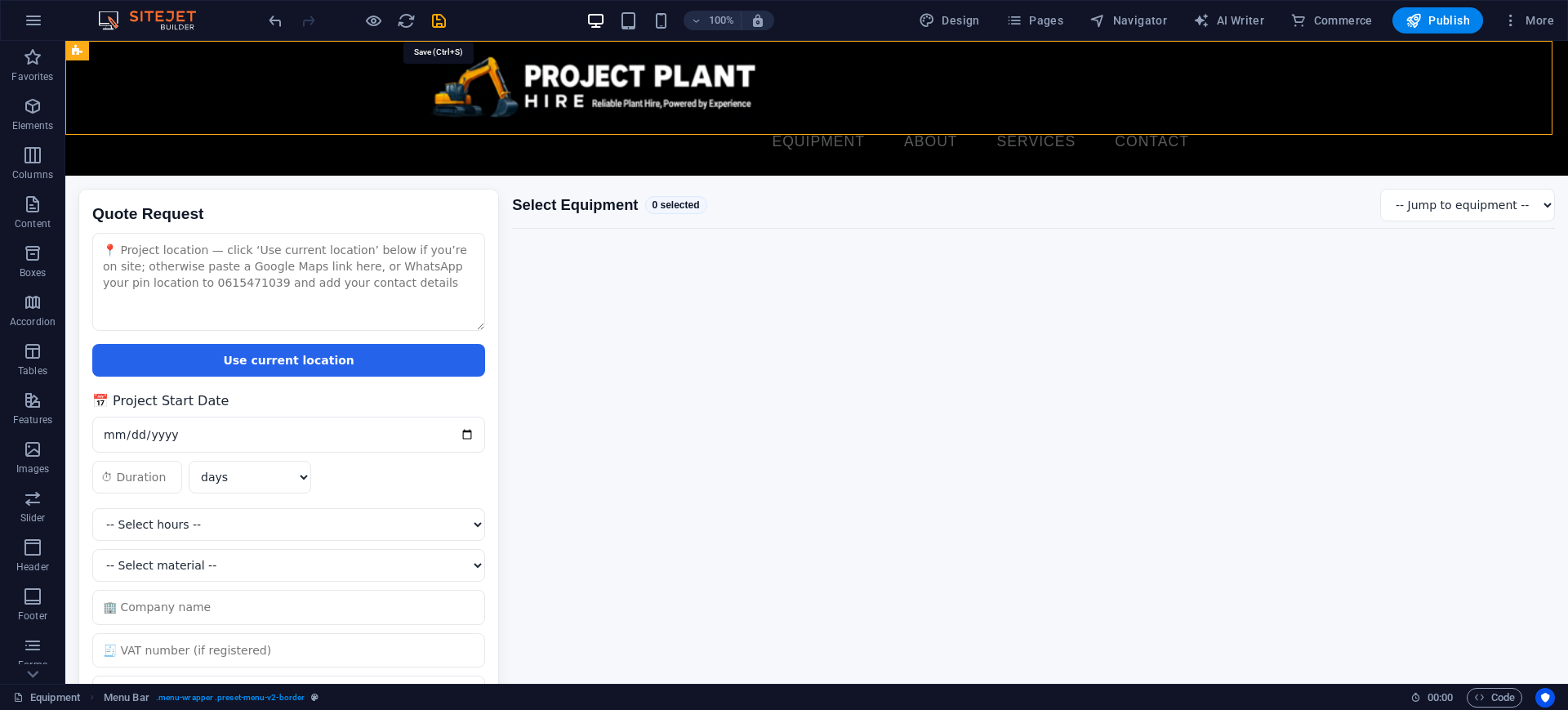
drag, startPoint x: 436, startPoint y: 20, endPoint x: 431, endPoint y: 29, distance: 10.3
click at [436, 20] on icon "save" at bounding box center [438, 21] width 19 height 19
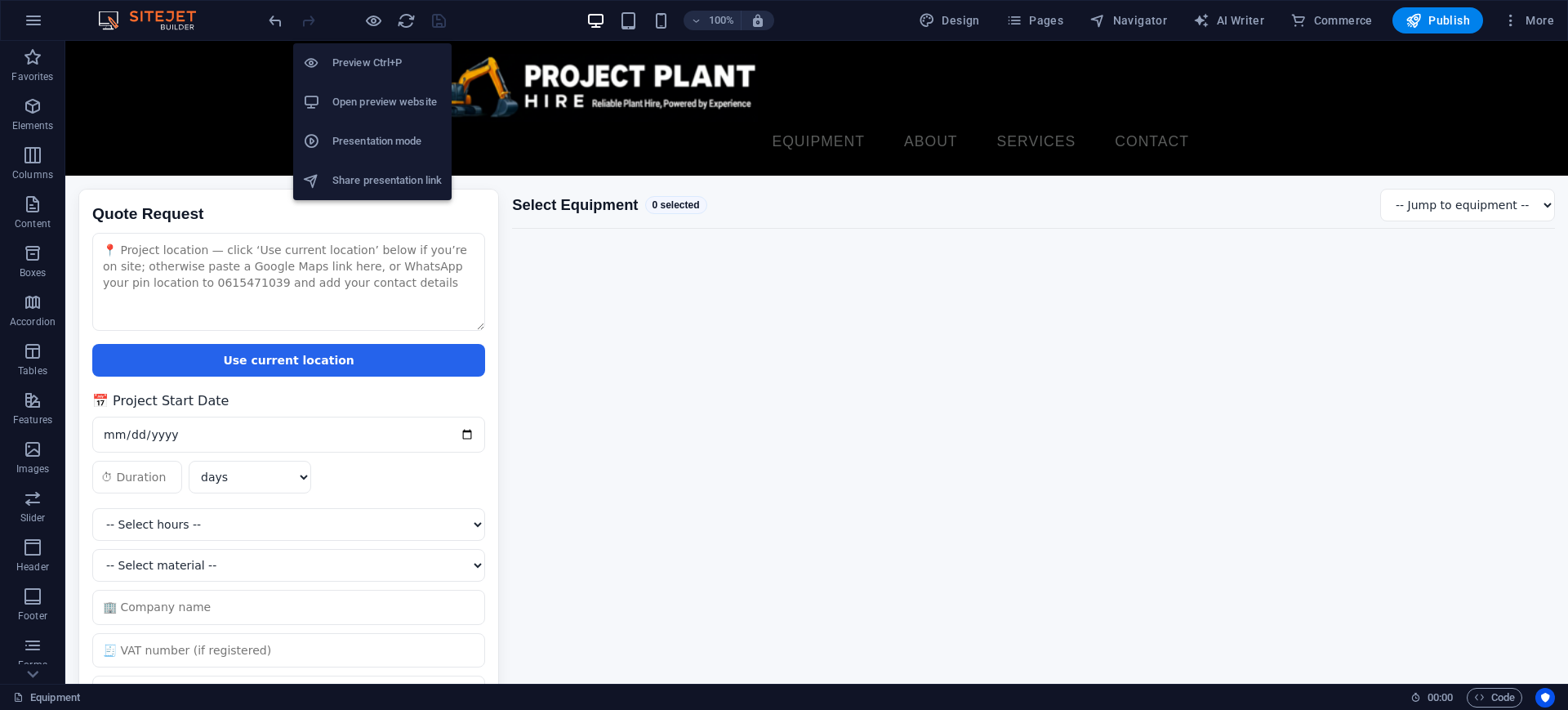
click at [369, 106] on h6 "Open preview website" at bounding box center [387, 103] width 110 height 20
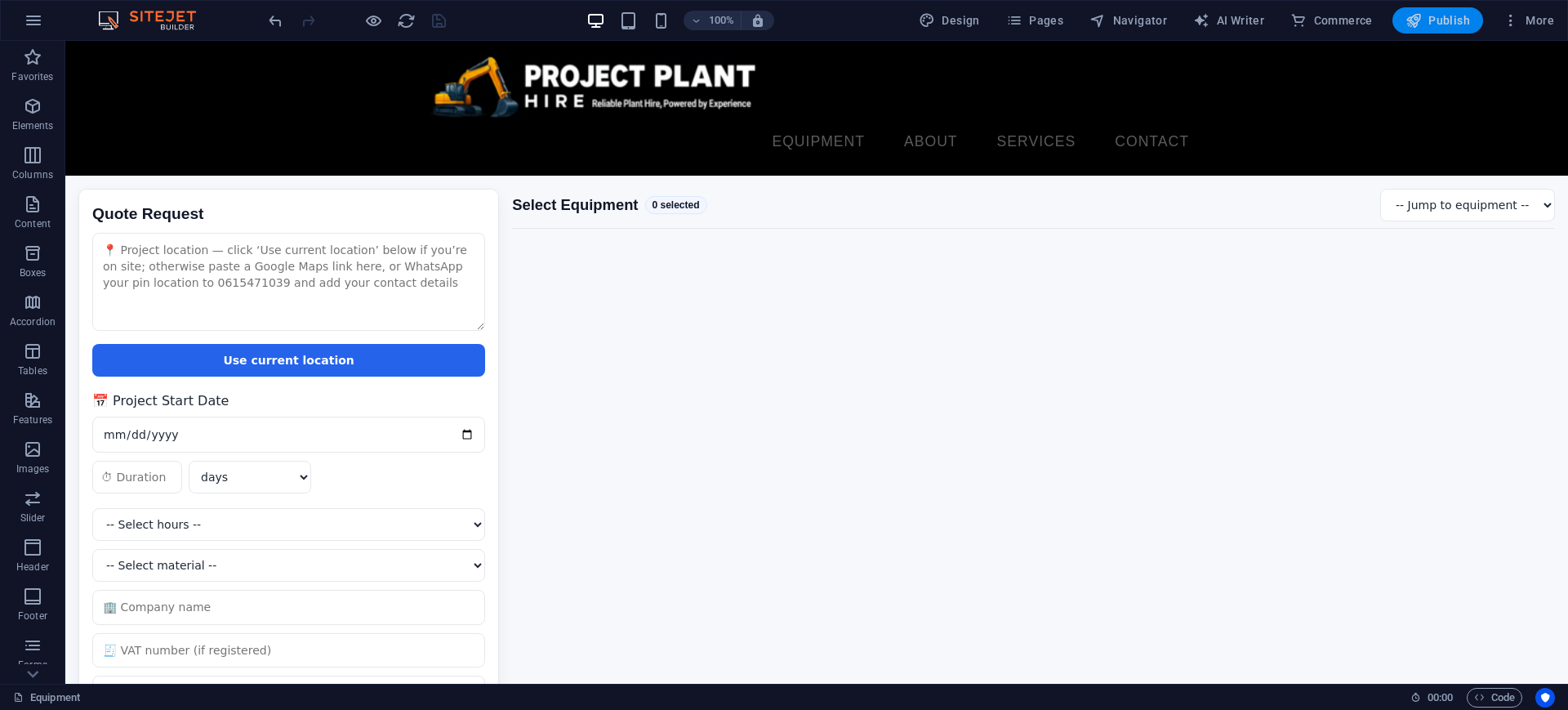
click at [1458, 10] on button "Publish" at bounding box center [1437, 20] width 91 height 26
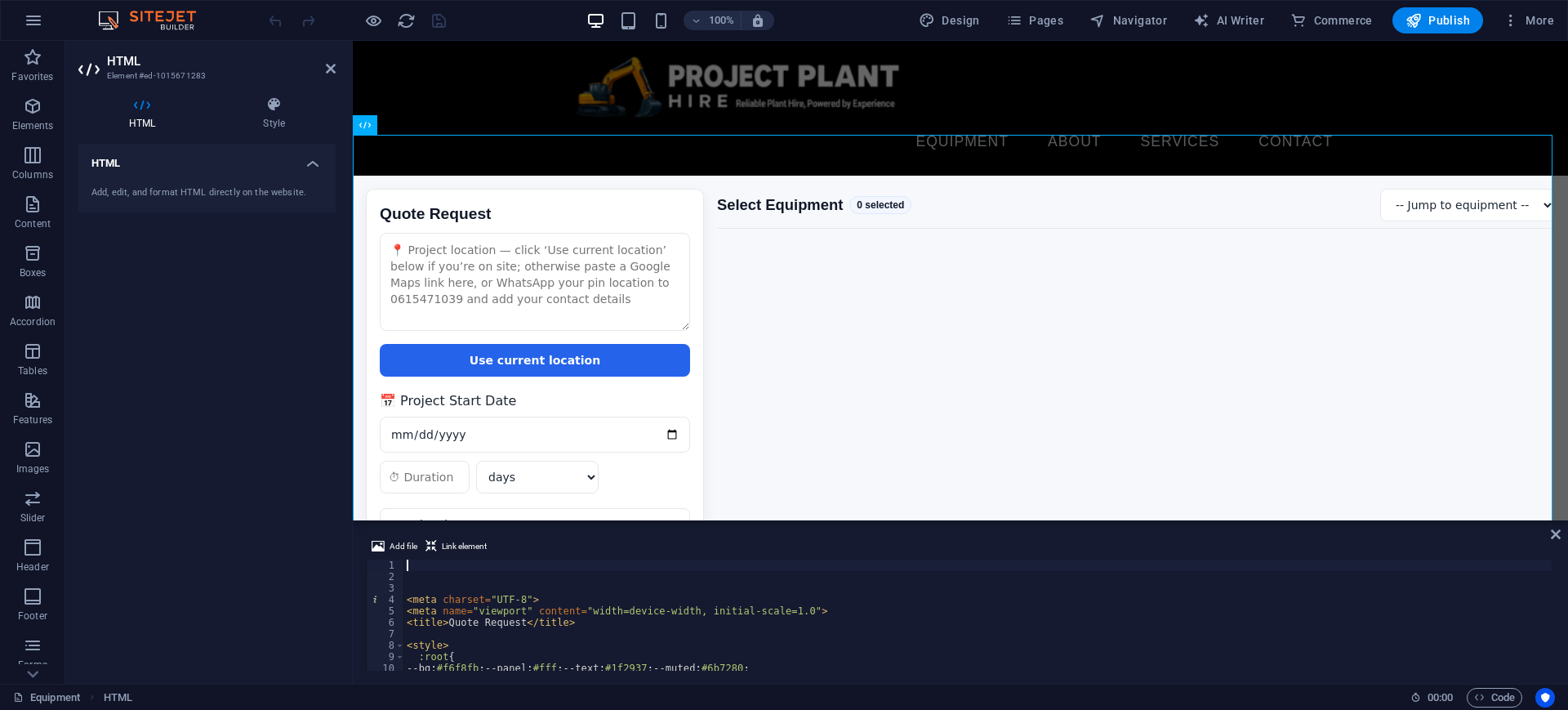
click at [692, 629] on div "< meta charset = "UTF-8" > < meta name = "viewport" content = "width=device-wid…" at bounding box center [1166, 625] width 1525 height 131
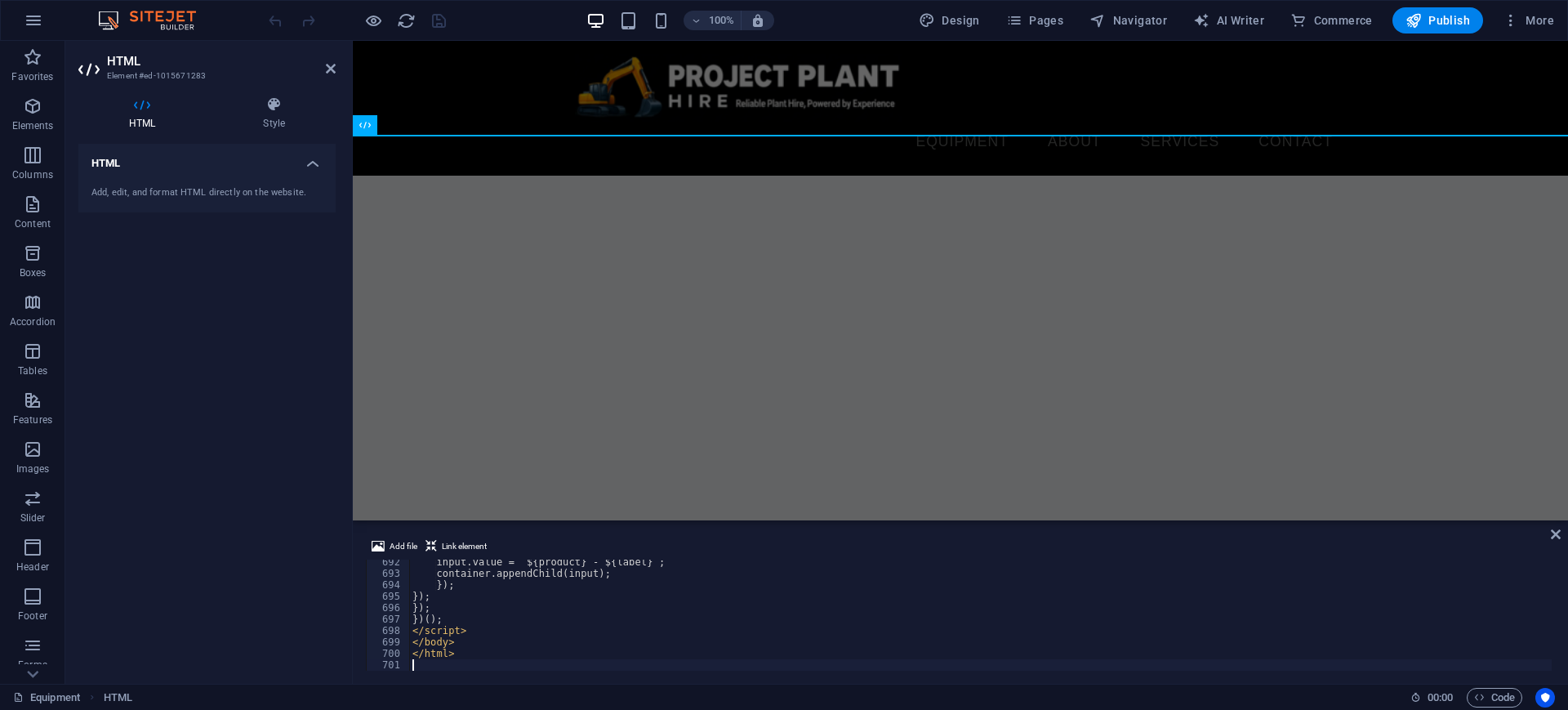
scroll to position [7906, 0]
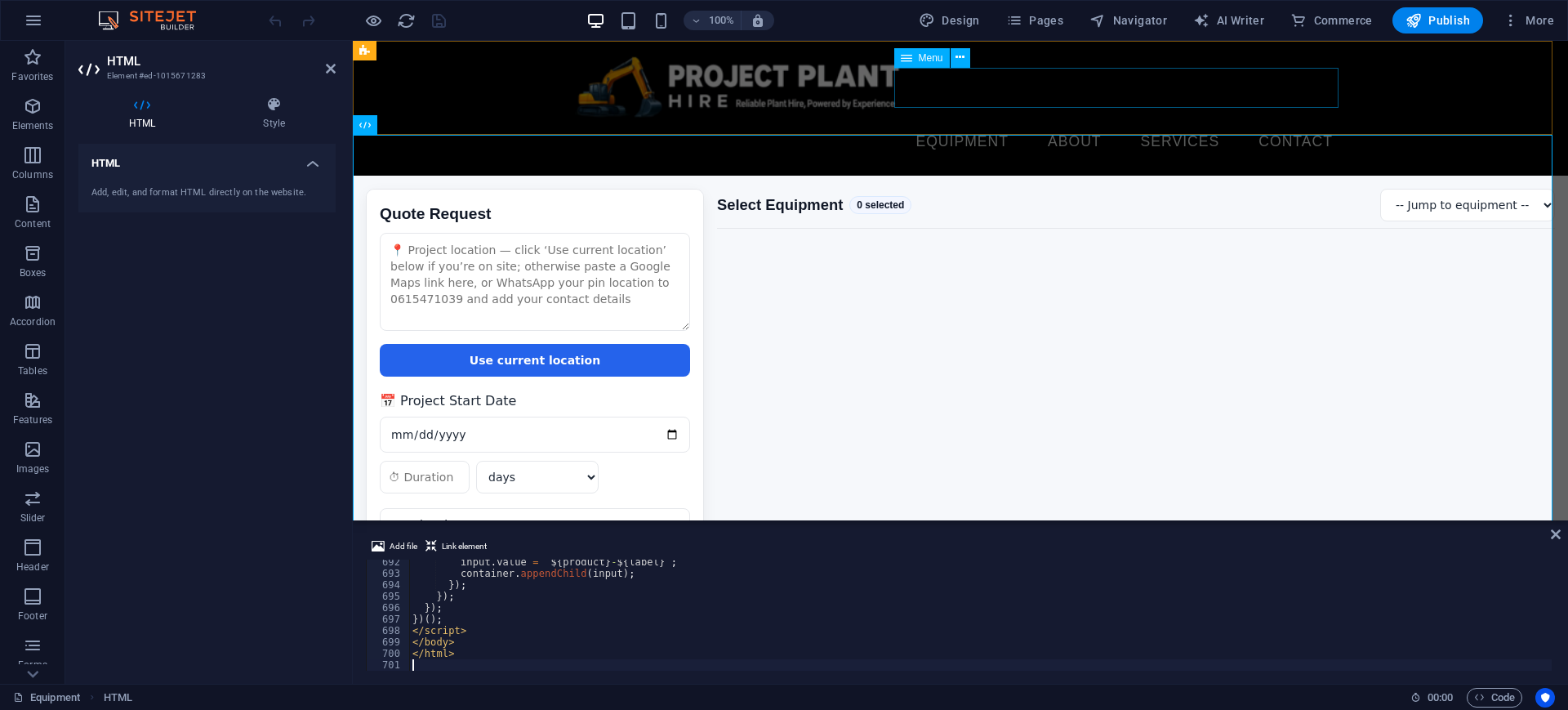
click at [1021, 122] on nav "Equipment About Services Contact" at bounding box center [959, 142] width 770 height 41
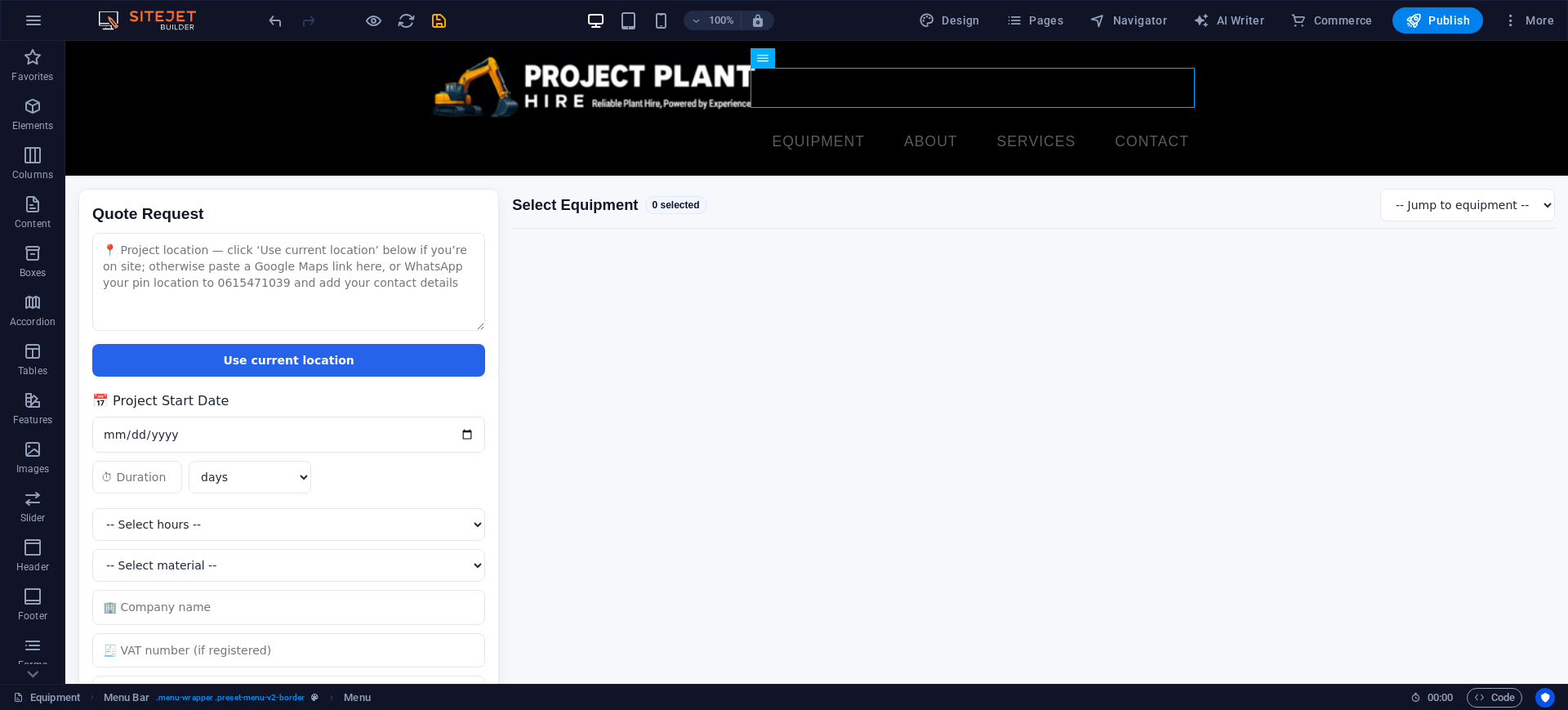
click at [436, 25] on icon "save" at bounding box center [438, 21] width 19 height 19
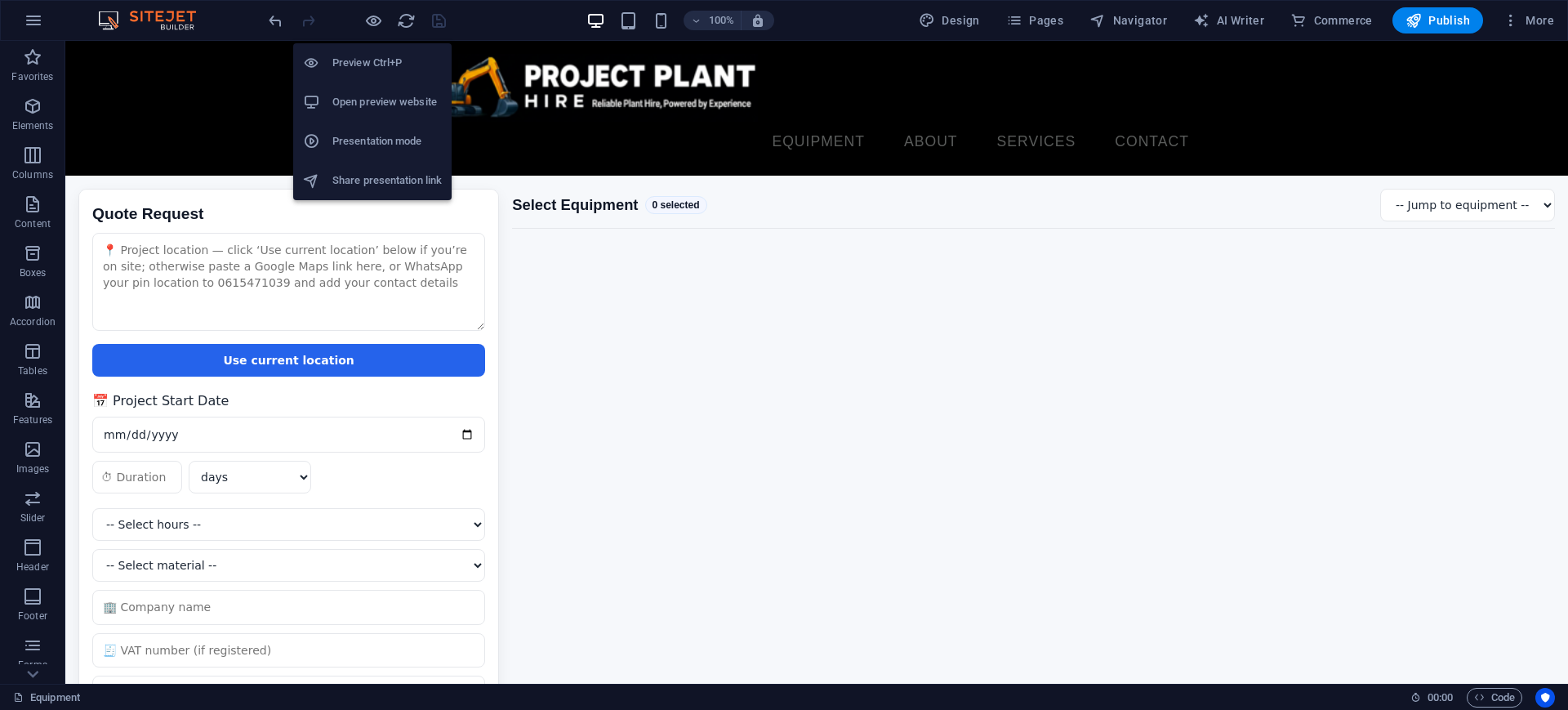
click at [380, 106] on h6 "Open preview website" at bounding box center [387, 103] width 110 height 20
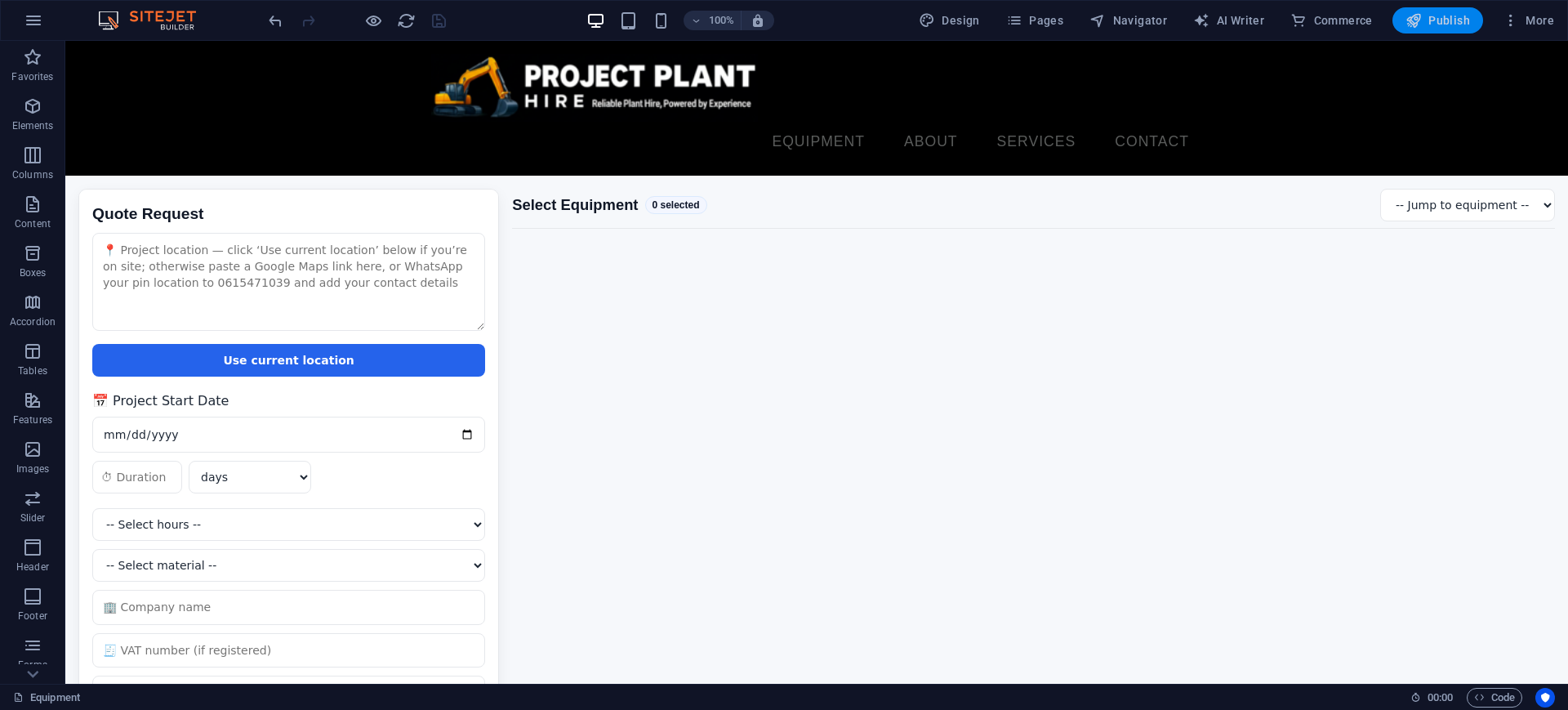
click at [1430, 15] on span "Publish" at bounding box center [1437, 20] width 64 height 16
click at [696, 338] on div "Quote Request Quote Request Use current location 📅 Project Start Date days week…" at bounding box center [817, 504] width 1503 height 657
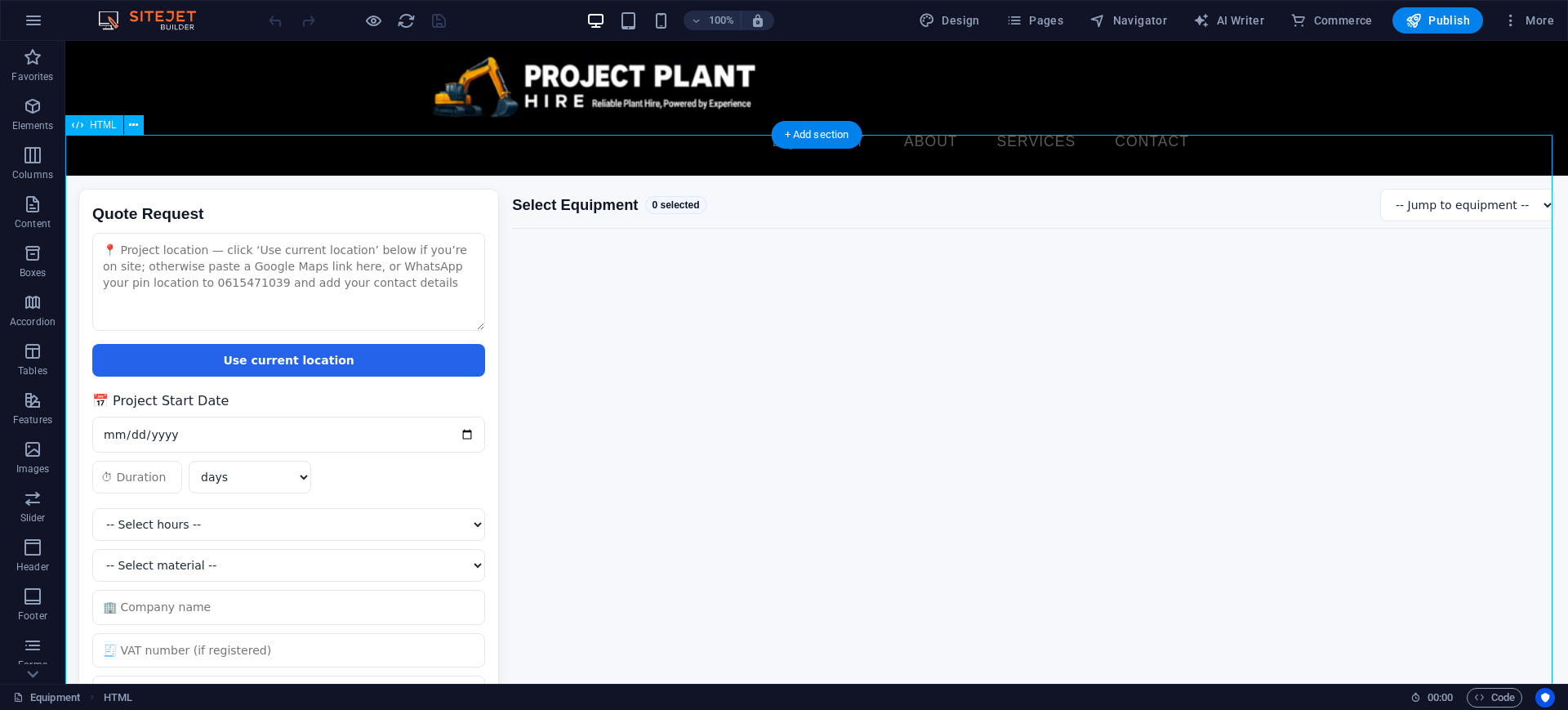
click at [696, 338] on div "Quote Request Quote Request Use current location 📅 Project Start Date days week…" at bounding box center [817, 504] width 1503 height 657
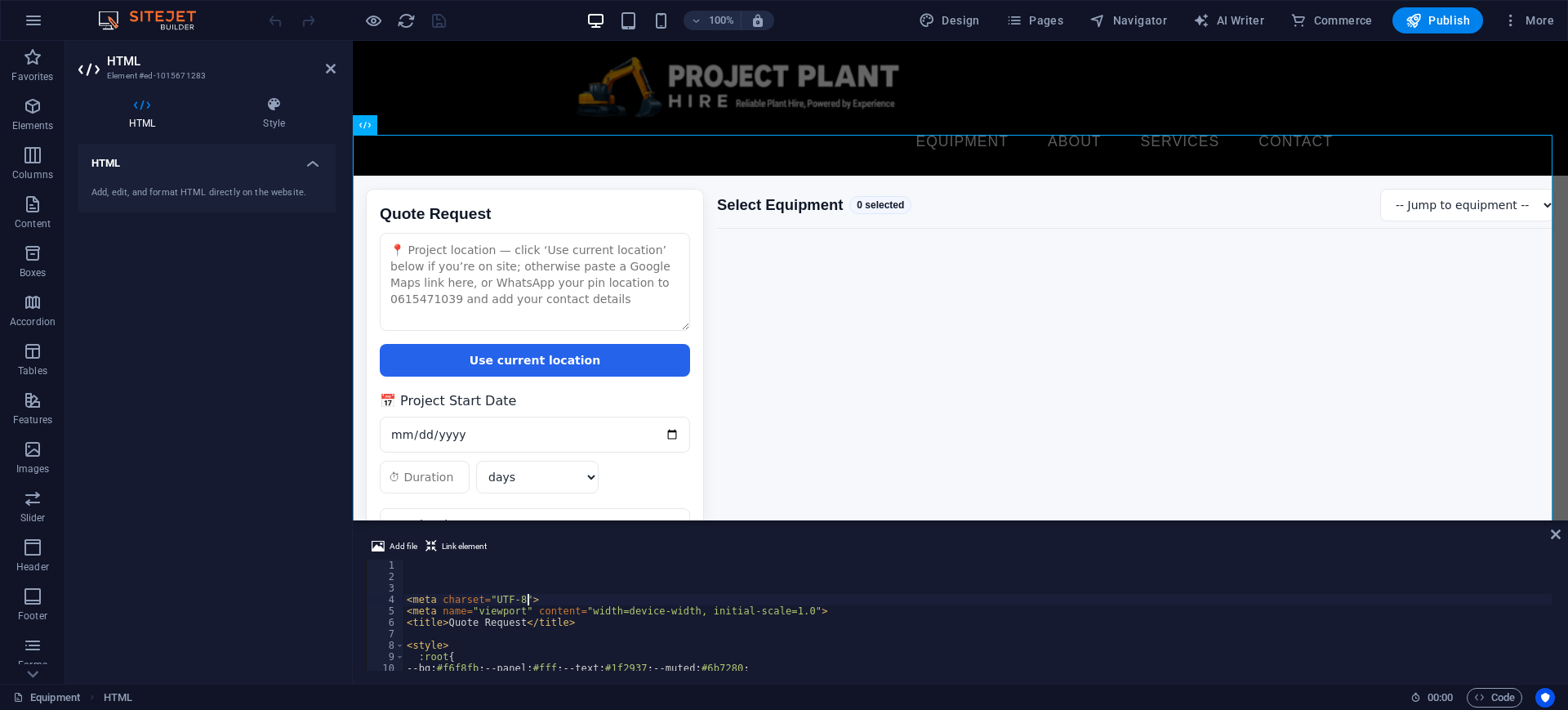
click at [640, 599] on div "< meta charset = "UTF-8" > < meta name = "viewport" content = "width=device-wid…" at bounding box center [1166, 625] width 1525 height 131
type textarea "<meta charset="UTF-8">"
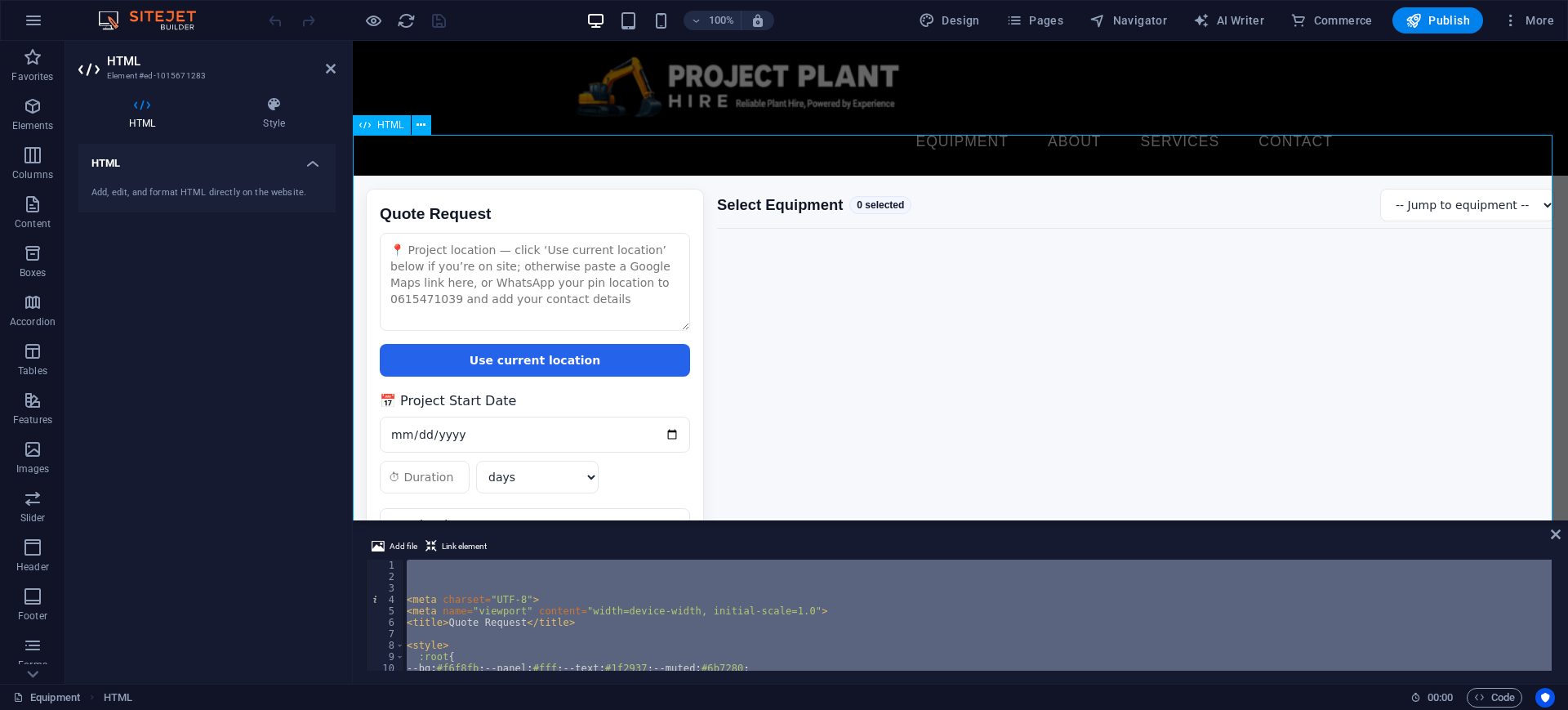
click at [953, 267] on div "Quote Request Quote Request Use current location 📅 Project Start Date days week…" at bounding box center [960, 422] width 1215 height 494
click at [1041, 17] on span "Pages" at bounding box center [1034, 20] width 57 height 16
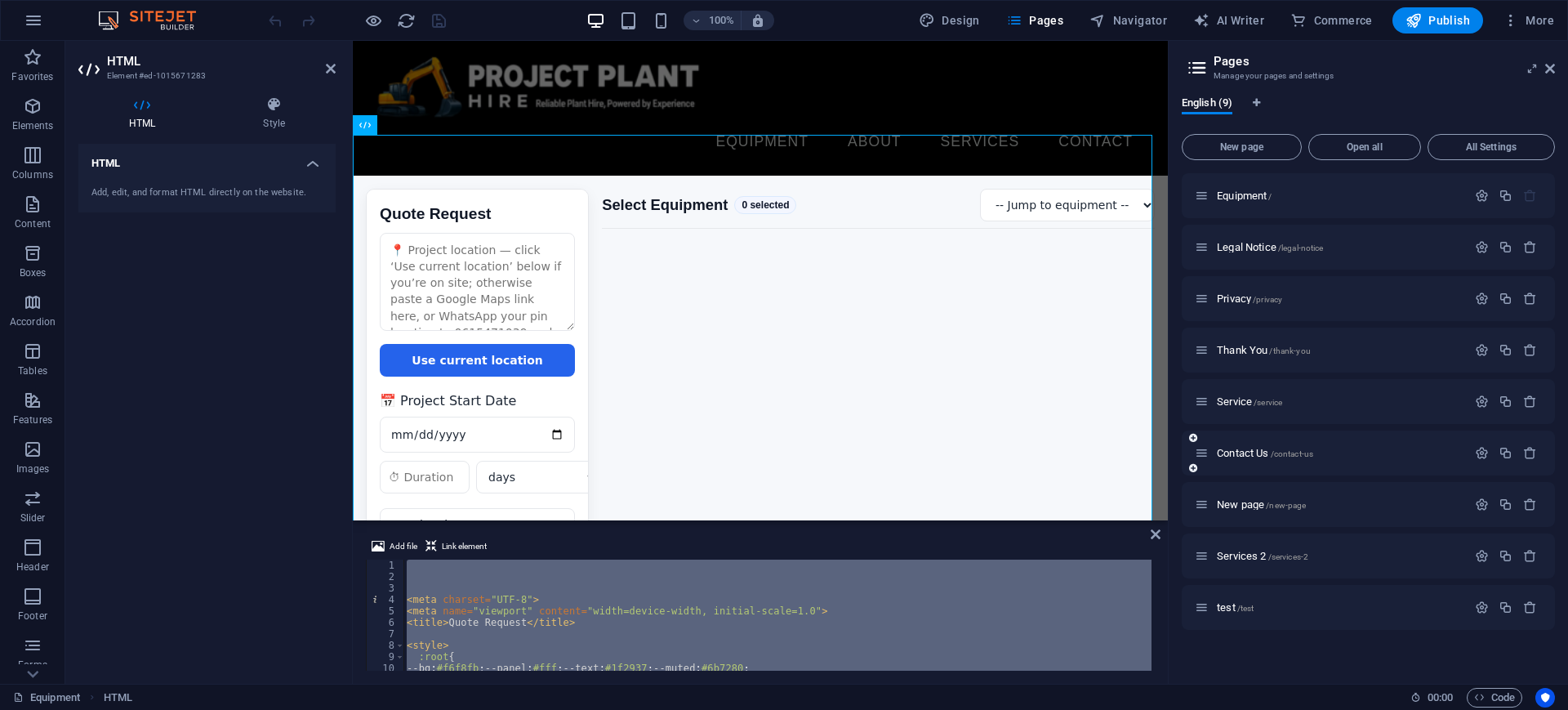
drag, startPoint x: 1253, startPoint y: 549, endPoint x: 1328, endPoint y: 464, distance: 113.4
click at [1328, 464] on div "Equipment / Legal Notice /legal-notice Privacy /privacy Thank You /thank-you Se…" at bounding box center [1367, 401] width 373 height 457
click at [1535, 552] on icon "button" at bounding box center [1529, 556] width 14 height 14
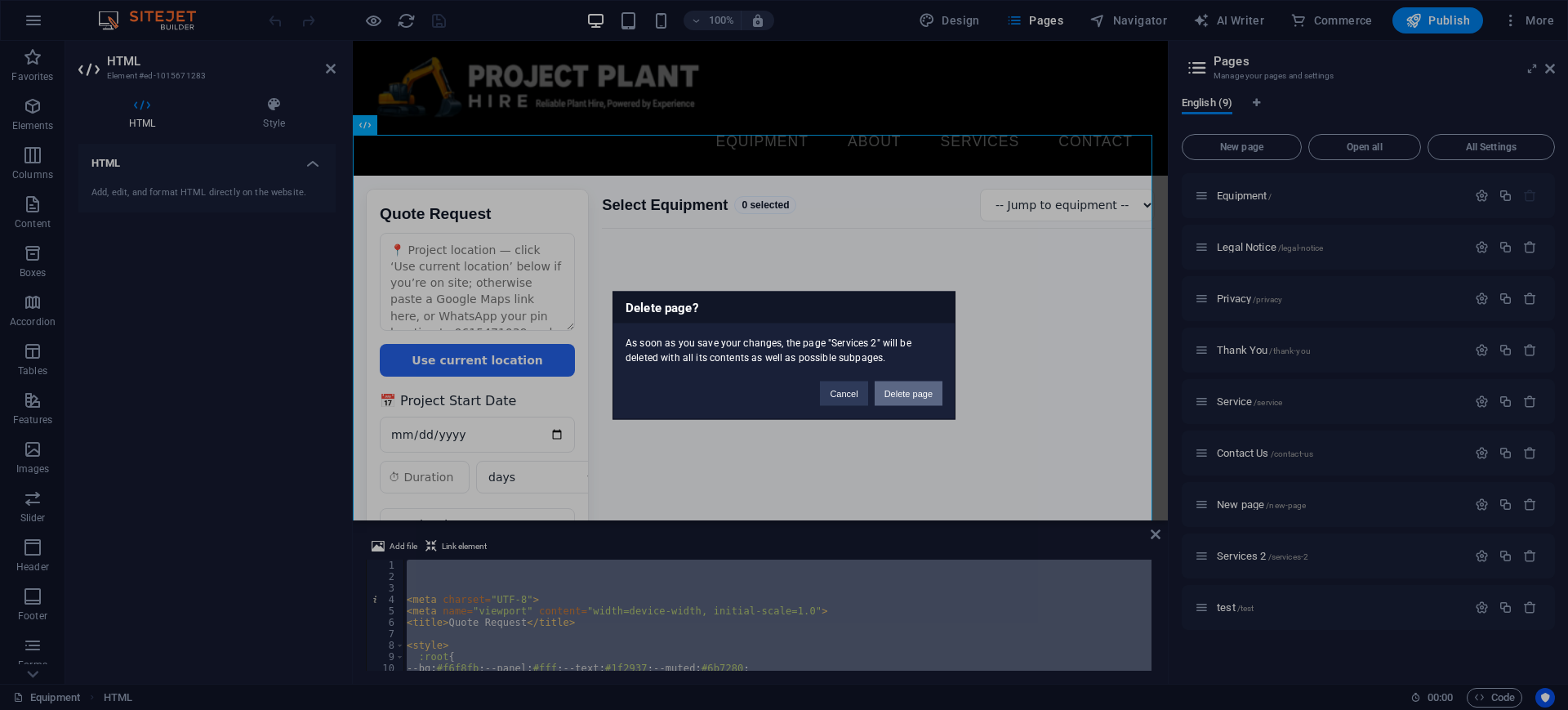
click at [911, 391] on button "Delete page" at bounding box center [908, 392] width 68 height 25
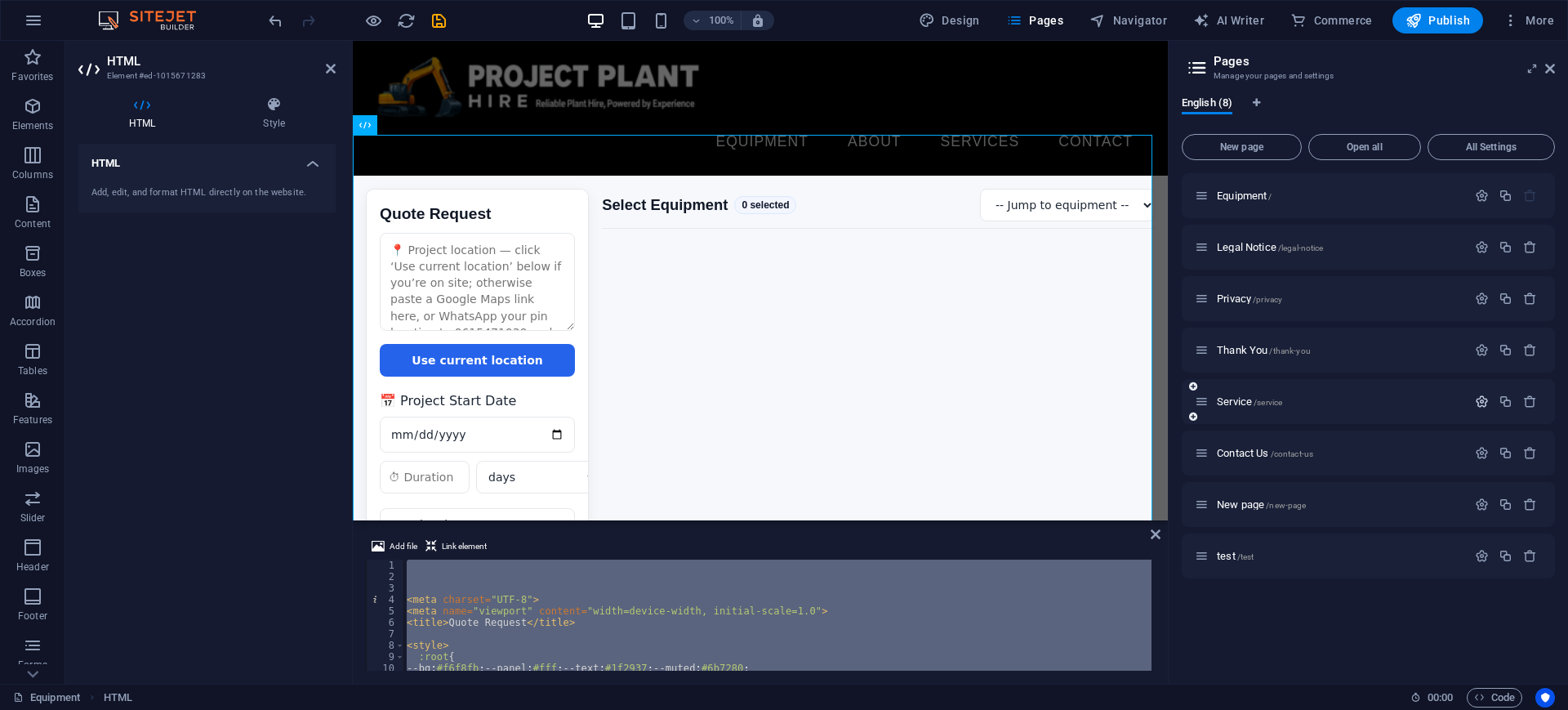
click at [1485, 399] on icon "button" at bounding box center [1481, 401] width 14 height 14
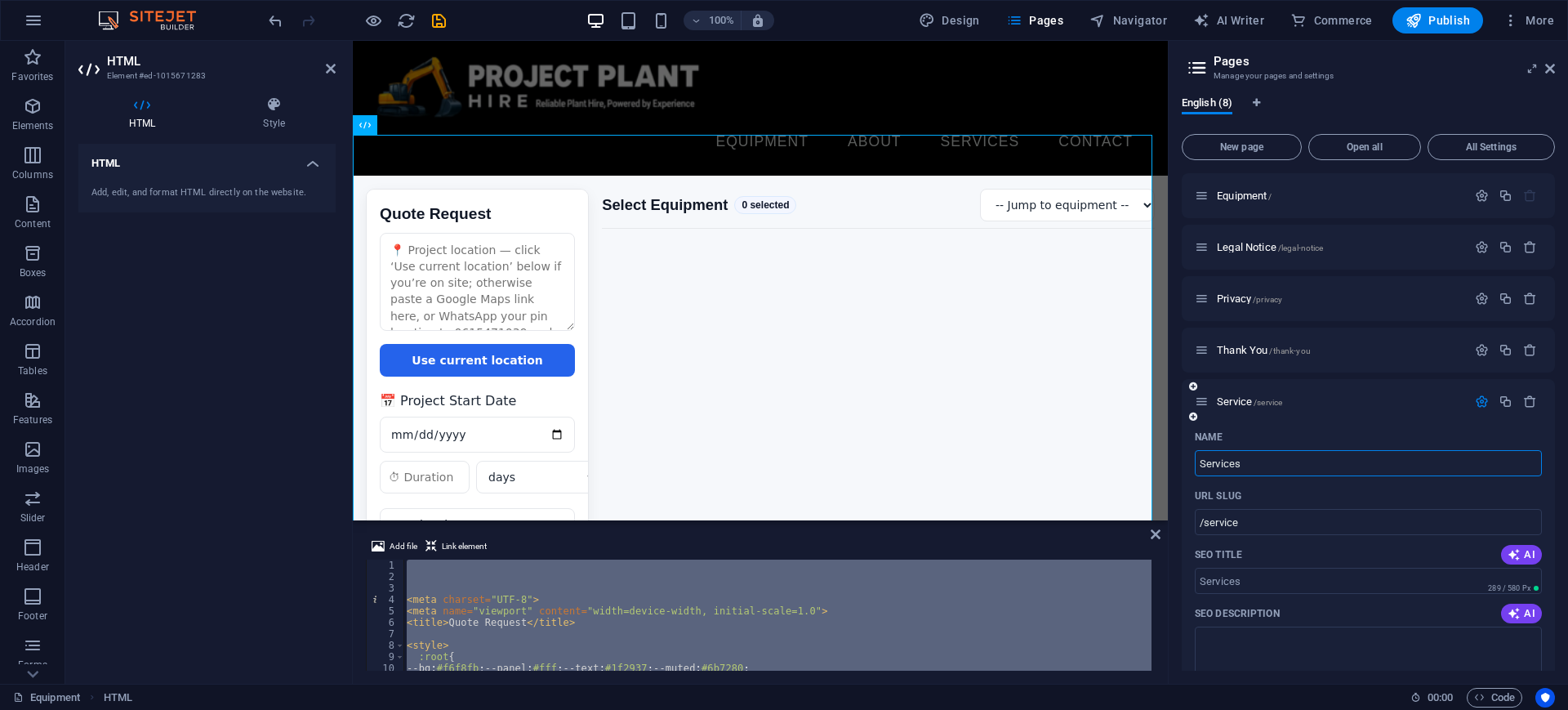
type input "Services"
type input "/services"
type input "Services"
drag, startPoint x: 1266, startPoint y: 399, endPoint x: 1266, endPoint y: 409, distance: 10.0
click at [1266, 398] on span "/services" at bounding box center [1276, 402] width 33 height 9
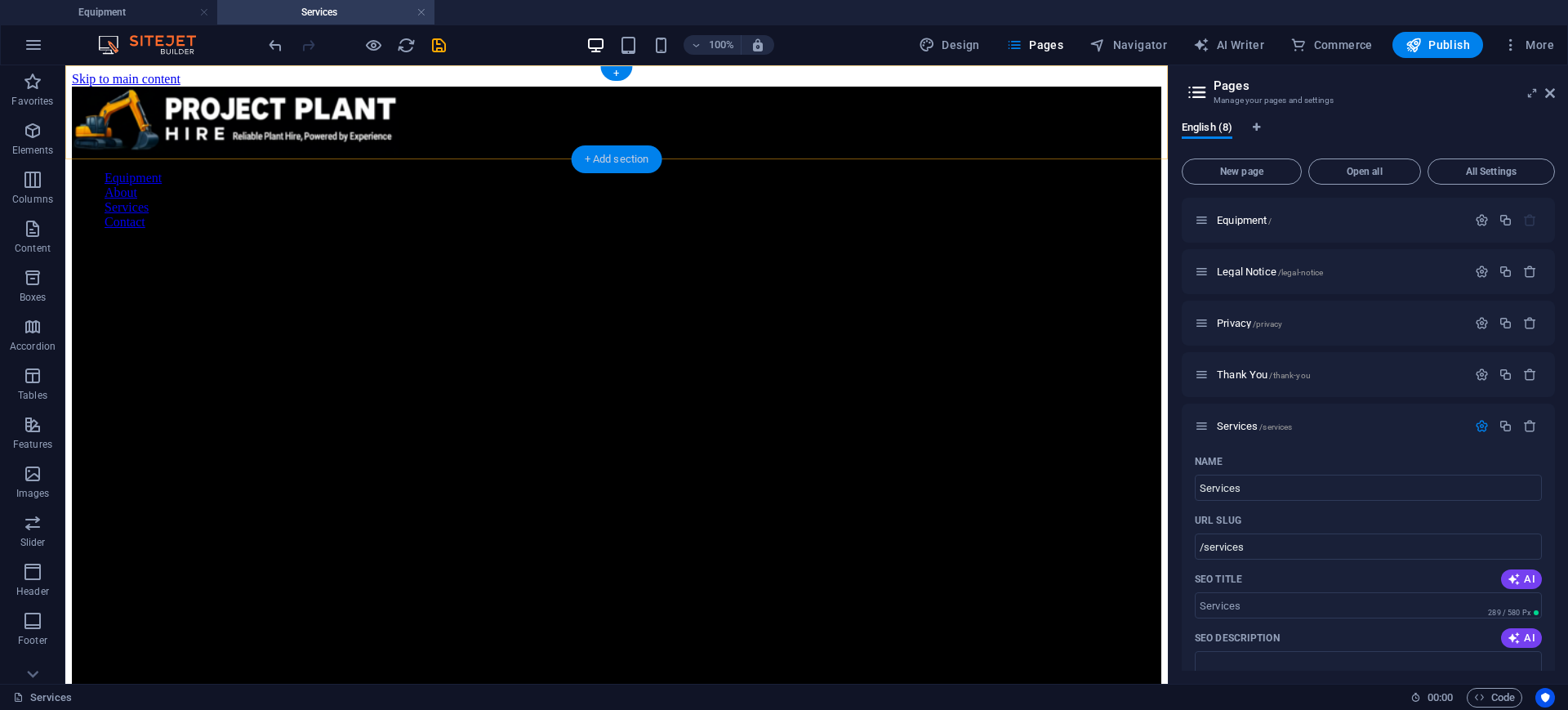
drag, startPoint x: 614, startPoint y: 165, endPoint x: 269, endPoint y: 100, distance: 351.1
click at [614, 165] on div "+ Add section" at bounding box center [617, 159] width 91 height 28
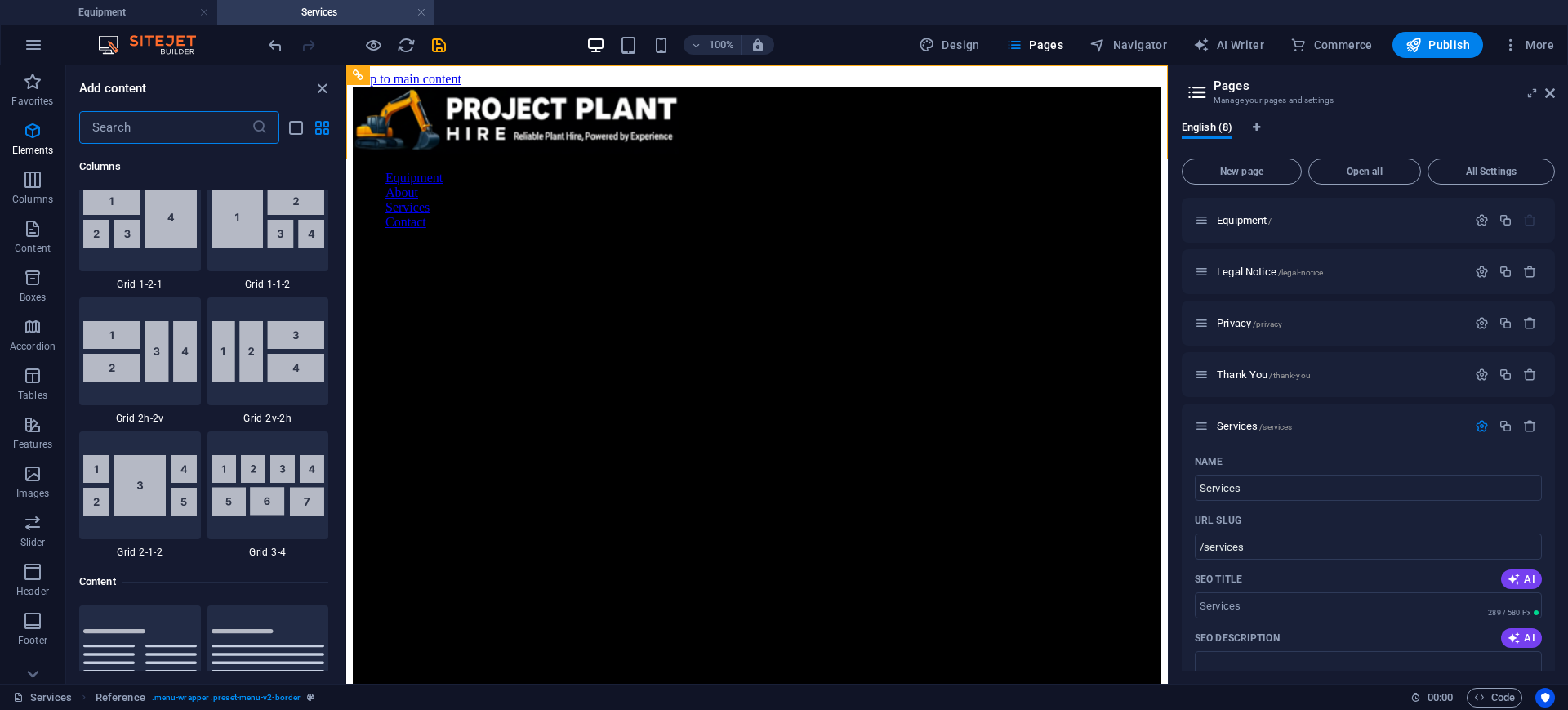
scroll to position [2858, 0]
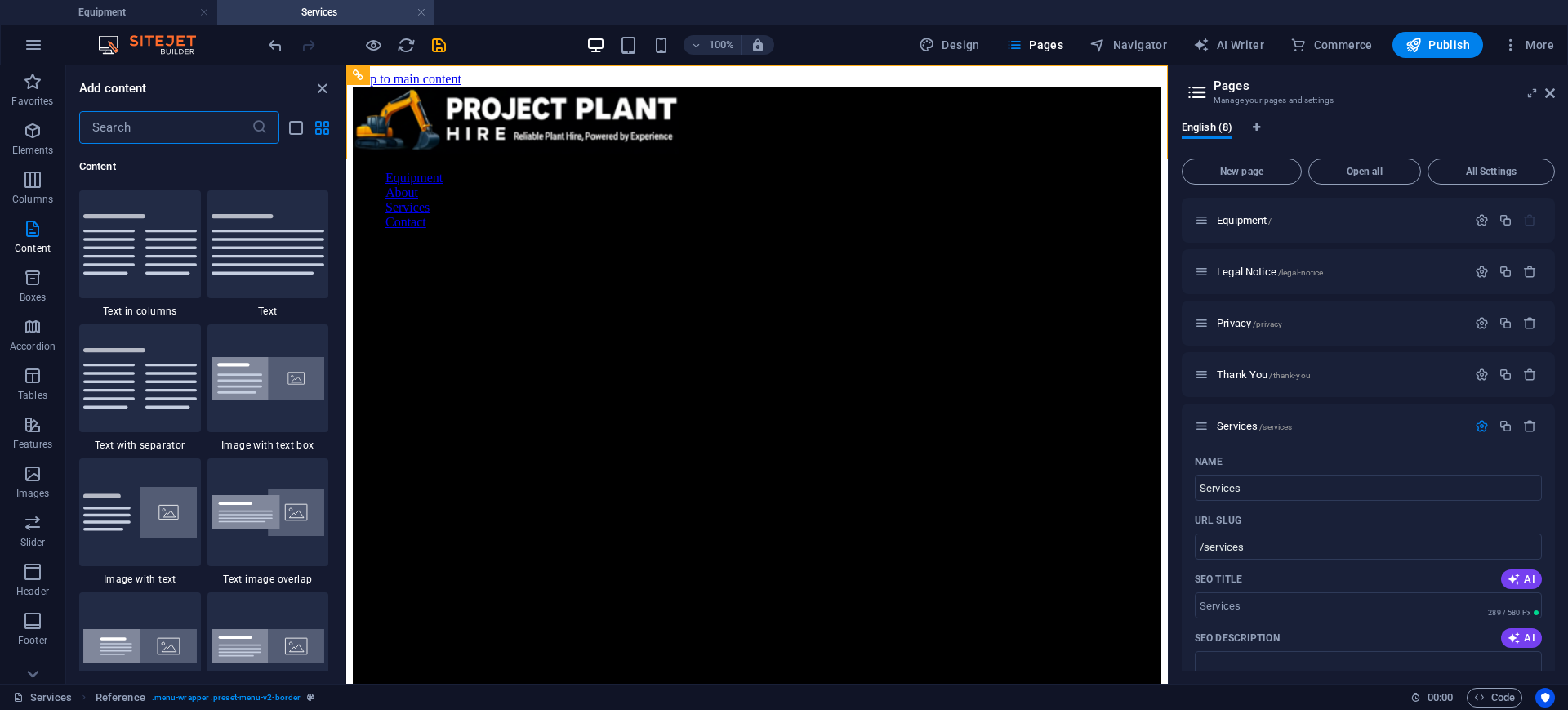
click at [138, 127] on input "text" at bounding box center [165, 127] width 172 height 33
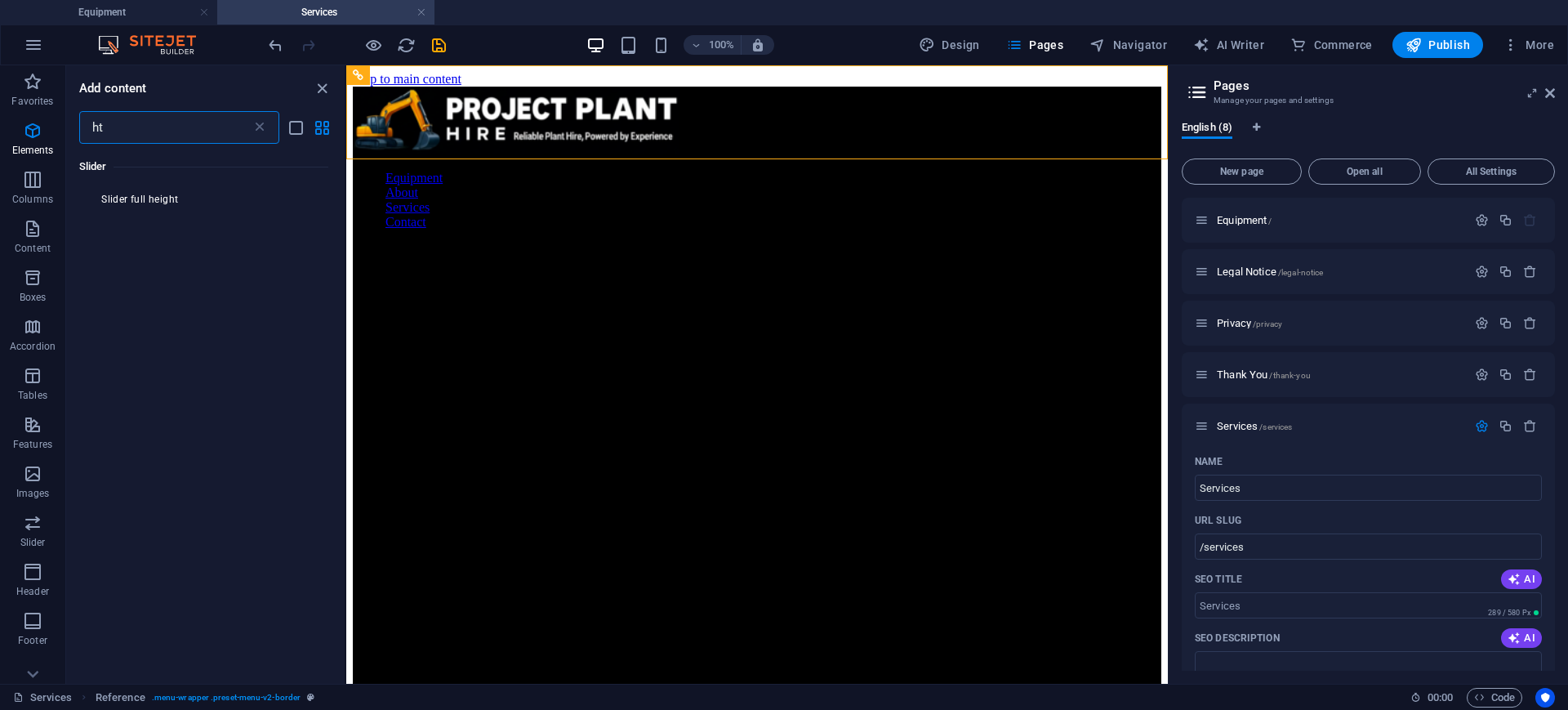
scroll to position [0, 0]
type input "html"
click at [127, 229] on div at bounding box center [107, 220] width 57 height 59
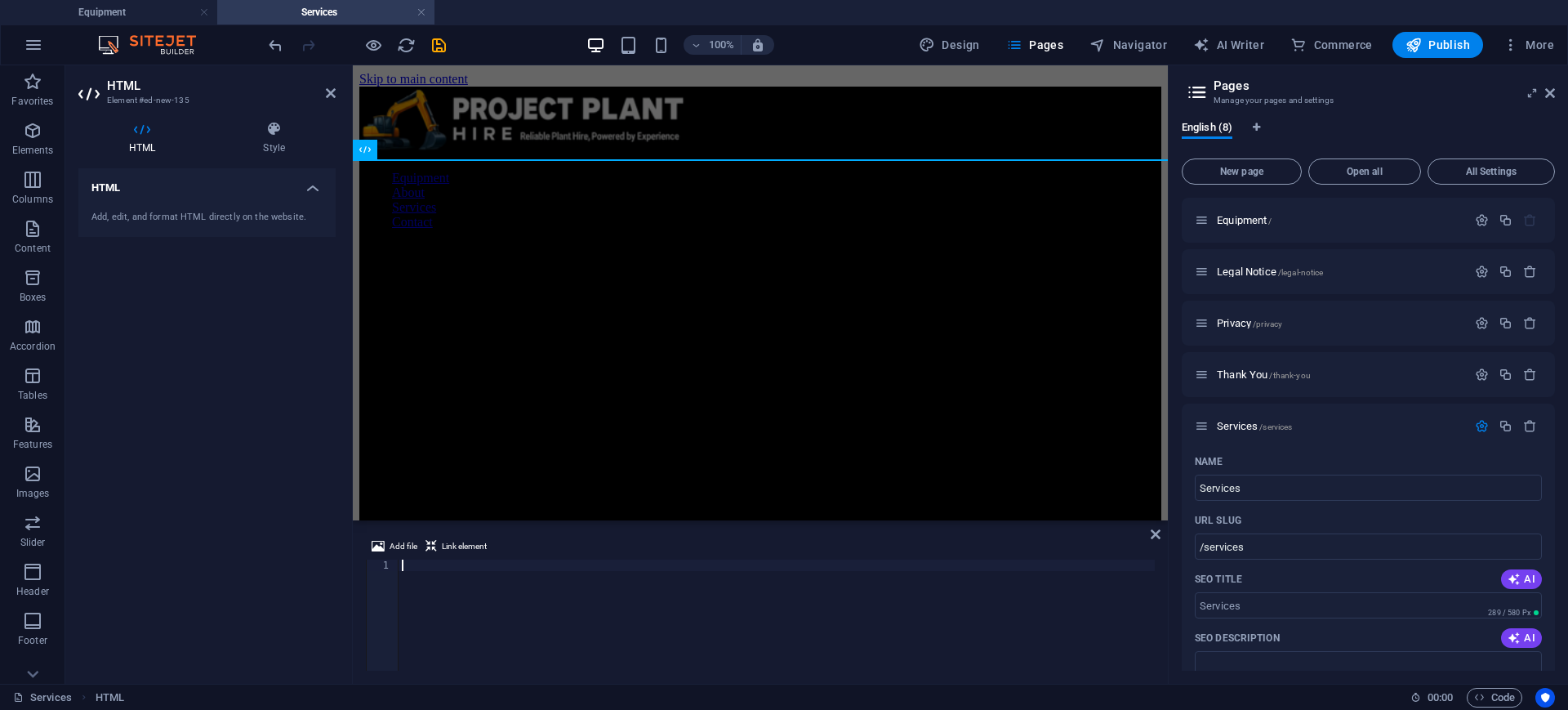
click at [427, 567] on div at bounding box center [776, 626] width 756 height 134
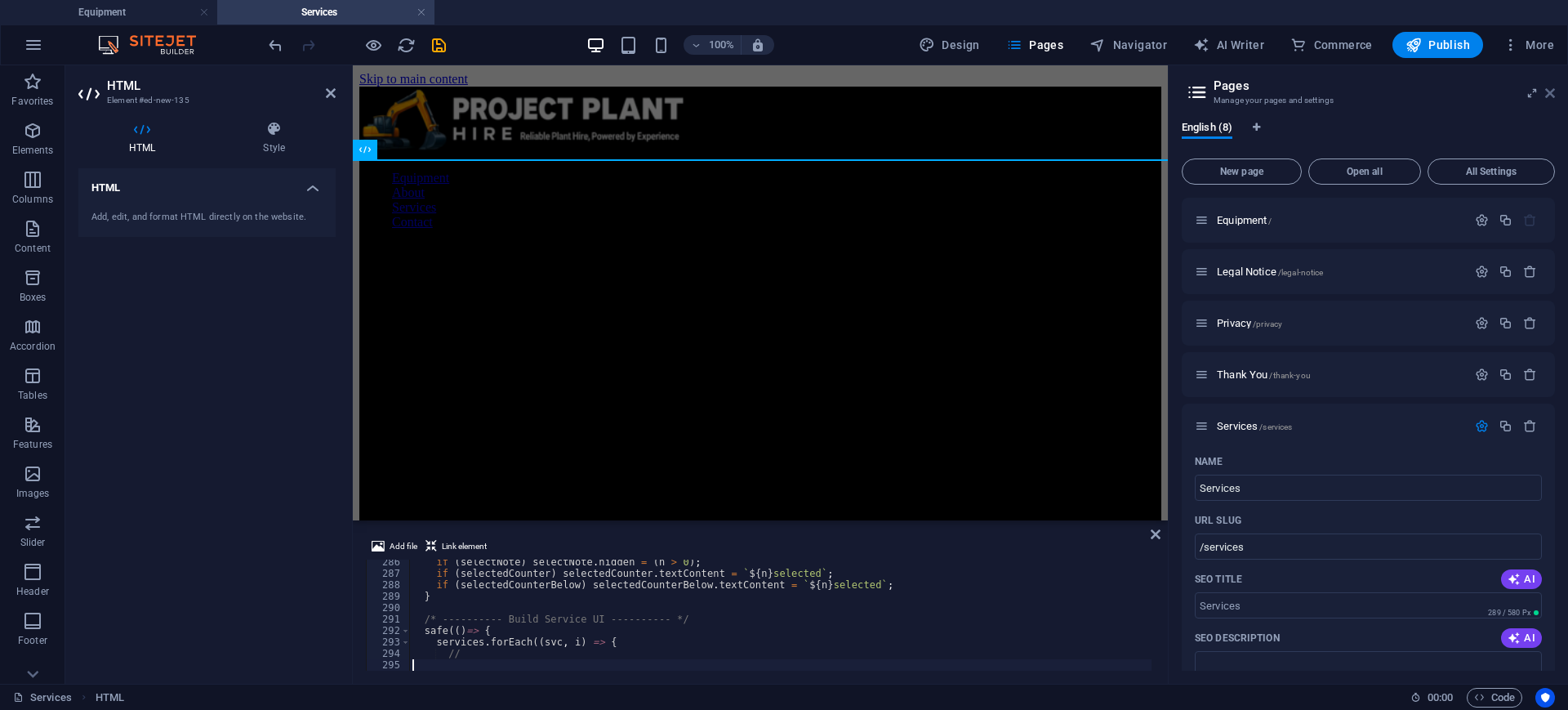
click at [1553, 94] on icon at bounding box center [1549, 93] width 10 height 13
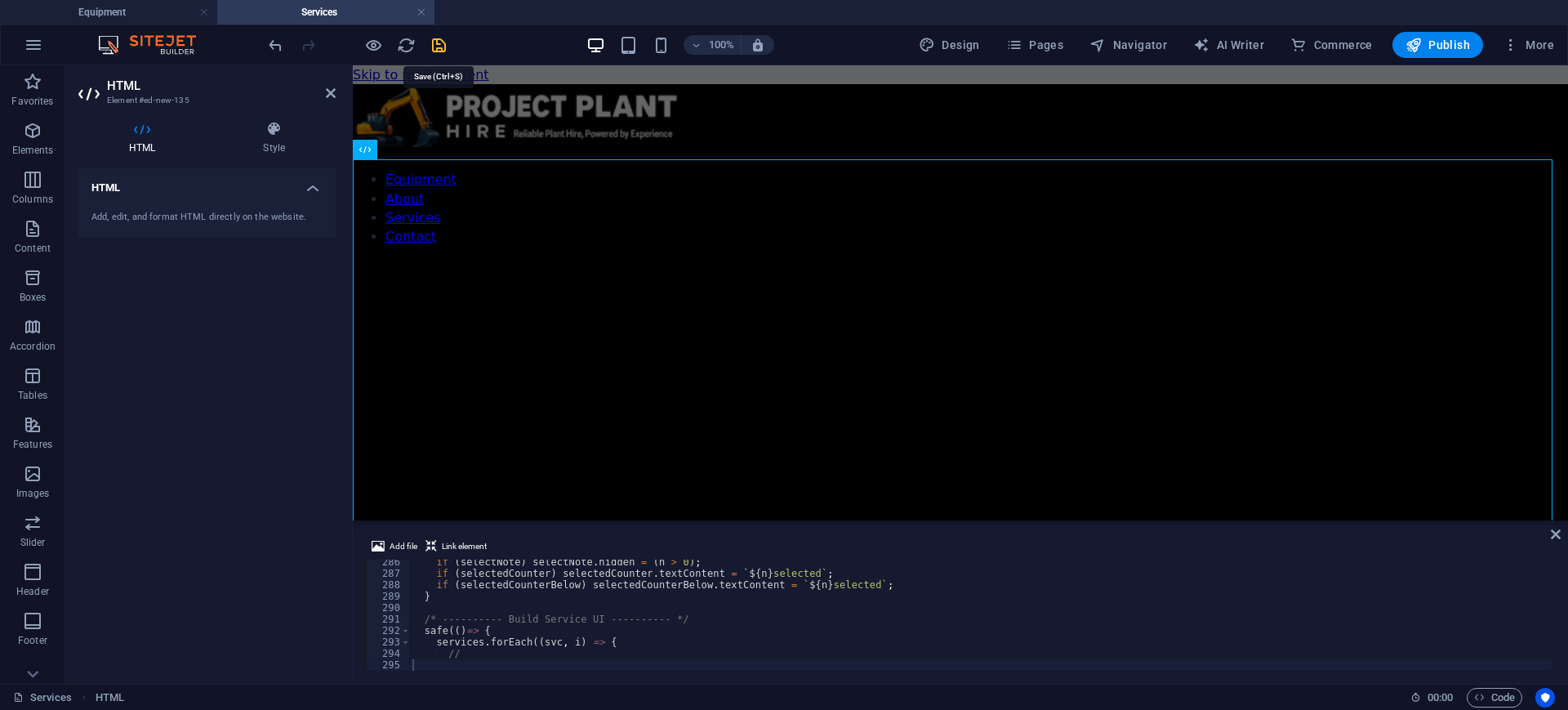
click at [437, 45] on icon "save" at bounding box center [438, 45] width 19 height 19
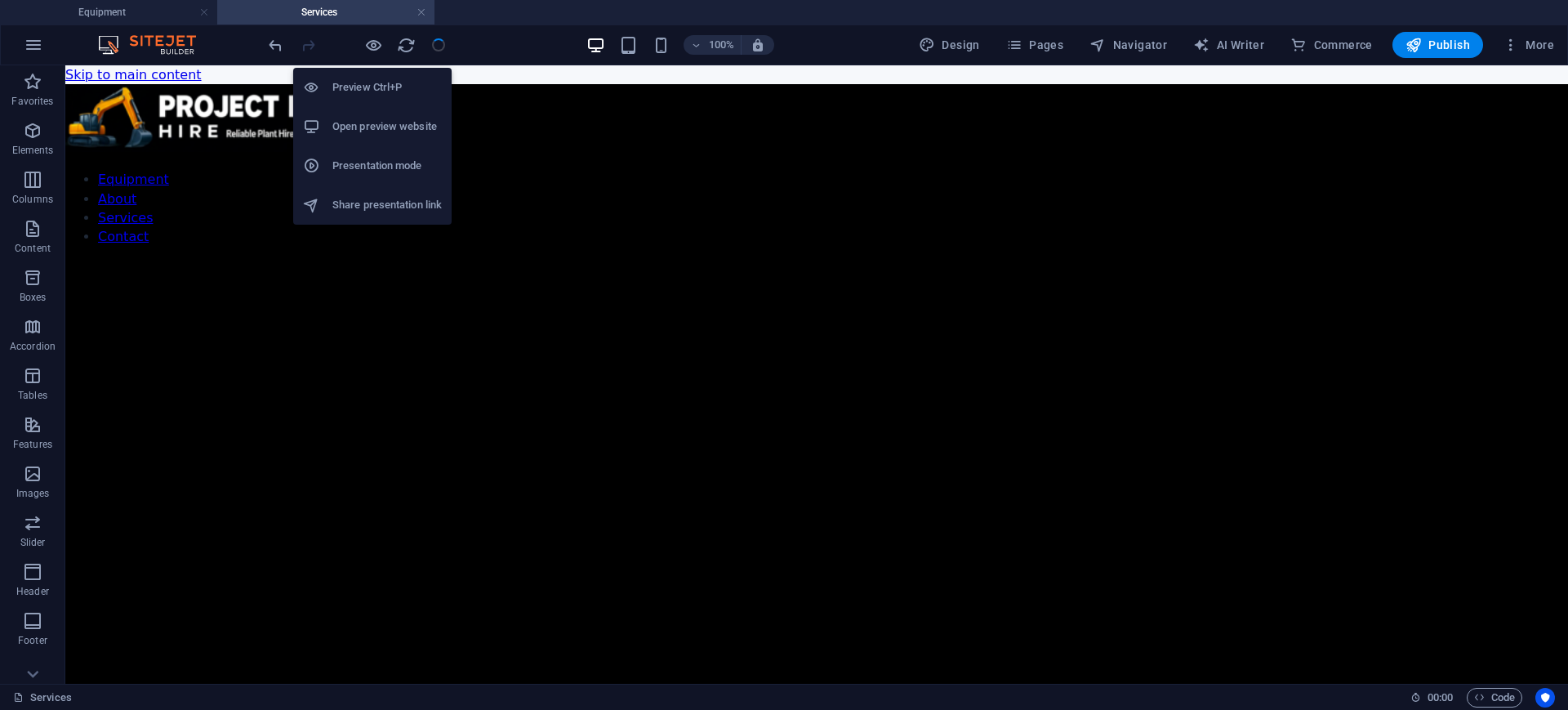
click at [373, 128] on h6 "Open preview website" at bounding box center [387, 127] width 110 height 20
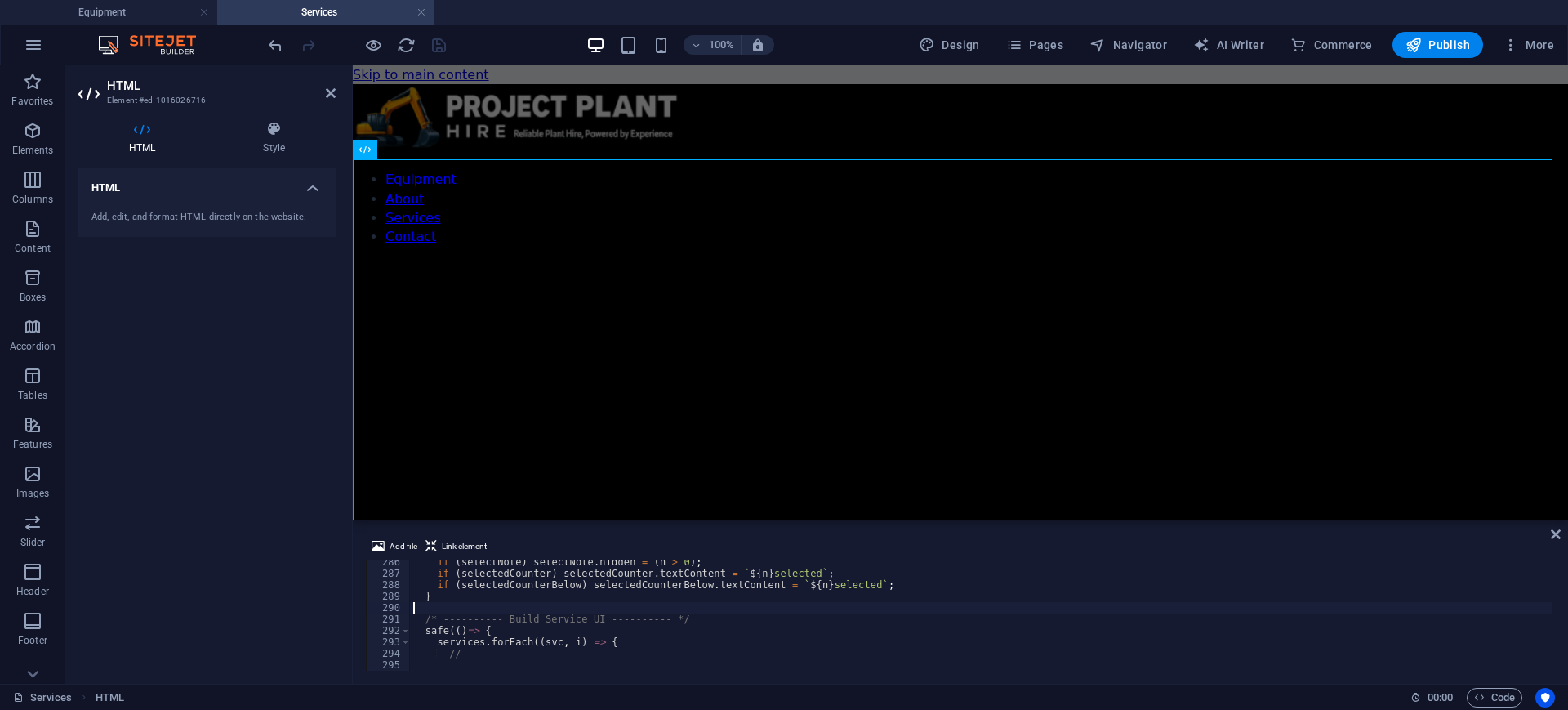
drag, startPoint x: 660, startPoint y: 606, endPoint x: 695, endPoint y: 593, distance: 37.3
click at [660, 606] on div "if ( selectNote ) selectNote . hidden = ( n > 0 ) ; if ( selectedCounter ) sele…" at bounding box center [1164, 622] width 1509 height 131
type textarea "//"
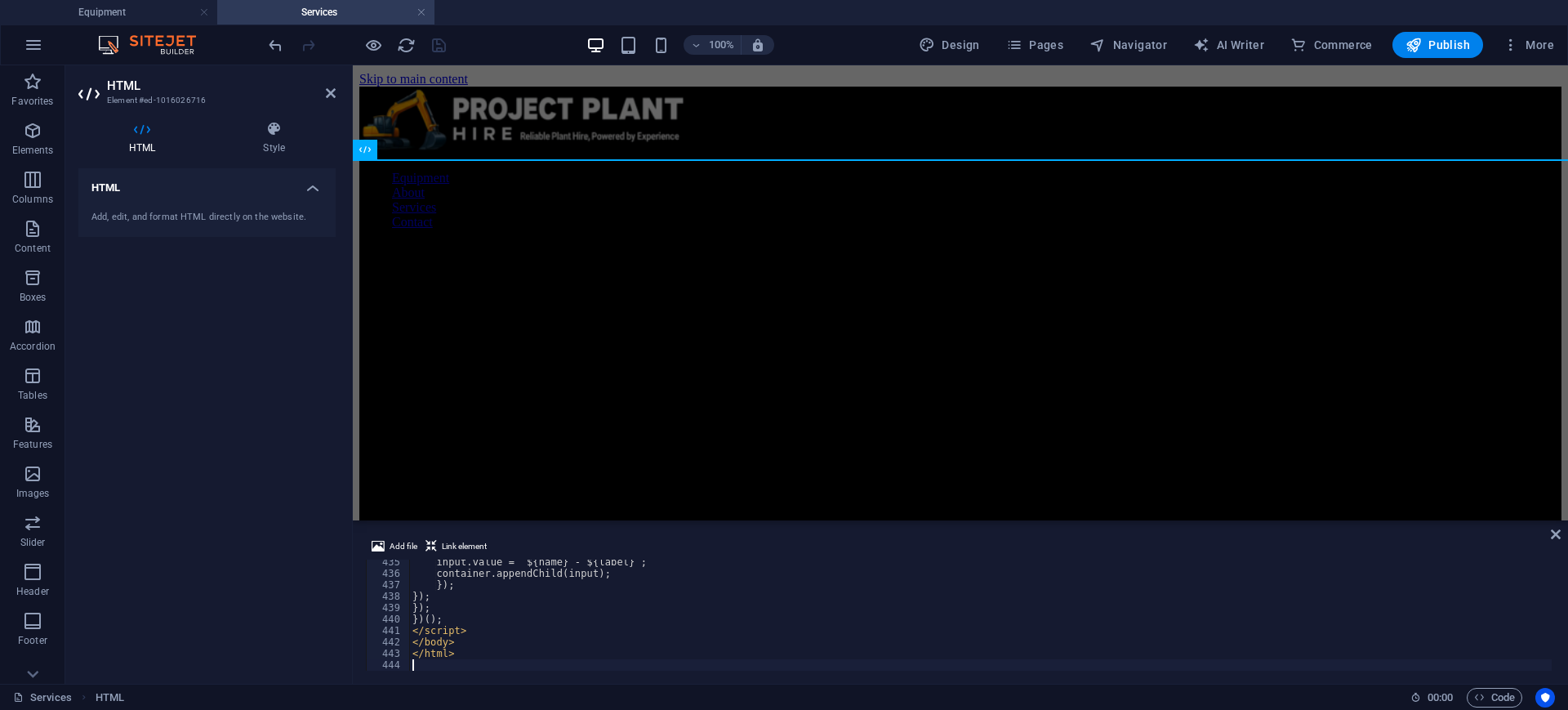
scroll to position [4967, 0]
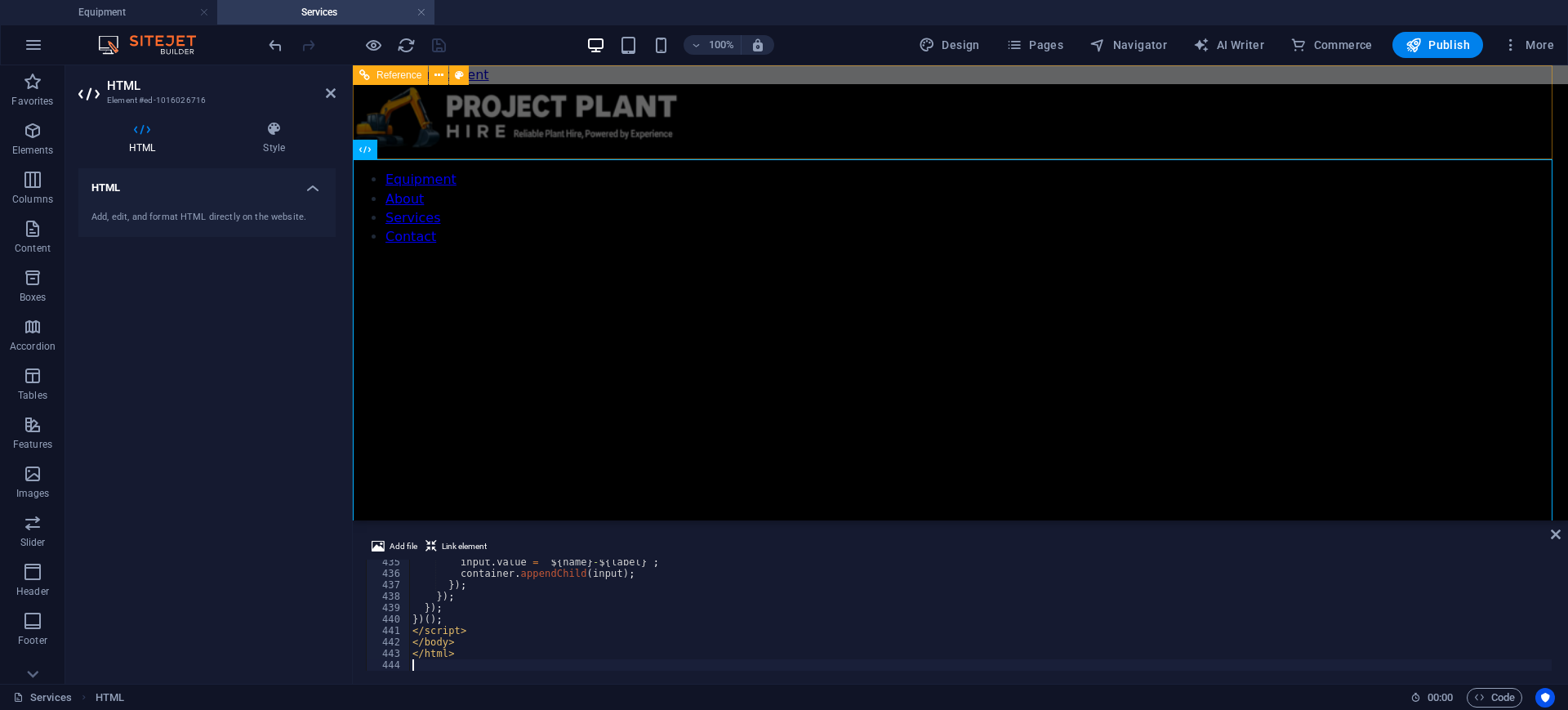
click at [999, 170] on nav "Equipment About Services Contact" at bounding box center [960, 208] width 1215 height 76
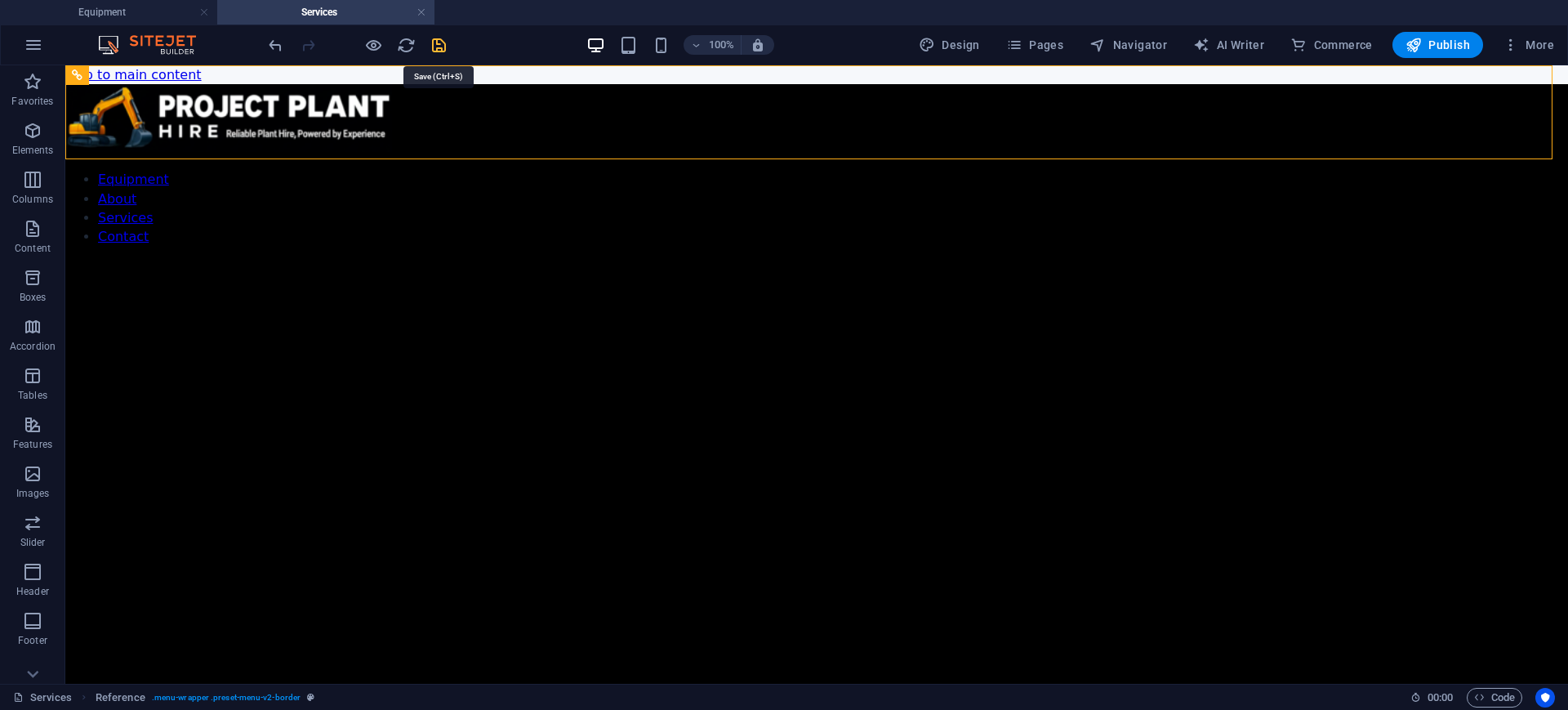
click at [433, 44] on icon "save" at bounding box center [438, 45] width 19 height 19
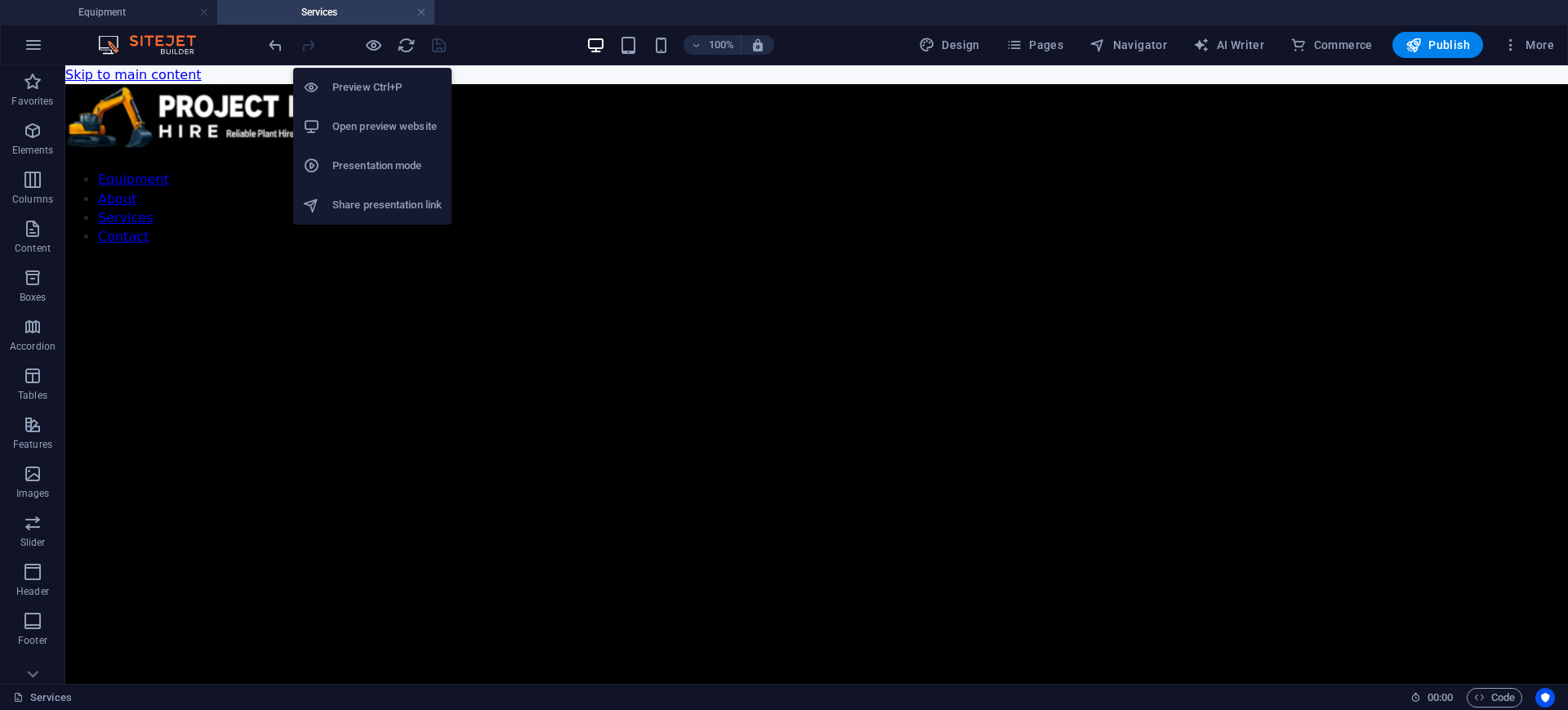
click at [369, 117] on h6 "Open preview website" at bounding box center [387, 127] width 110 height 20
